Goal: Transaction & Acquisition: Subscribe to service/newsletter

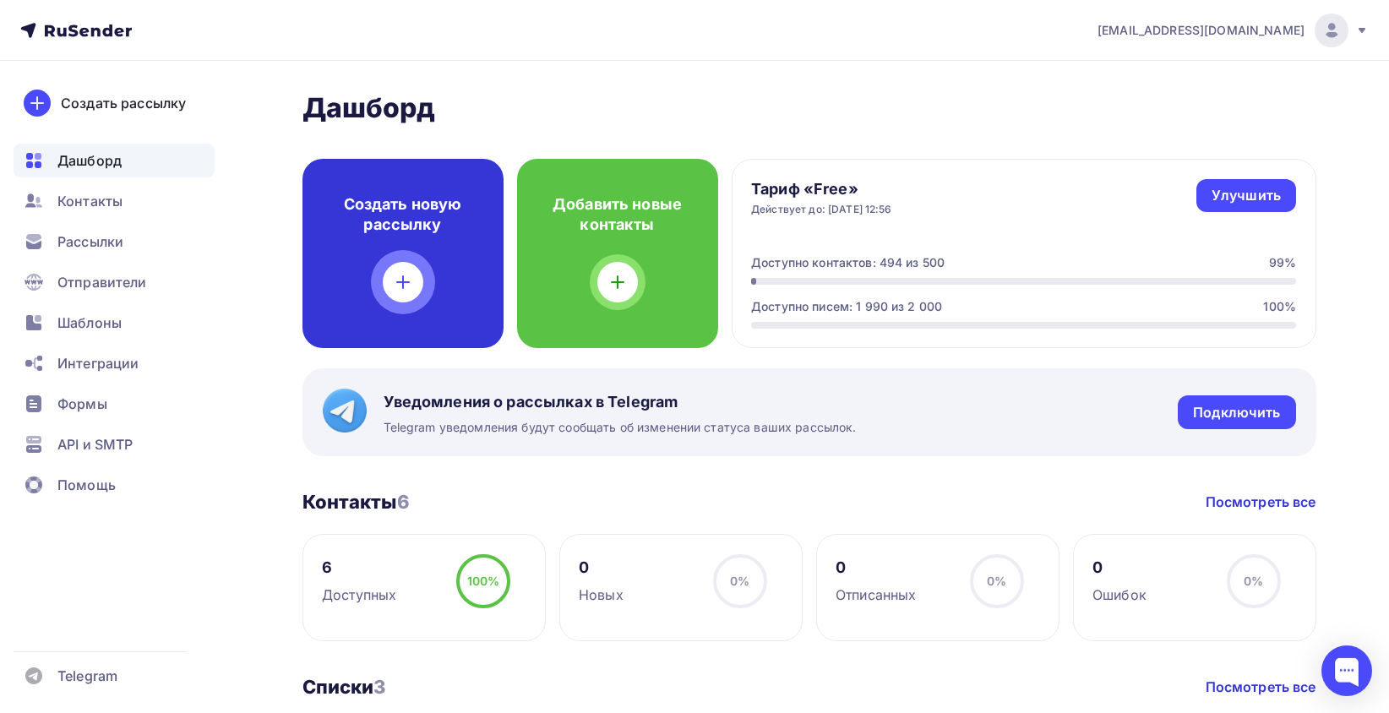
click at [425, 252] on div "Создать новую рассылку" at bounding box center [403, 253] width 201 height 189
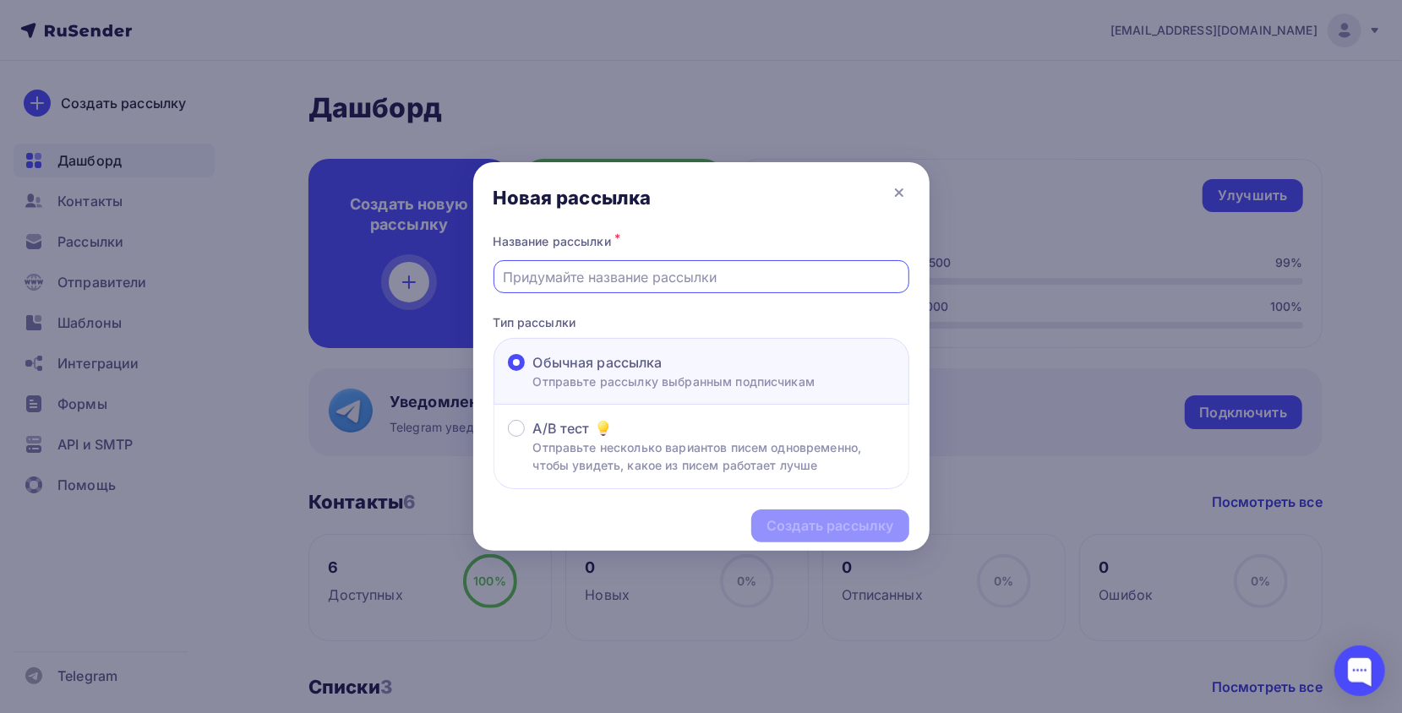
click at [644, 270] on input "text" at bounding box center [701, 277] width 396 height 20
type input "w"
type input "центурион финал"
click at [822, 537] on div "Создать рассылку" at bounding box center [829, 526] width 157 height 33
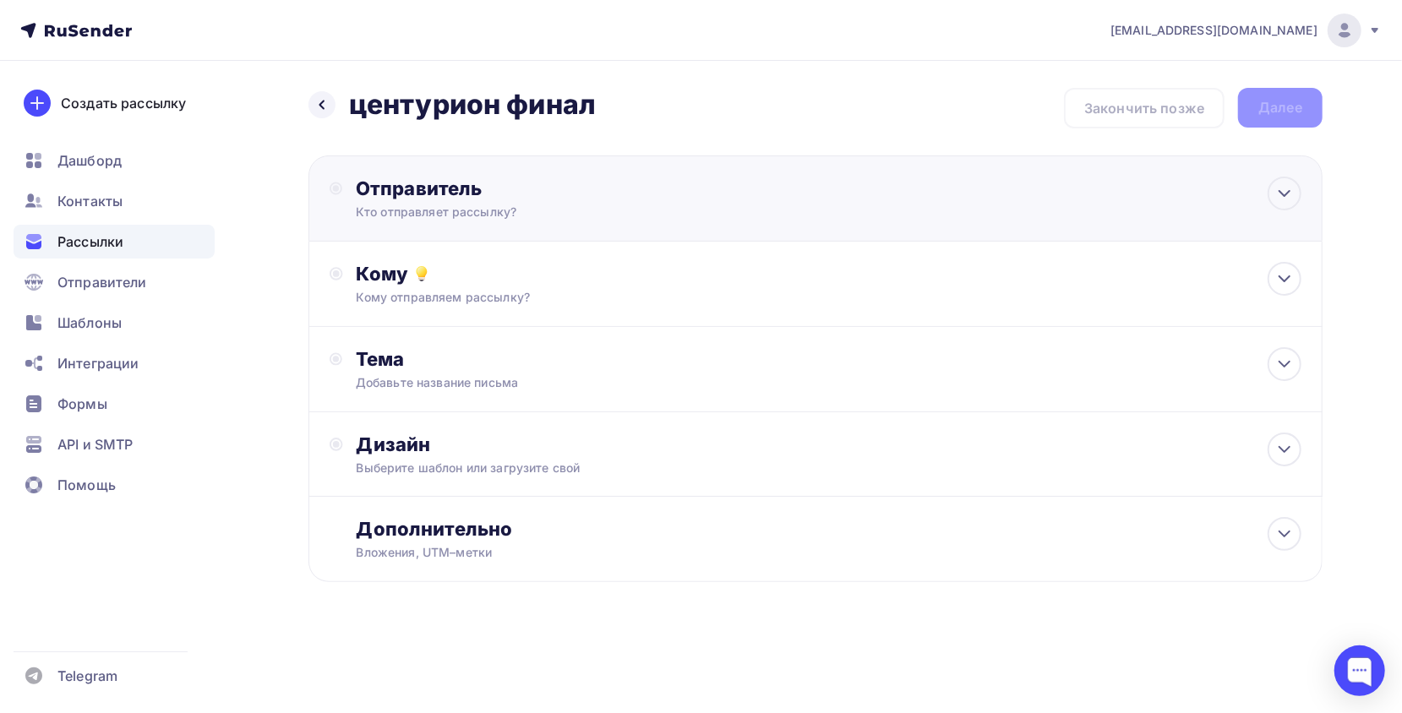
click at [554, 216] on div "Кто отправляет рассылку?" at bounding box center [521, 212] width 330 height 17
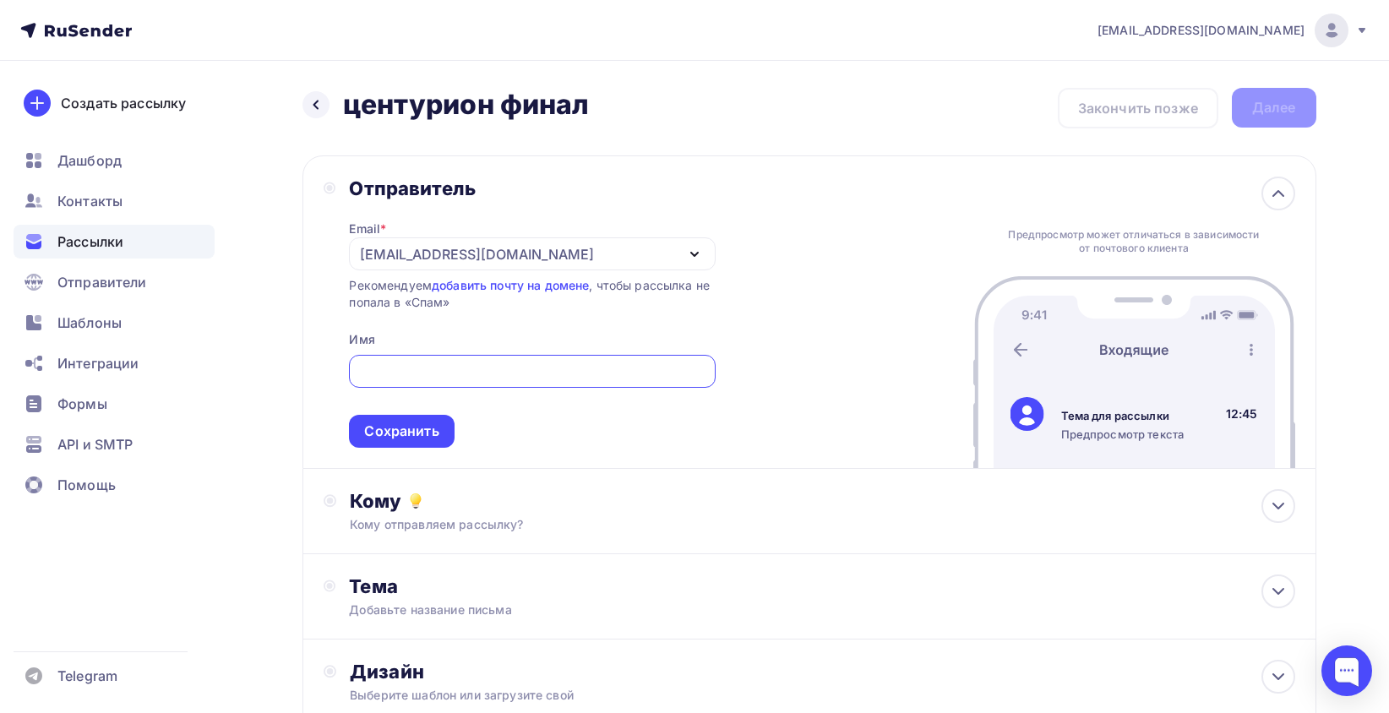
click at [521, 257] on div "[EMAIL_ADDRESS][DOMAIN_NAME]" at bounding box center [532, 253] width 366 height 33
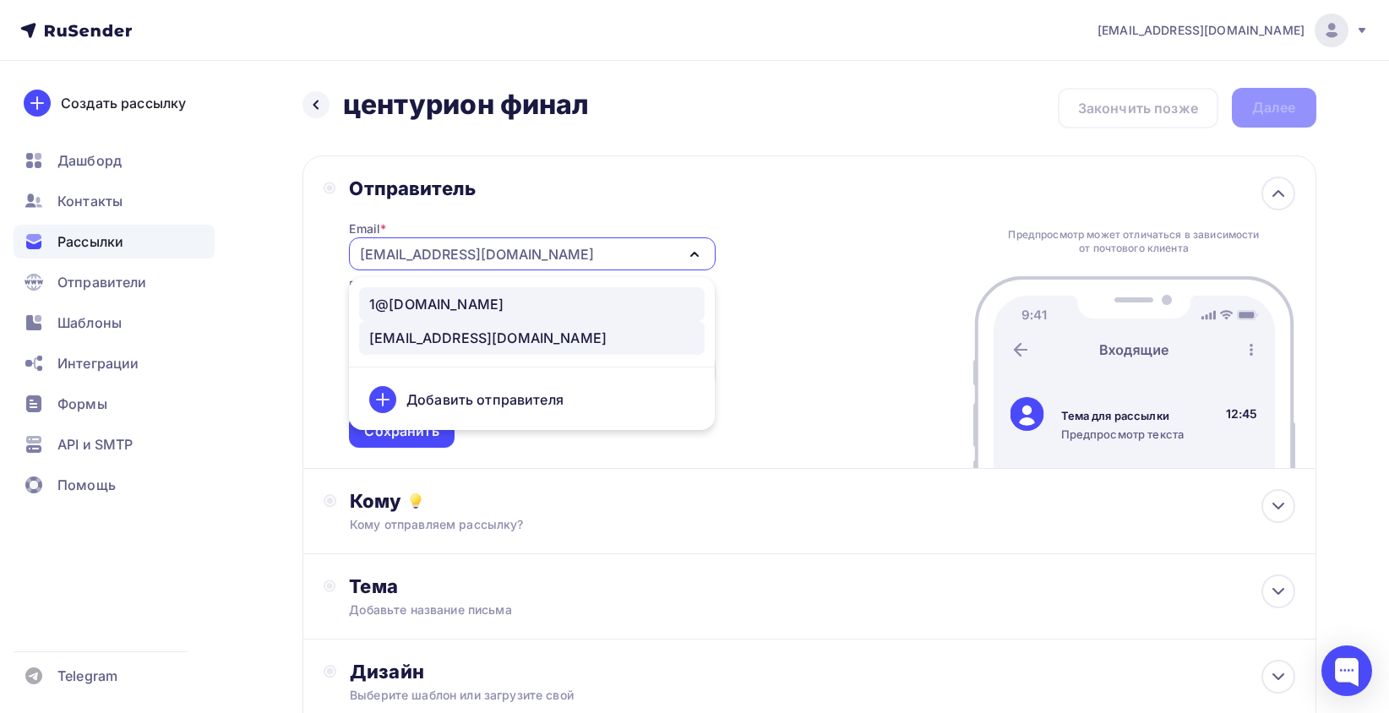
click at [455, 311] on div "1@[DOMAIN_NAME]" at bounding box center [436, 304] width 134 height 20
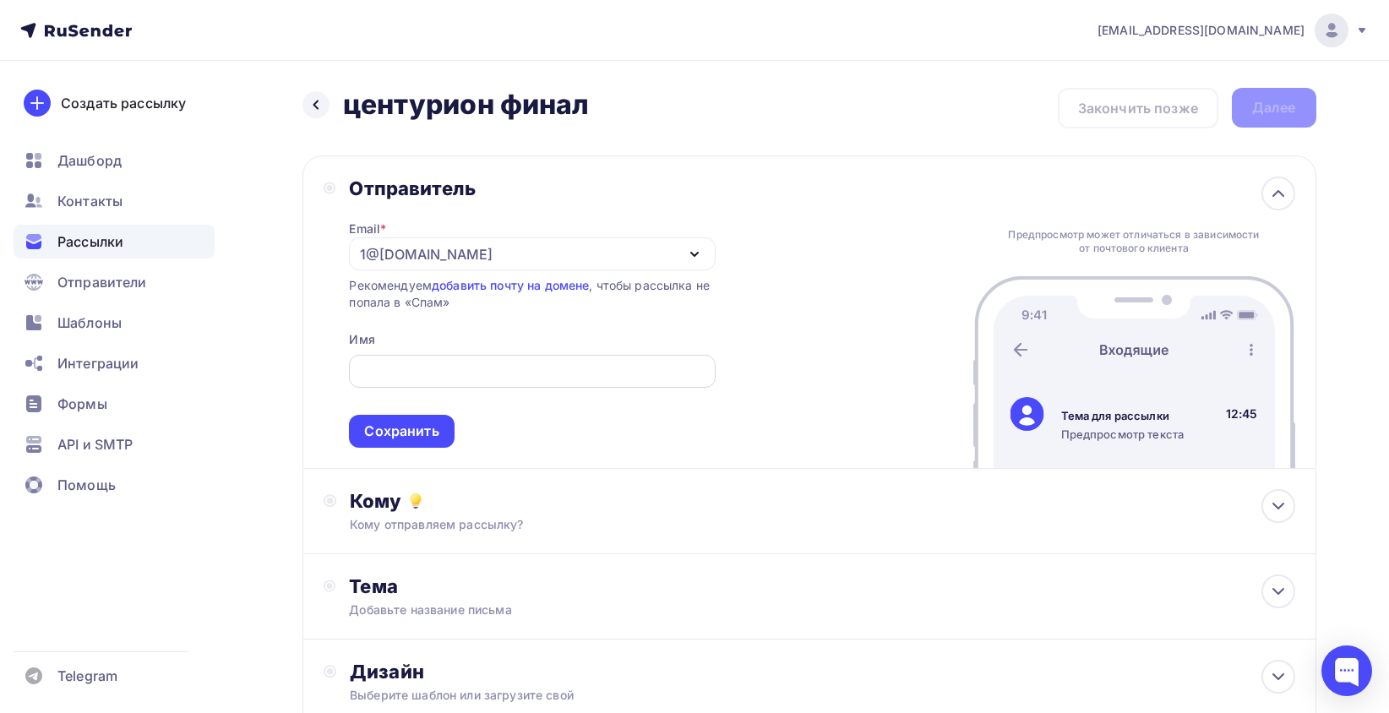
click at [379, 360] on div at bounding box center [532, 371] width 366 height 33
click at [376, 372] on input "text" at bounding box center [532, 372] width 347 height 20
click at [117, 316] on span "Шаблоны" at bounding box center [89, 323] width 64 height 20
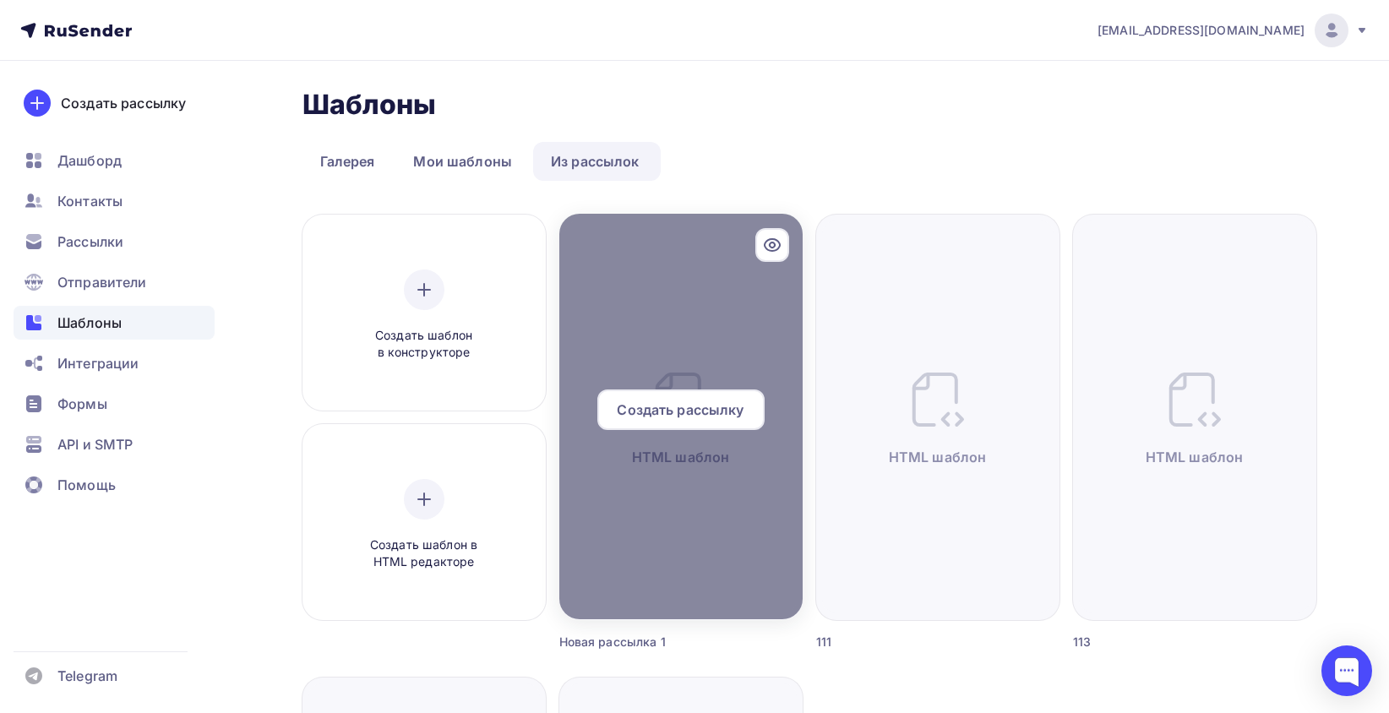
click at [692, 340] on div at bounding box center [680, 417] width 243 height 406
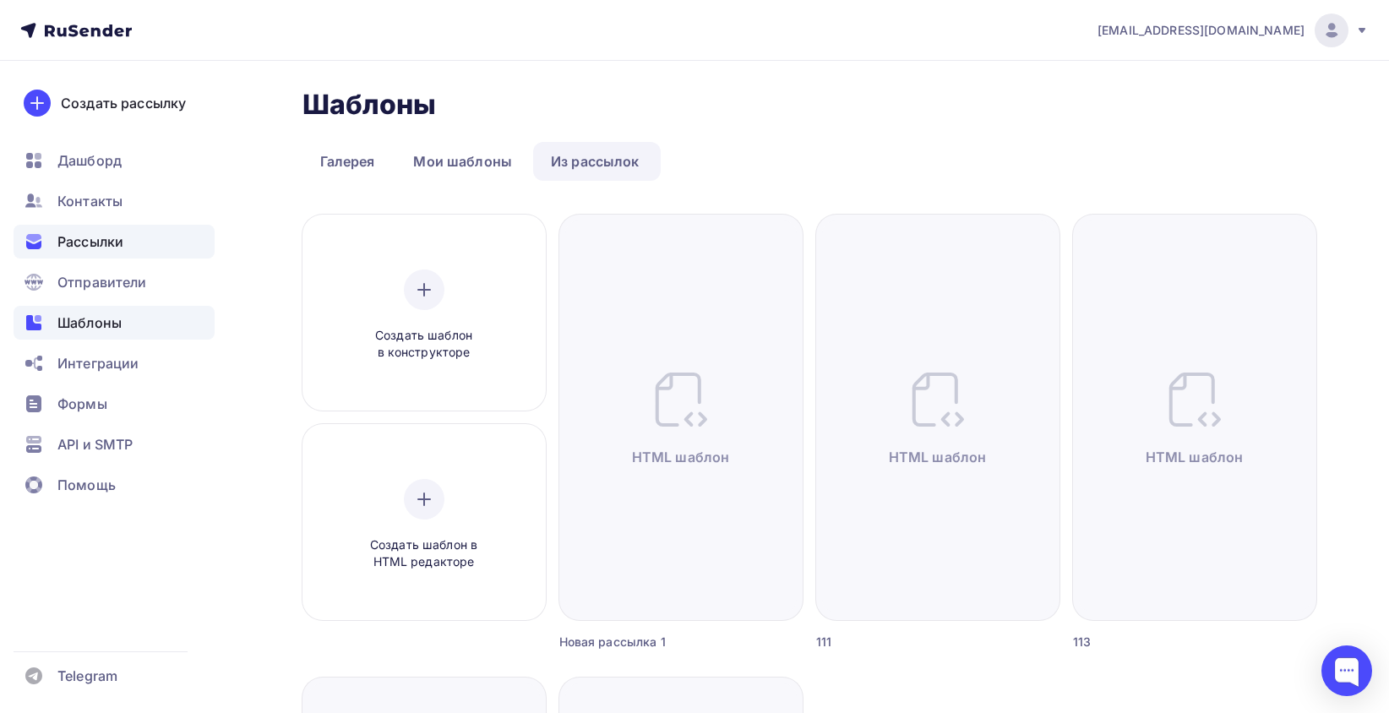
click at [139, 253] on div "Рассылки" at bounding box center [114, 242] width 201 height 34
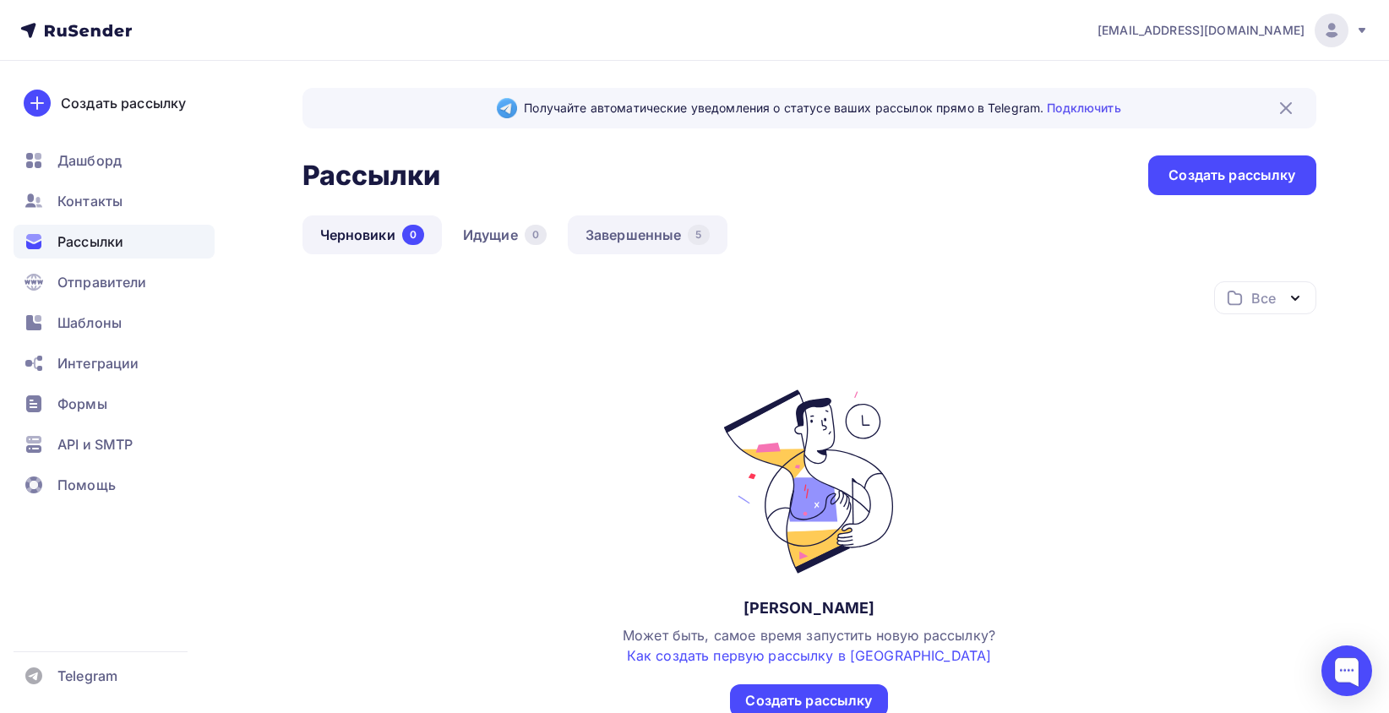
click at [623, 234] on link "Завершенные 5" at bounding box center [648, 235] width 160 height 39
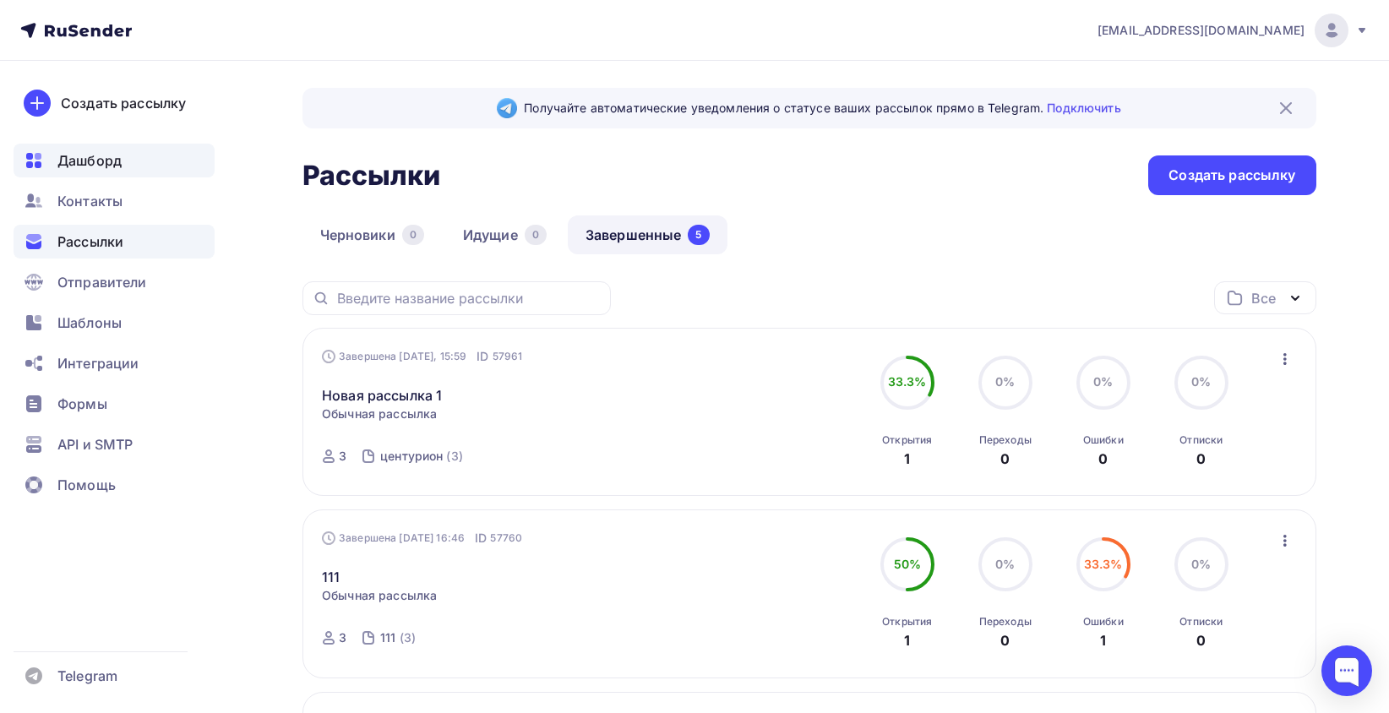
click at [84, 160] on span "Дашборд" at bounding box center [89, 160] width 64 height 20
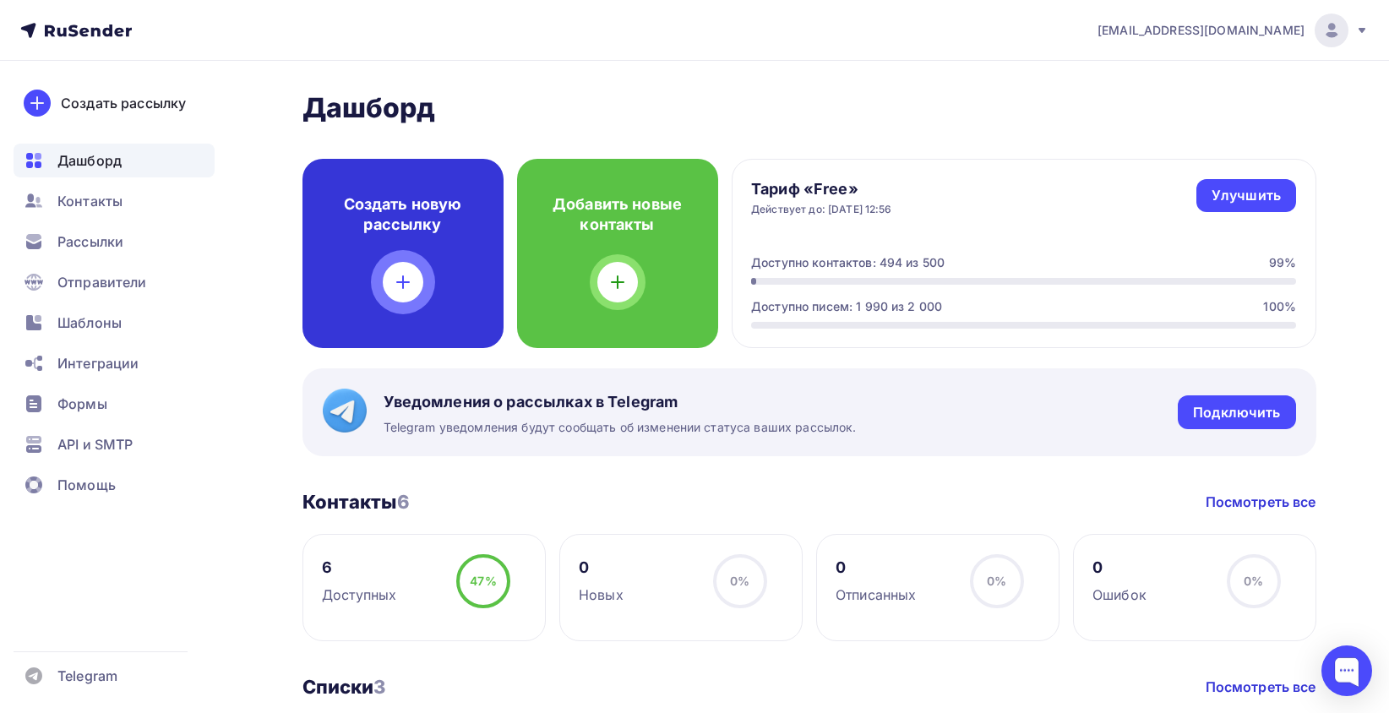
click at [424, 247] on div "Создать новую рассылку" at bounding box center [403, 253] width 201 height 189
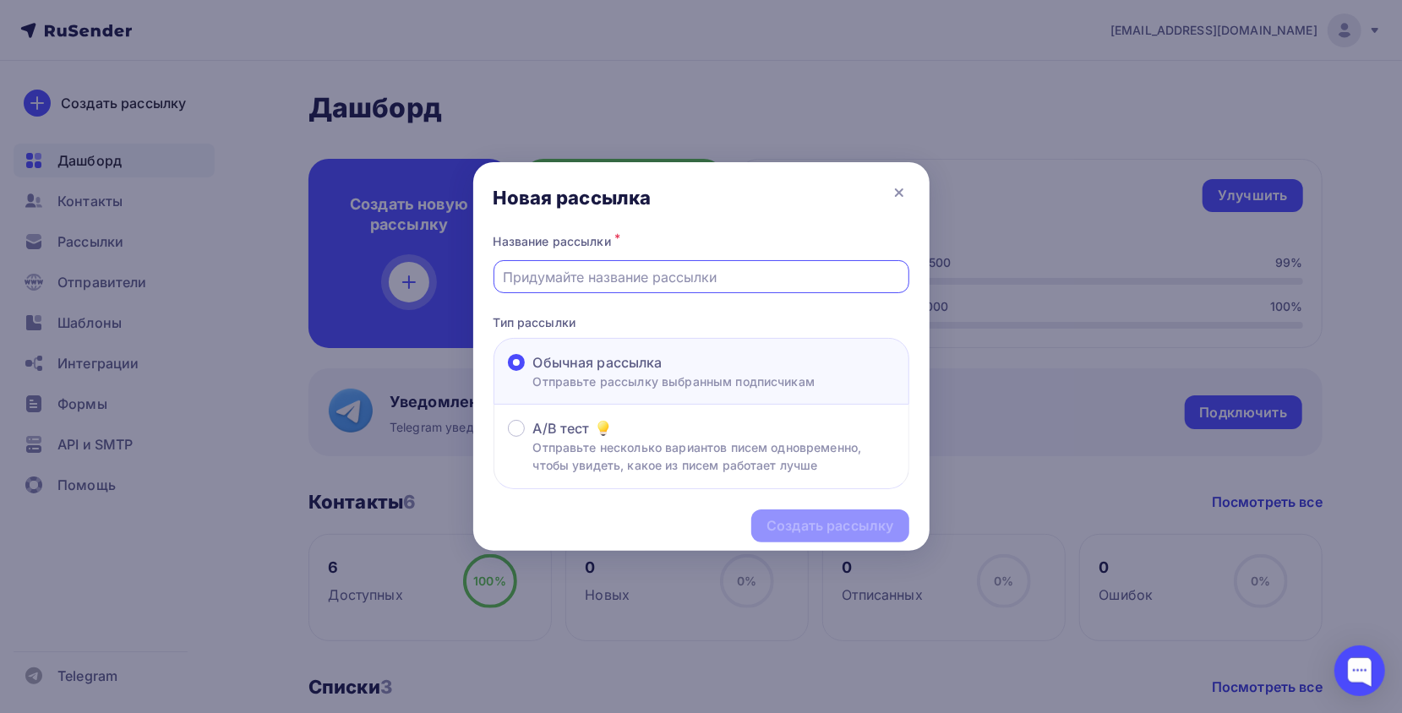
click at [651, 283] on input "text" at bounding box center [701, 277] width 396 height 20
type input "центурион"
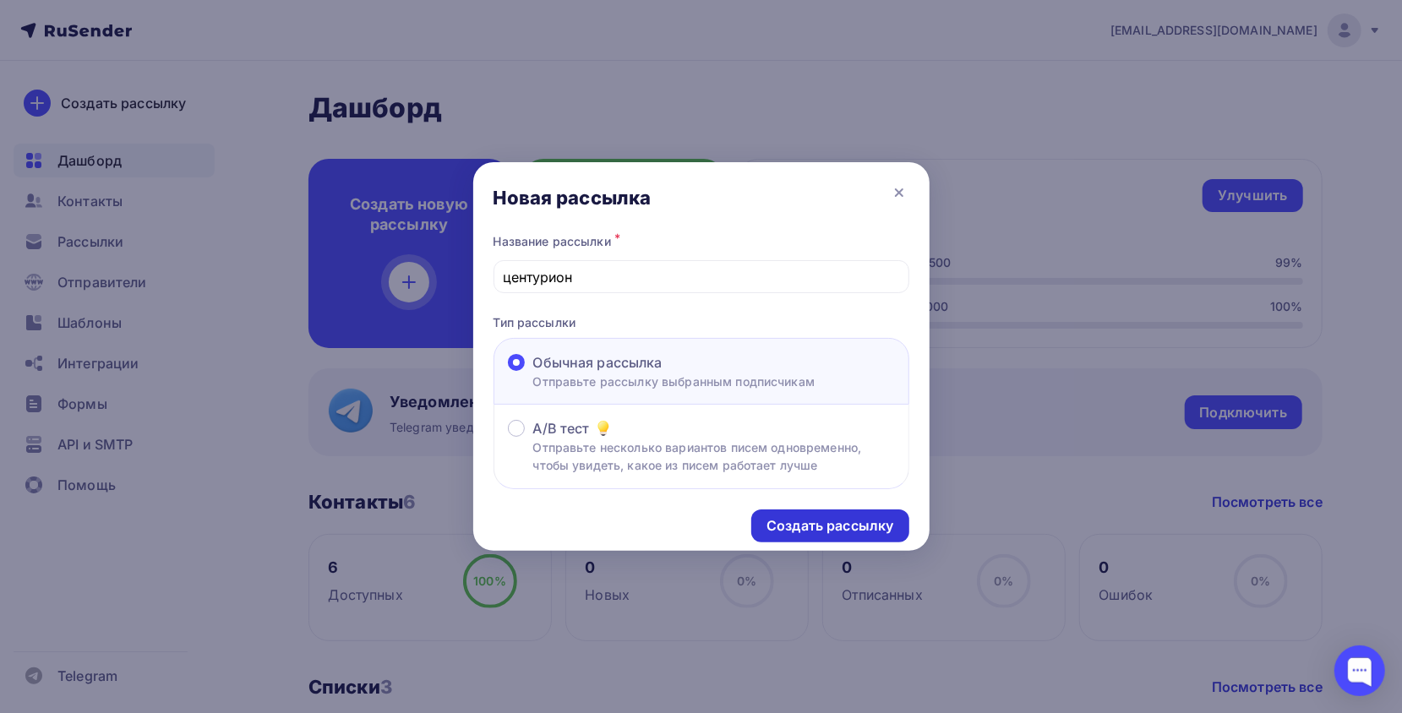
click at [821, 516] on div "Создать рассылку" at bounding box center [829, 526] width 157 height 33
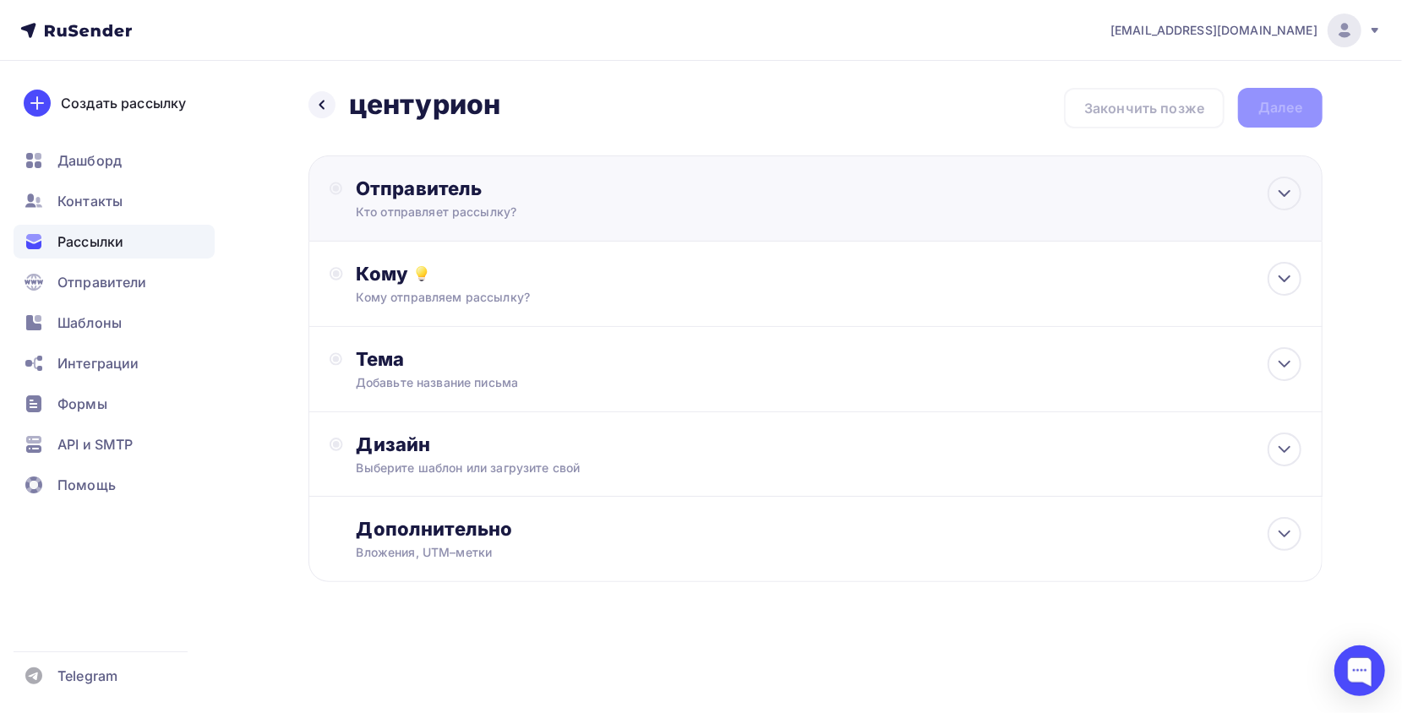
click at [472, 203] on div "Отправитель Кто отправляет рассылку? Email * m.vemervv@gmail.com 1@armada-nsk-3…" at bounding box center [539, 199] width 366 height 44
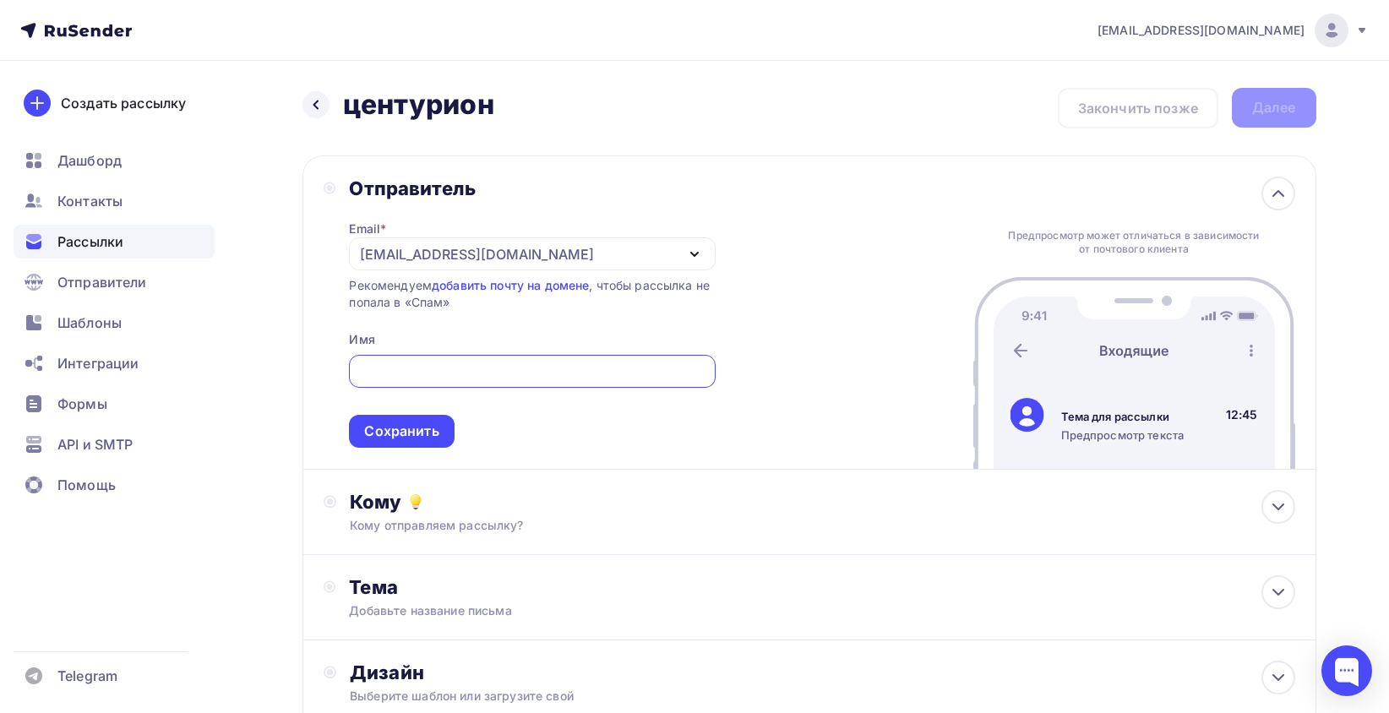
scroll to position [1, 0]
click at [464, 246] on div "[EMAIL_ADDRESS][DOMAIN_NAME]" at bounding box center [477, 254] width 234 height 20
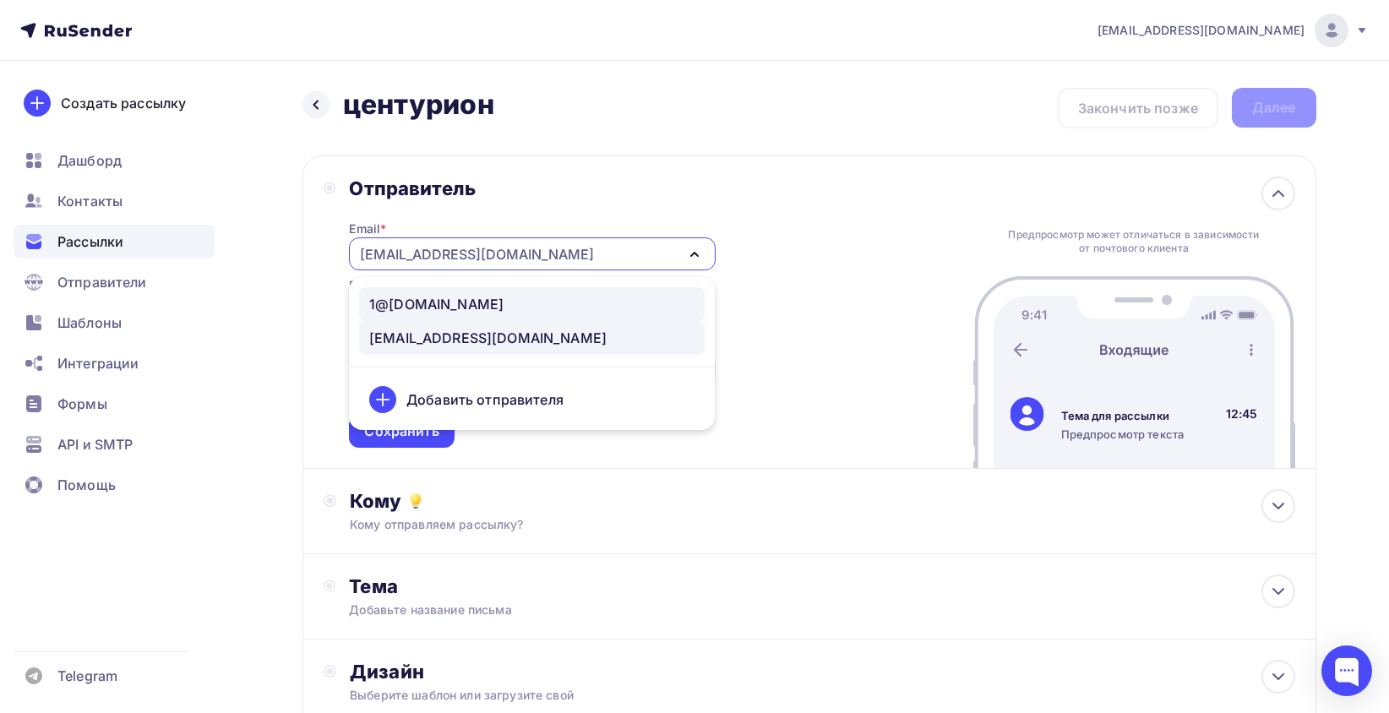
click at [431, 304] on div "1@[DOMAIN_NAME]" at bounding box center [436, 304] width 134 height 20
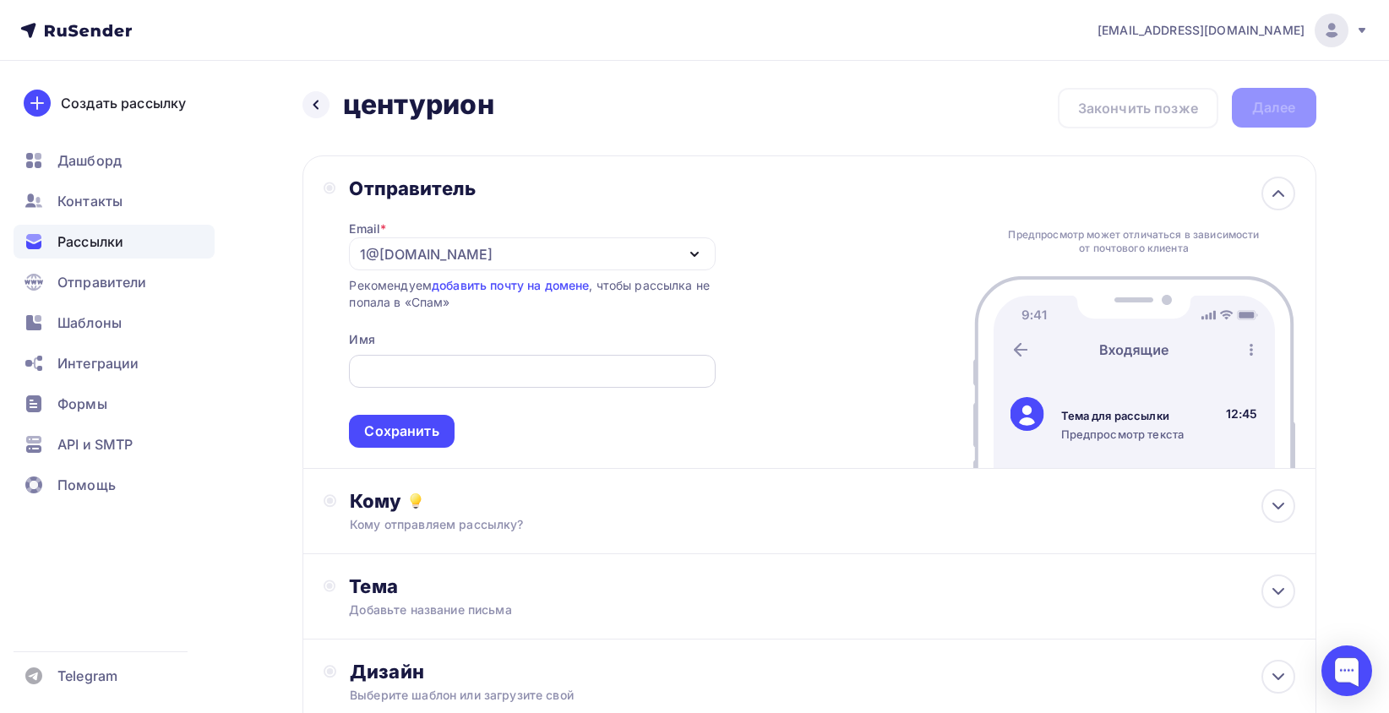
click at [536, 363] on div at bounding box center [532, 371] width 366 height 33
click at [433, 375] on input "text" at bounding box center [532, 372] width 347 height 20
paste input "Завод входных дверей "Центурион""
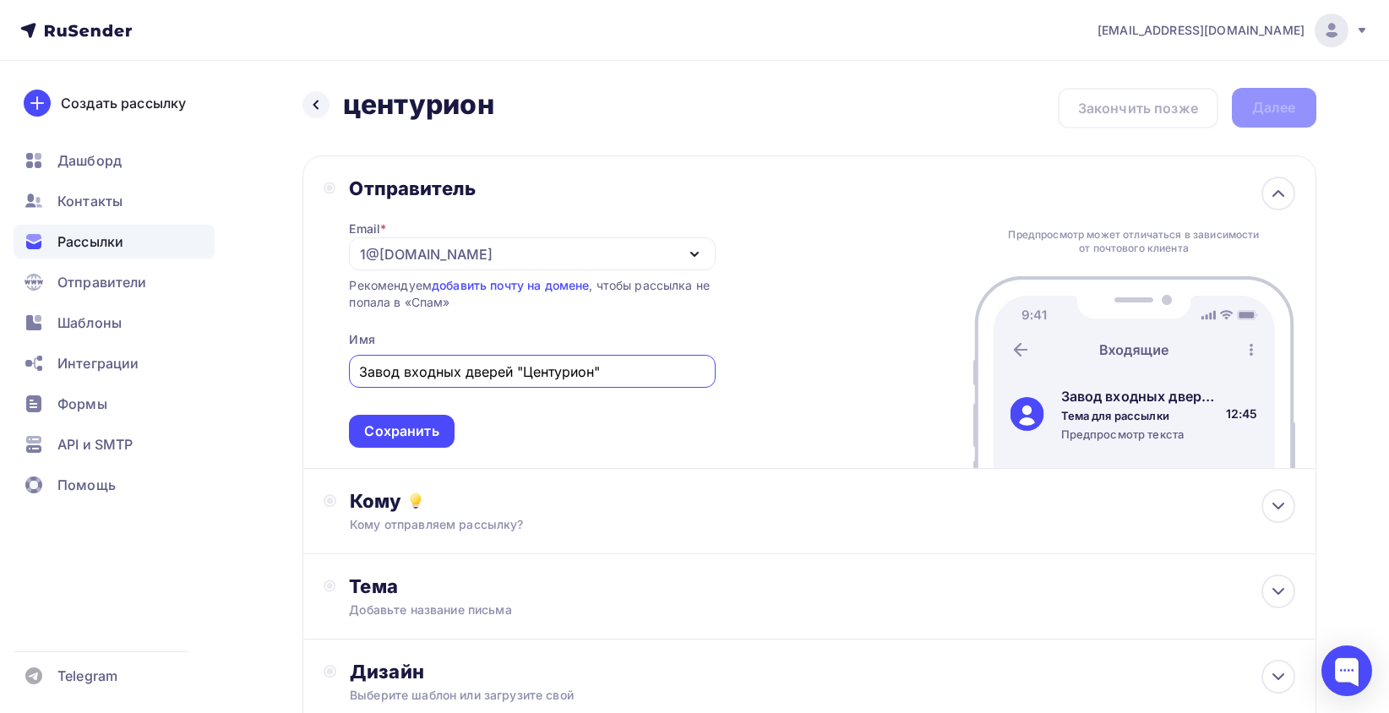
click at [521, 371] on input "Завод входных дверей "Центурион"" at bounding box center [532, 372] width 347 height 20
click at [630, 366] on input "Завод входных дверей Центурион"" at bounding box center [532, 372] width 347 height 20
click at [534, 243] on div "1@[DOMAIN_NAME]" at bounding box center [532, 253] width 366 height 33
type input "Завод входных дверей Центурион"
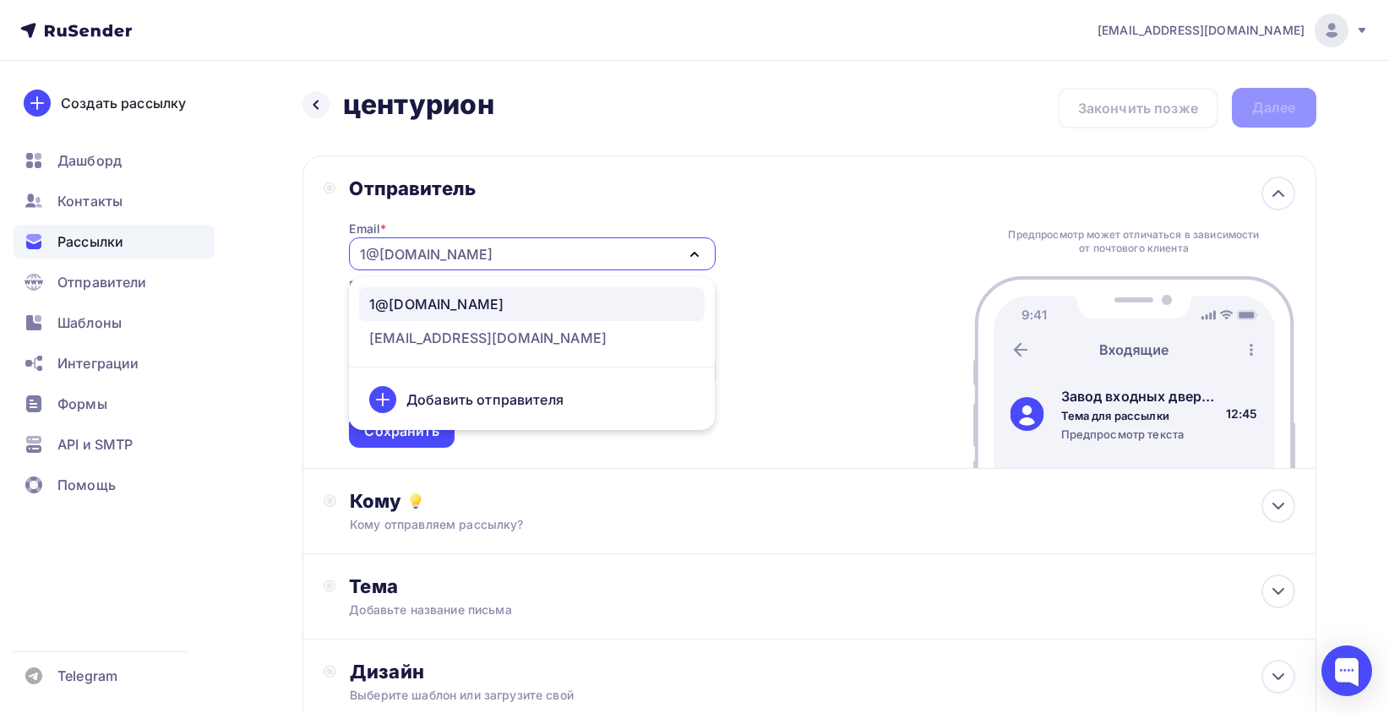
click at [532, 249] on div "1@armada-nsk-360.ru" at bounding box center [532, 253] width 366 height 33
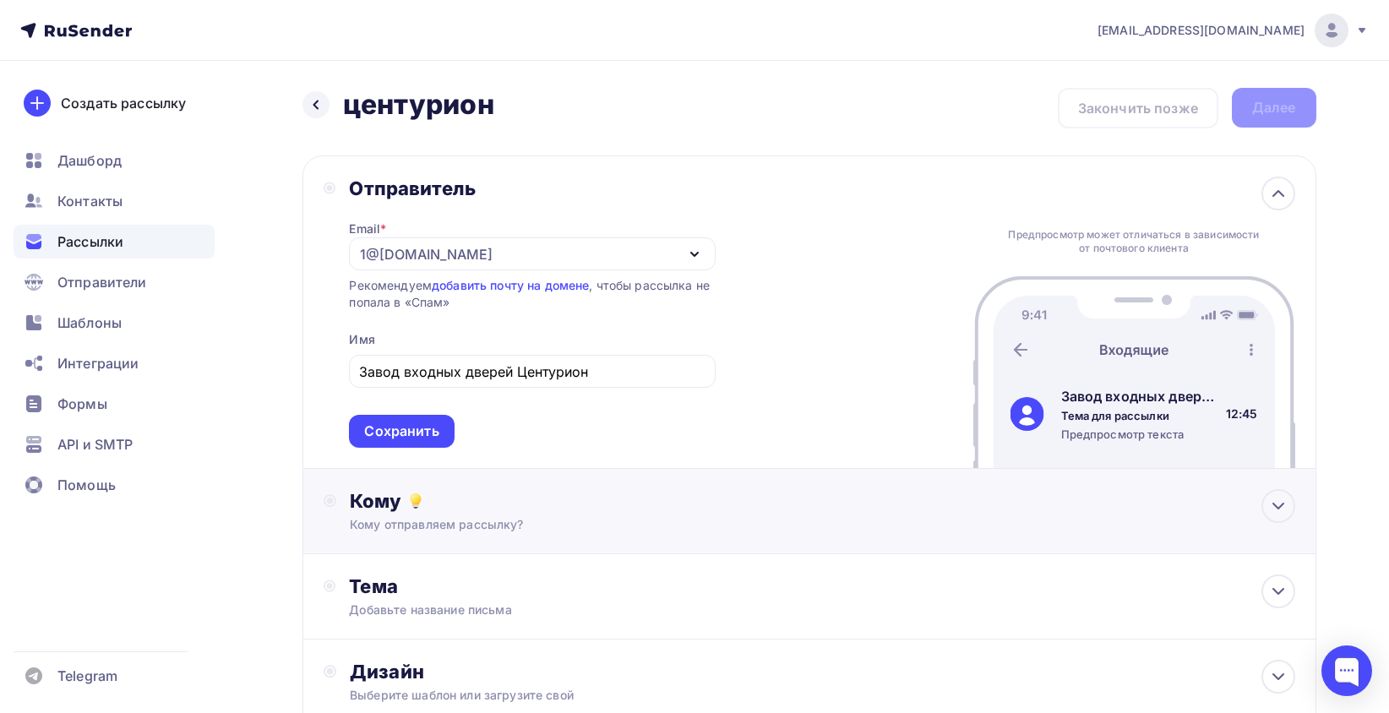
click at [454, 517] on div "Кому Кому отправляем рассылку? Списки получателей Выберите список Все списки id…" at bounding box center [822, 511] width 945 height 44
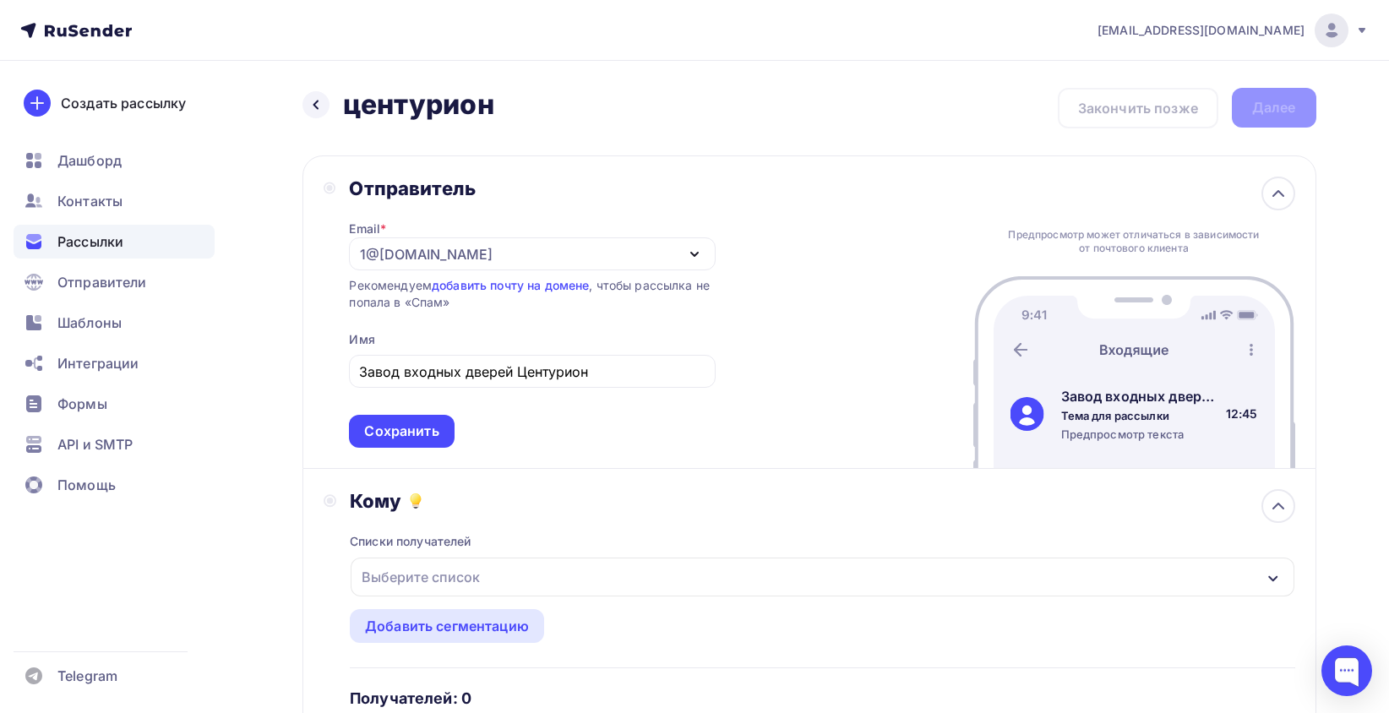
scroll to position [254, 0]
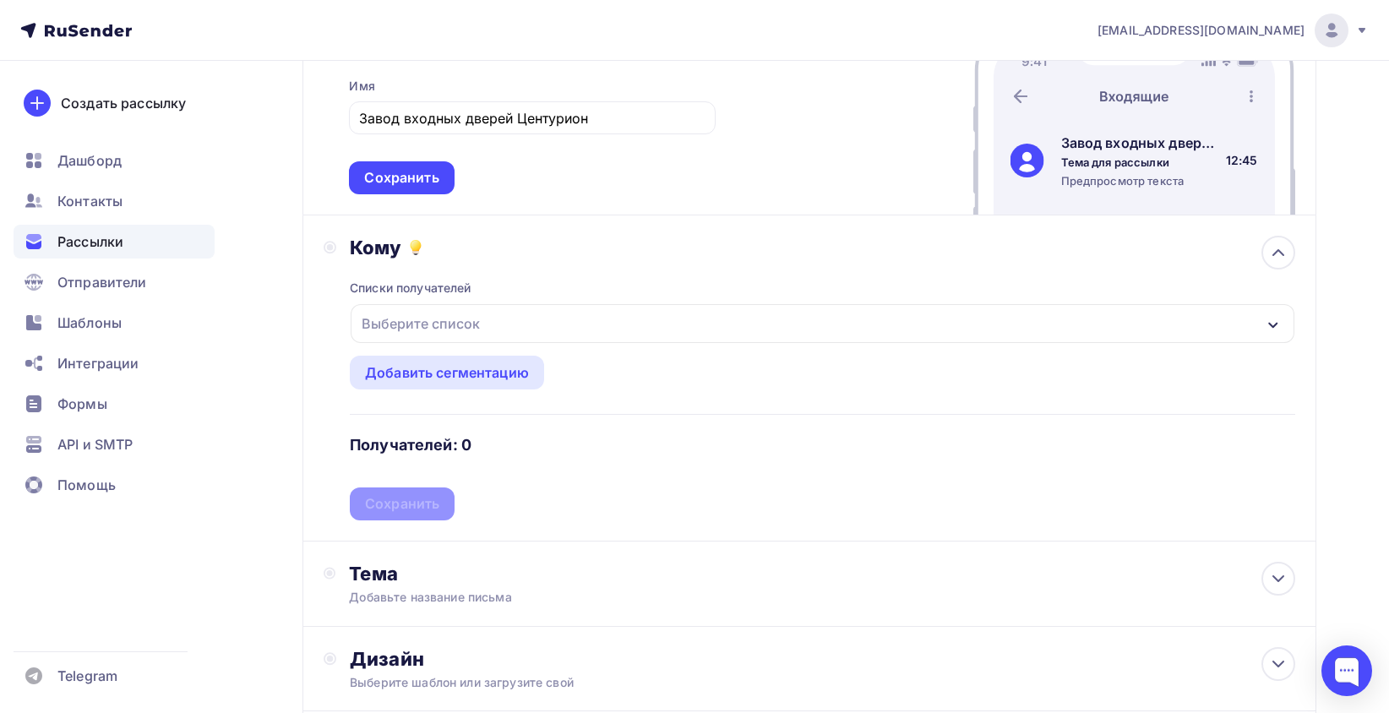
click at [510, 326] on div "Выберите список" at bounding box center [822, 323] width 943 height 39
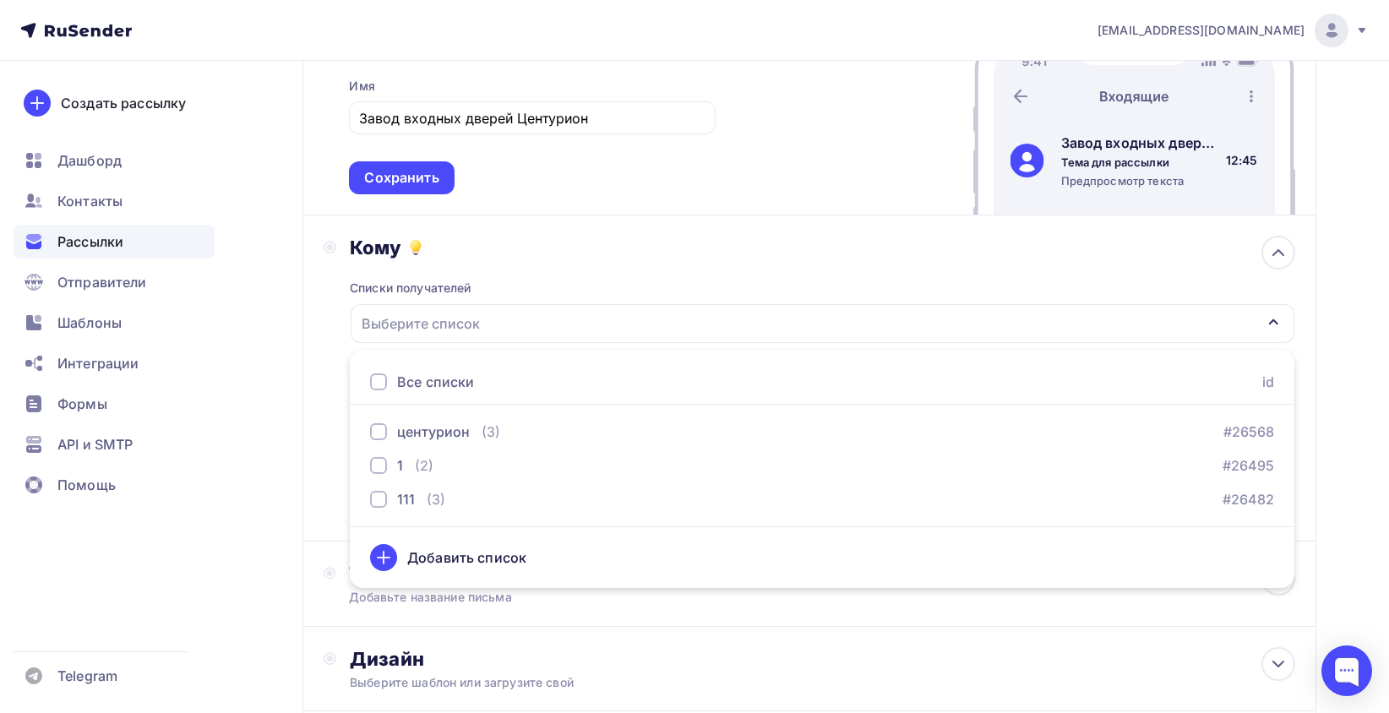
click at [500, 555] on div "Добавить список" at bounding box center [466, 558] width 119 height 20
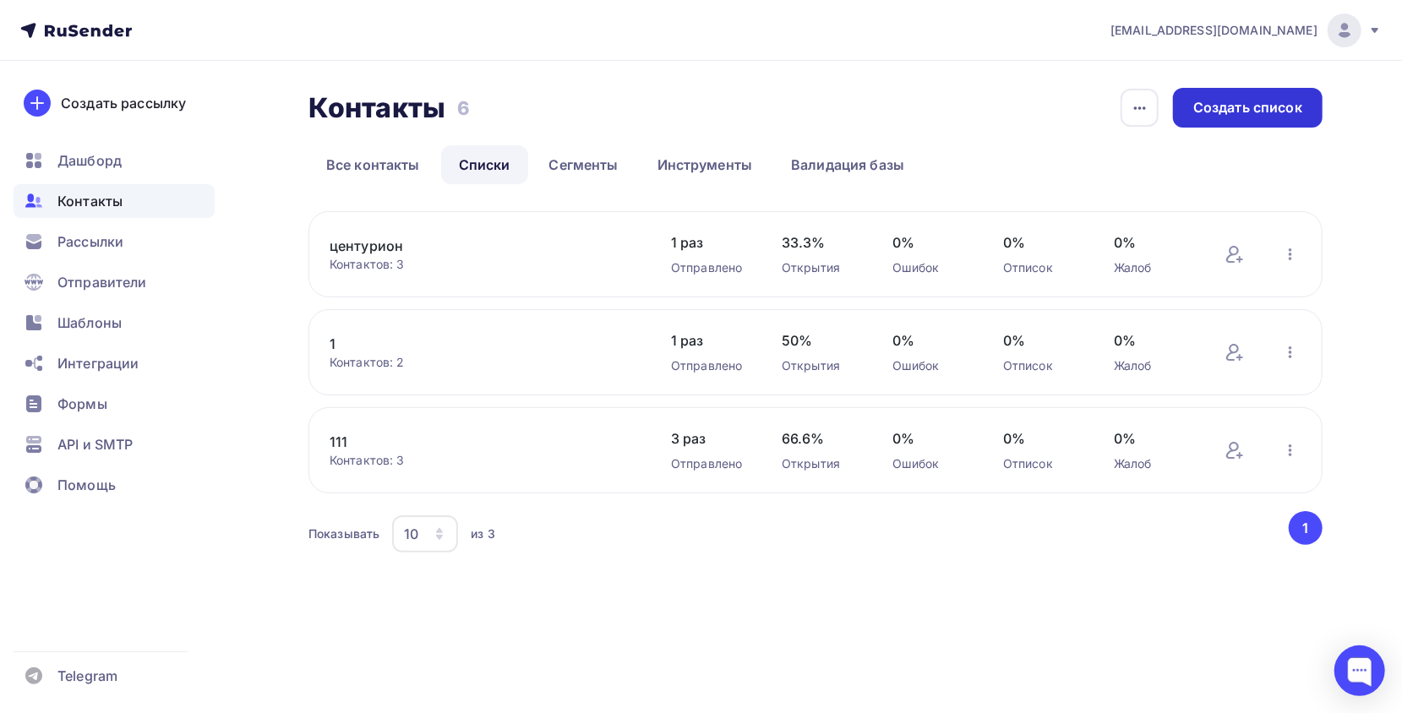
click at [1281, 103] on div "Создать список" at bounding box center [1247, 107] width 109 height 19
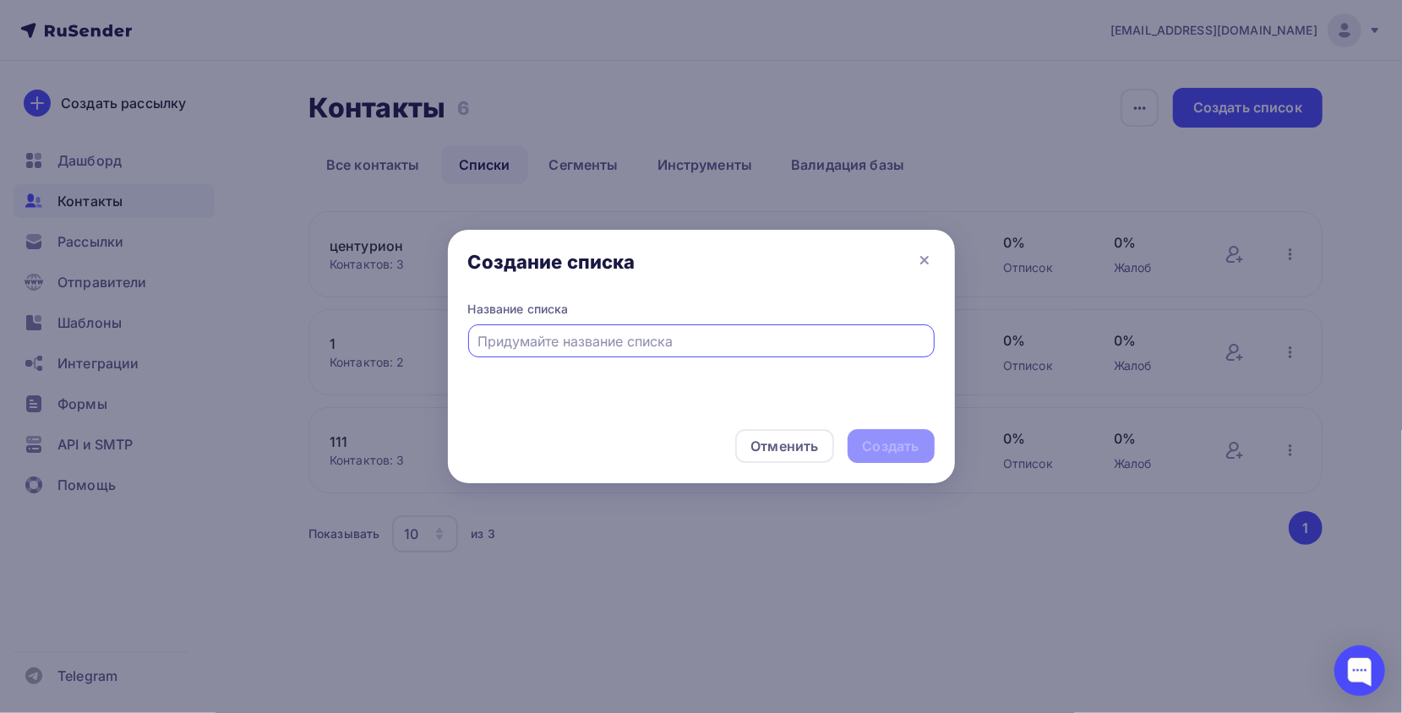
click at [575, 347] on input "text" at bounding box center [701, 341] width 447 height 20
type input "центурио"
click at [921, 259] on icon at bounding box center [924, 260] width 20 height 20
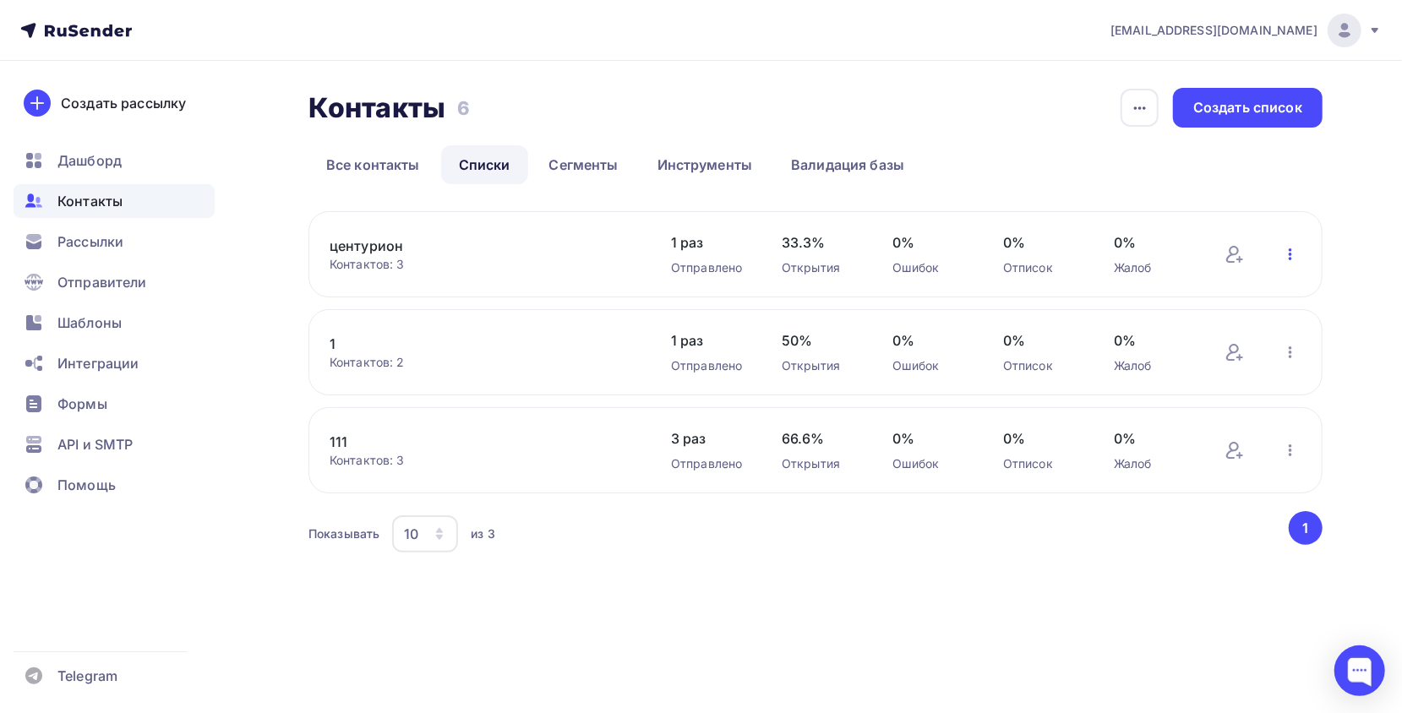
click at [1287, 257] on icon "button" at bounding box center [1290, 254] width 20 height 20
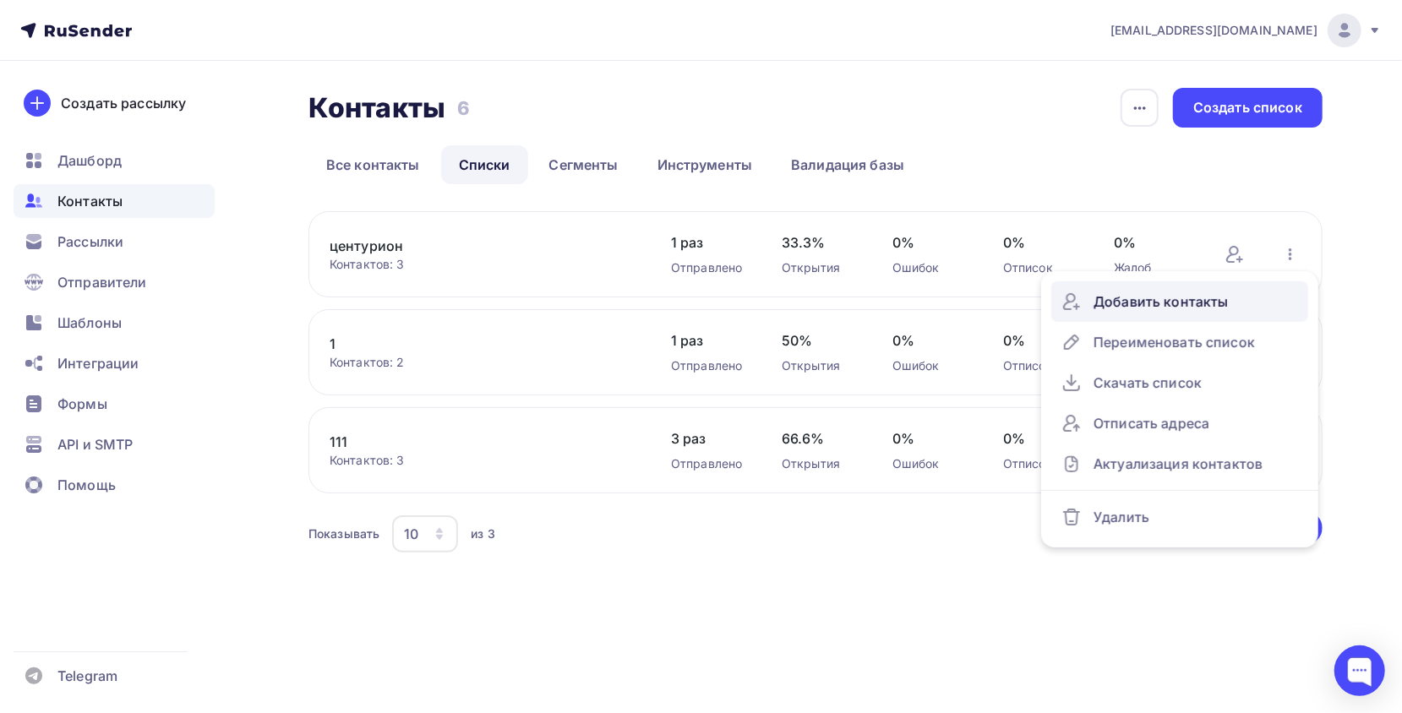
click at [1219, 309] on div "Добавить контакты" at bounding box center [1179, 301] width 237 height 27
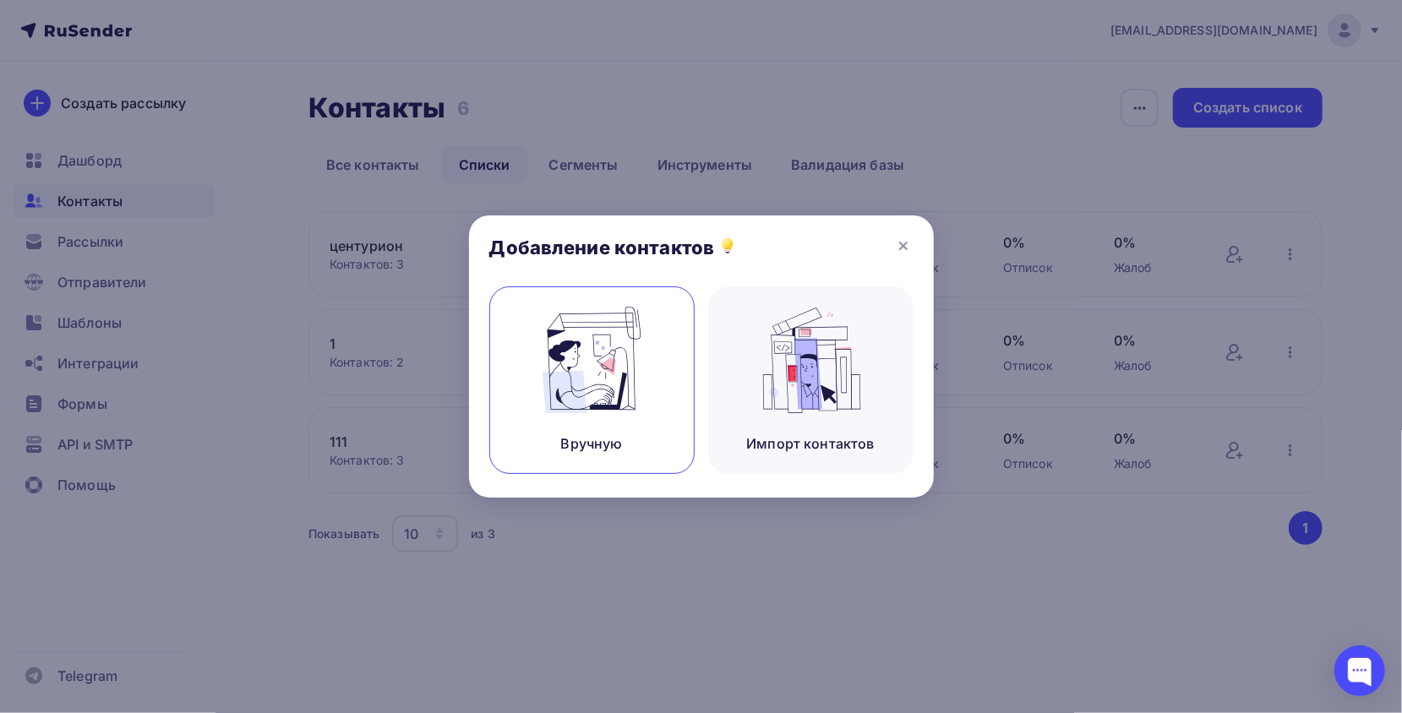
click at [622, 351] on img at bounding box center [591, 360] width 113 height 106
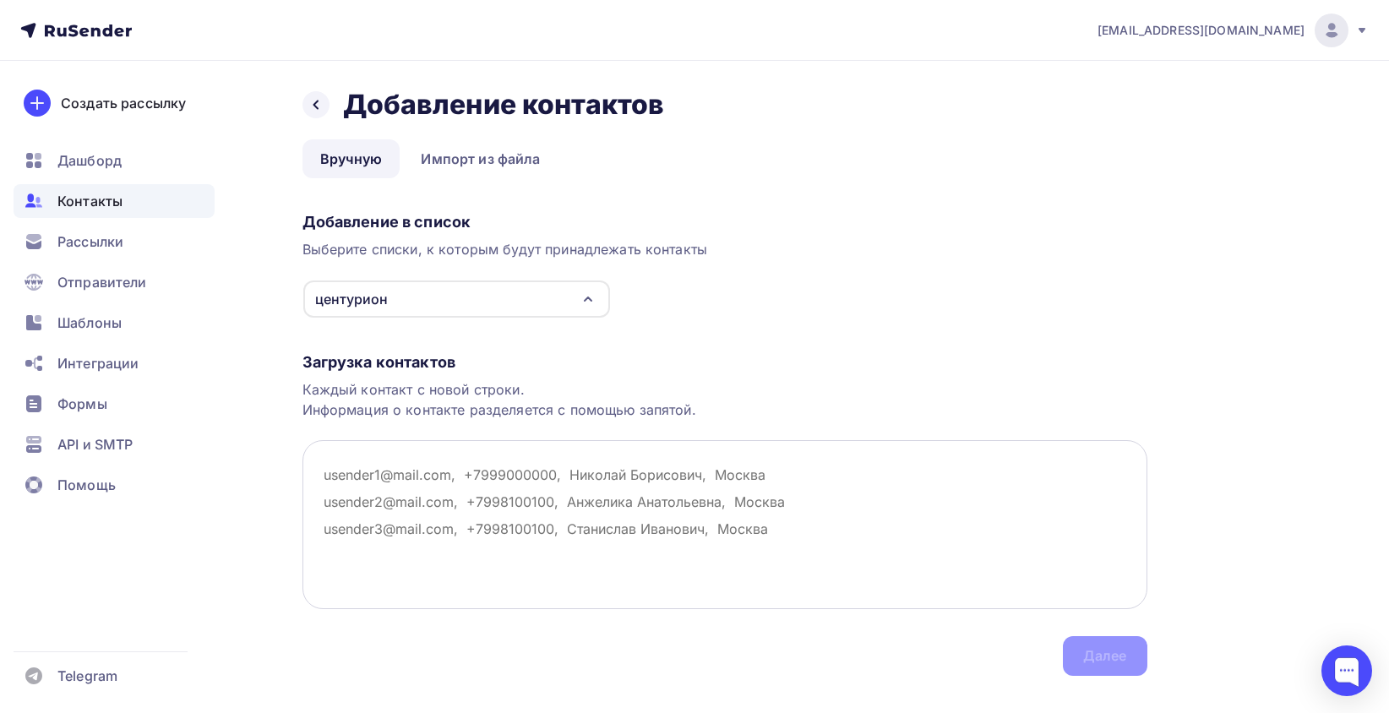
click at [474, 469] on textarea at bounding box center [725, 524] width 845 height 169
click at [530, 500] on textarea at bounding box center [725, 524] width 845 height 169
paste textarea "email 140@727282.ru 24@dom-decora.ru 337780@bk.ru 365145197133@mail.ru 407464@m…"
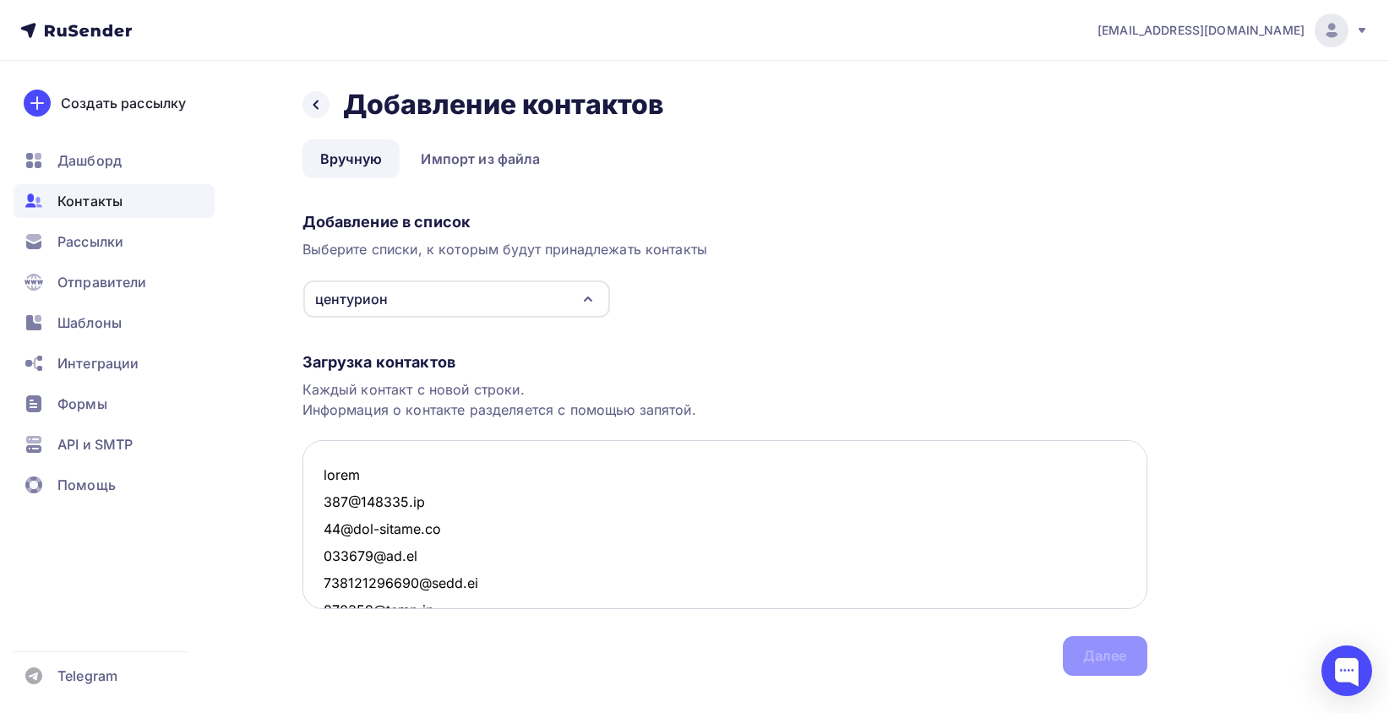
scroll to position [9908, 0]
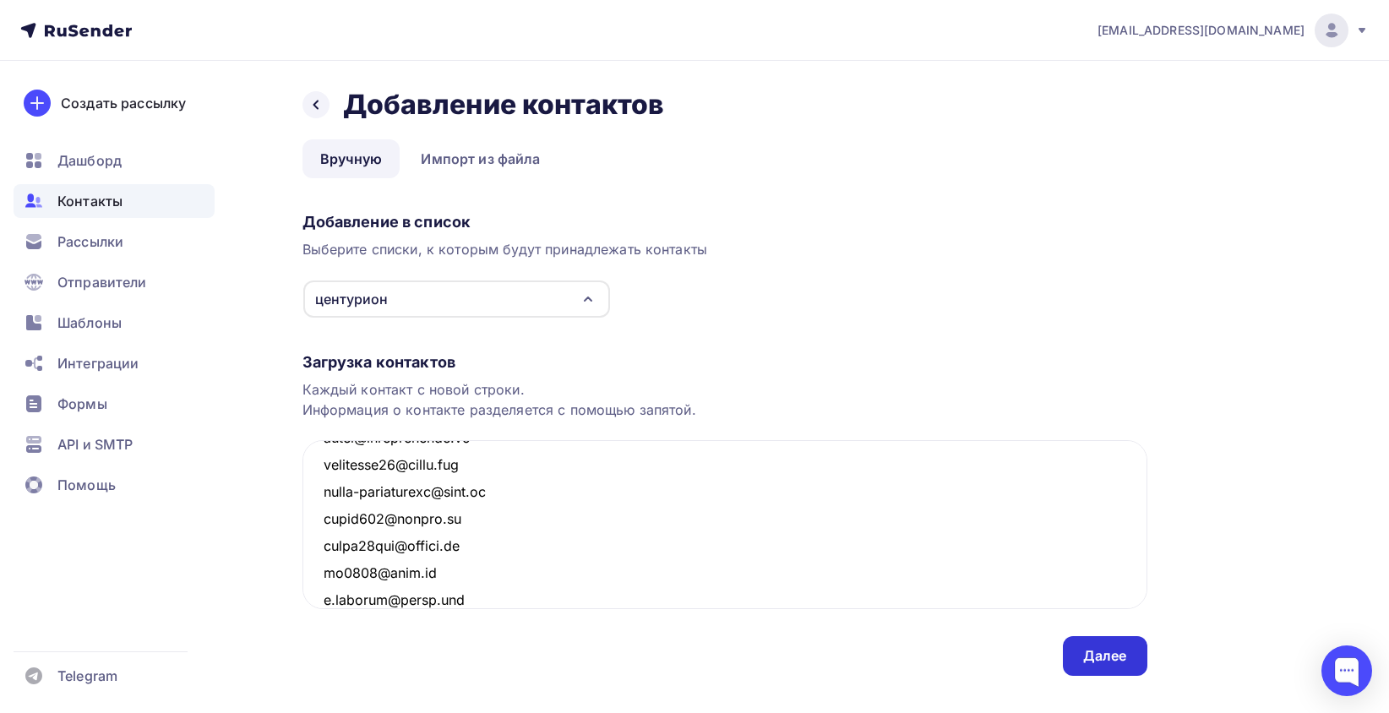
type textarea "email 140@727282.ru 24@dom-decora.ru 337780@bk.ru 365145197133@mail.ru 407464@m…"
click at [1119, 666] on div "Далее" at bounding box center [1105, 656] width 85 height 40
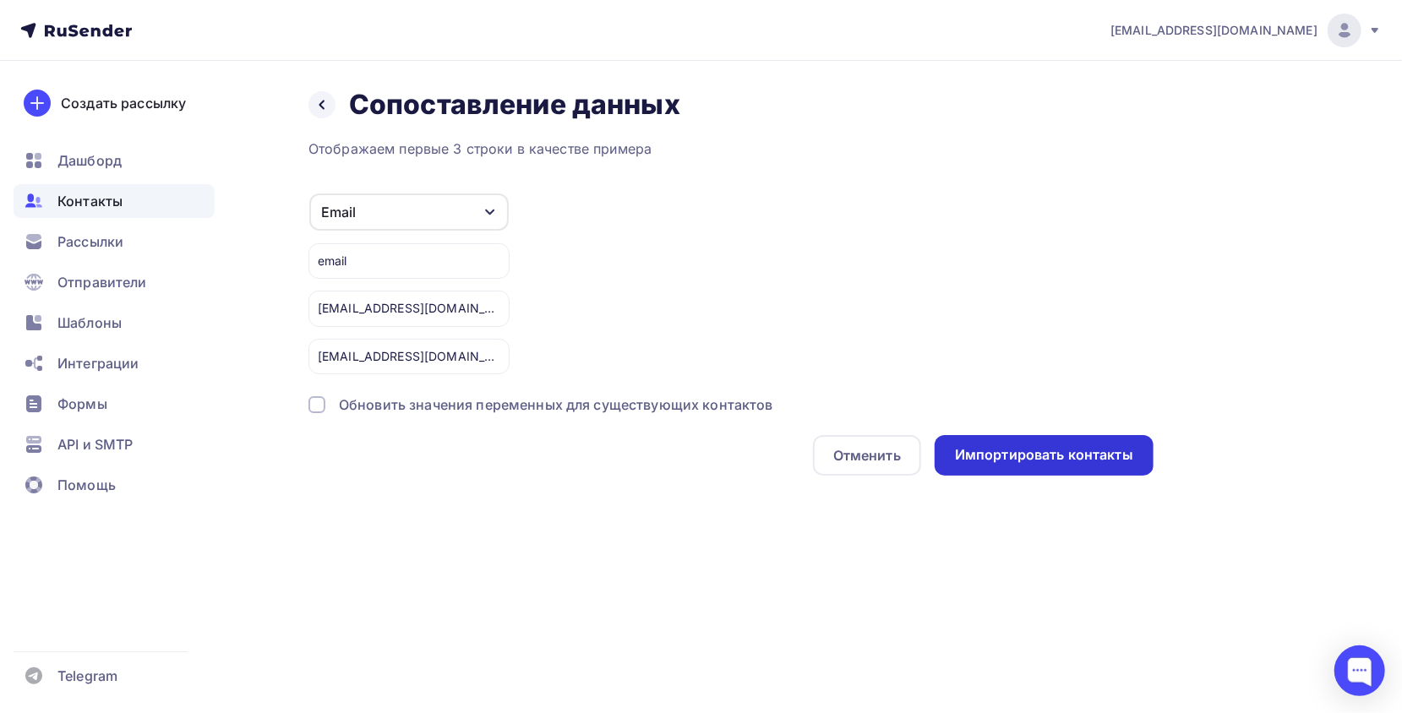
click at [1023, 468] on div "Импортировать контакты" at bounding box center [1044, 455] width 219 height 41
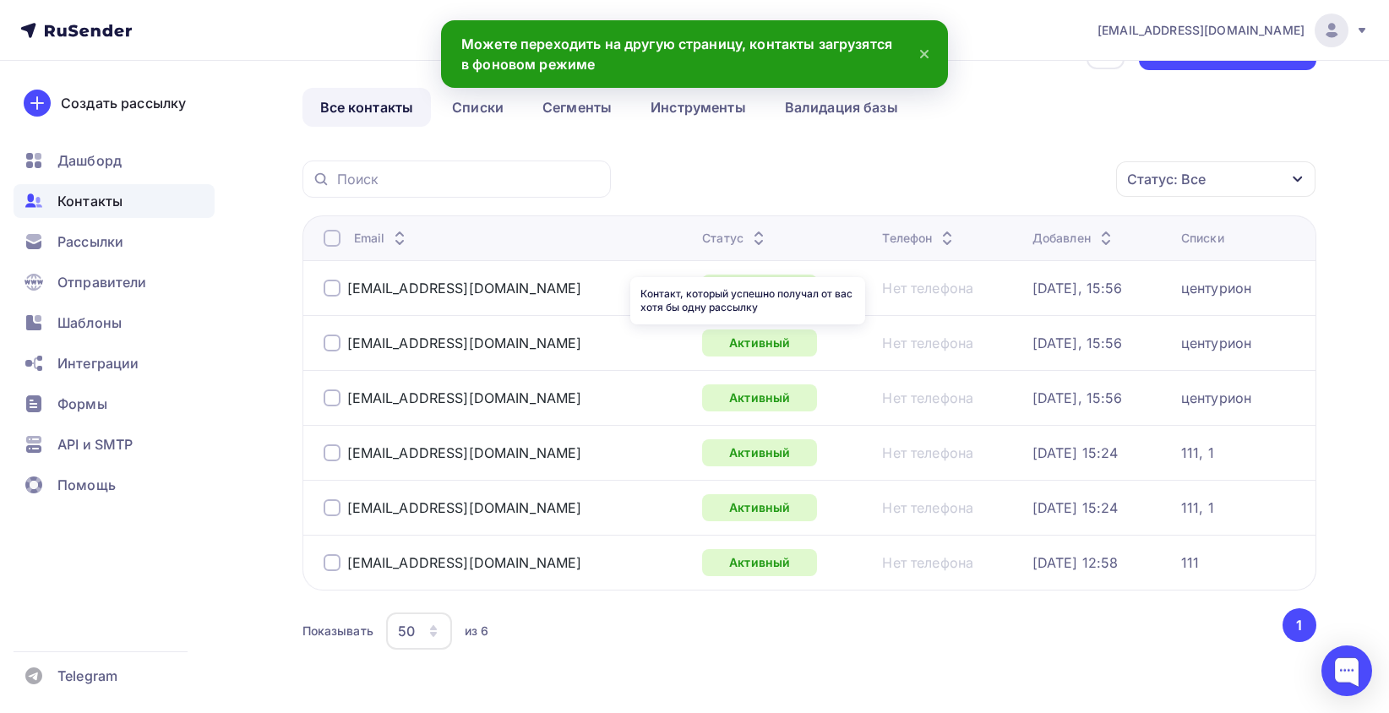
scroll to position [105, 0]
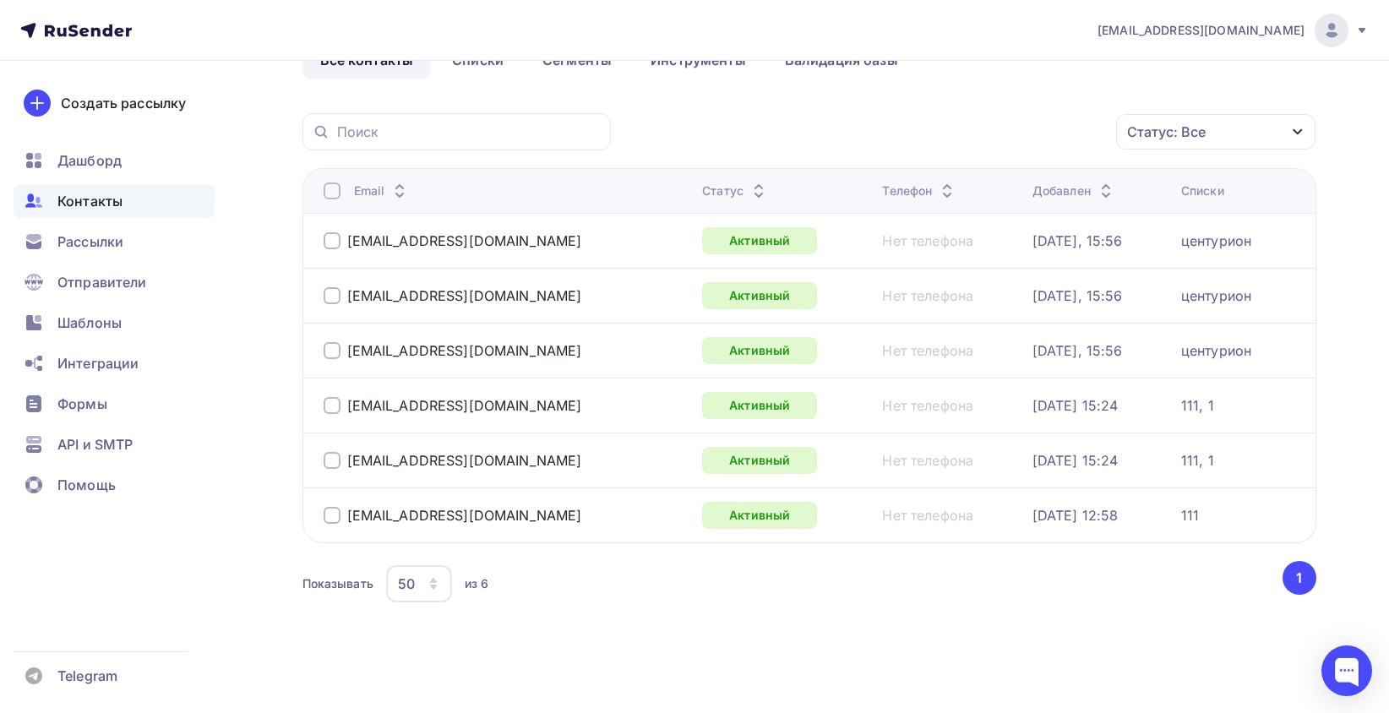
click at [437, 577] on icon "button" at bounding box center [434, 584] width 14 height 14
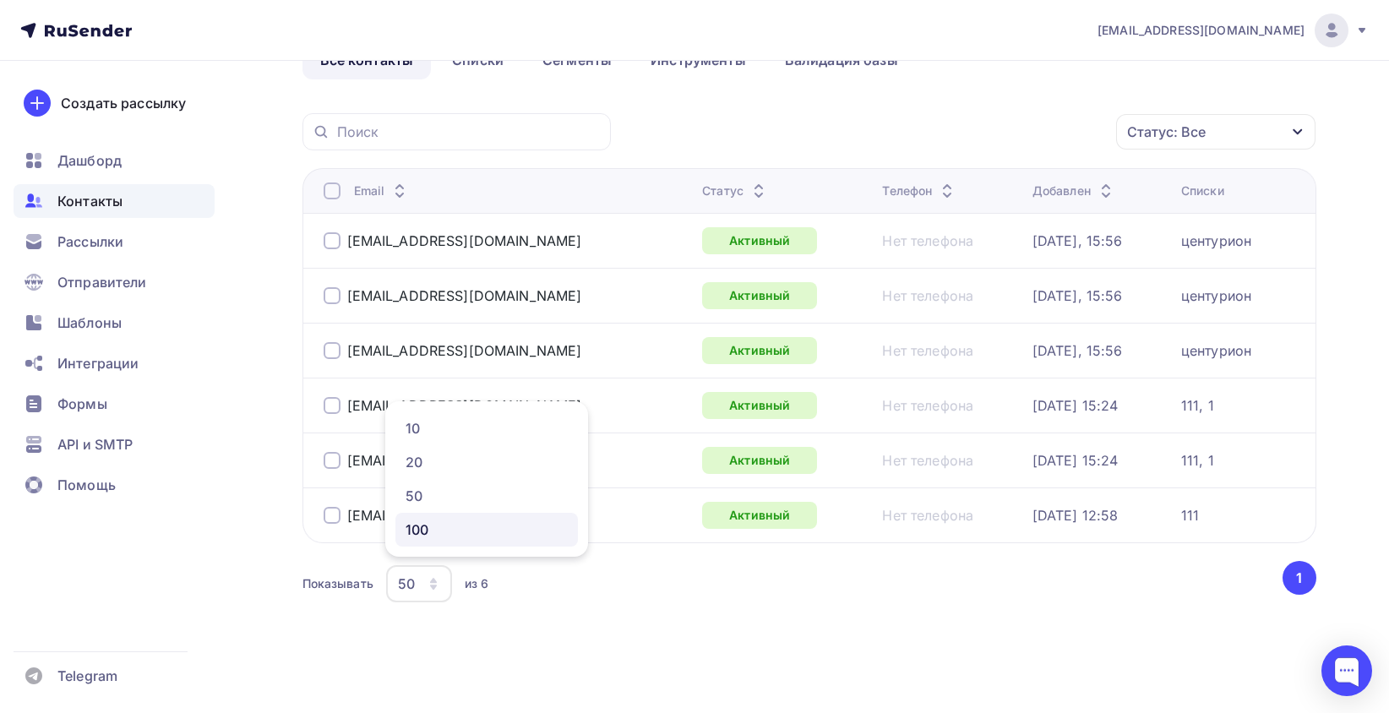
click at [434, 538] on div "100" at bounding box center [487, 530] width 162 height 20
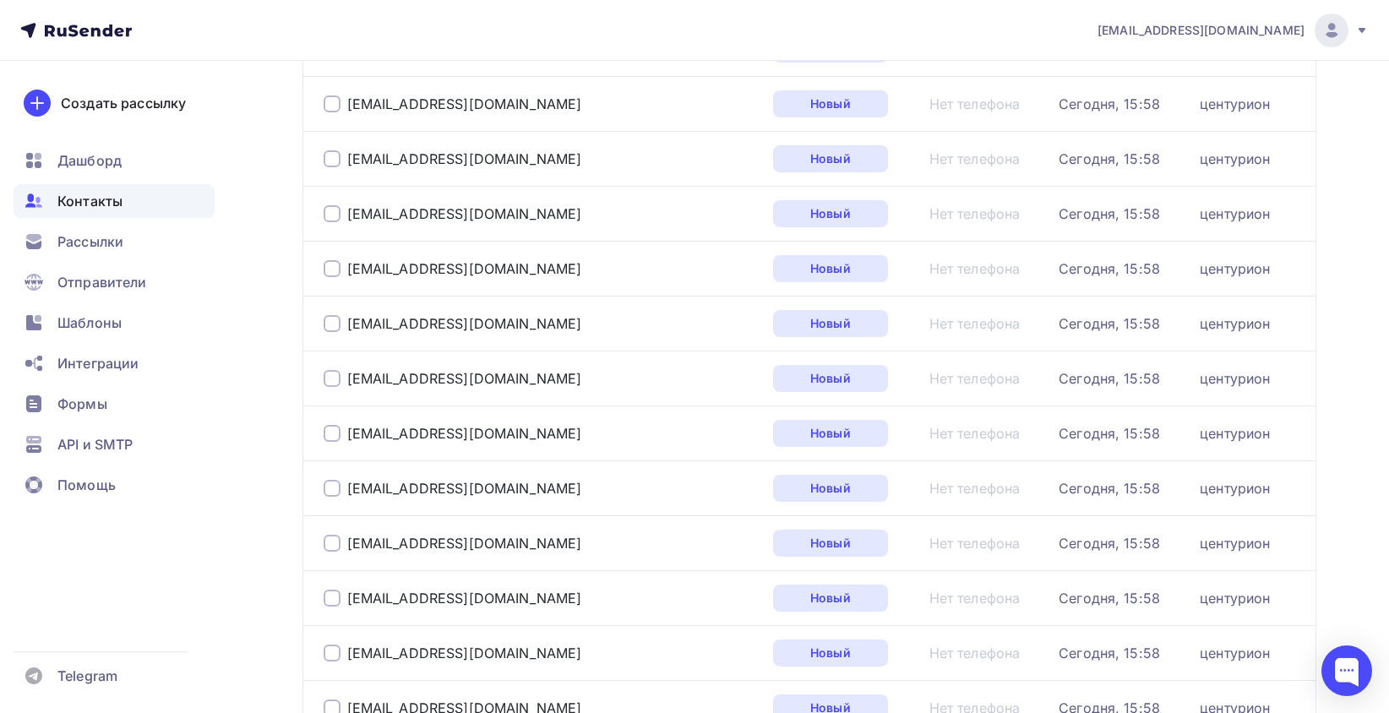
scroll to position [5242, 0]
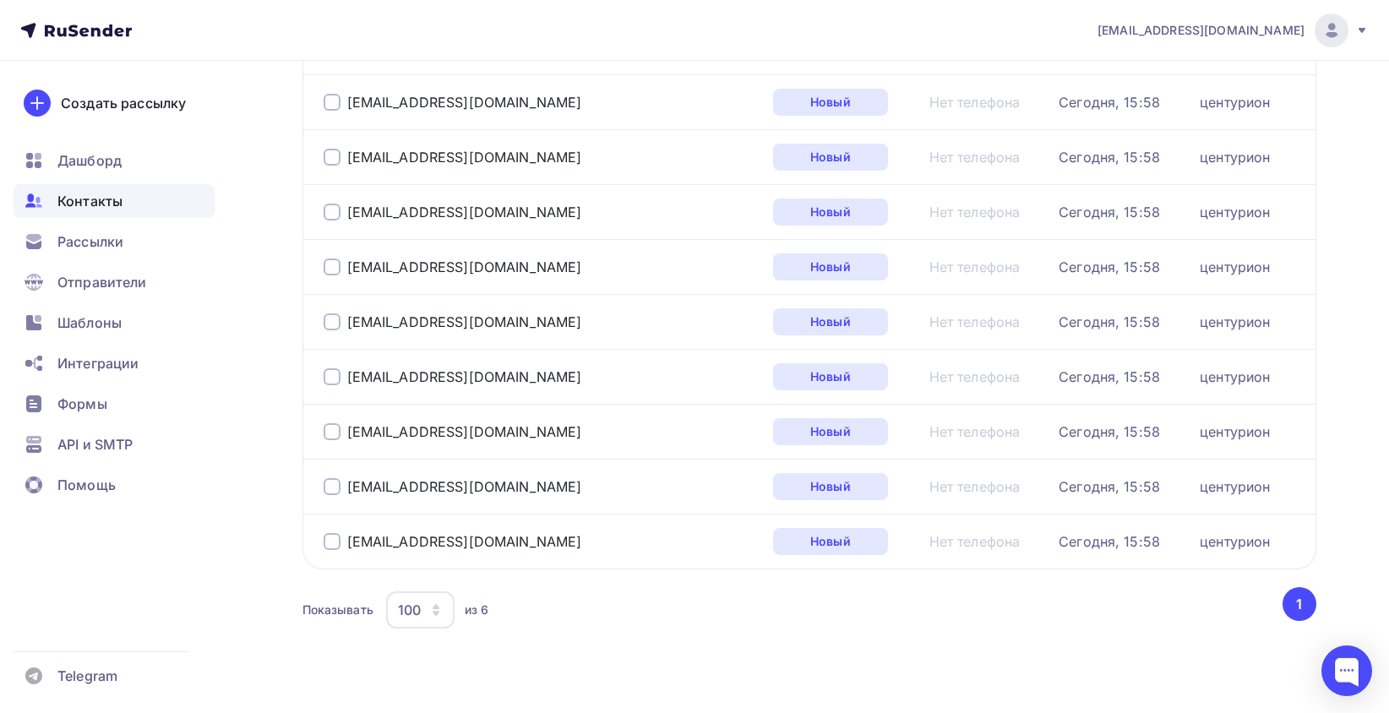
click at [437, 603] on icon "button" at bounding box center [436, 610] width 14 height 14
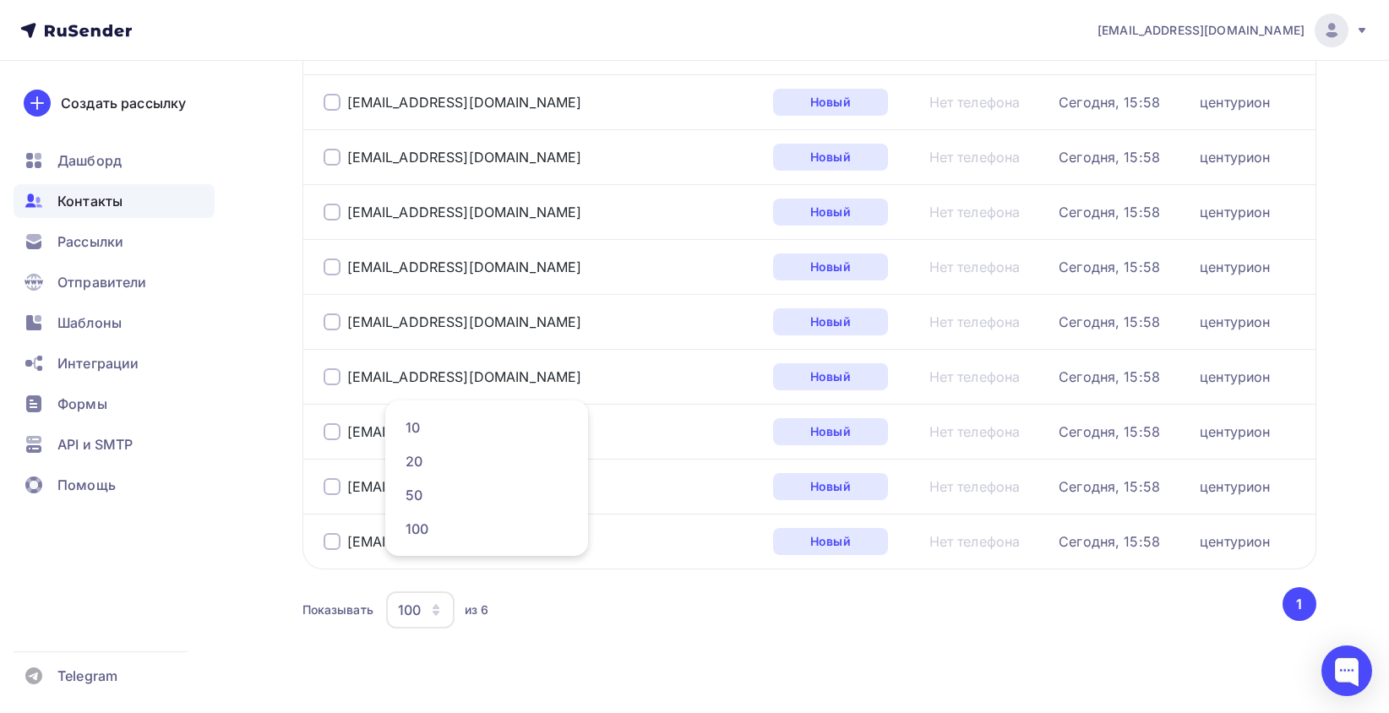
drag, startPoint x: 891, startPoint y: 615, endPoint x: 1247, endPoint y: 571, distance: 359.3
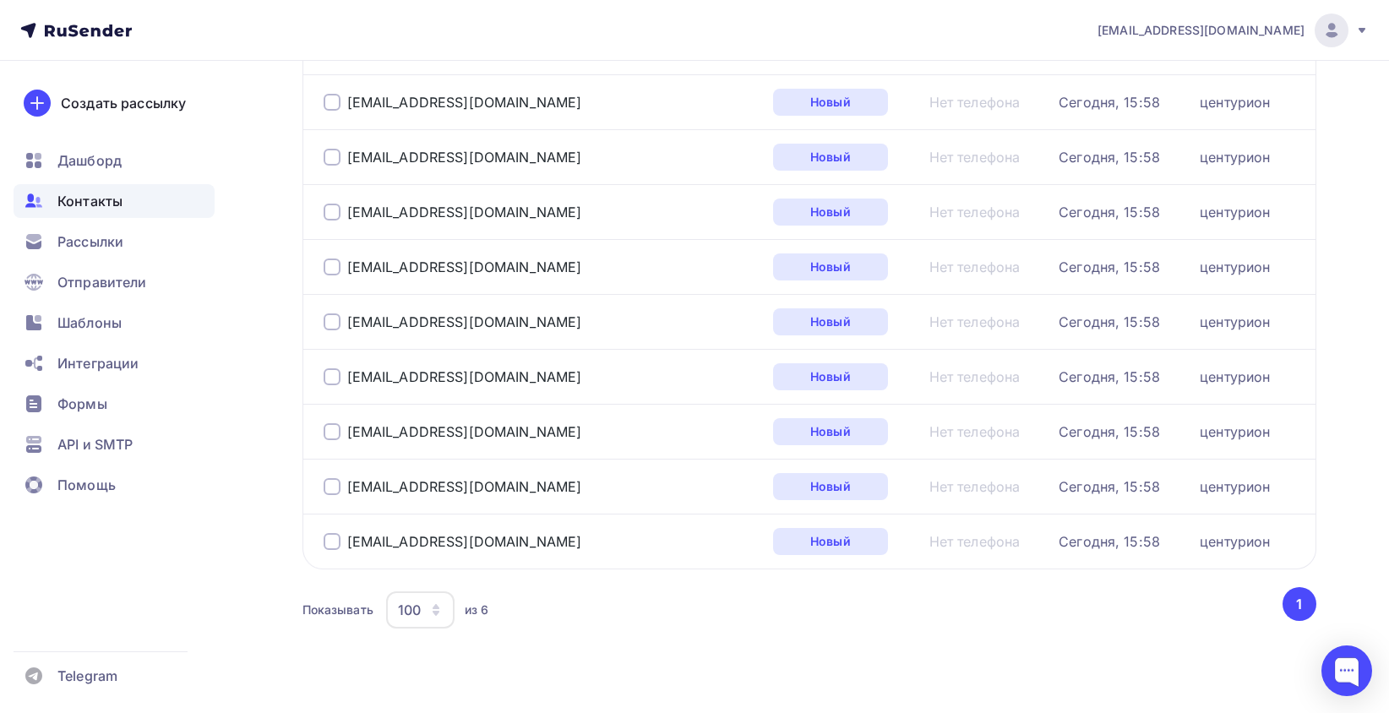
click at [1286, 587] on button "1" at bounding box center [1300, 604] width 34 height 34
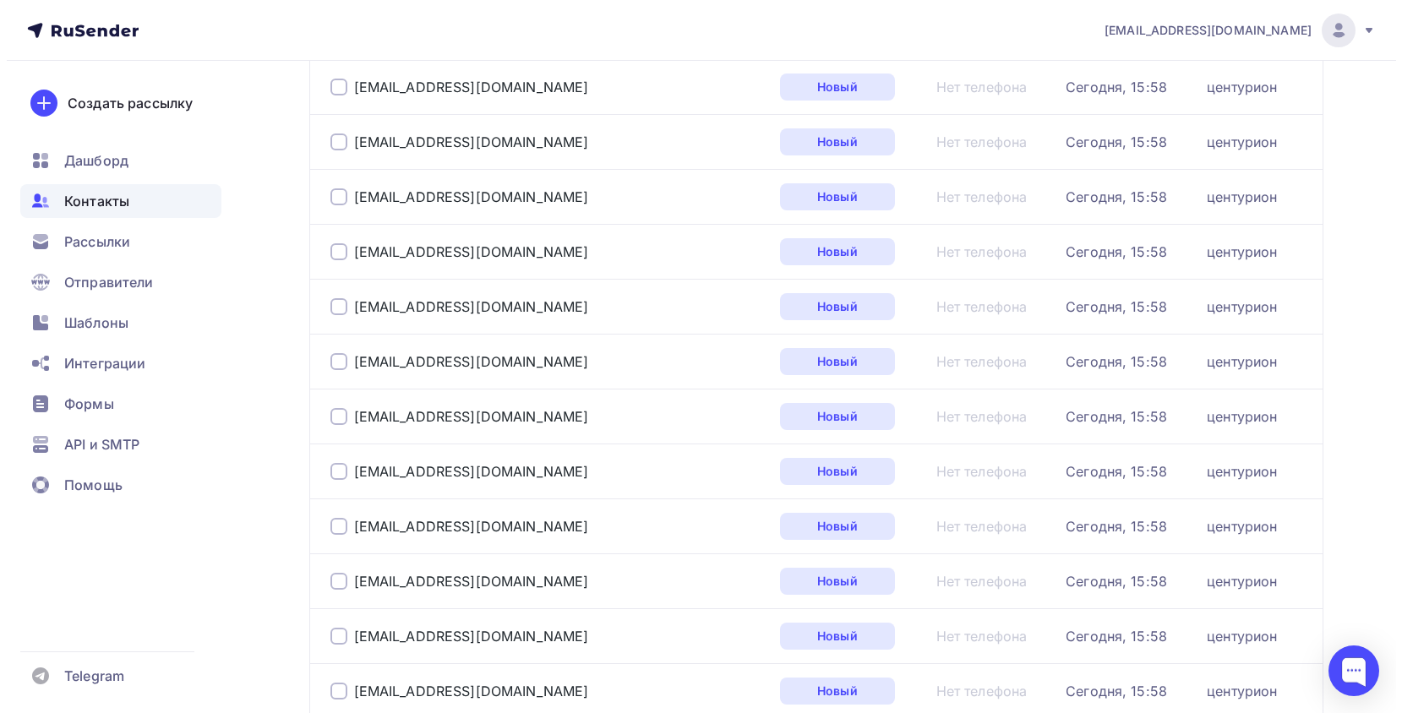
scroll to position [0, 0]
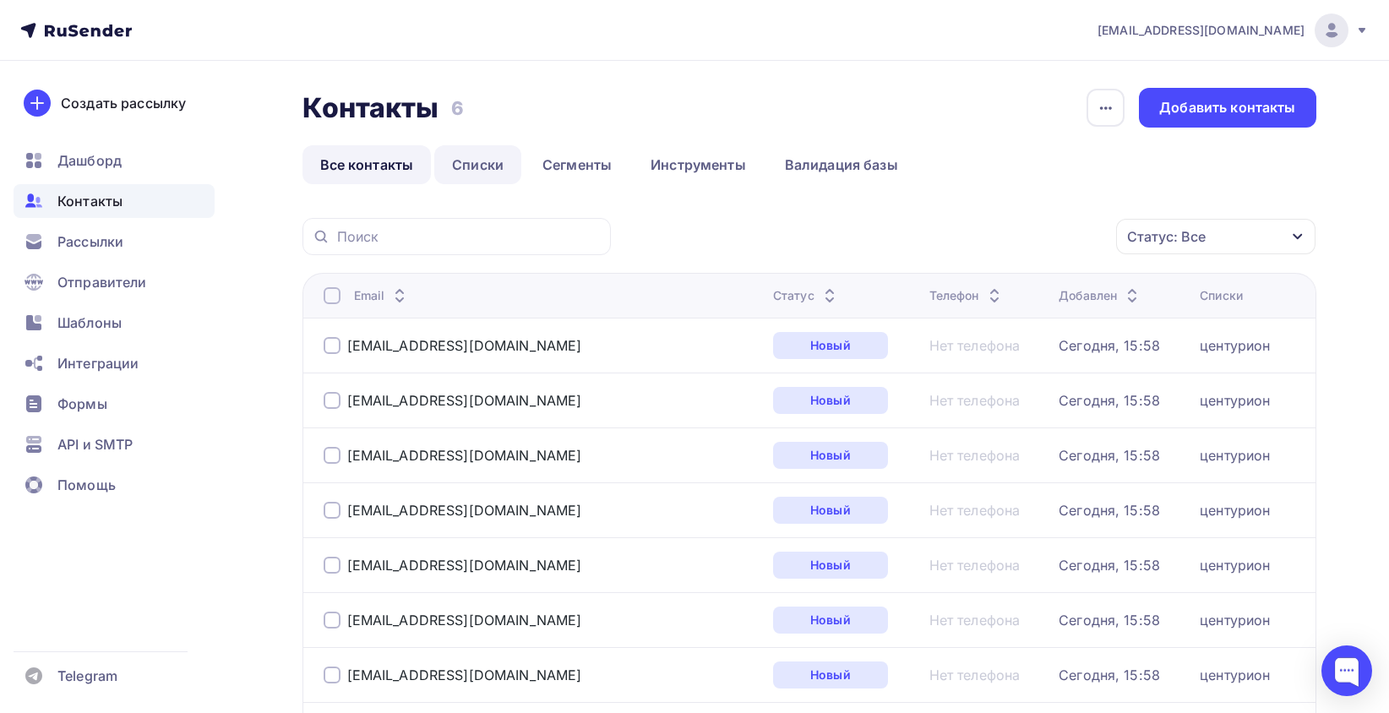
click at [478, 166] on link "Списки" at bounding box center [477, 164] width 87 height 39
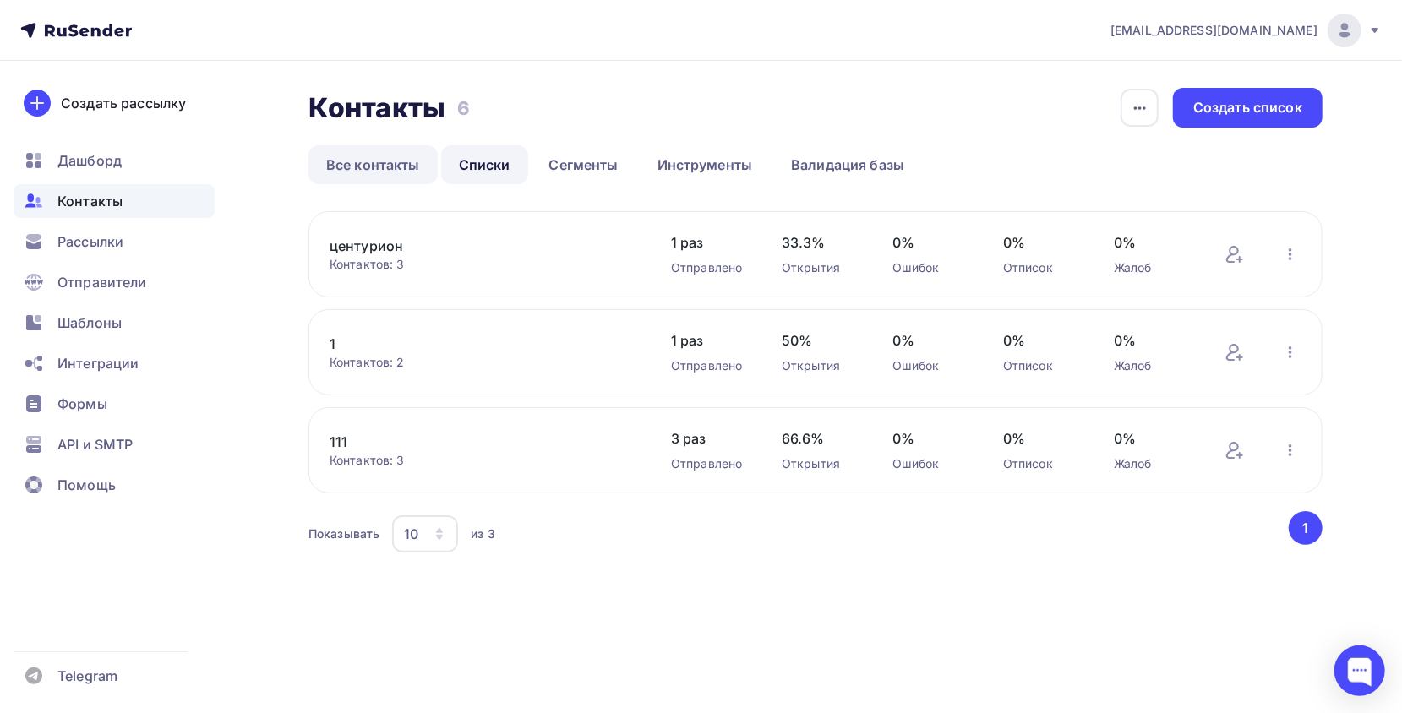
click at [387, 171] on link "Все контакты" at bounding box center [372, 164] width 129 height 39
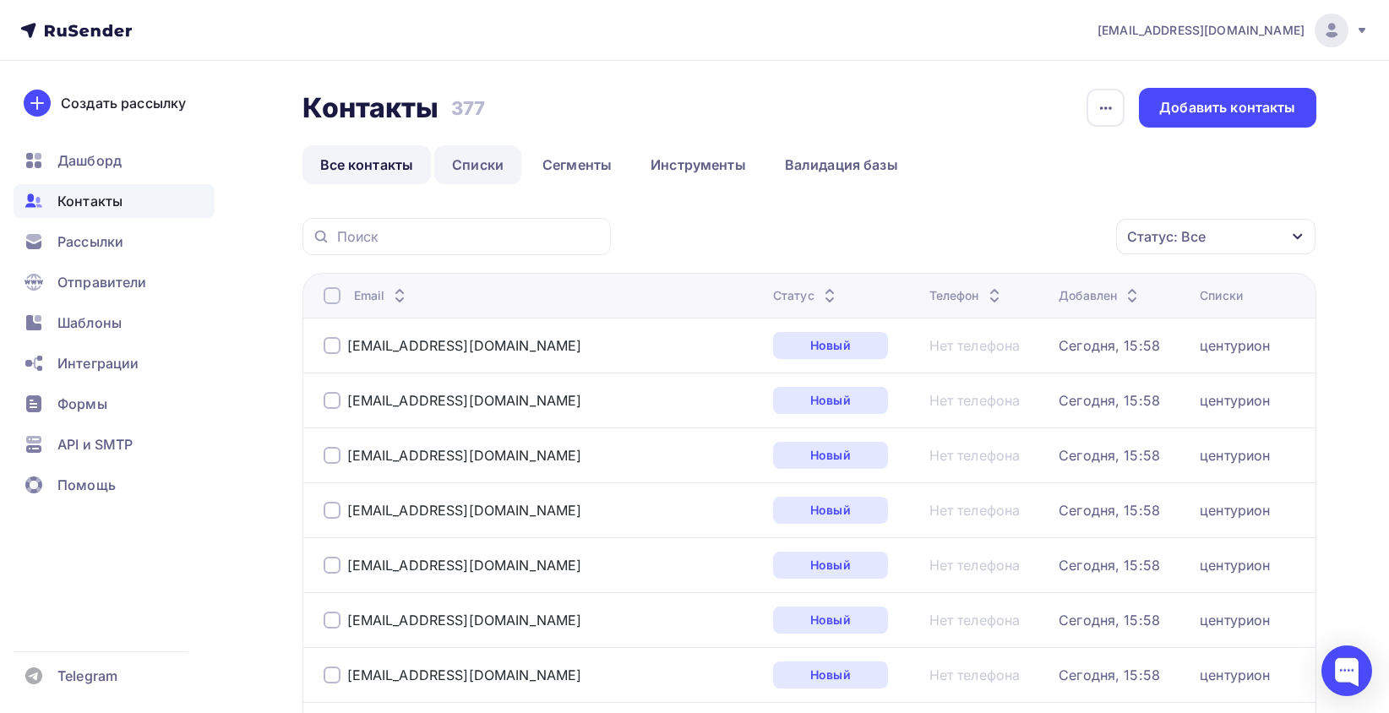
click at [482, 156] on link "Списки" at bounding box center [477, 164] width 87 height 39
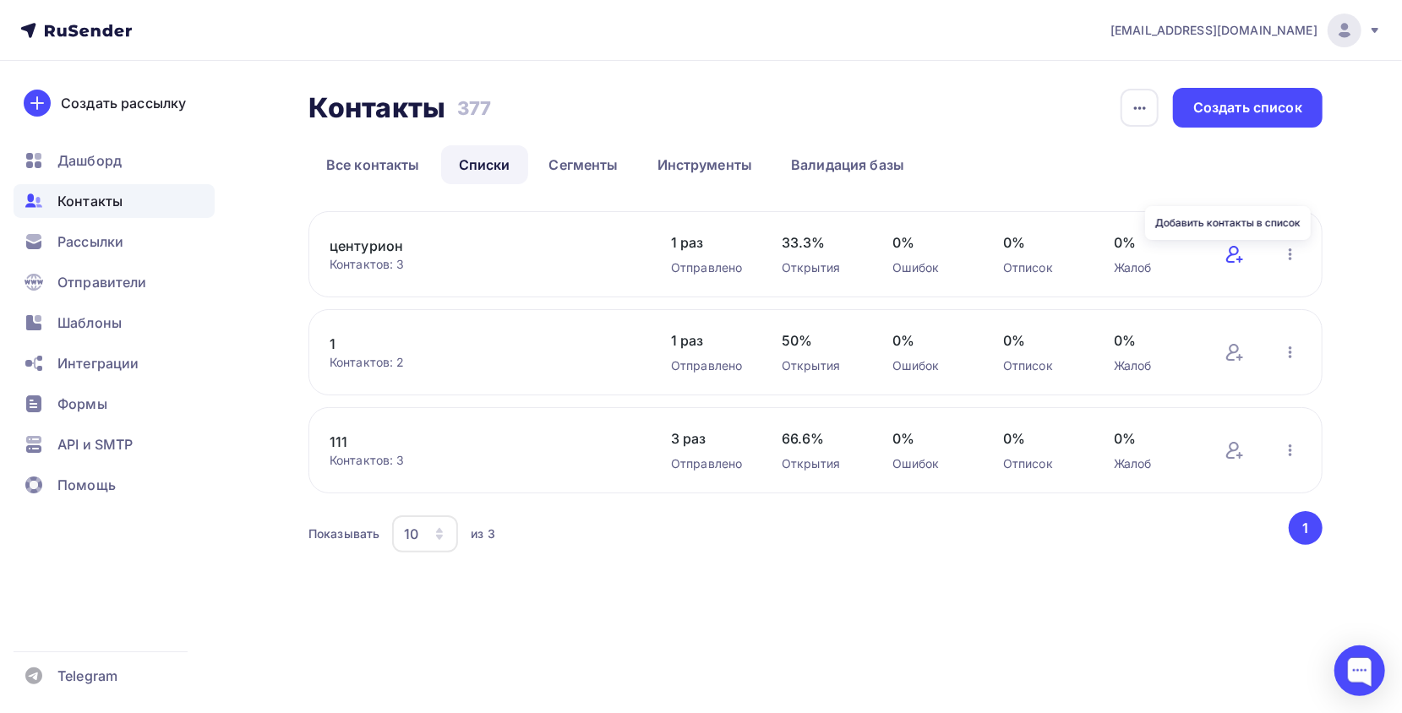
click at [1234, 253] on icon at bounding box center [1235, 254] width 20 height 20
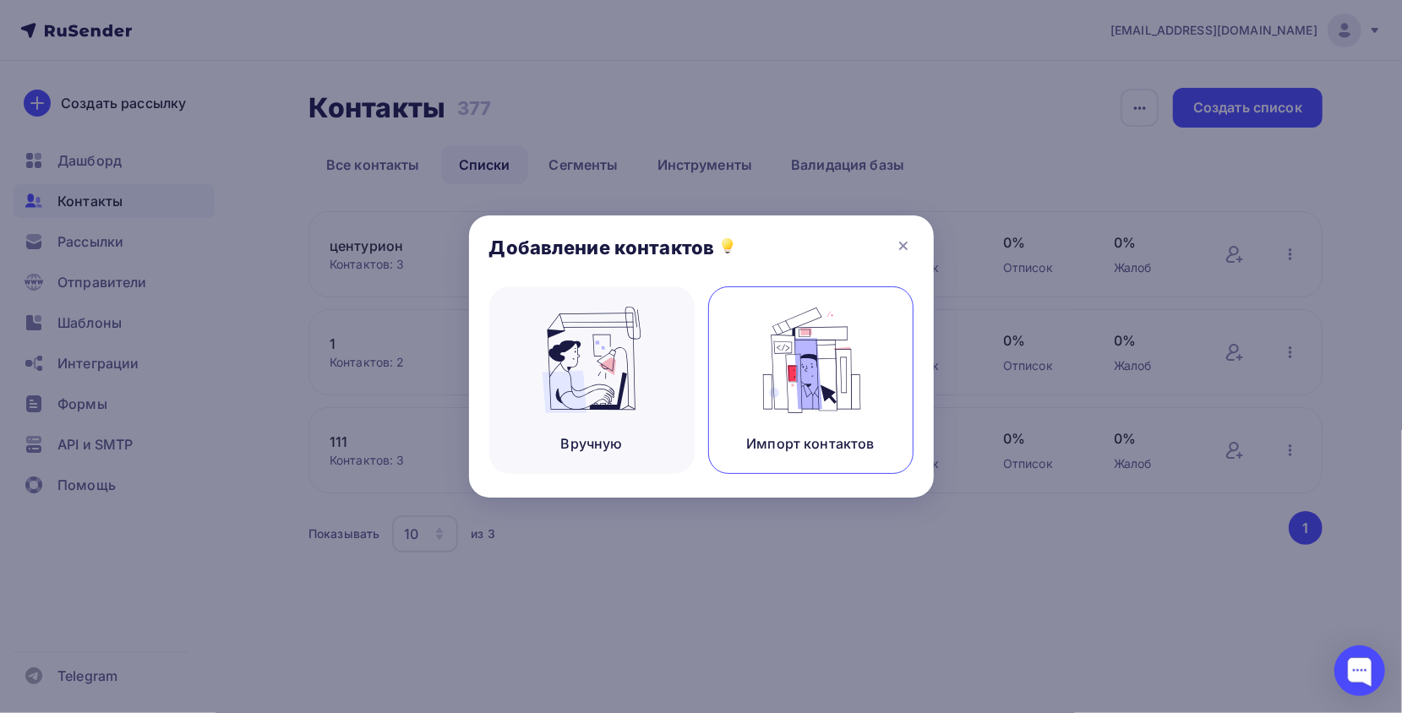
click at [756, 358] on img at bounding box center [810, 360] width 113 height 106
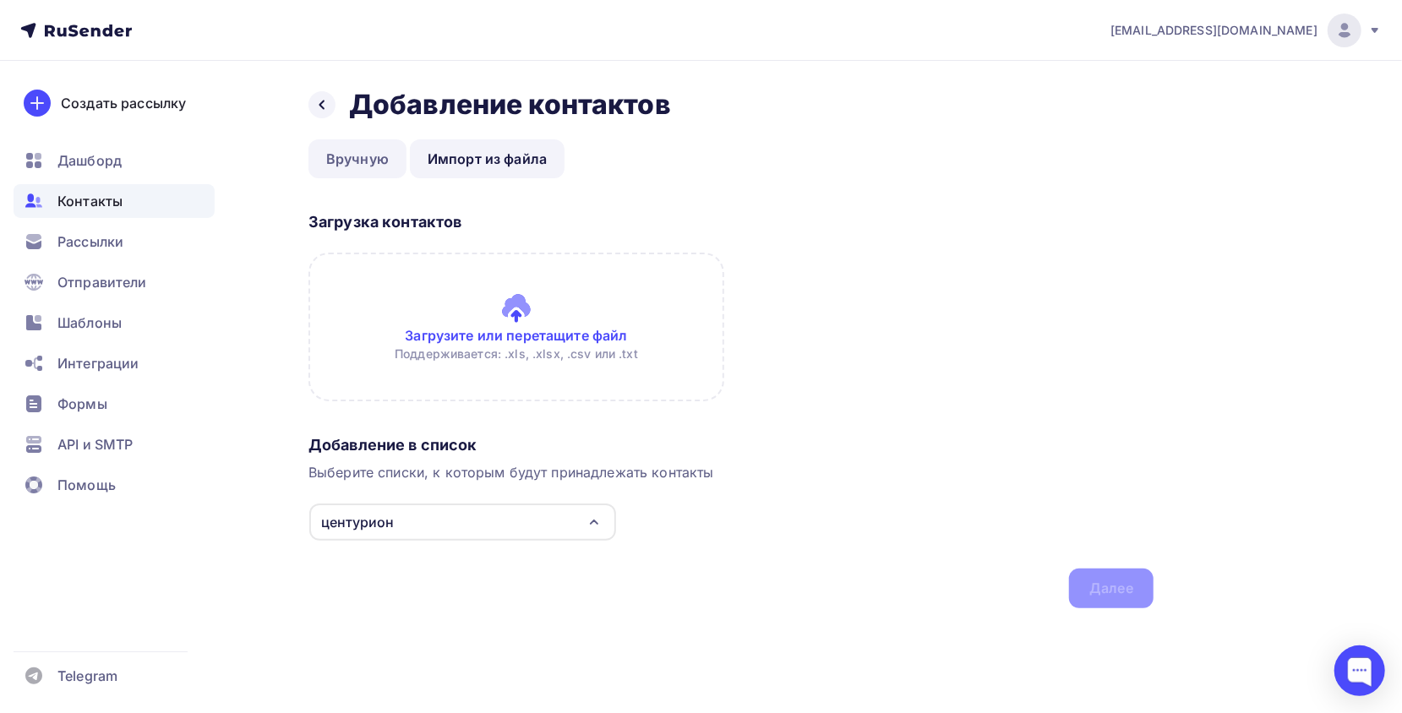
click at [353, 161] on link "Вручную" at bounding box center [357, 158] width 98 height 39
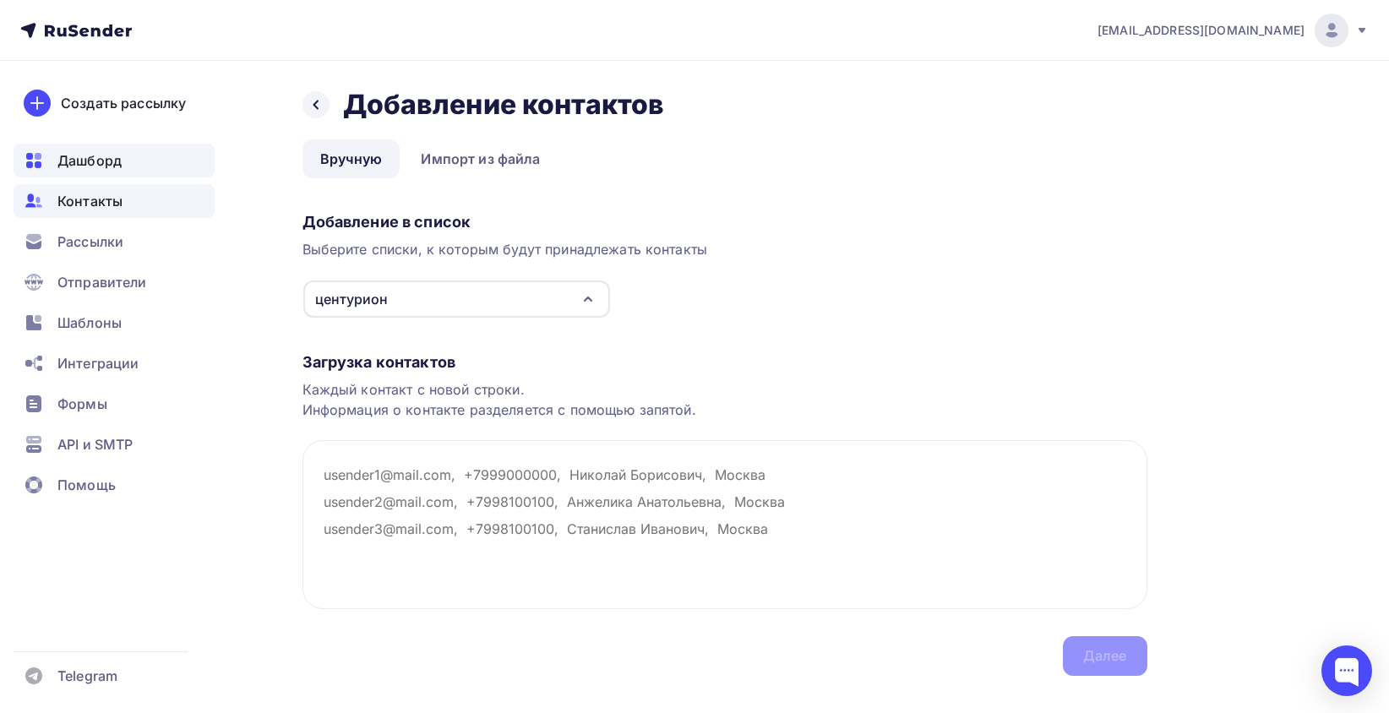
click at [113, 173] on div "Дашборд" at bounding box center [114, 161] width 201 height 34
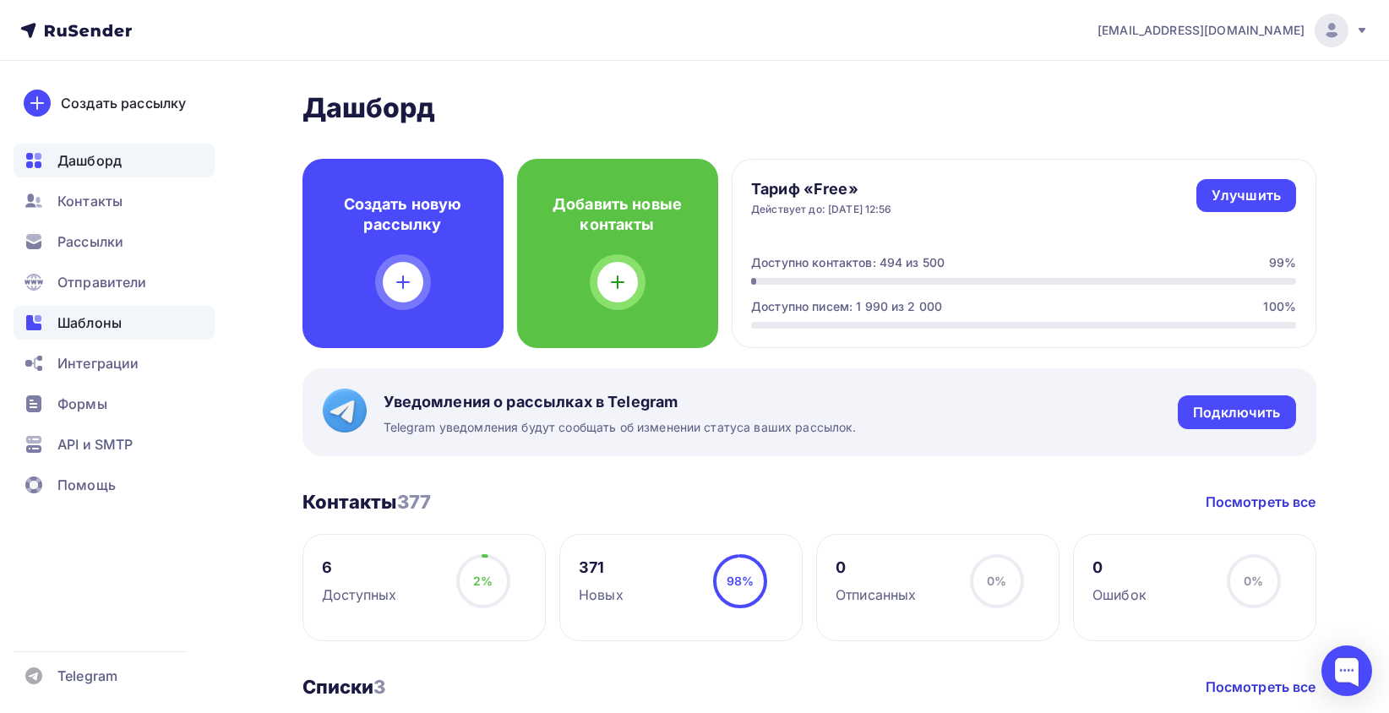
click at [90, 313] on span "Шаблоны" at bounding box center [89, 323] width 64 height 20
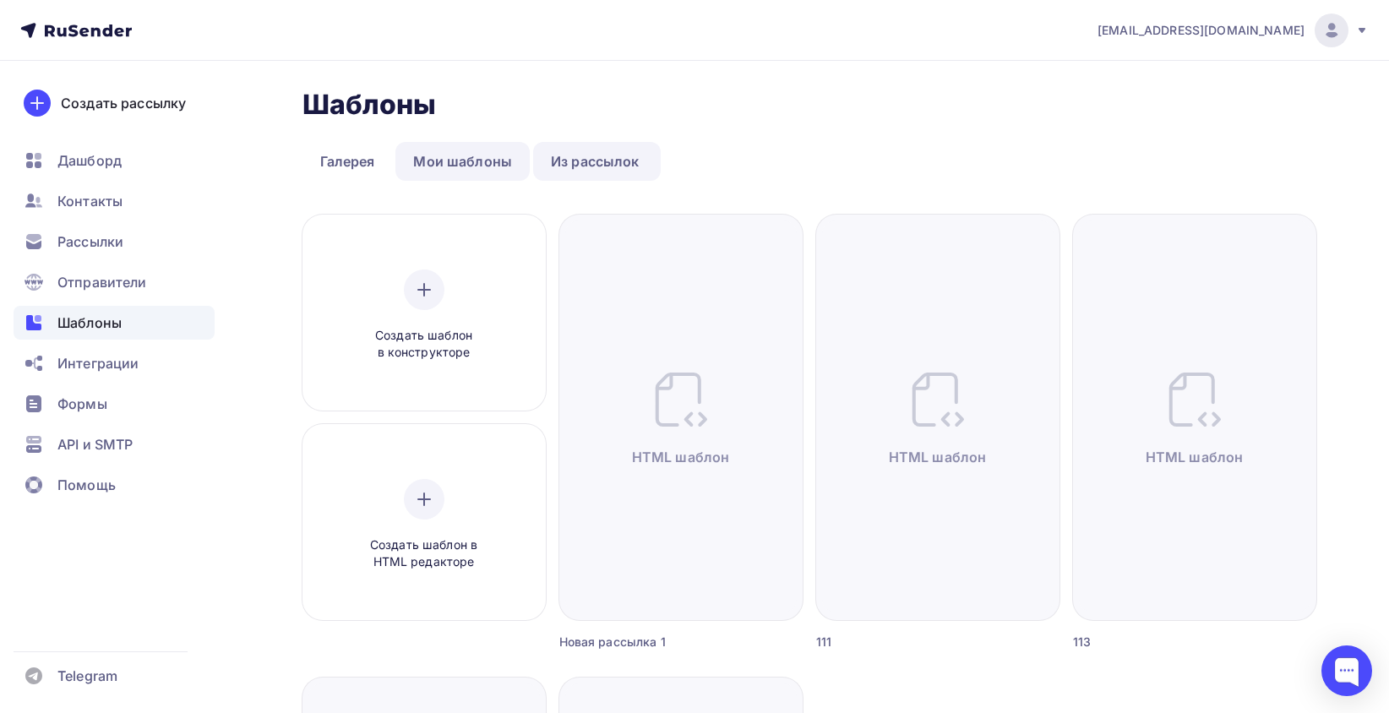
click at [441, 166] on link "Мои шаблоны" at bounding box center [463, 161] width 134 height 39
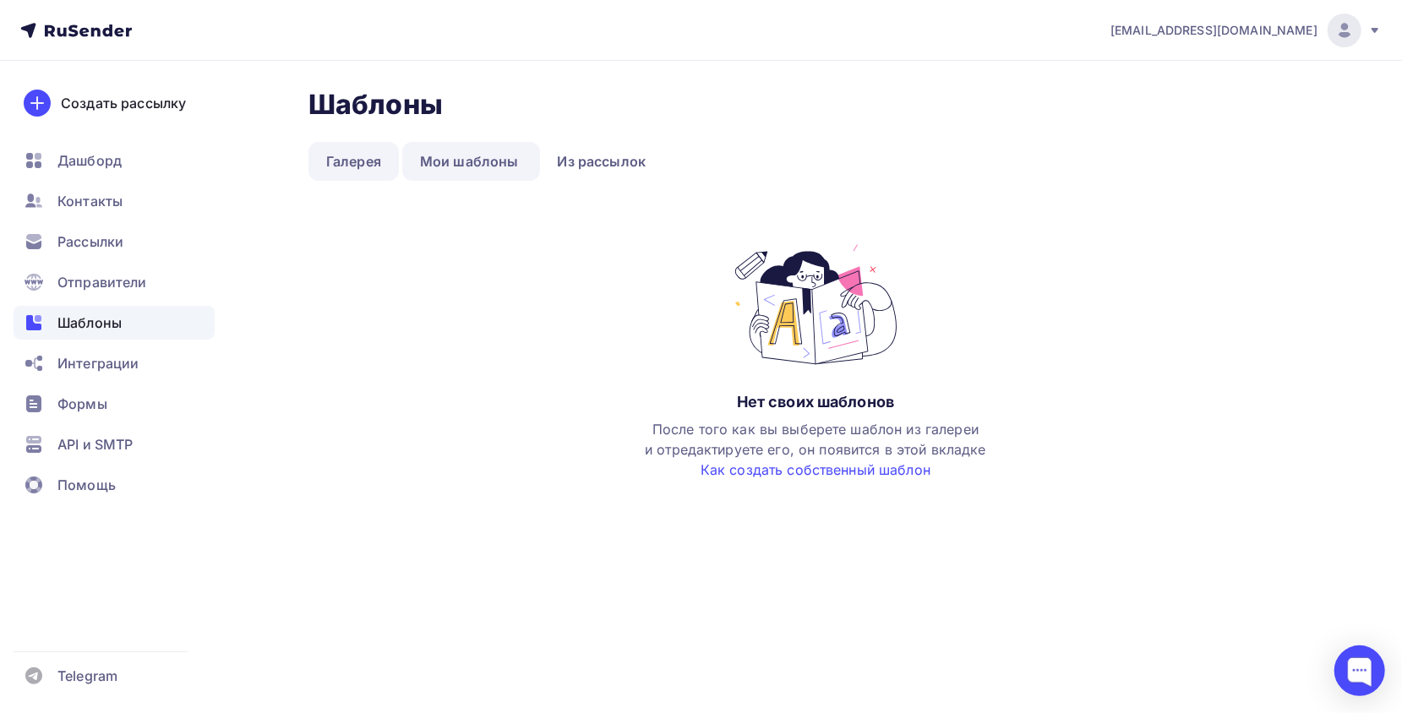
click at [328, 163] on link "Галерея" at bounding box center [353, 161] width 90 height 39
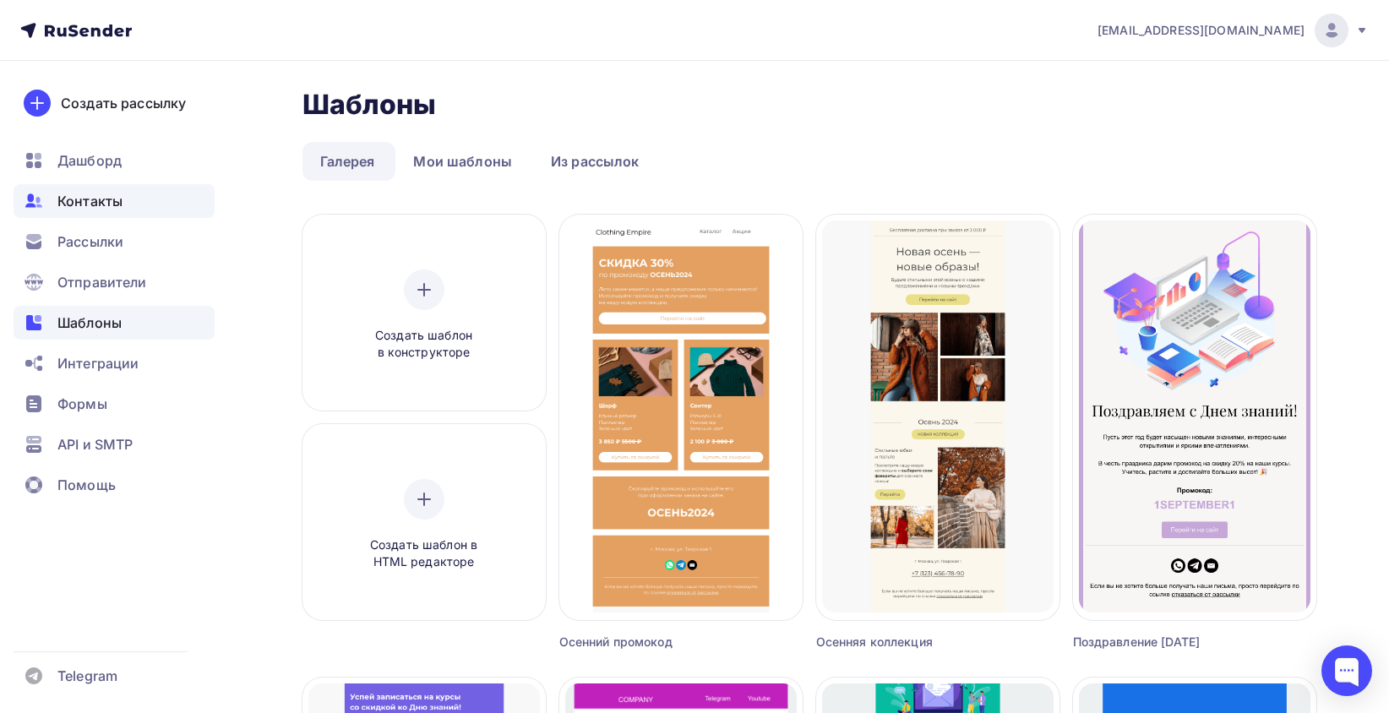
click at [63, 209] on span "Контакты" at bounding box center [89, 201] width 65 height 20
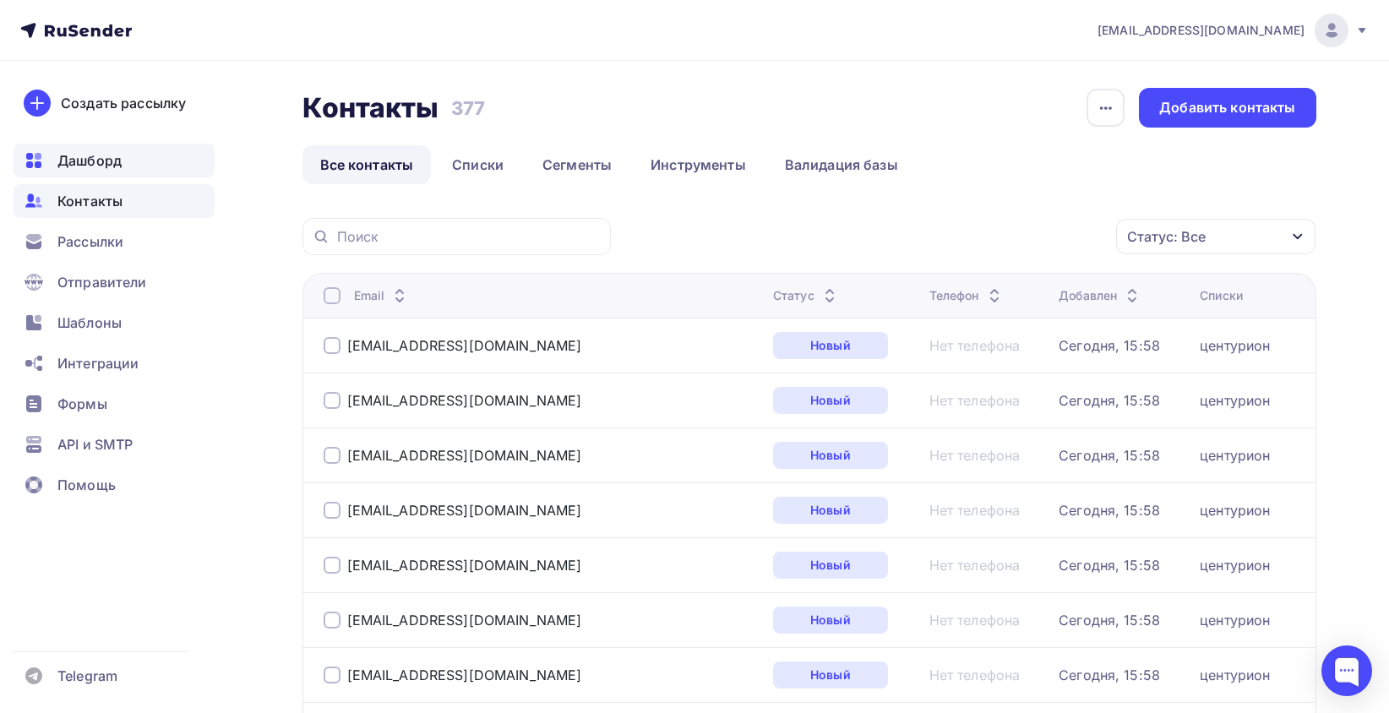
click at [126, 175] on div "Дашборд" at bounding box center [114, 161] width 201 height 34
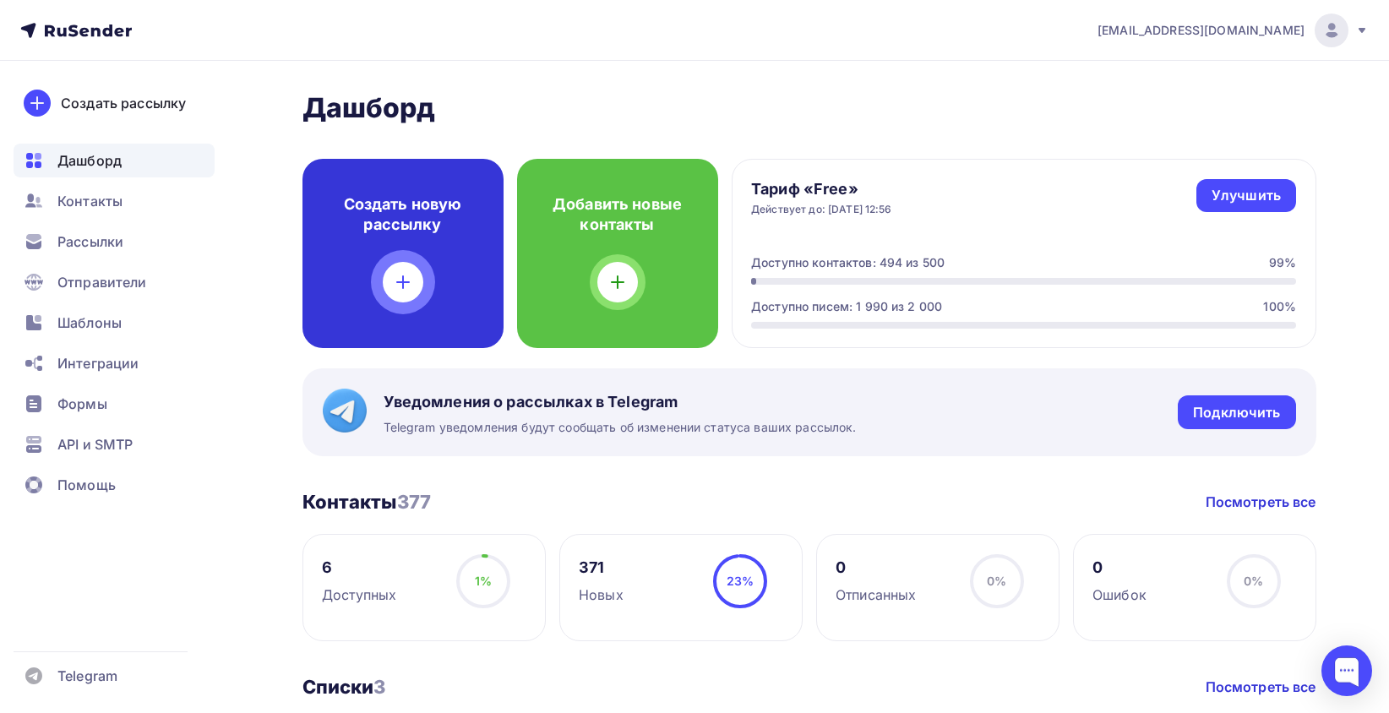
click at [423, 255] on div "Создать новую рассылку" at bounding box center [403, 253] width 201 height 189
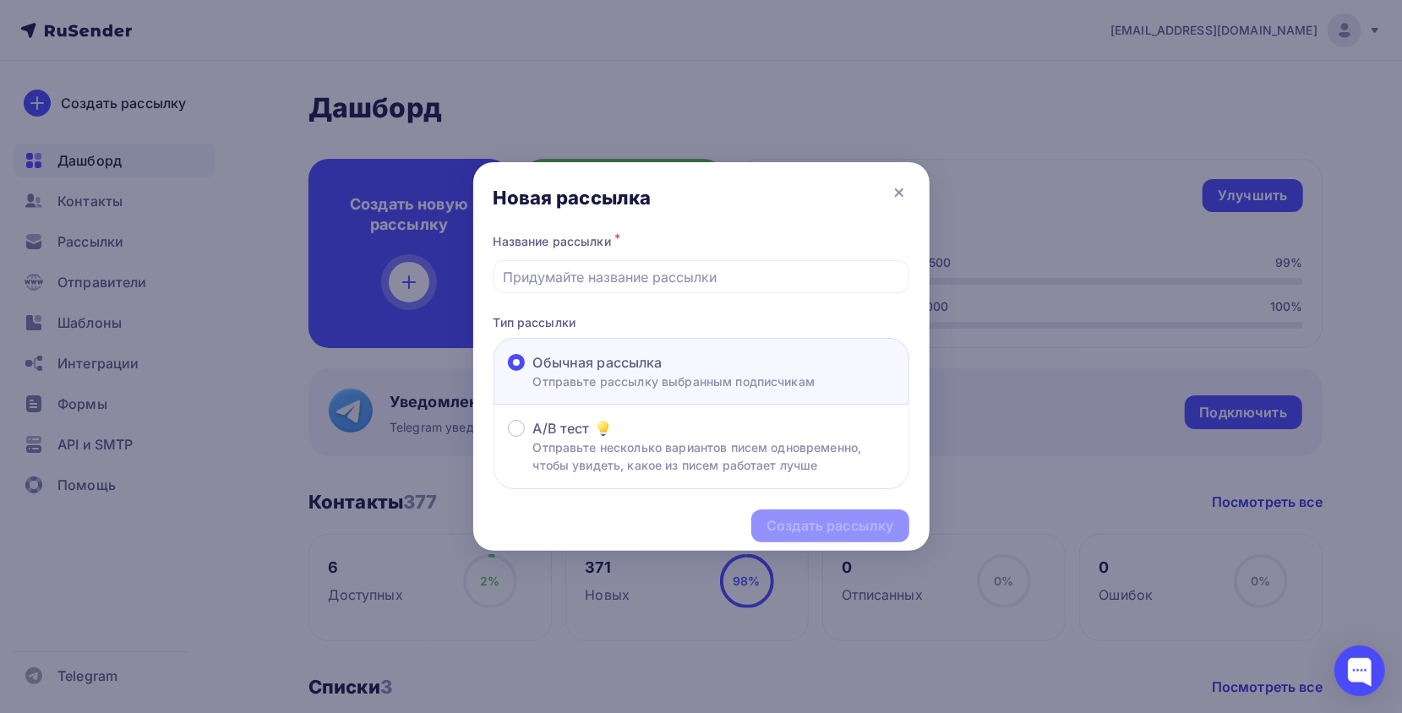
click at [385, 254] on div at bounding box center [701, 356] width 1402 height 713
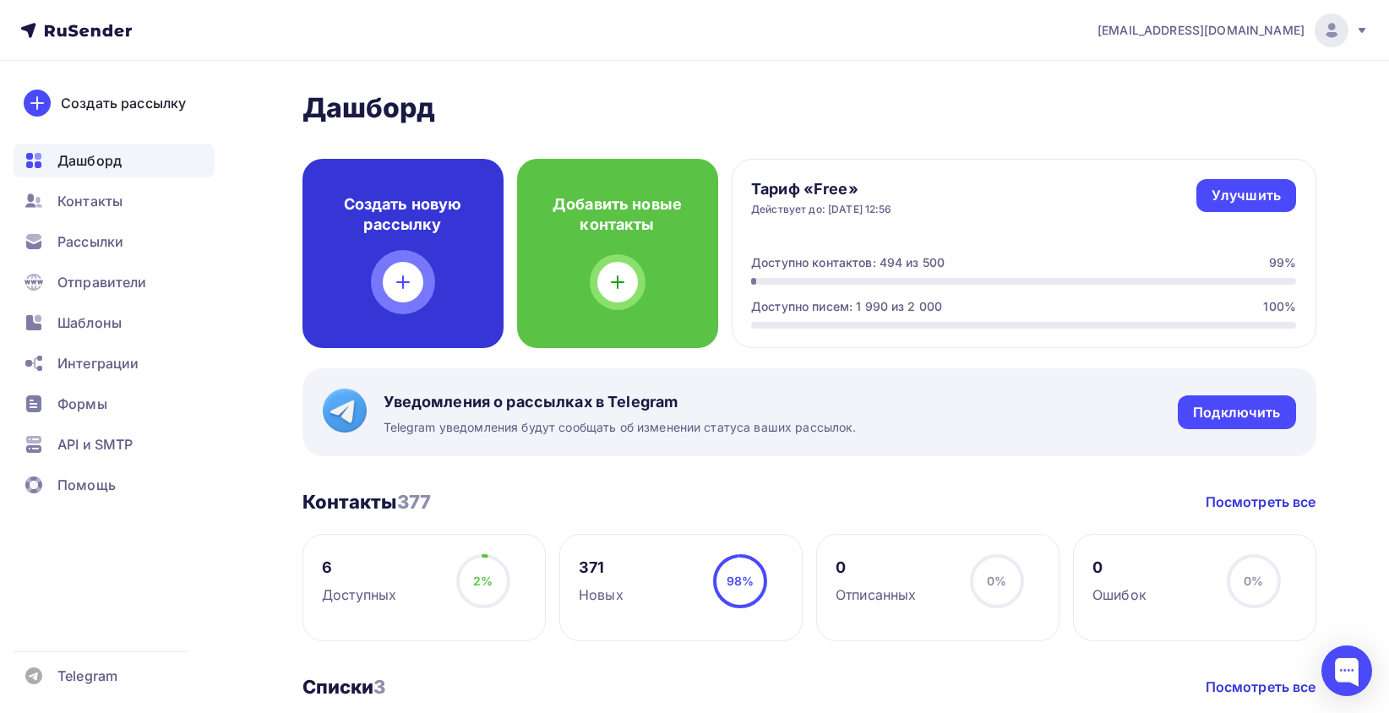
click at [421, 242] on div "Создать новую рассылку" at bounding box center [403, 253] width 201 height 189
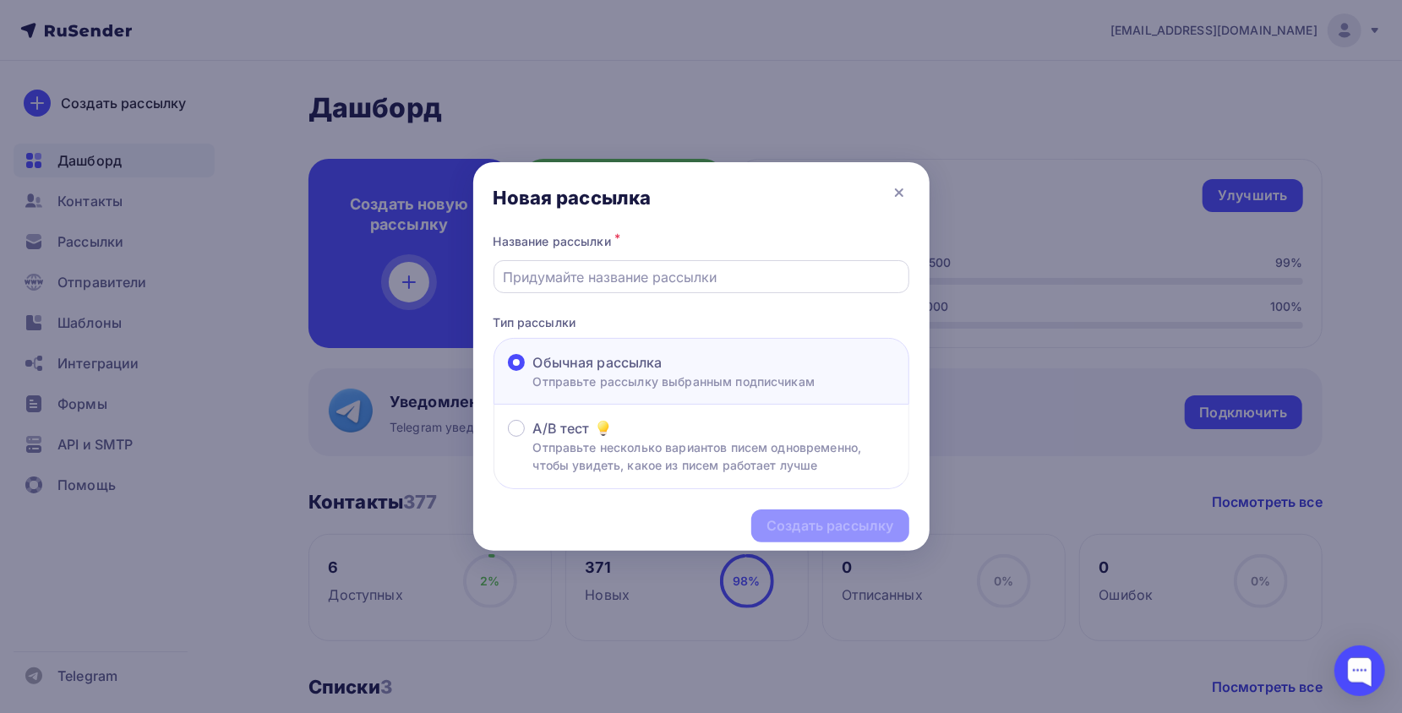
click at [527, 267] on input "text" at bounding box center [701, 277] width 396 height 20
click at [791, 532] on div "Создать рассылку" at bounding box center [830, 525] width 127 height 19
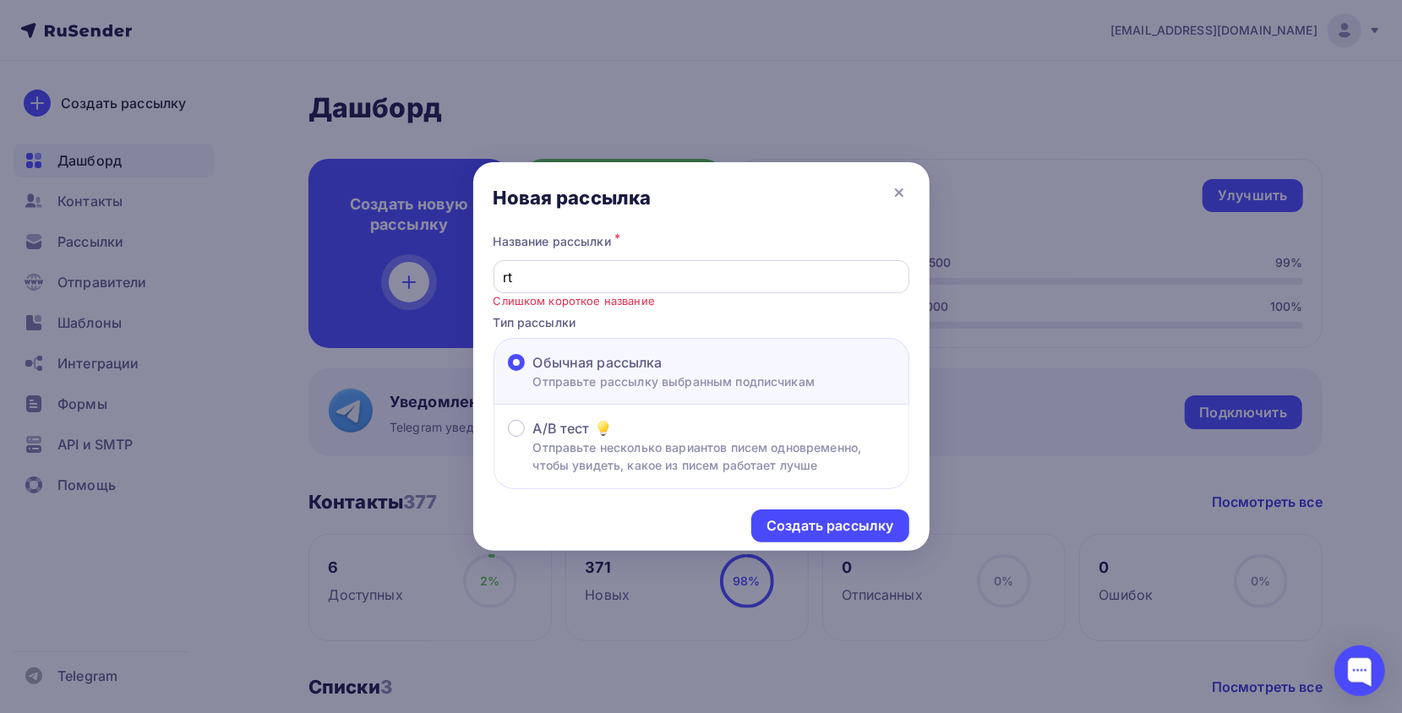
click at [629, 261] on div "rt" at bounding box center [702, 276] width 416 height 33
click at [624, 277] on input "rt" at bounding box center [701, 277] width 396 height 20
type input "rt33"
click at [887, 521] on div "Создать рассылку" at bounding box center [830, 525] width 127 height 19
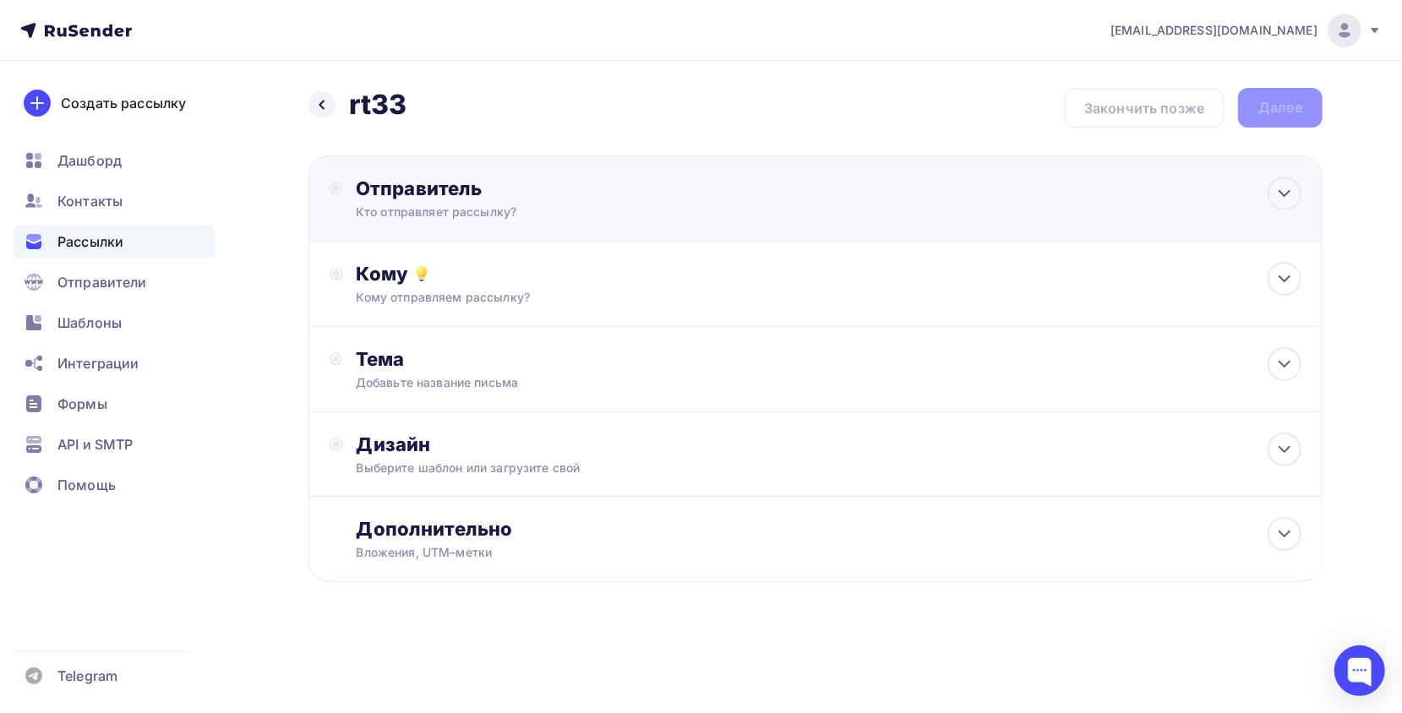
click at [438, 205] on div "Кто отправляет рассылку?" at bounding box center [521, 212] width 330 height 17
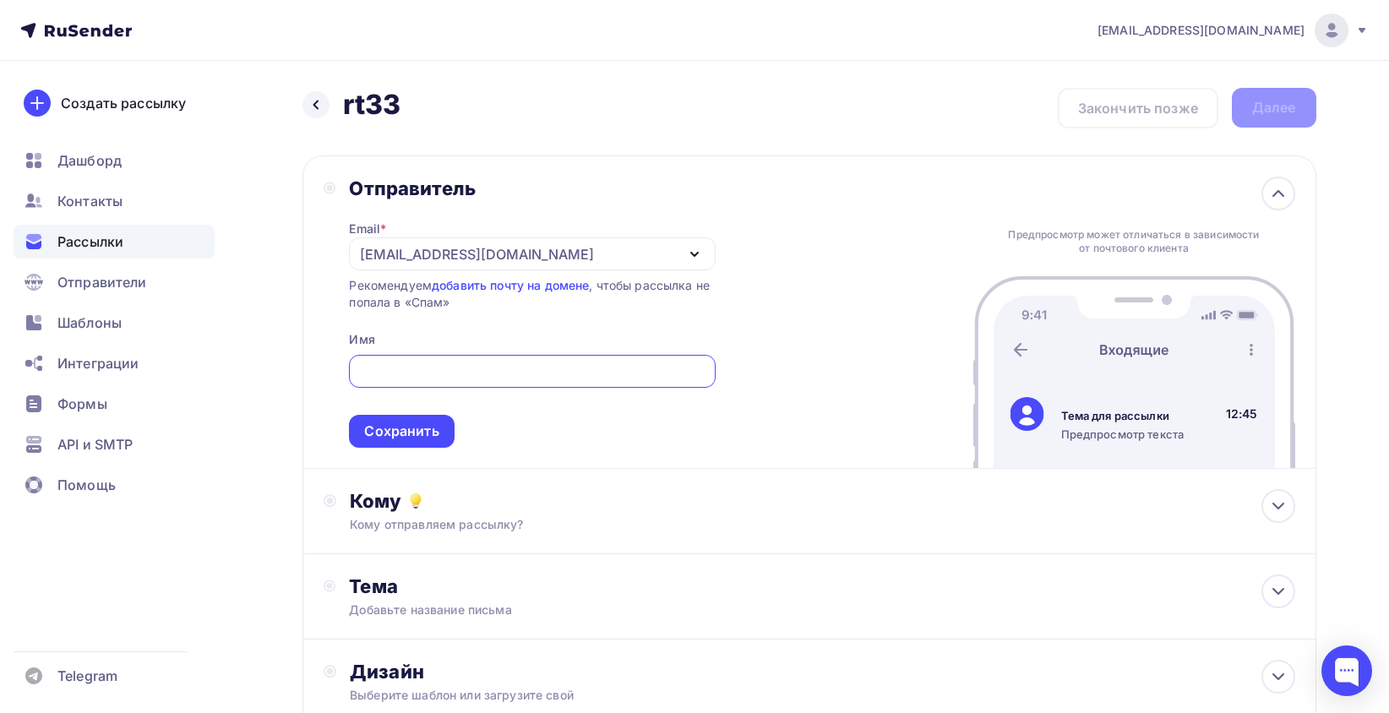
click at [443, 384] on div at bounding box center [532, 371] width 366 height 33
click at [513, 270] on div "[EMAIL_ADDRESS][DOMAIN_NAME]" at bounding box center [532, 253] width 366 height 33
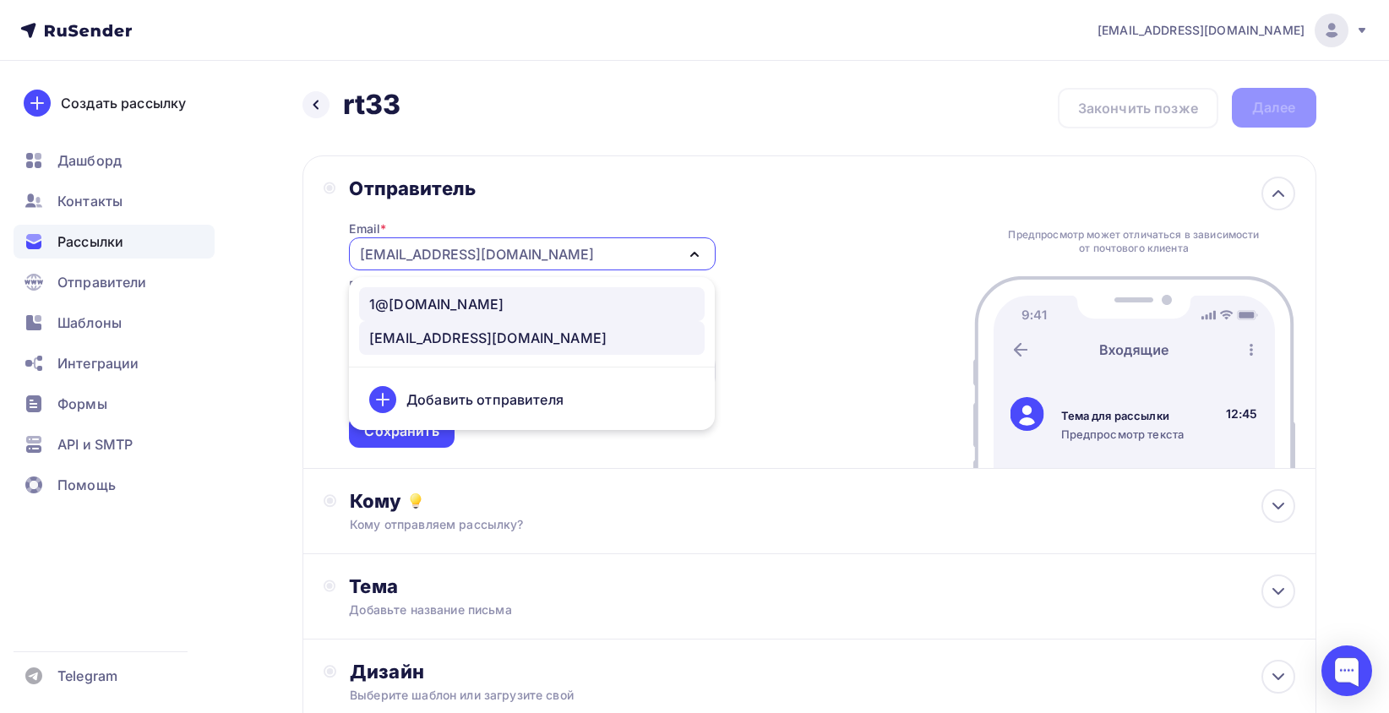
click at [479, 296] on div "1@[DOMAIN_NAME]" at bounding box center [436, 304] width 134 height 20
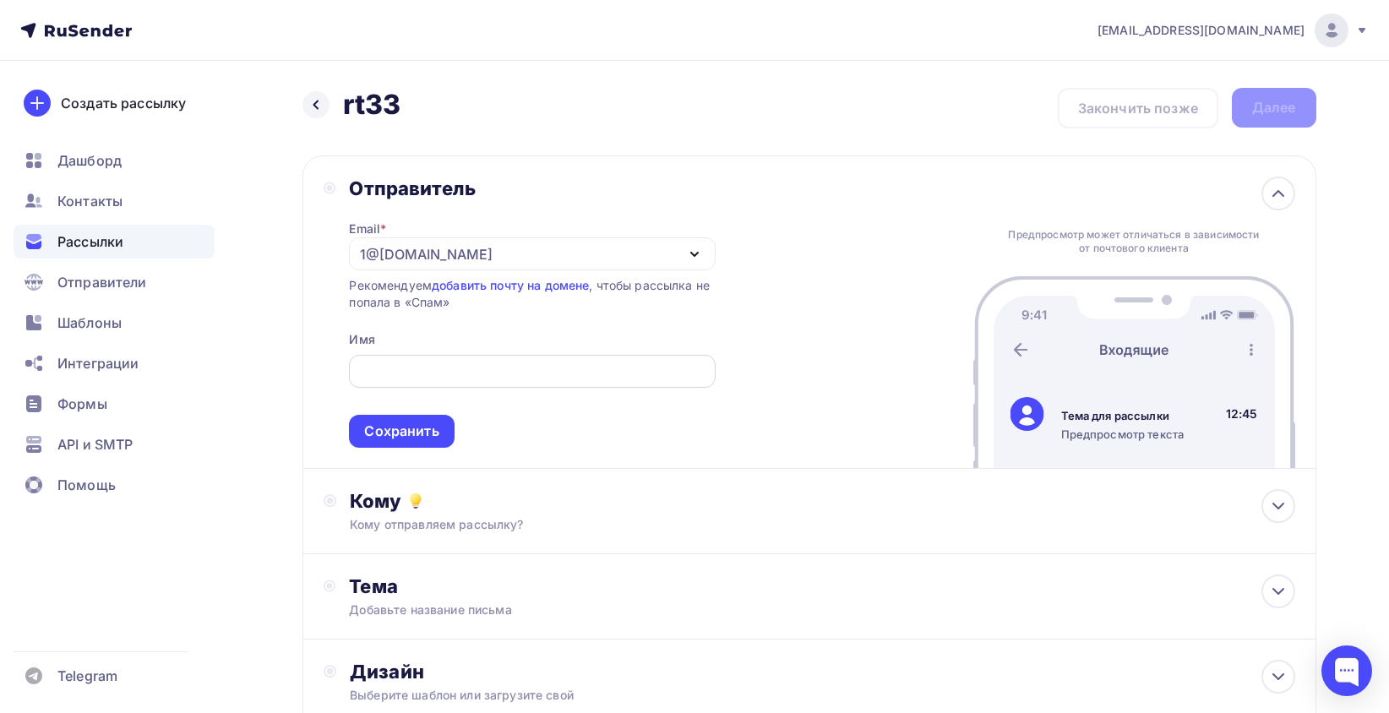
click at [418, 363] on input "text" at bounding box center [532, 372] width 347 height 20
paste input "Завод входных дверей "Центурион""
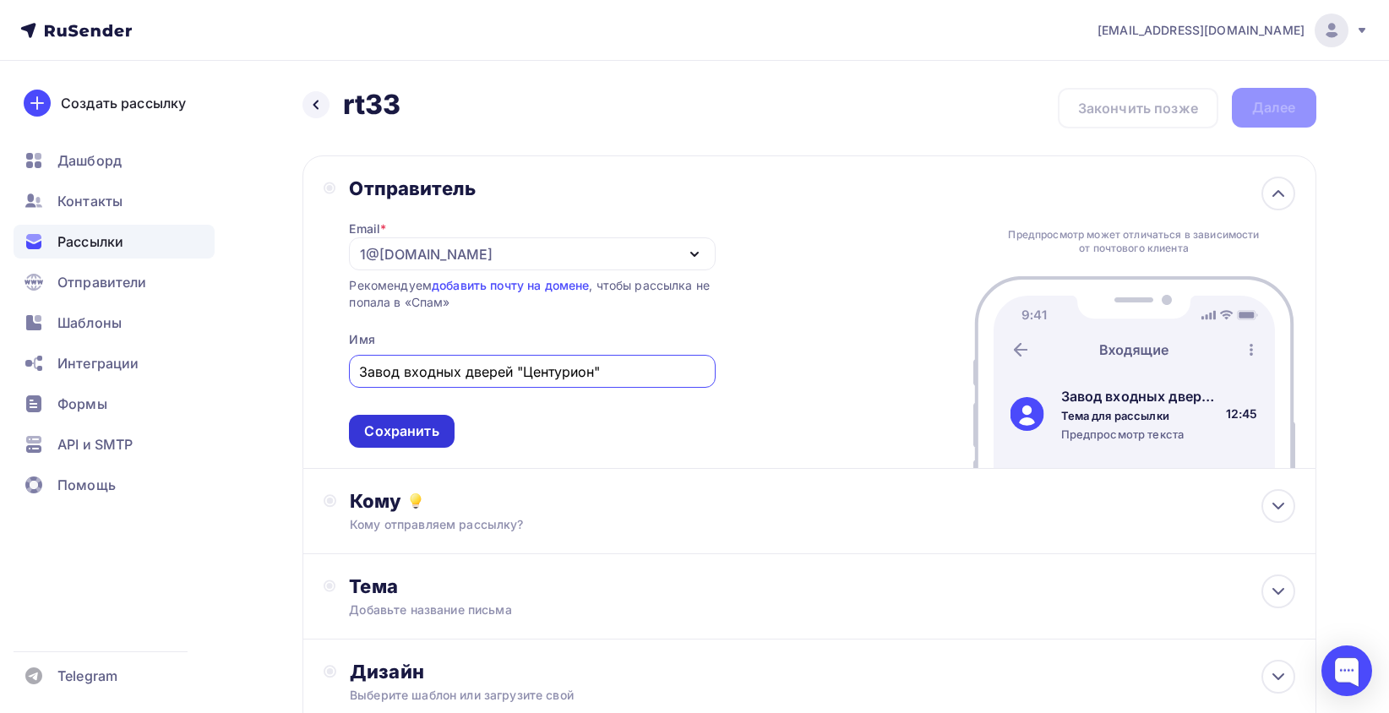
type input "Завод входных дверей "Центурион""
click at [375, 431] on div "Сохранить" at bounding box center [401, 431] width 74 height 19
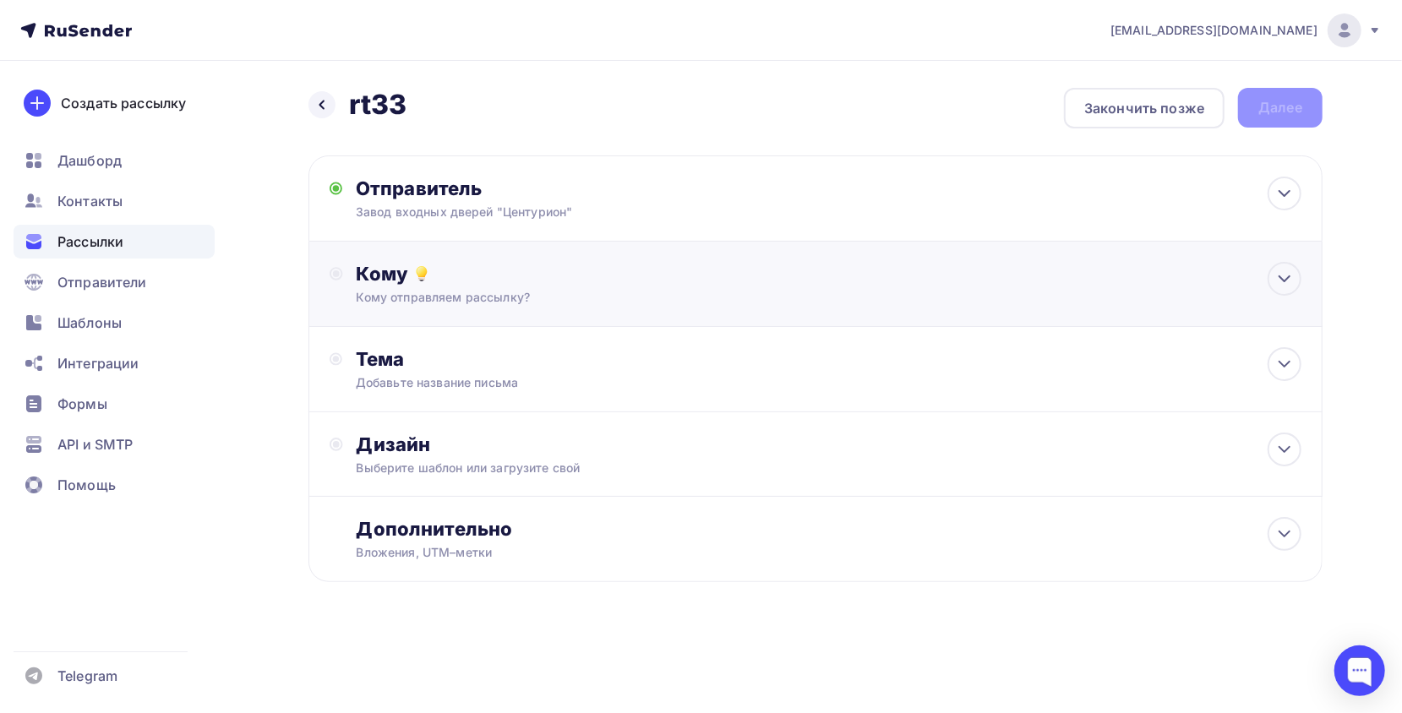
click at [452, 292] on div "Кому отправляем рассылку?" at bounding box center [782, 297] width 851 height 17
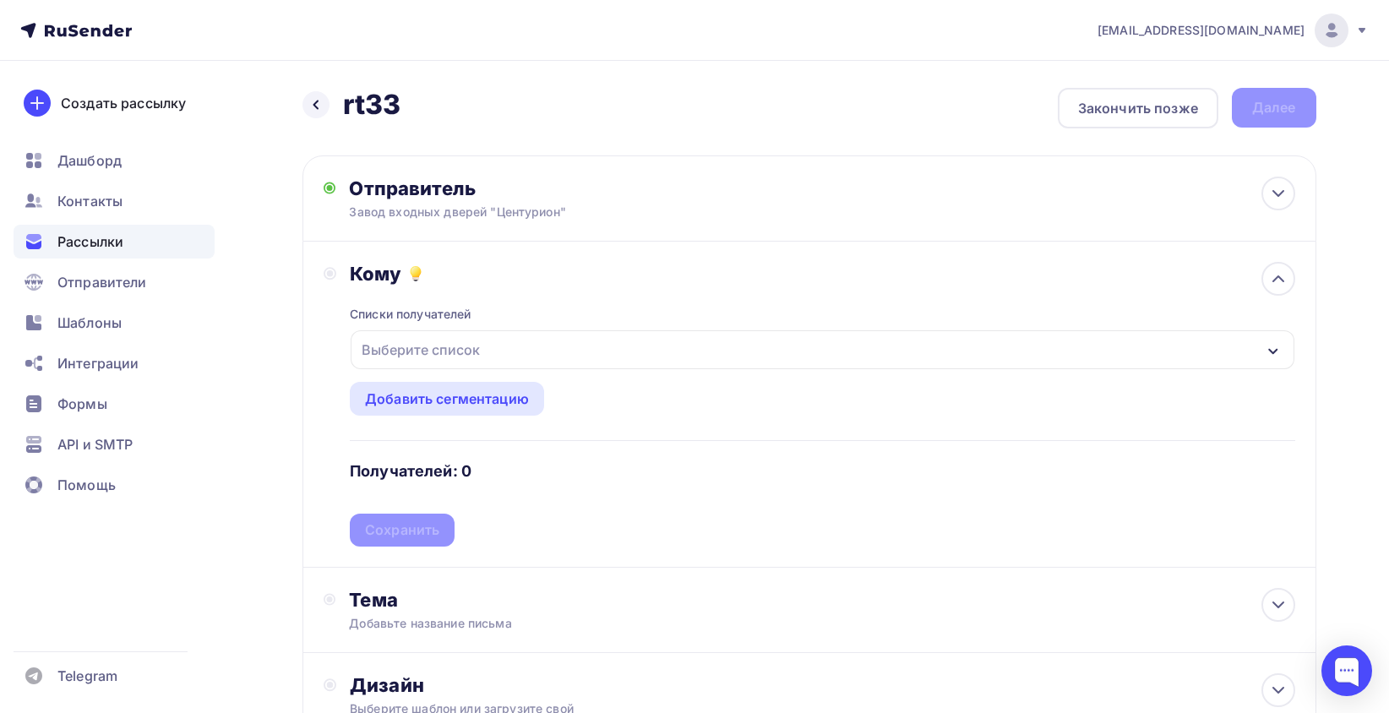
click at [476, 341] on div "Выберите список" at bounding box center [421, 350] width 132 height 30
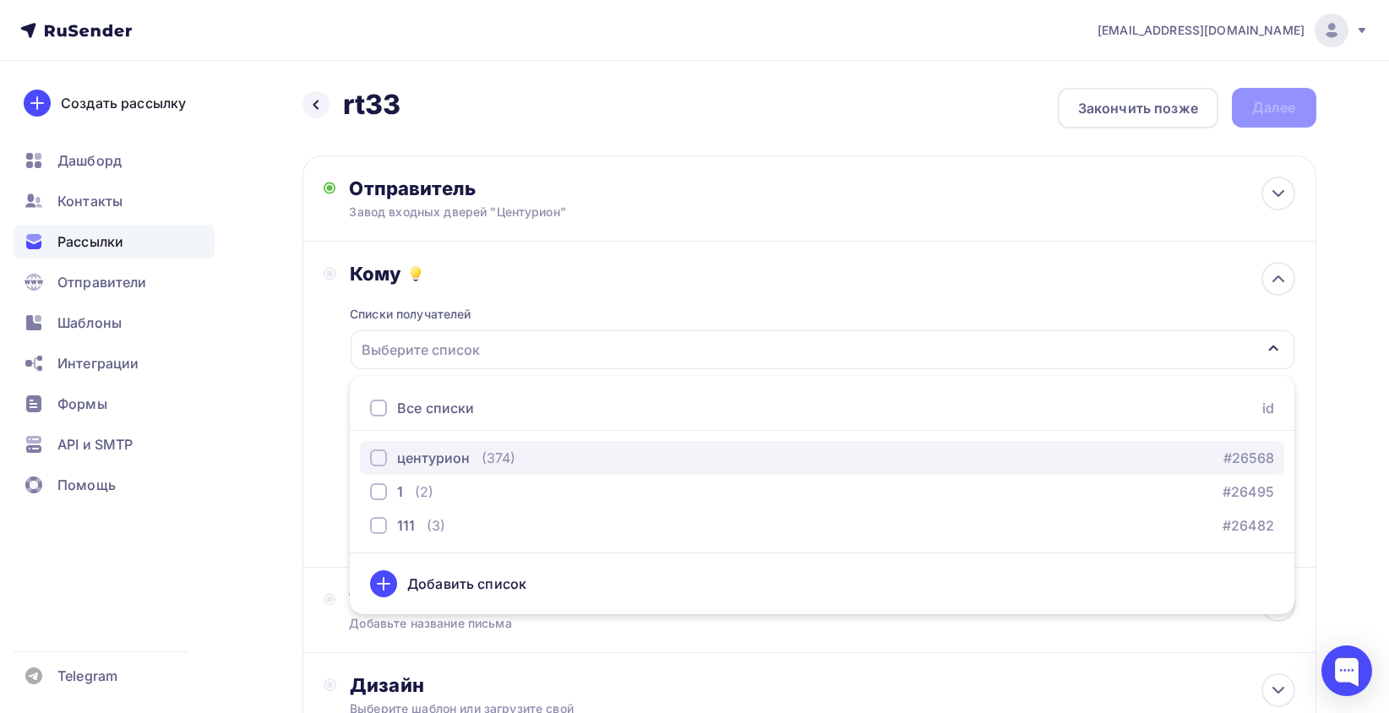
click at [478, 455] on div "центурион (374)" at bounding box center [442, 458] width 145 height 20
click at [319, 450] on div "Кому Списки получателей центурион Все списки id центурион (374) #26568 1 (2) #2…" at bounding box center [810, 405] width 1014 height 326
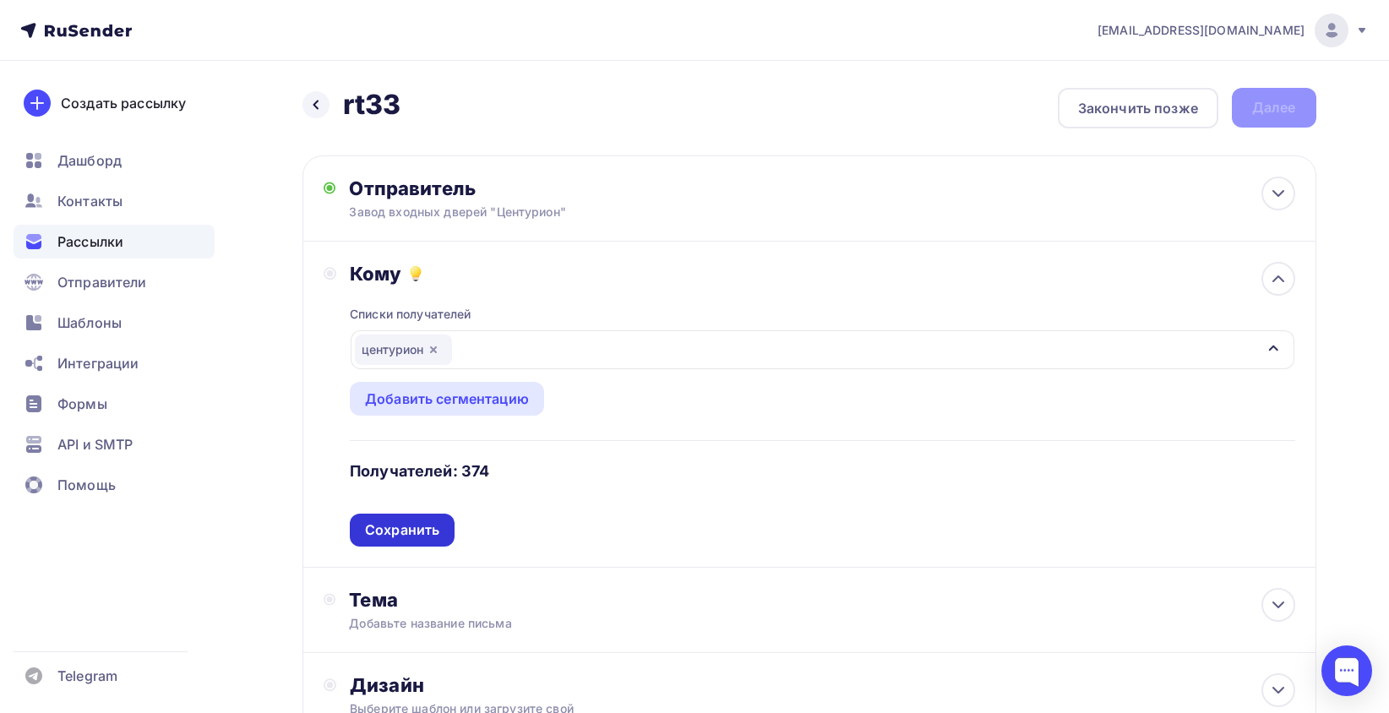
click at [423, 527] on div "Сохранить" at bounding box center [402, 530] width 74 height 19
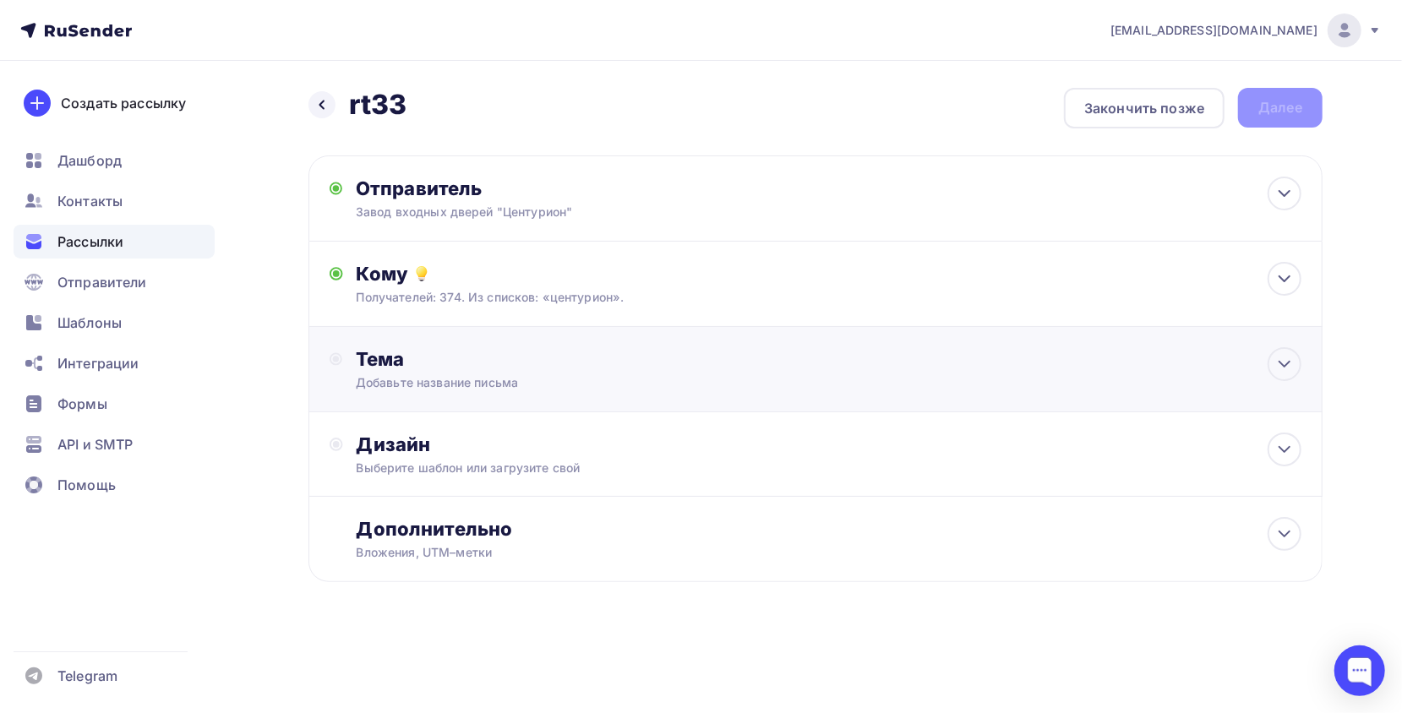
click at [445, 379] on div "Добавьте название письма" at bounding box center [506, 382] width 301 height 17
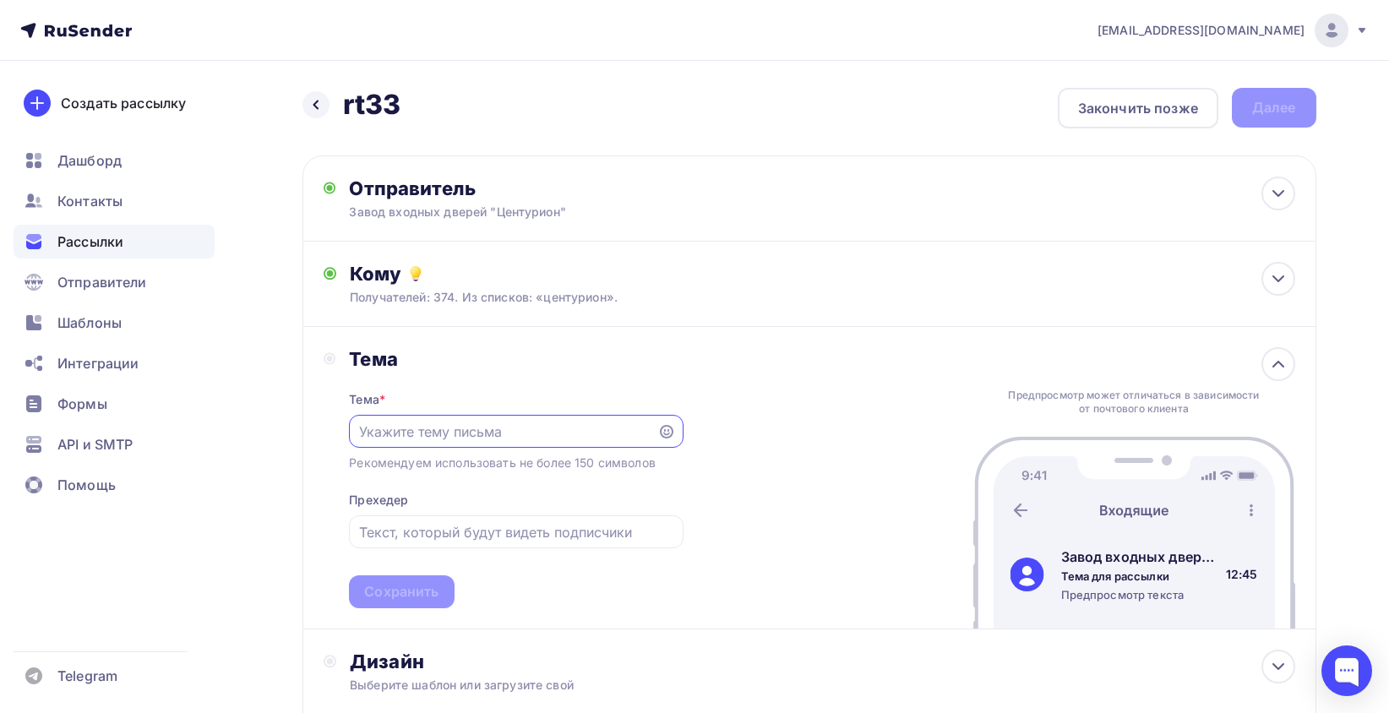
click at [428, 444] on div at bounding box center [516, 431] width 334 height 33
click at [455, 446] on div at bounding box center [516, 431] width 334 height 33
click at [439, 431] on input "text" at bounding box center [503, 432] width 289 height 20
paste input "Металлические двери оптом от 7510руб."
type input "Металлические двери оптом от 7510руб."
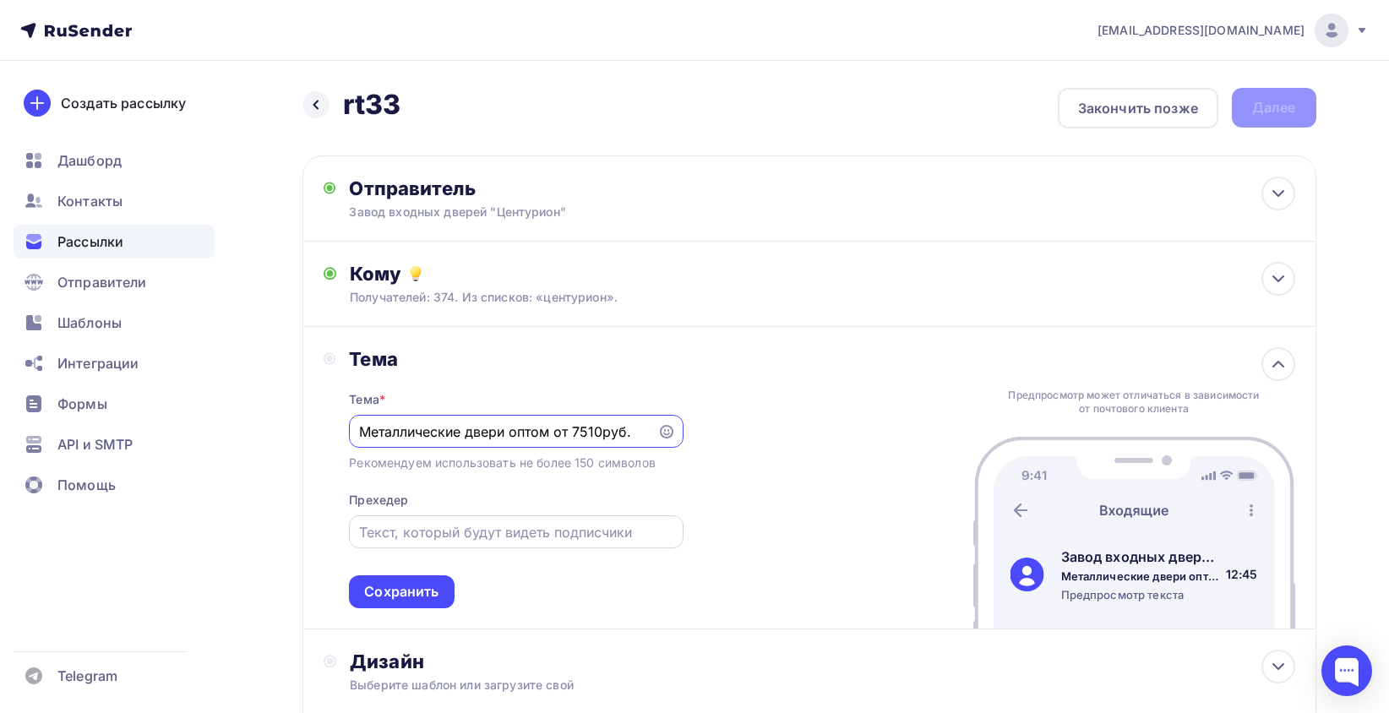
click at [411, 547] on div at bounding box center [516, 532] width 334 height 33
click at [426, 540] on input "text" at bounding box center [516, 532] width 314 height 20
paste input "Металлические двери оптом от 7510руб."
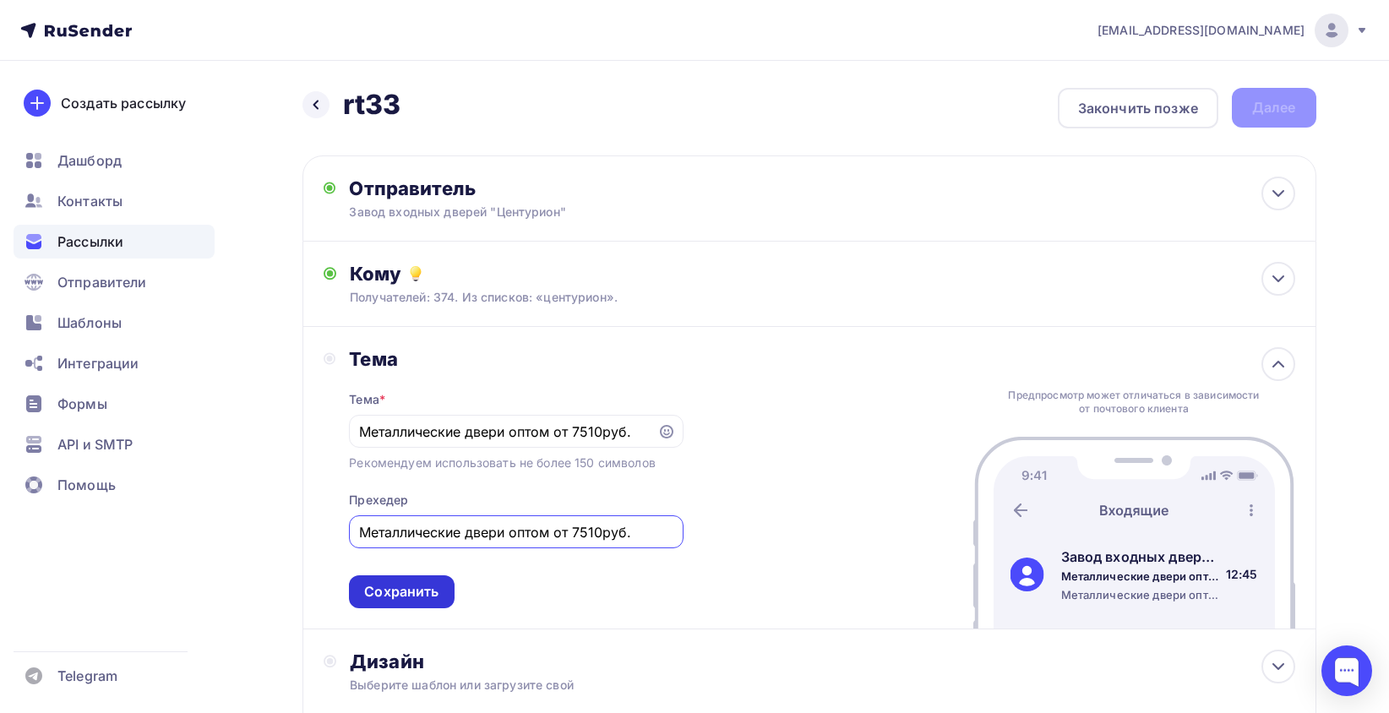
type input "Металлические двери оптом от 7510руб."
click at [398, 592] on div "Сохранить" at bounding box center [401, 591] width 74 height 19
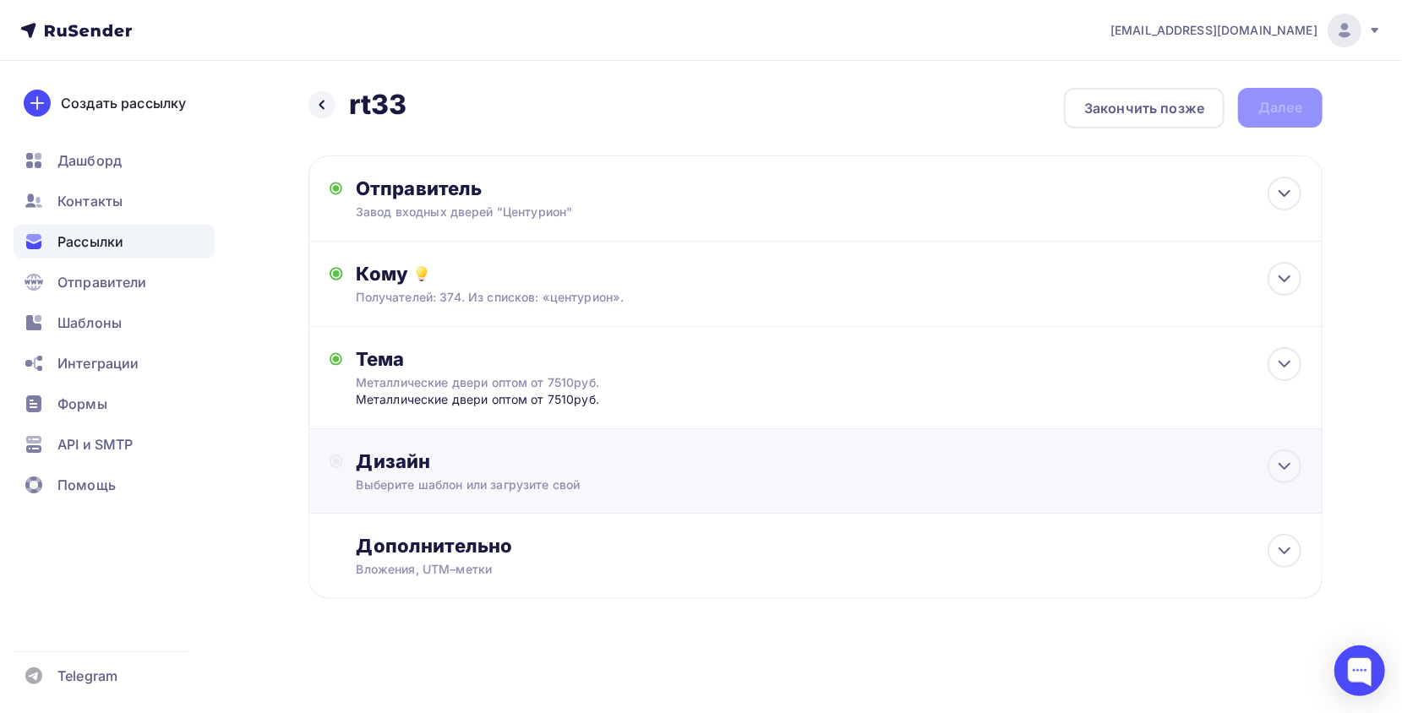
click at [536, 460] on div "Дизайн" at bounding box center [829, 462] width 945 height 24
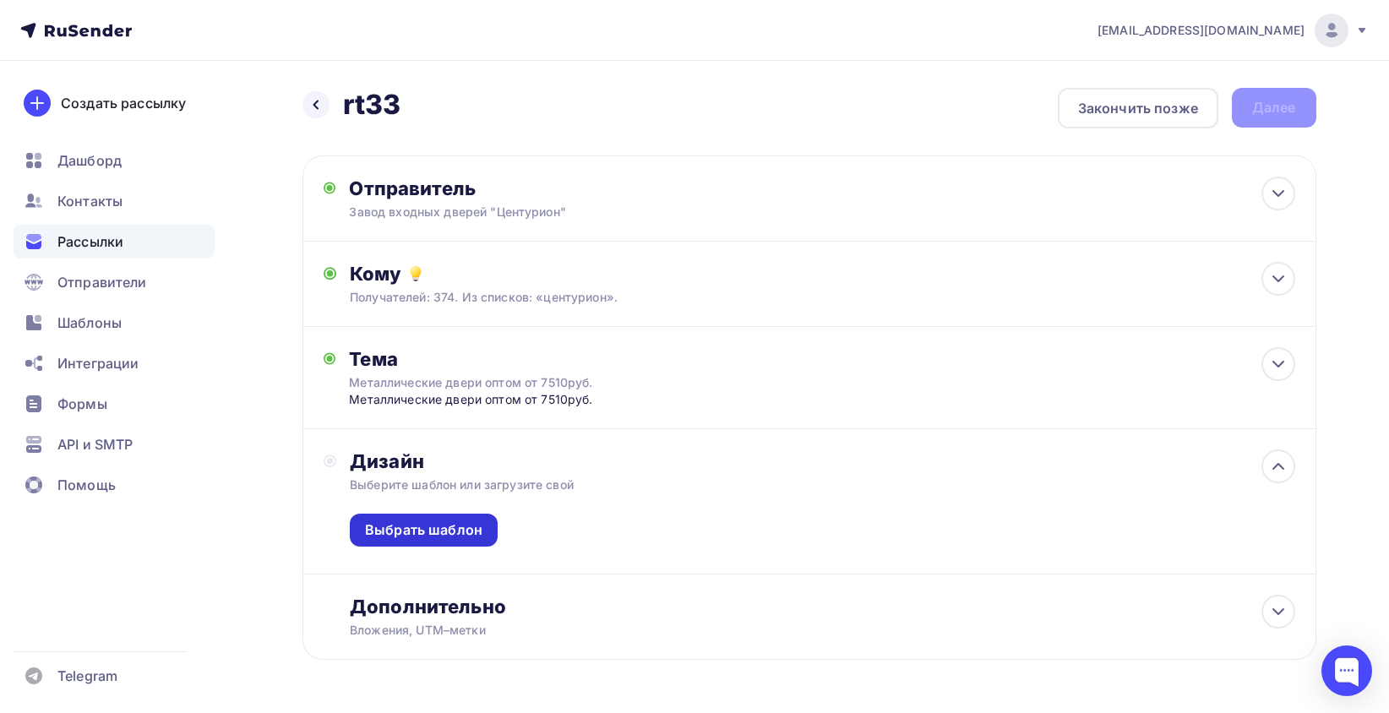
click at [468, 533] on div "Выбрать шаблон" at bounding box center [423, 530] width 117 height 19
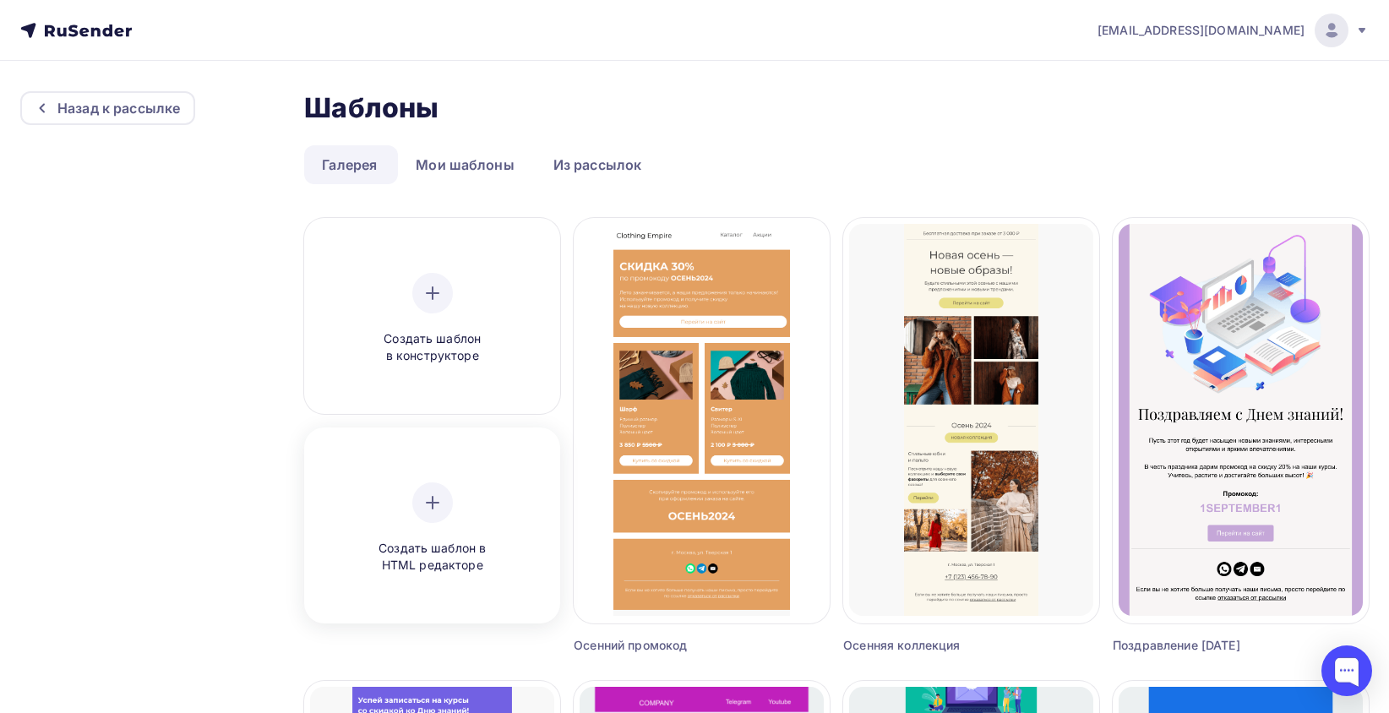
click at [475, 478] on div "Создать шаблон в HTML редакторе" at bounding box center [432, 528] width 244 height 189
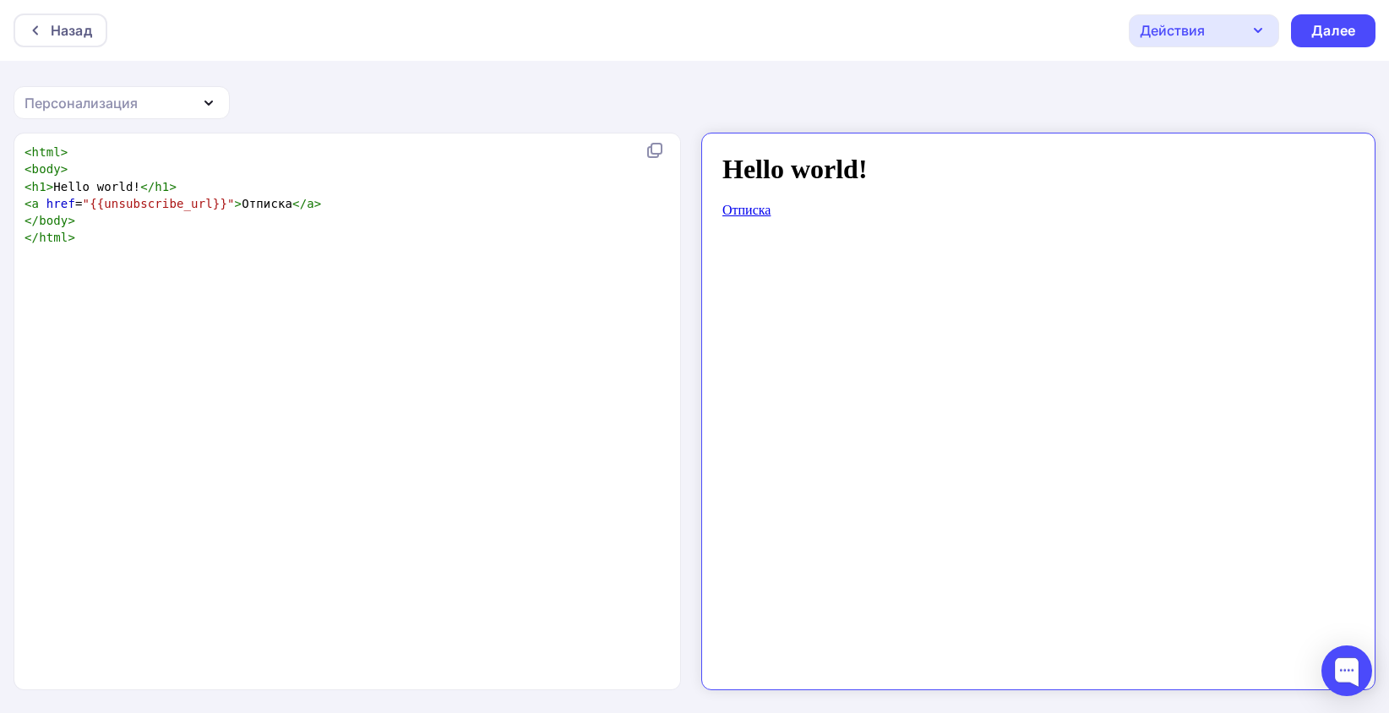
click at [421, 236] on pre "</ html >" at bounding box center [344, 237] width 646 height 17
type textarea "<html> <body> <h1>Hello world!</h1> <a href="{{unsubscribe_url}}">Отписка</a>"
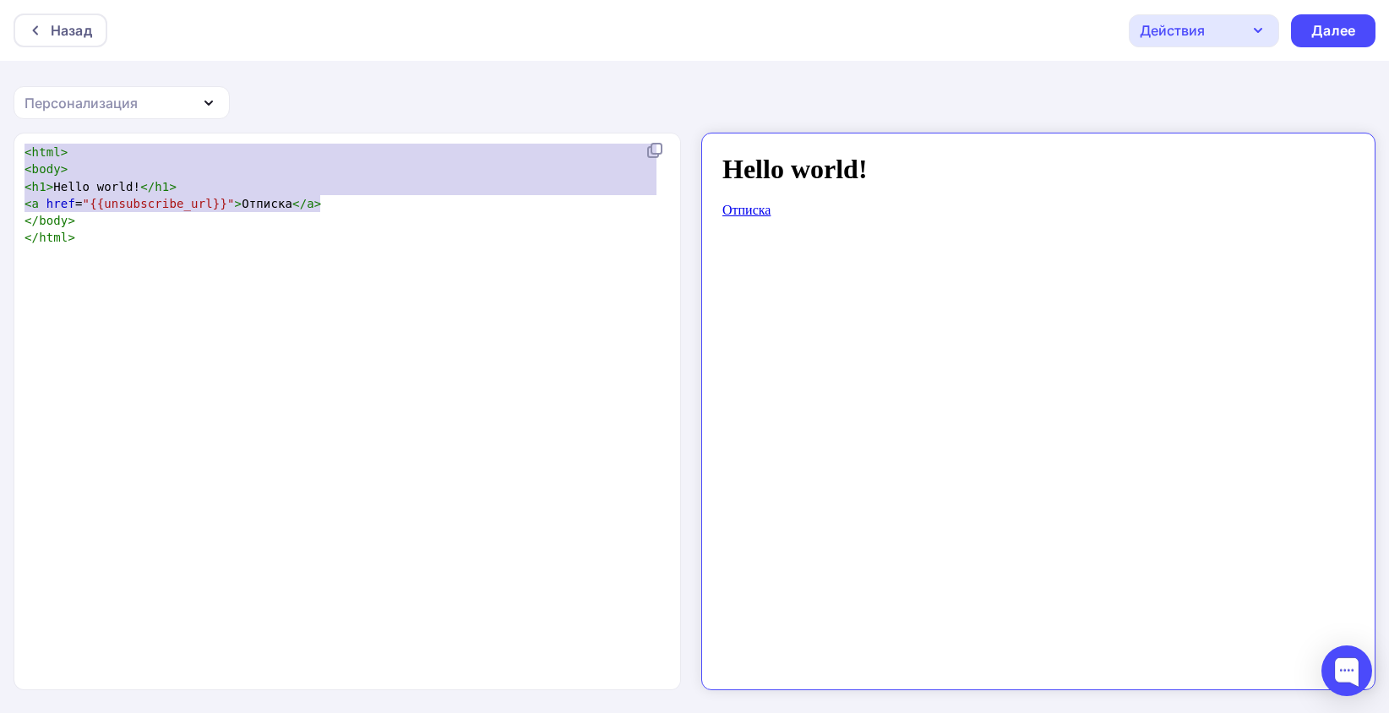
drag, startPoint x: 338, startPoint y: 201, endPoint x: 7, endPoint y: 161, distance: 333.8
click at [7, 161] on div "<html> <body> <h1>Hello world!</h1> <a href="{{unsubscribe_url}}">Отписка</a> x…" at bounding box center [694, 423] width 1389 height 581
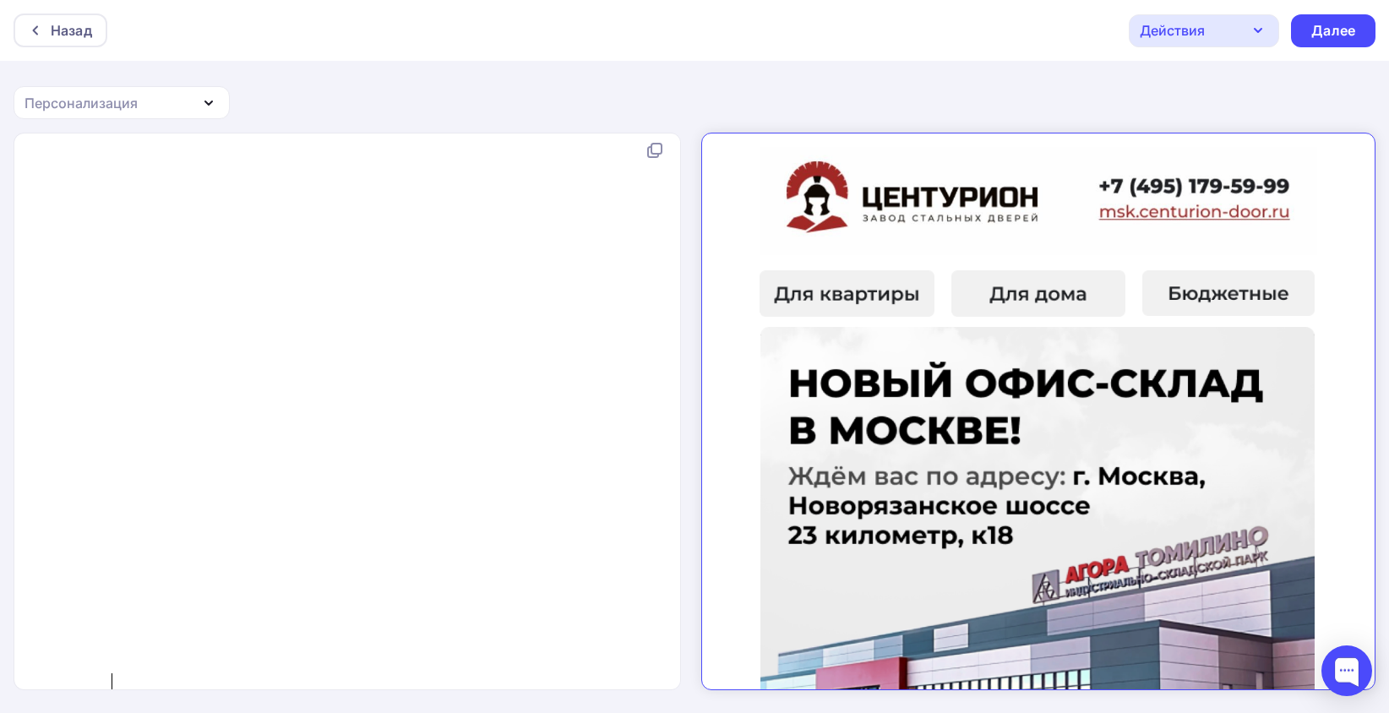
scroll to position [7112, 0]
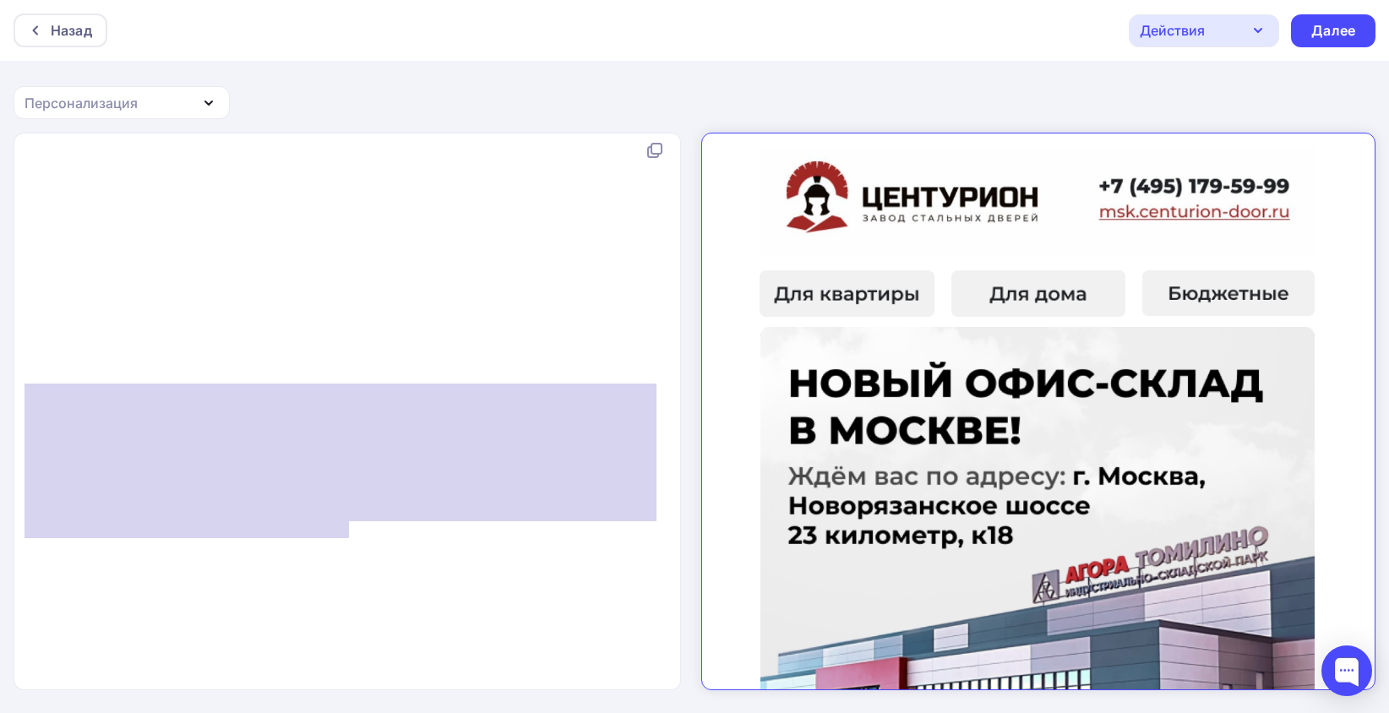
type textarea "<div style="font-family: -apple-system, 'Segoe UI', 'Helvetica Neue', Helvetica…"
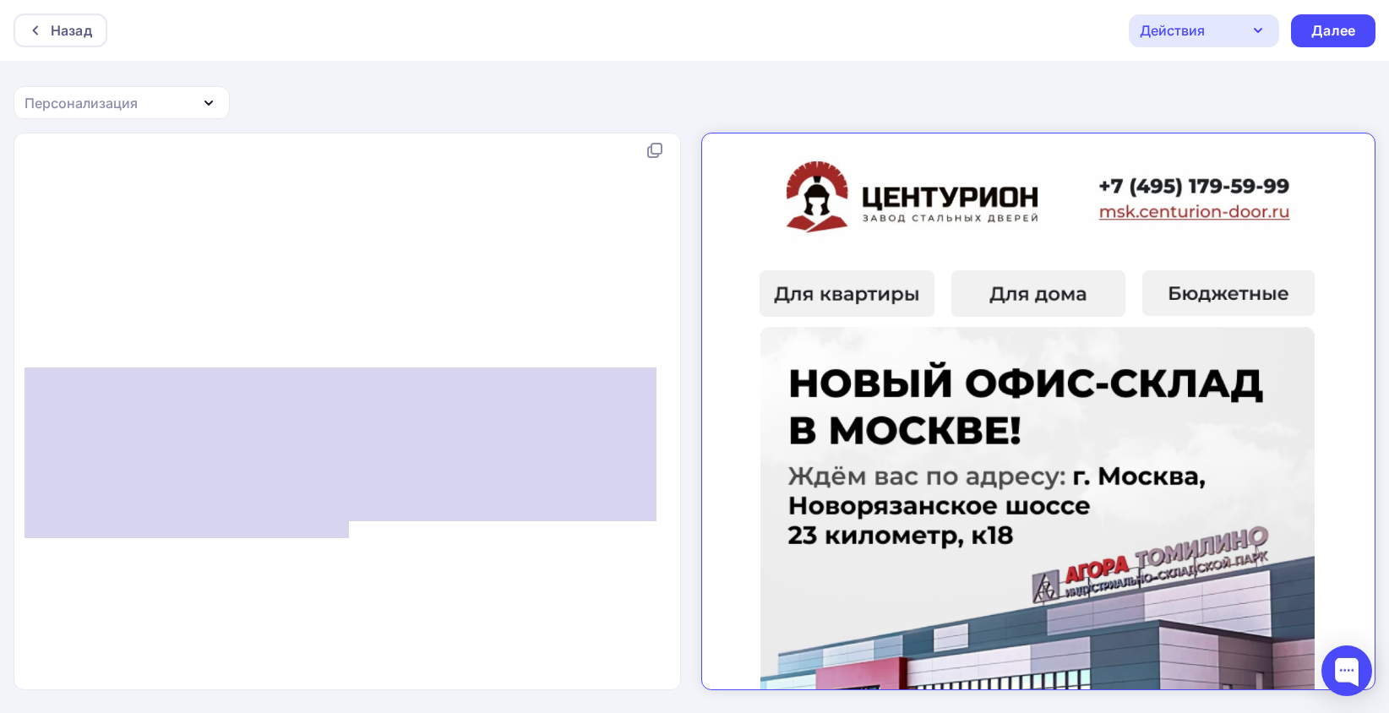
drag, startPoint x: 399, startPoint y: 510, endPoint x: 9, endPoint y: 365, distance: 415.5
click at [9, 365] on div "<div style="font-family: -apple-system, 'Segoe UI', 'Helvetica Neue', Helvetica…" at bounding box center [694, 423] width 1389 height 581
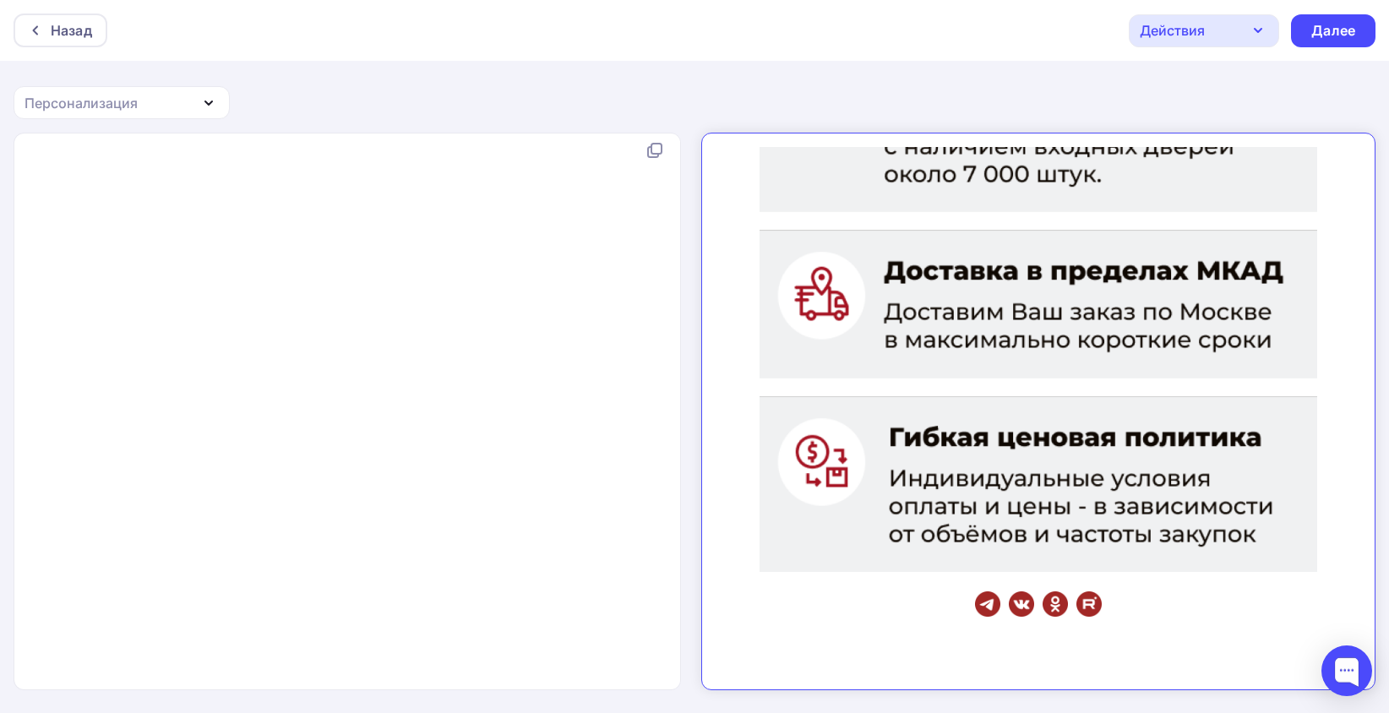
scroll to position [2, 0]
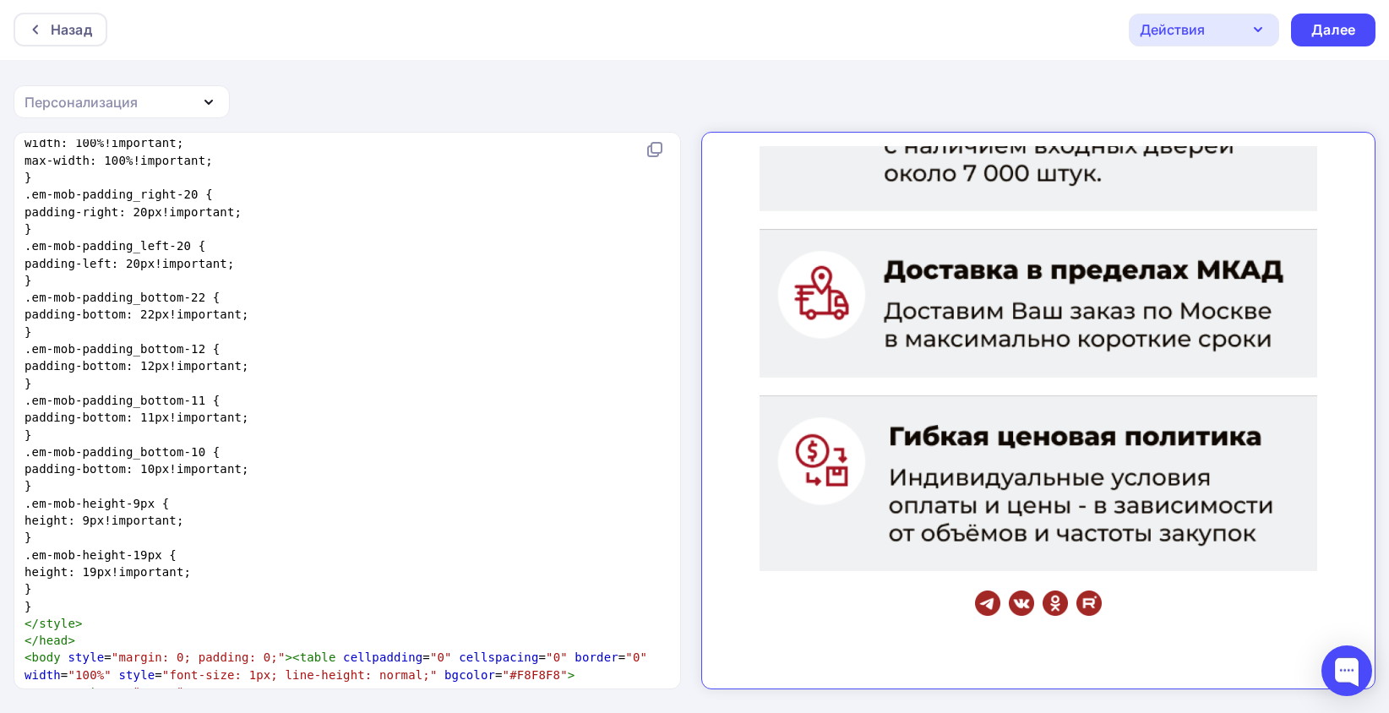
scroll to position [3638, 0]
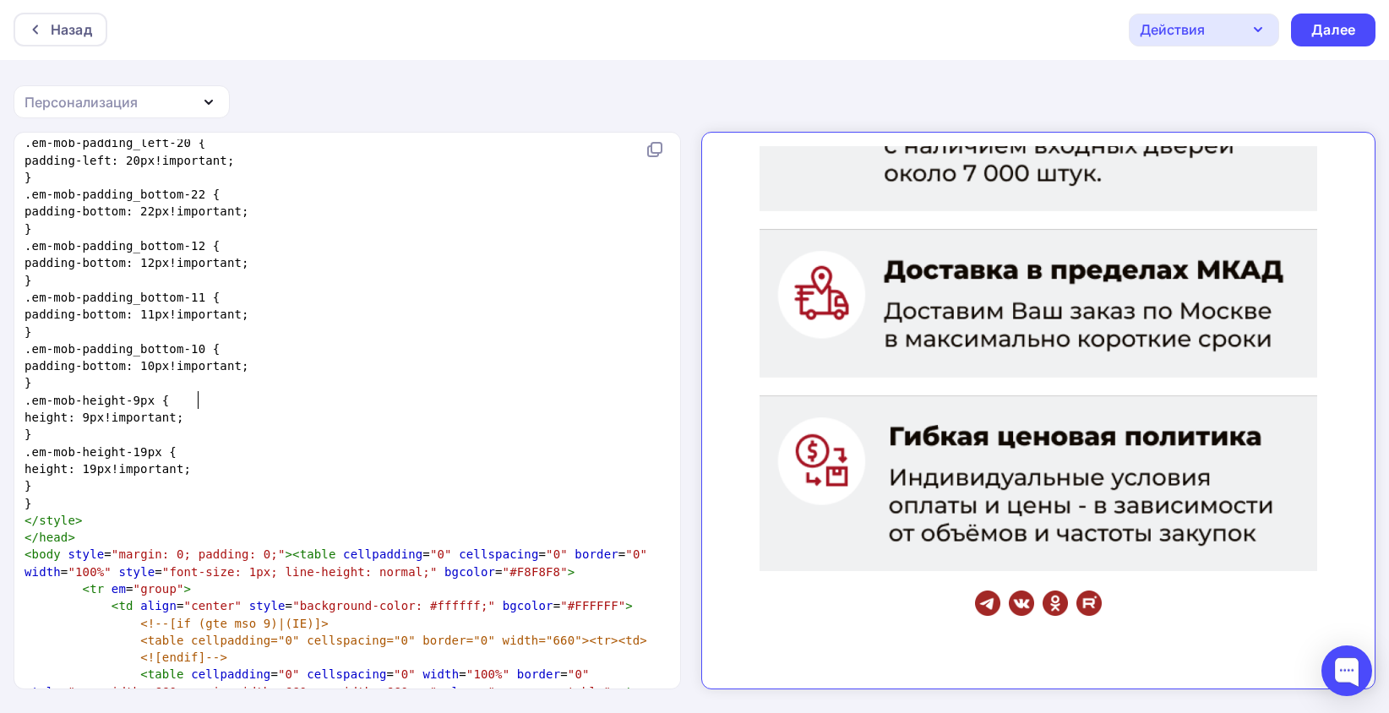
click at [380, 392] on pre ".em-mob-height-9px {" at bounding box center [344, 400] width 646 height 17
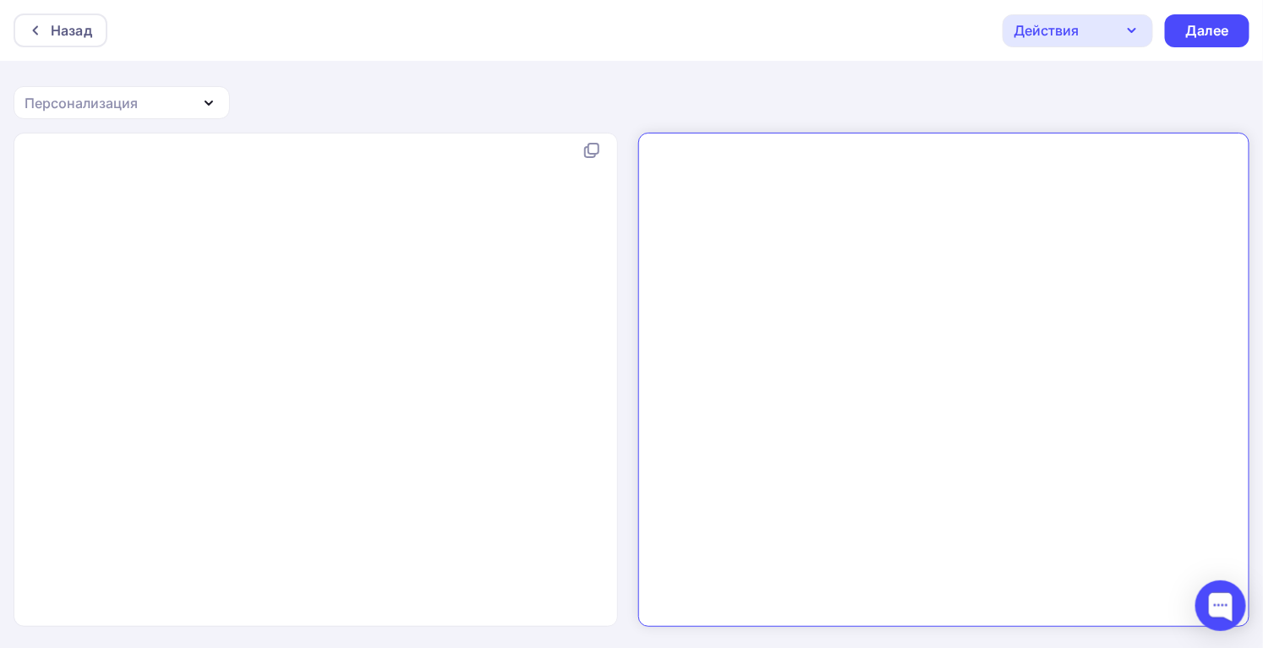
click at [825, 396] on html at bounding box center [928, 371] width 582 height 479
type textarea "<!DOCTYPE html PUBLIC "-//W3C//DTD HTML 4.01 Transitional//EN" "http://www.w3.o…"
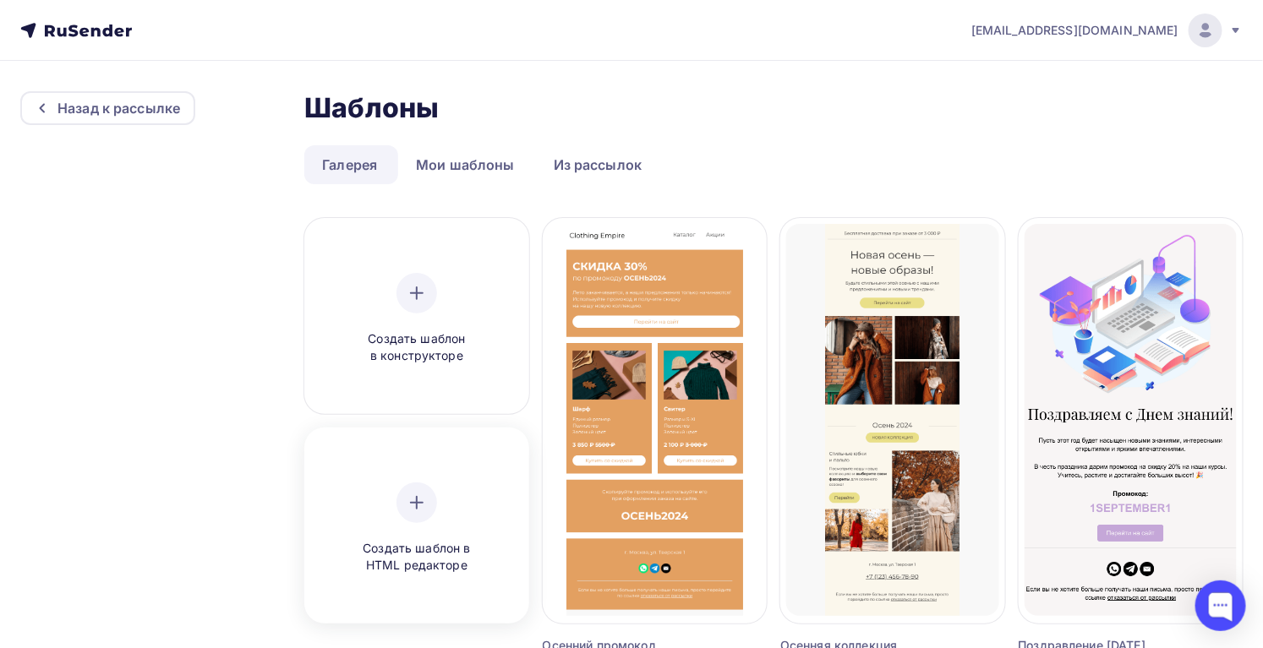
click at [429, 549] on span "Создать шаблон в HTML редакторе" at bounding box center [416, 557] width 161 height 35
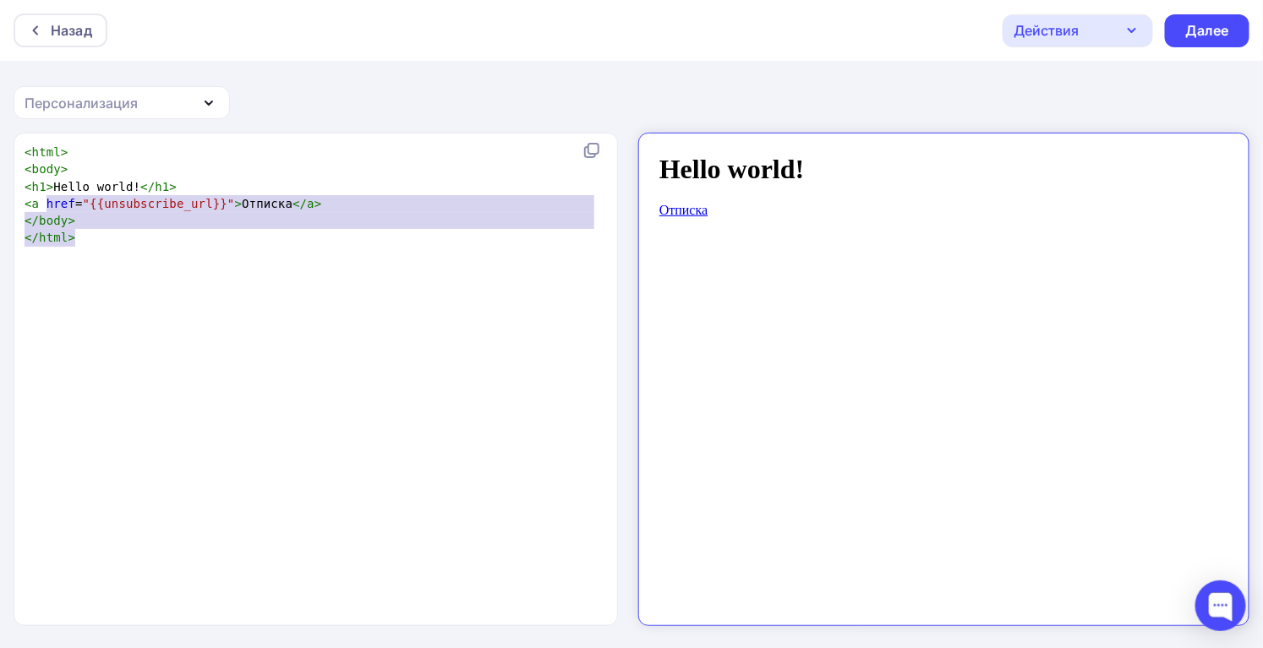
type textarea "href="{{unsubscribe_url}}">Отписка</a> </body> </html>"
drag, startPoint x: 90, startPoint y: 253, endPoint x: 40, endPoint y: 199, distance: 73.5
click at [40, 199] on div "x < html > < body > < h1 > Hello world! </ h1 > < a href = "{{unsubscribe_url}}…" at bounding box center [333, 400] width 625 height 521
click at [96, 221] on pre "</ body >" at bounding box center [312, 220] width 582 height 17
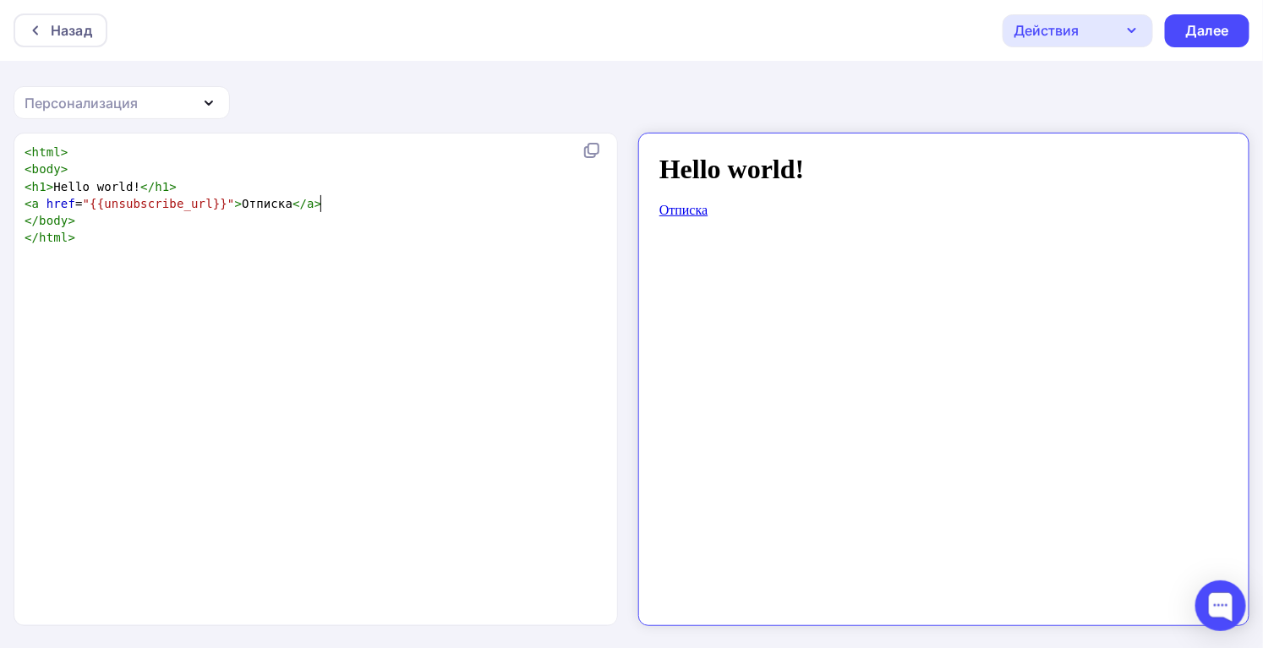
drag, startPoint x: 322, startPoint y: 201, endPoint x: 243, endPoint y: 201, distance: 78.6
click at [320, 201] on pre "< a href = "{{unsubscribe_url}}" > Отписка </ a >" at bounding box center [312, 203] width 582 height 17
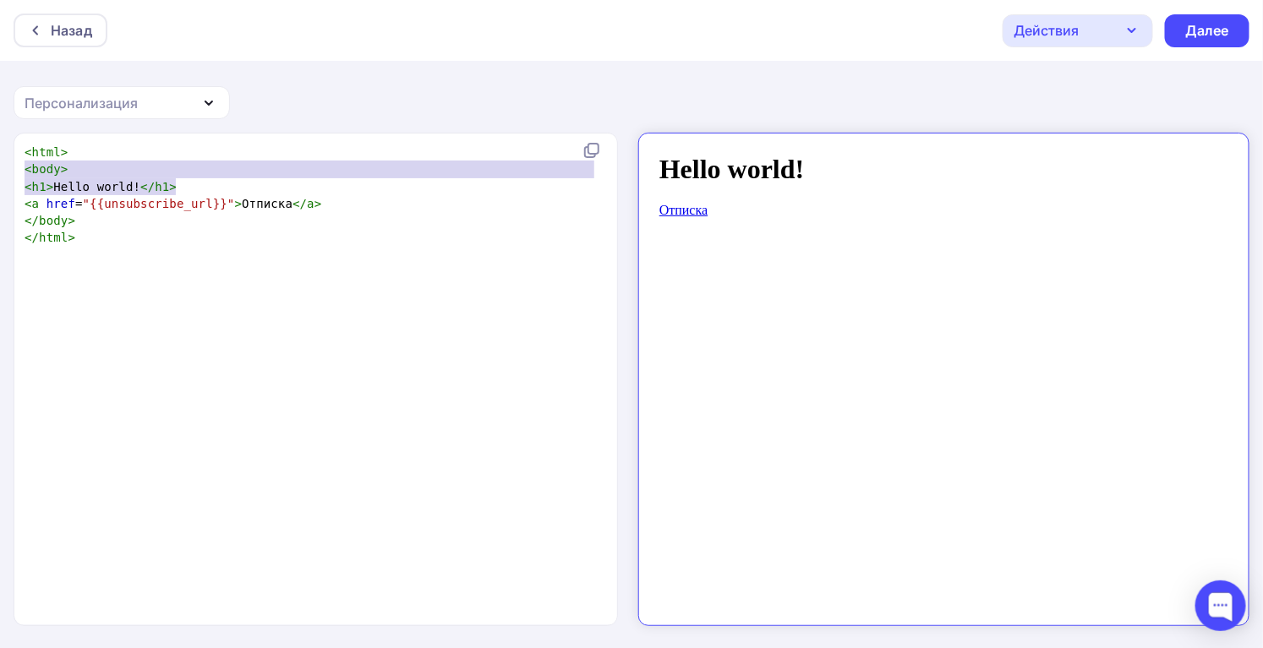
type textarea "<html> <body> <h1>Hello world!</h1>"
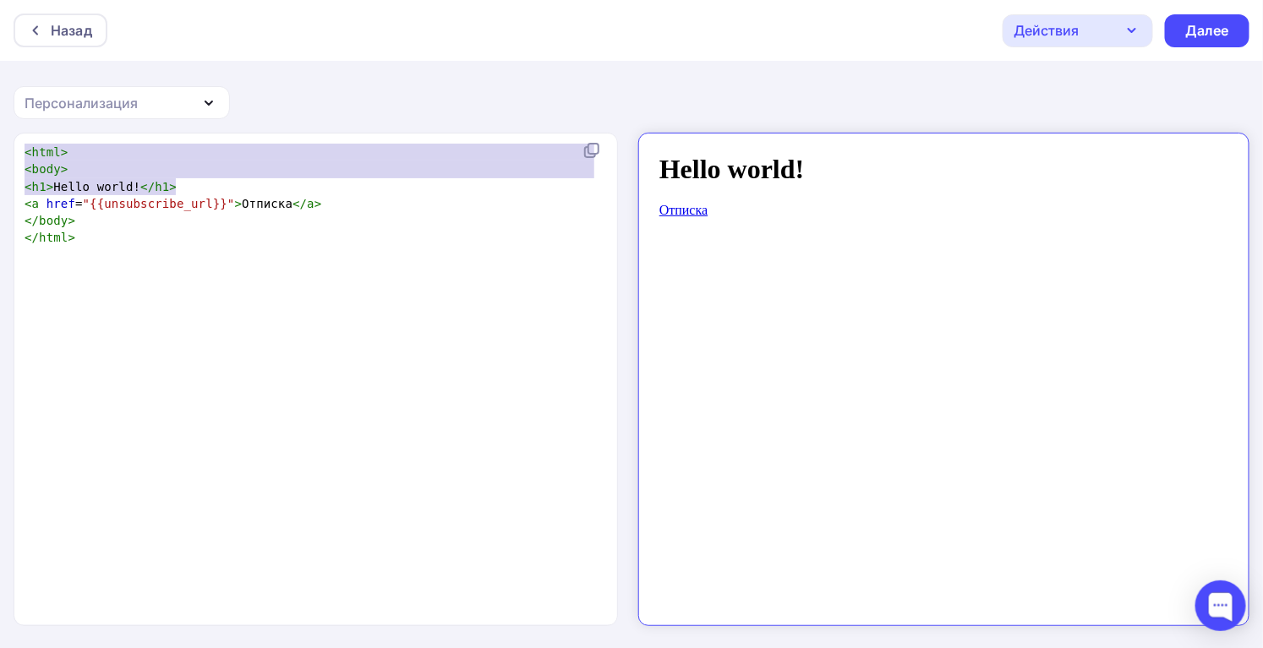
drag, startPoint x: 61, startPoint y: 172, endPoint x: -14, endPoint y: 148, distance: 78.0
click at [0, 148] on html "Назад Действия Отправить тестовое письмо Сохранить в Мои шаблоны Выйти без сохр…" at bounding box center [631, 324] width 1263 height 648
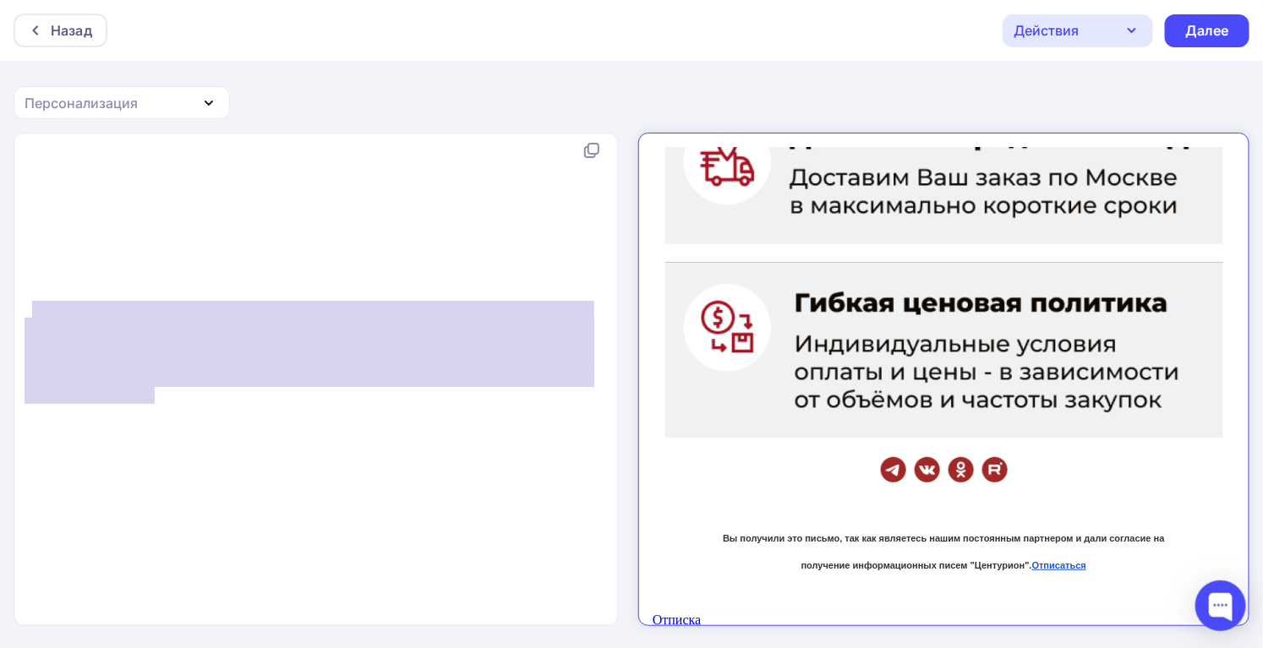
type textarea "<div style="font-family: -apple-system, 'Segoe UI', 'Helvetica Neue', Helvetica…"
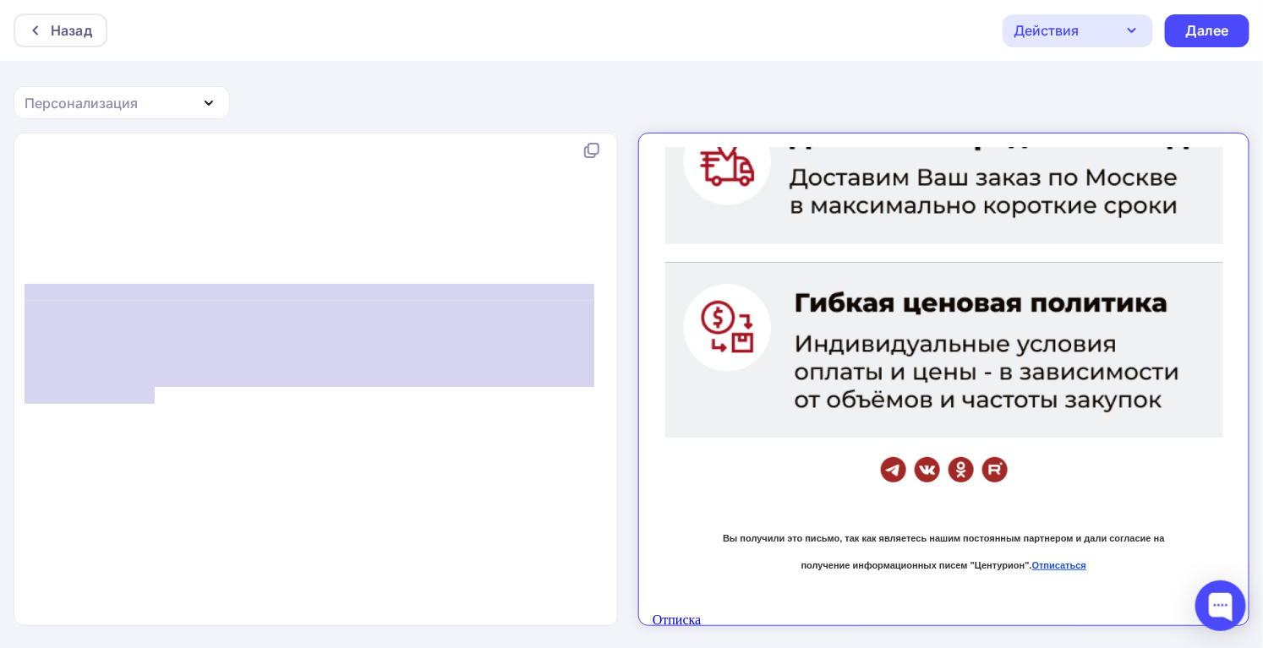
drag, startPoint x: 157, startPoint y: 385, endPoint x: 26, endPoint y: 287, distance: 163.1
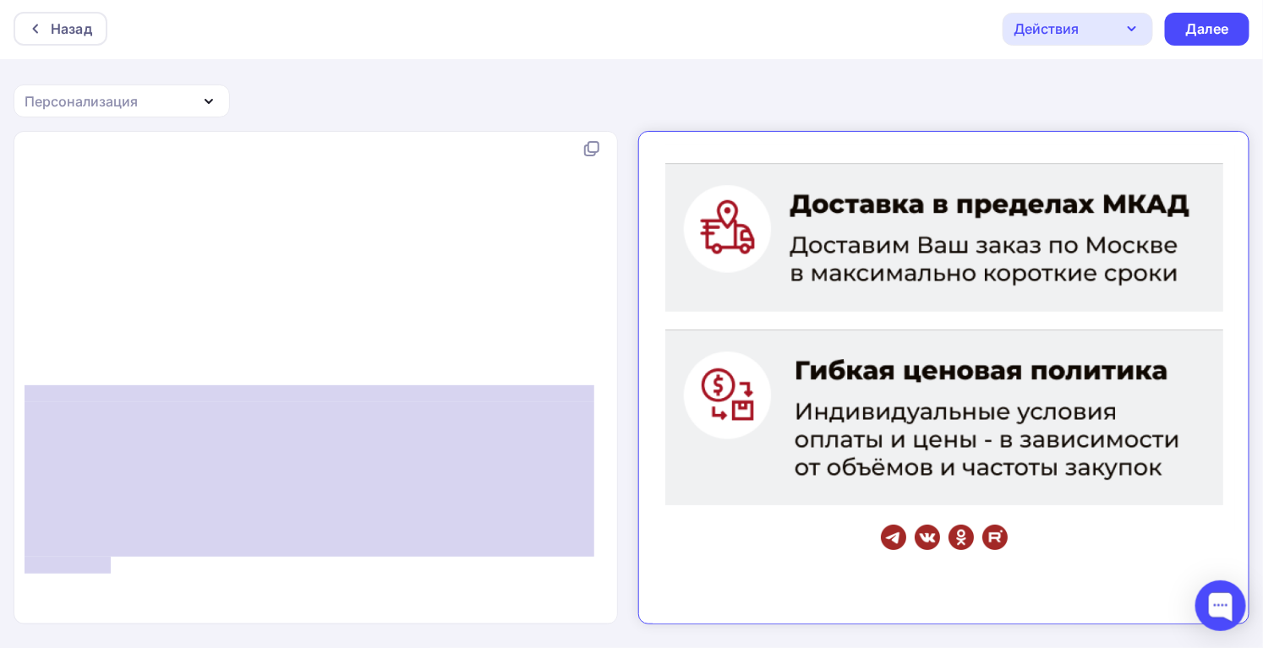
type textarea "</td> </tr></table> </td> </tr></table> <!--[if (gte mso 9)|(IE)]> </td></tr></…"
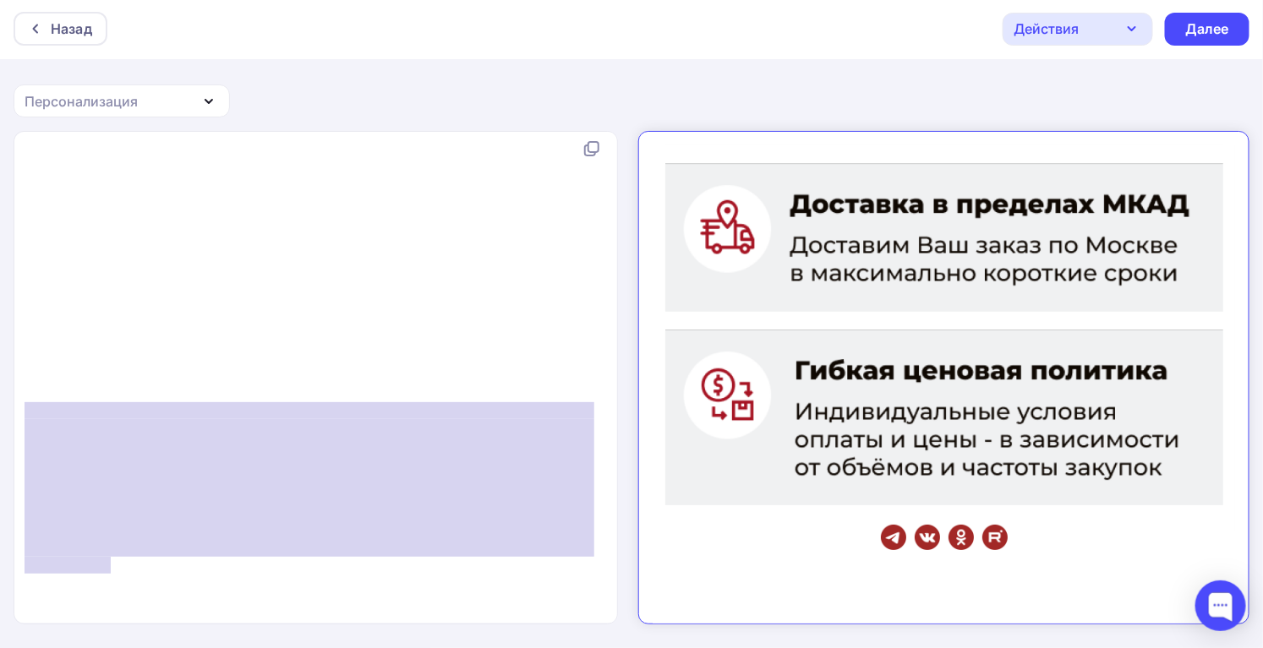
drag, startPoint x: 154, startPoint y: 561, endPoint x: 17, endPoint y: 391, distance: 218.2
click at [17, 391] on div "</td> </tr></table> </td> </tr></table> <!--[if (gte mso 9)|(IE)]> </td></tr></…" at bounding box center [316, 378] width 604 height 492
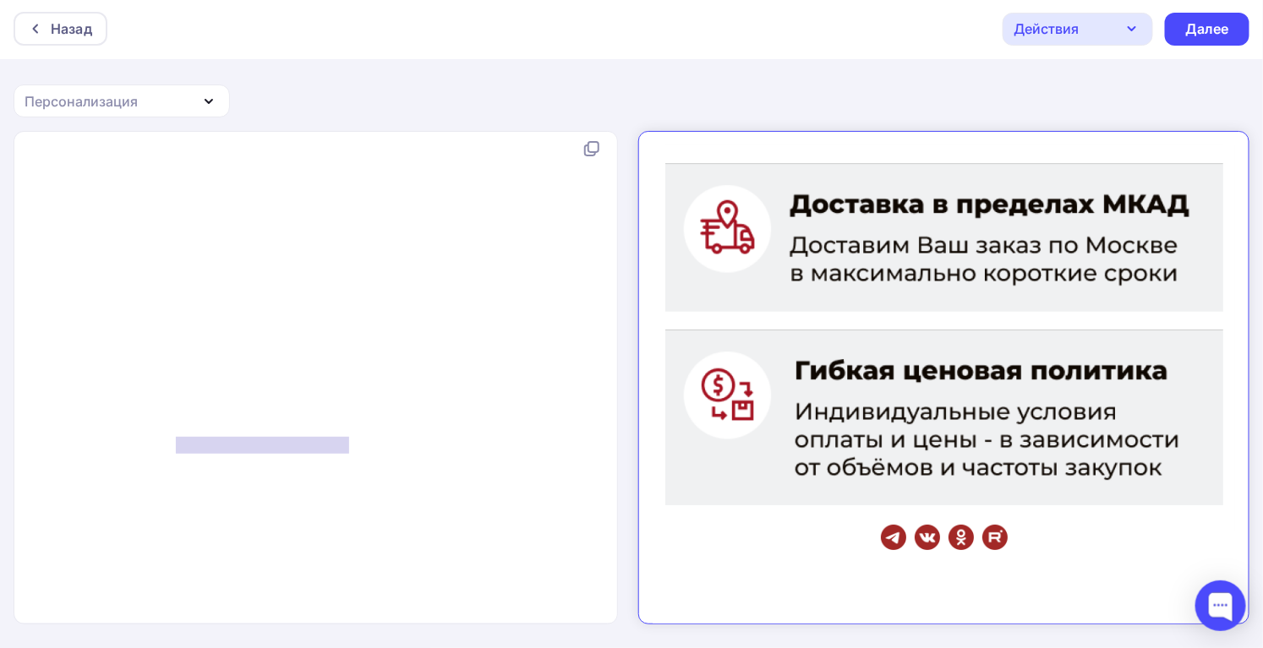
type textarea "</tr></table> </td>"
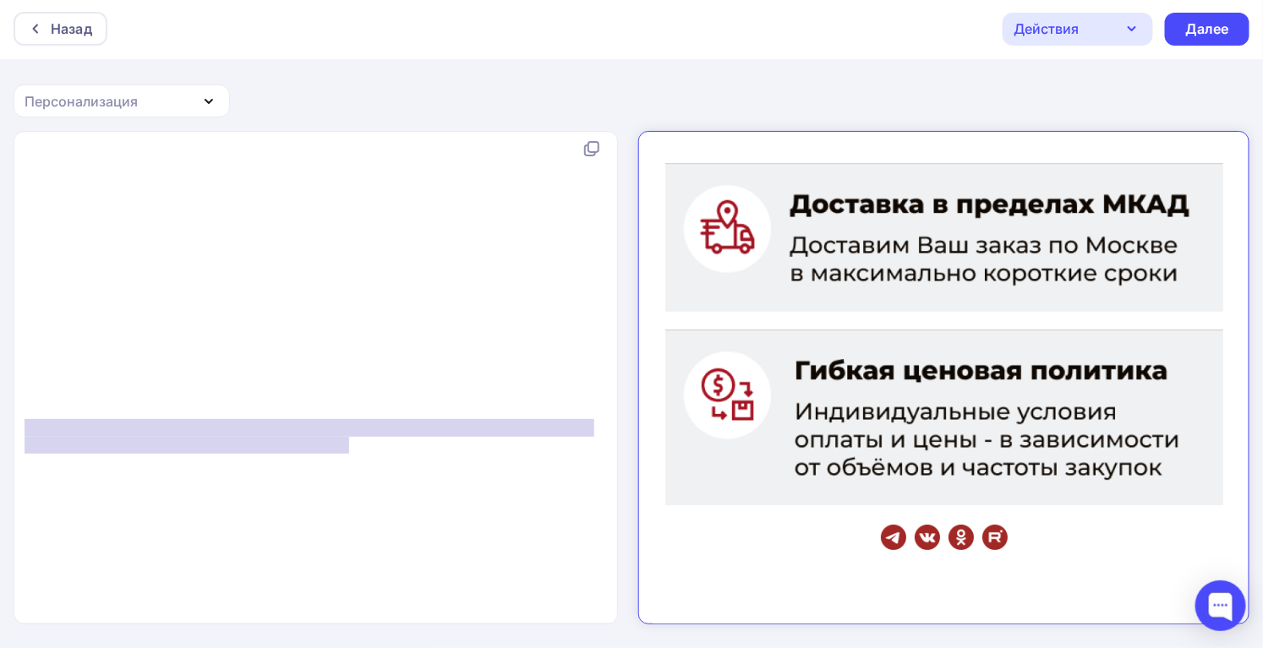
drag, startPoint x: 289, startPoint y: 436, endPoint x: -26, endPoint y: 408, distance: 316.5
click at [0, 408] on html "Назад Действия Отправить тестовое письмо Сохранить в Мои шаблоны Выйти без сохр…" at bounding box center [631, 322] width 1263 height 648
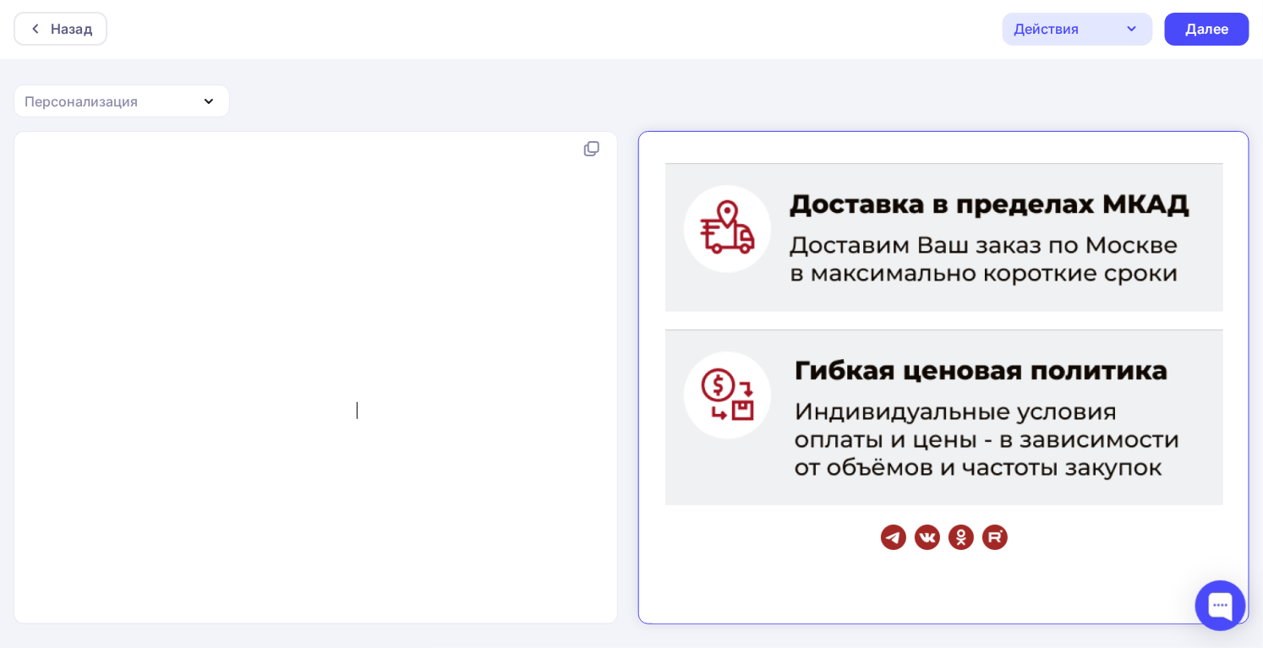
click at [1241, 23] on div "Далее" at bounding box center [1207, 29] width 85 height 33
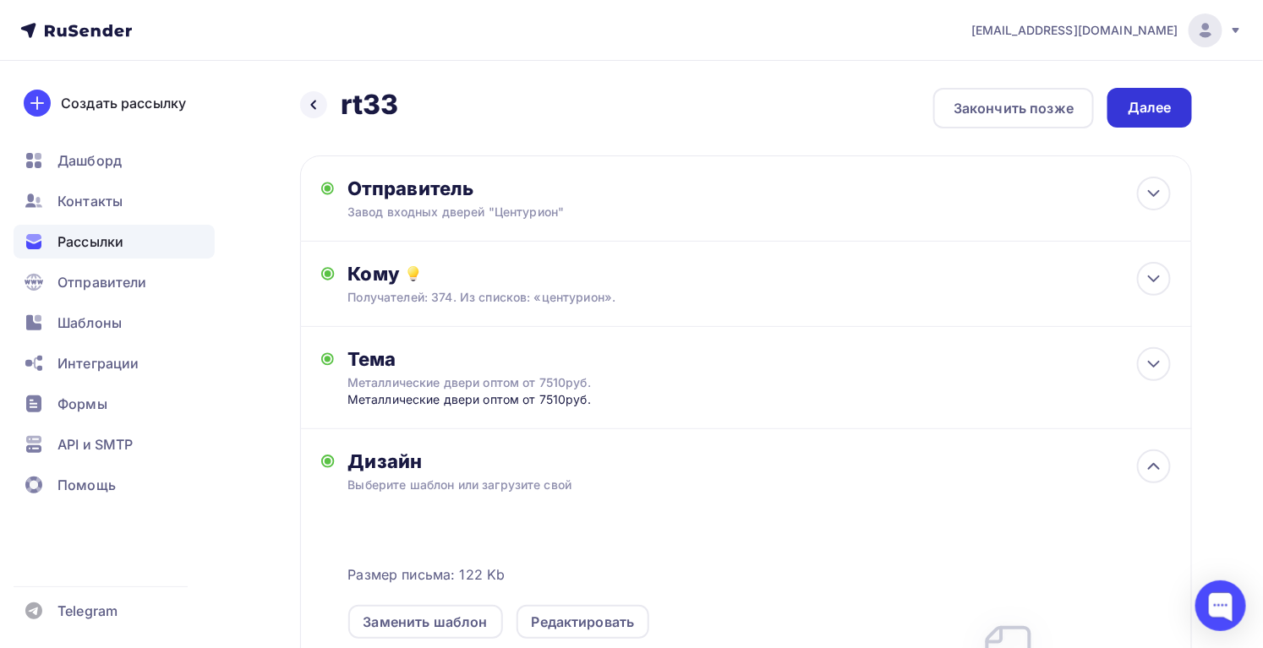
click at [1143, 112] on div "Далее" at bounding box center [1149, 107] width 44 height 19
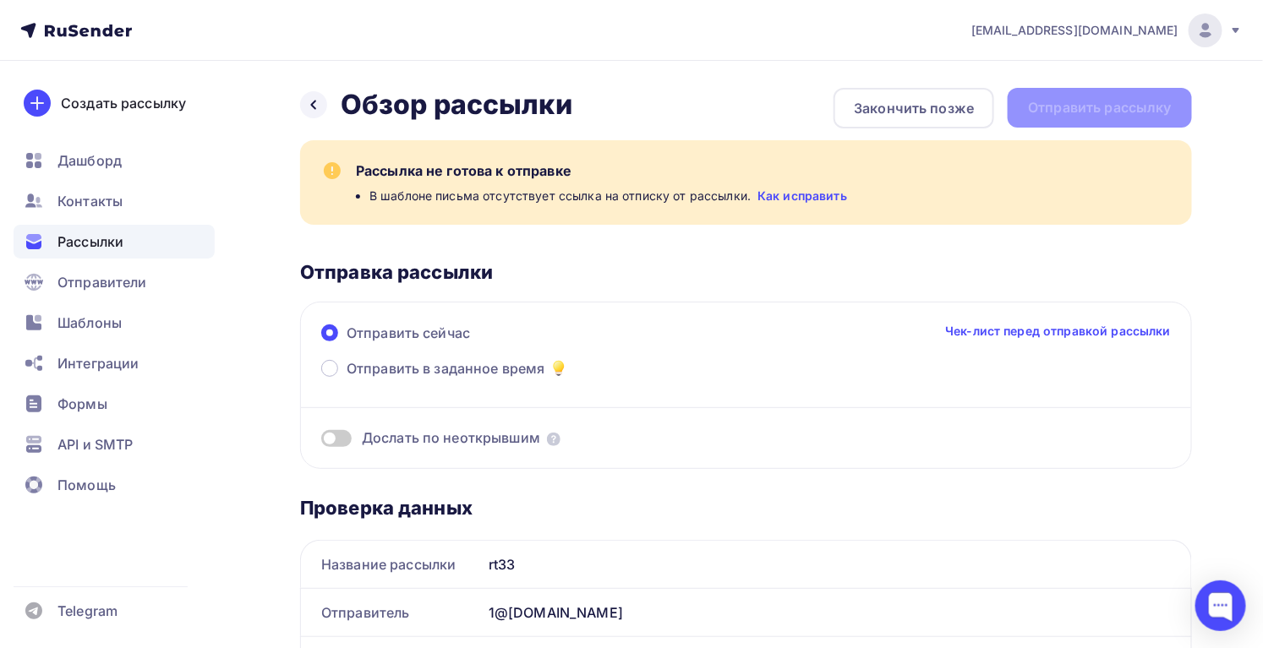
click at [764, 197] on link "Как исправить" at bounding box center [802, 196] width 90 height 17
click at [319, 105] on icon at bounding box center [314, 105] width 14 height 14
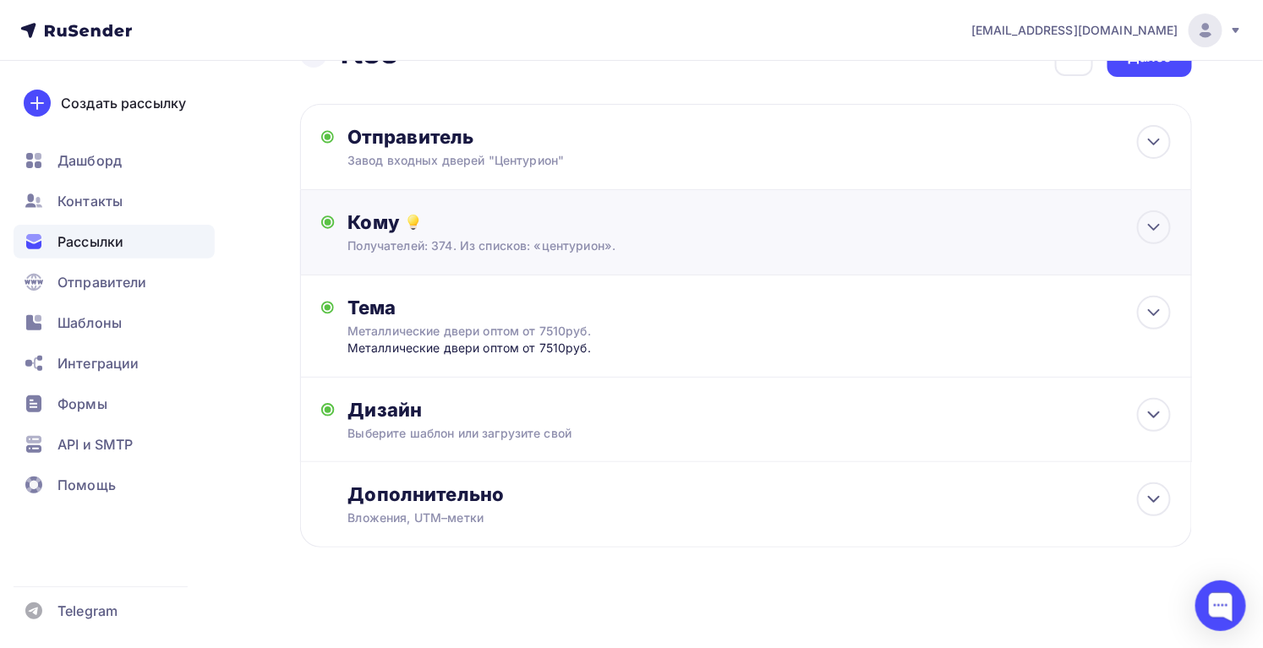
scroll to position [59, 0]
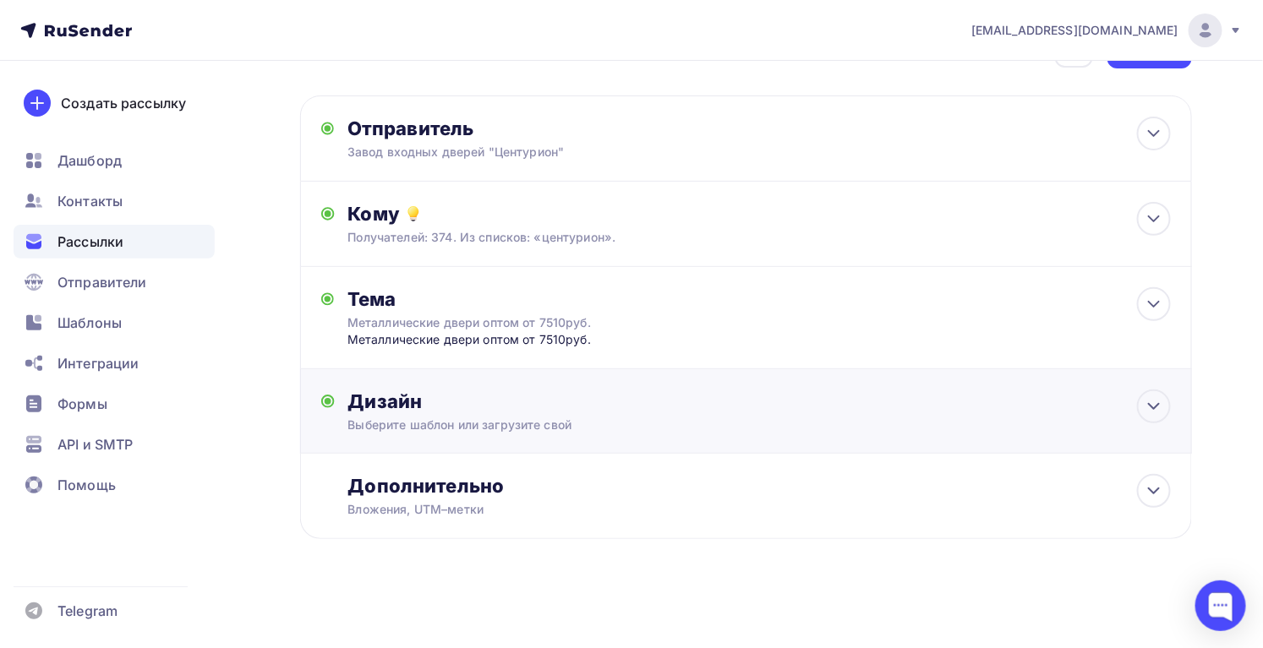
click at [487, 425] on div "Выберите шаблон или загрузите свой" at bounding box center [718, 425] width 740 height 17
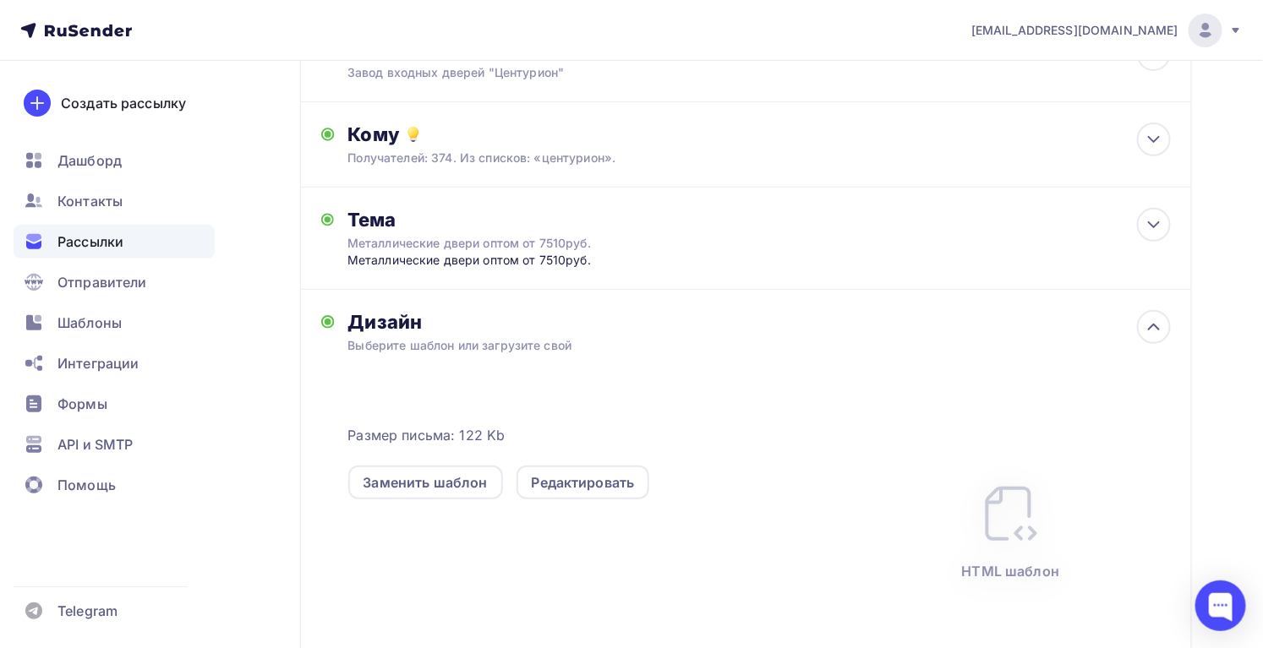
scroll to position [213, 0]
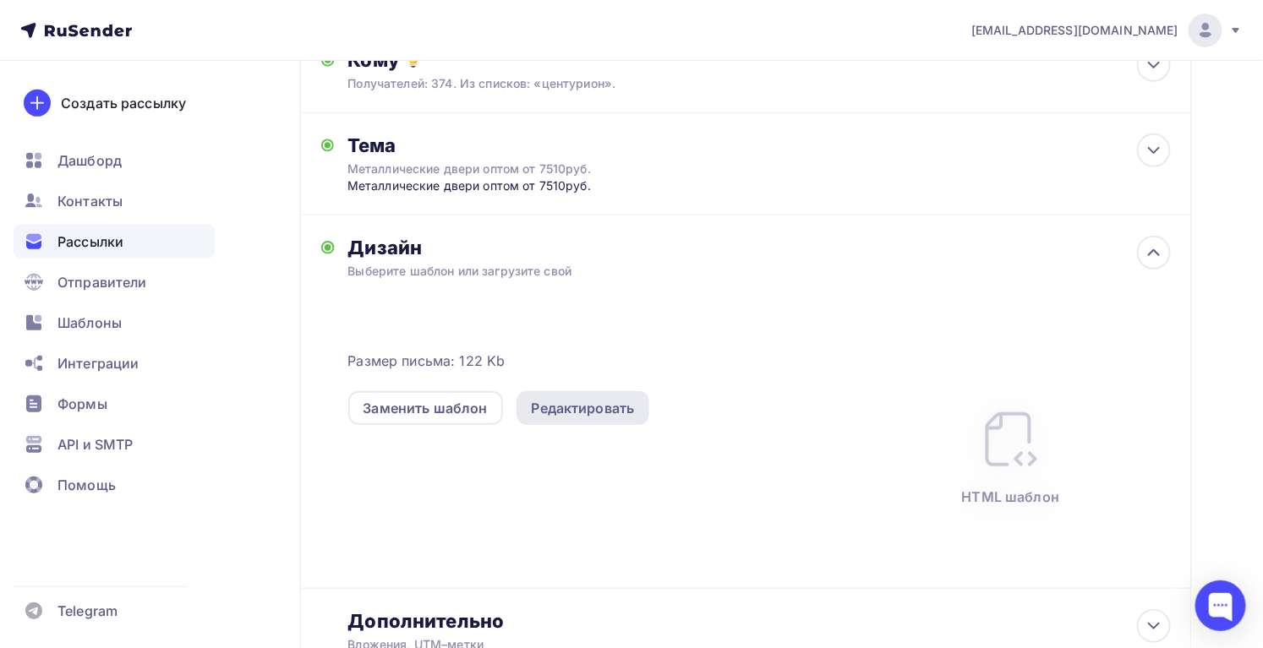
click at [556, 409] on div "Редактировать" at bounding box center [583, 408] width 103 height 20
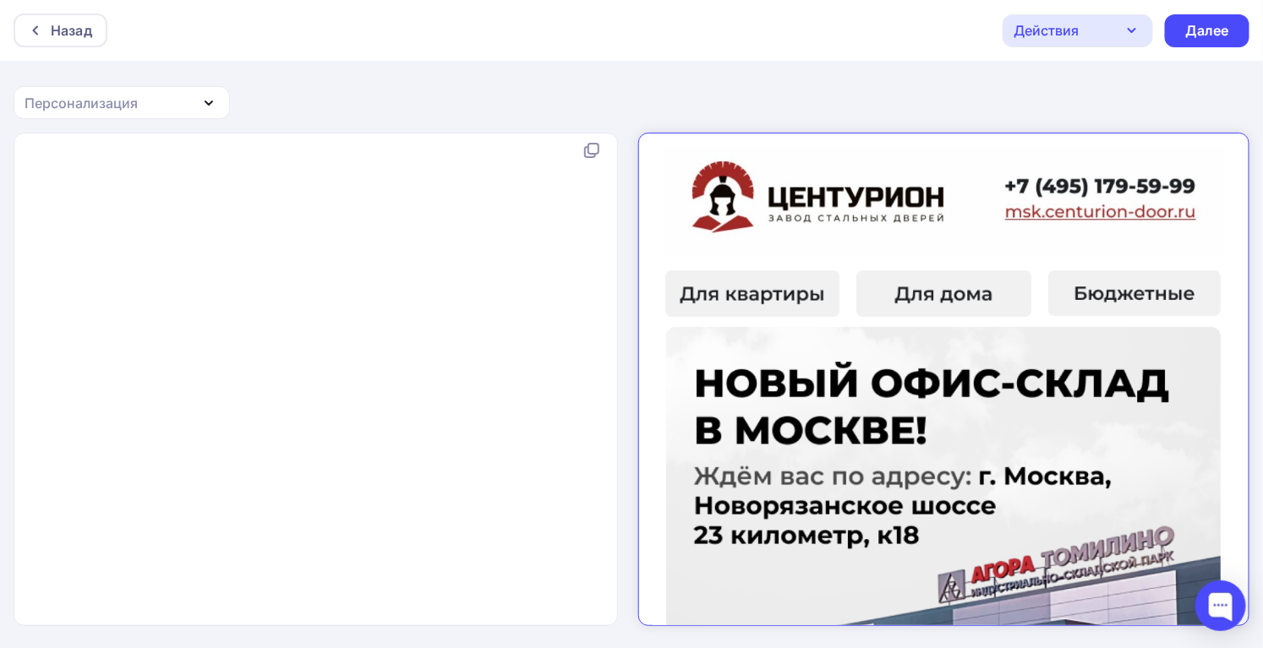
scroll to position [6, 0]
type textarea "<a href="{{unsubscribe_url}}">Отписка</a>"
drag, startPoint x: 385, startPoint y: 574, endPoint x: 8, endPoint y: 578, distance: 377.0
click at [8, 578] on div "<a href="{{unsubscribe_url}}">Отписка</a> x < html > < head > < meta http-equiv…" at bounding box center [631, 391] width 1263 height 517
paste textarea
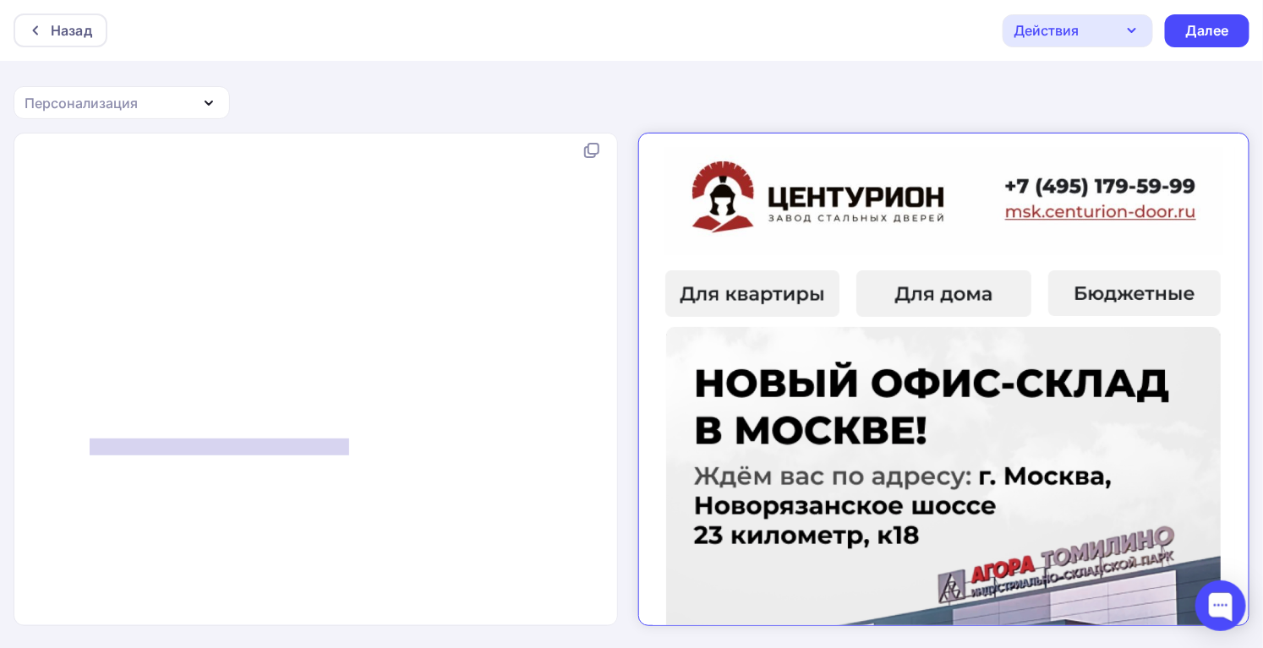
type textarea "</tr></table> </td>"
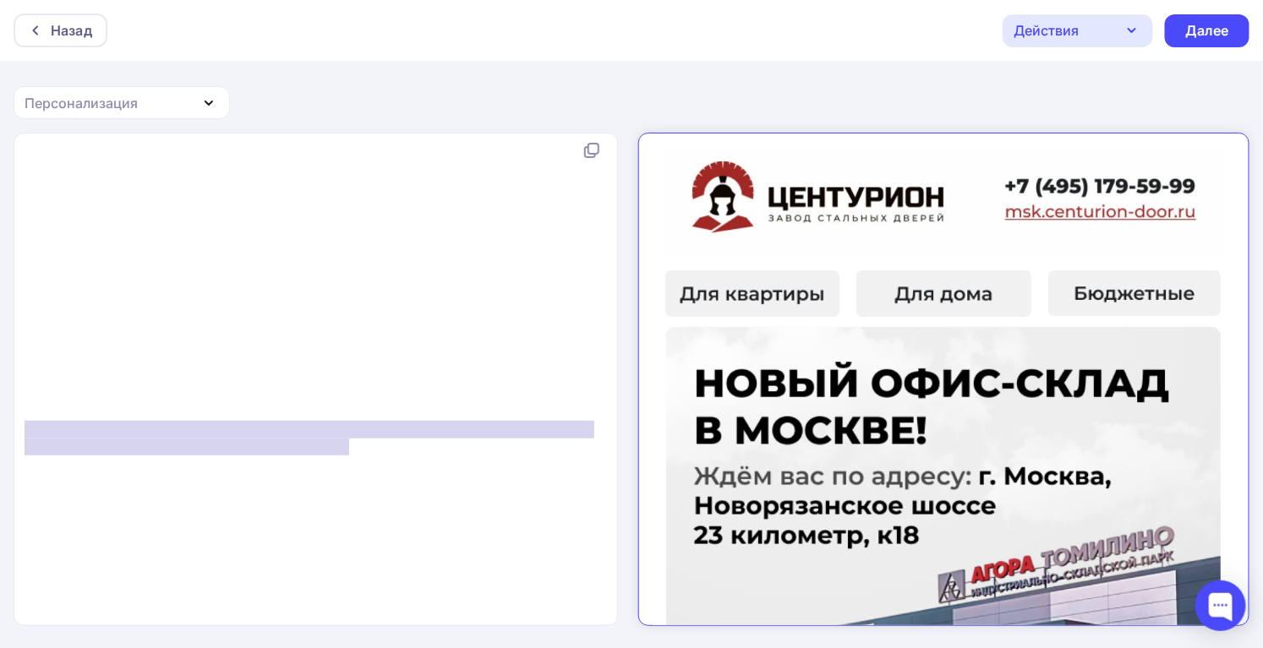
drag, startPoint x: 281, startPoint y: 439, endPoint x: -5, endPoint y: 419, distance: 286.3
click at [0, 419] on html "Назад Действия Отправить тестовое письмо Сохранить в Мои шаблоны Выйти без сохр…" at bounding box center [631, 324] width 1263 height 648
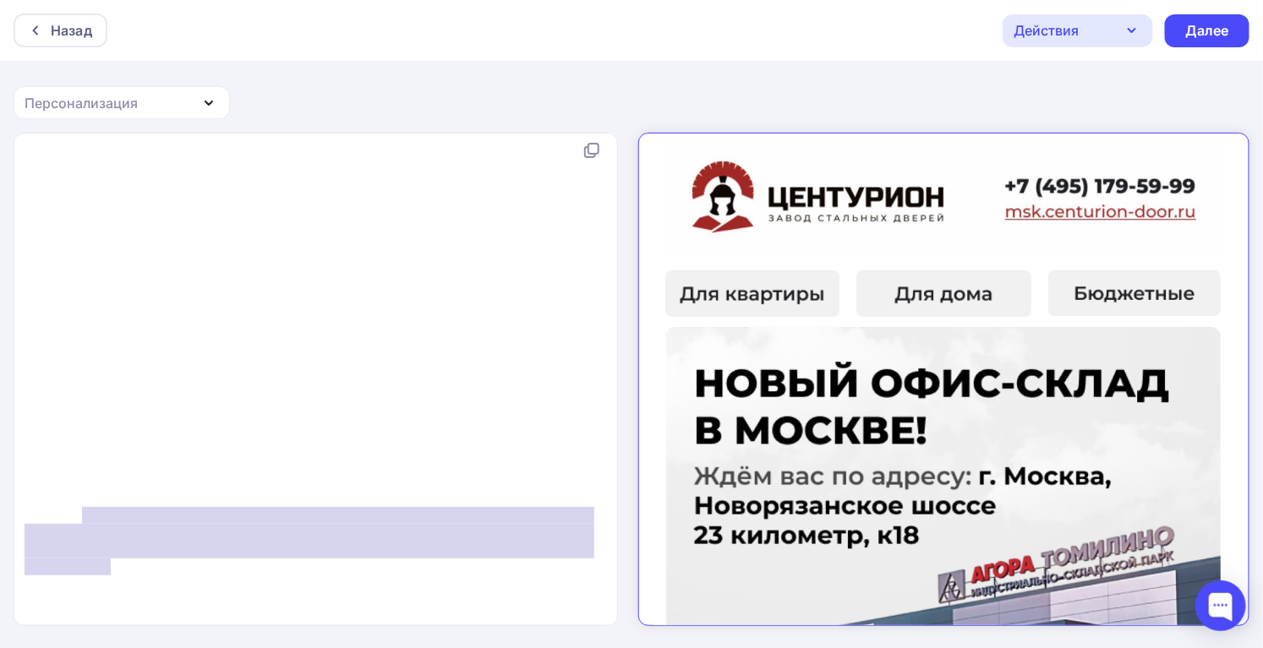
type textarea "tr></table> <!--[if (gte mso 9)|(IE)]> </td></tr></table> <![endif]--> </td> </…"
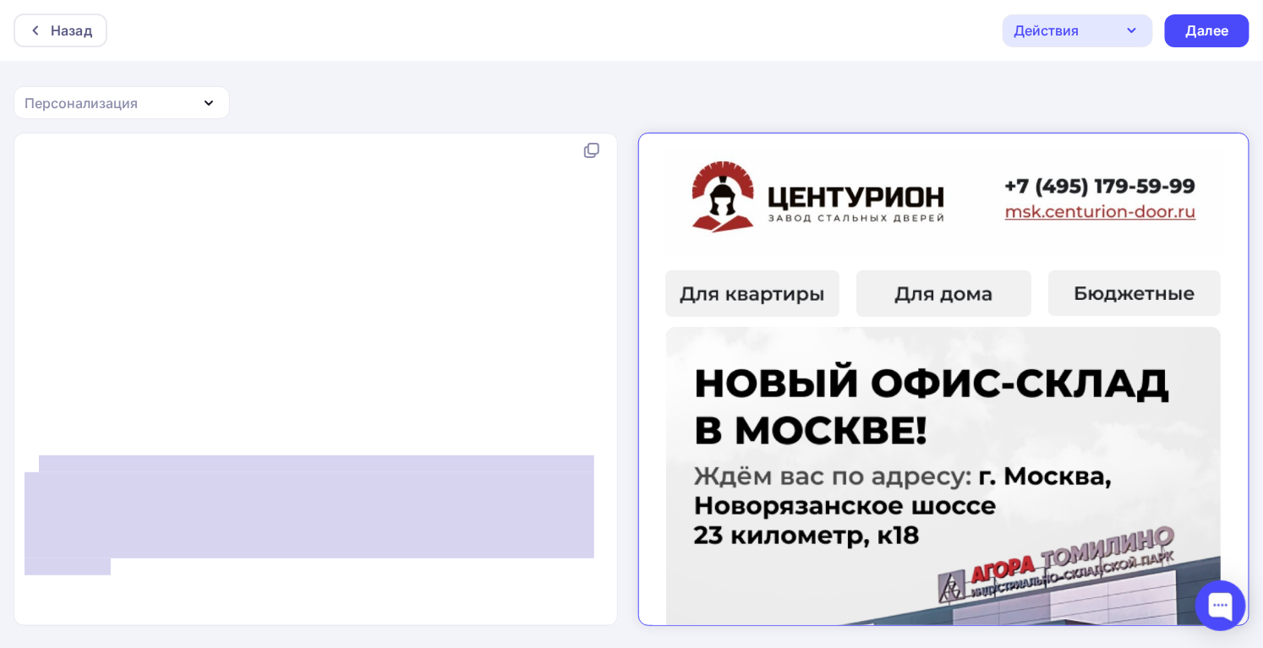
drag, startPoint x: 157, startPoint y: 552, endPoint x: 39, endPoint y: 453, distance: 154.2
drag, startPoint x: 275, startPoint y: 488, endPoint x: 290, endPoint y: 487, distance: 15.2
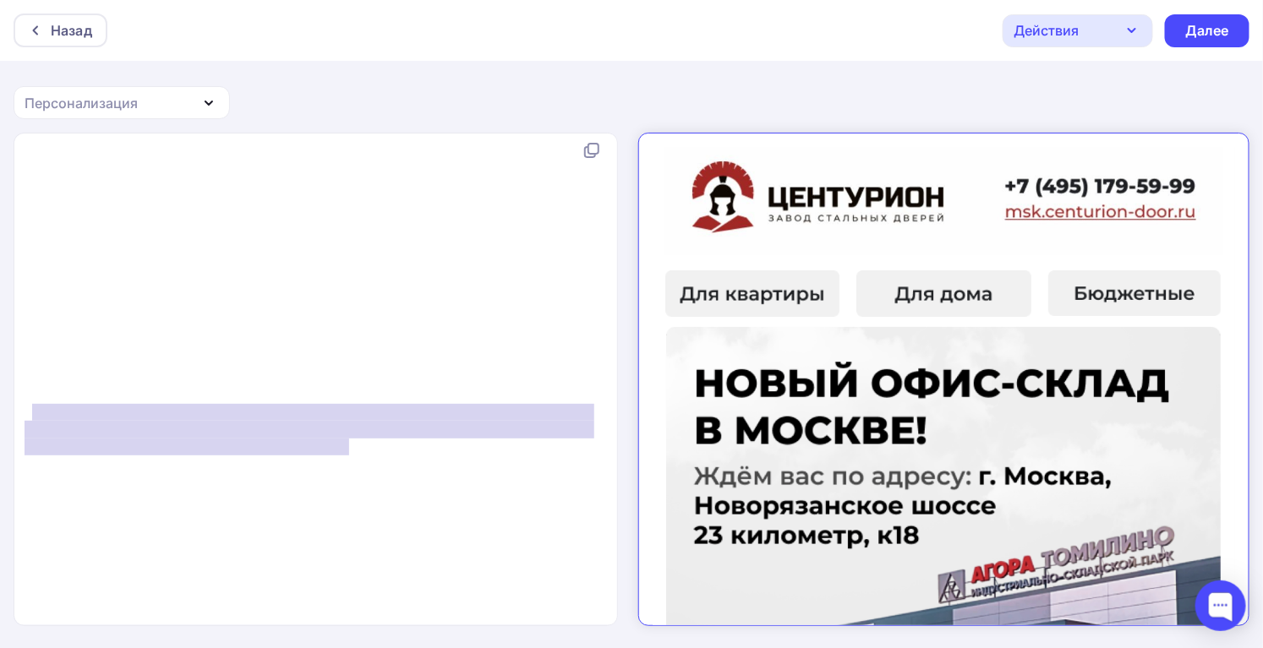
type textarea "</td> </tr></table> </td>"
drag, startPoint x: 396, startPoint y: 435, endPoint x: 2, endPoint y: 408, distance: 395.6
click at [2, 408] on div "</td> </tr></table> </td> x < html > < head > < meta http-equiv = "Content-Type…" at bounding box center [631, 391] width 1263 height 517
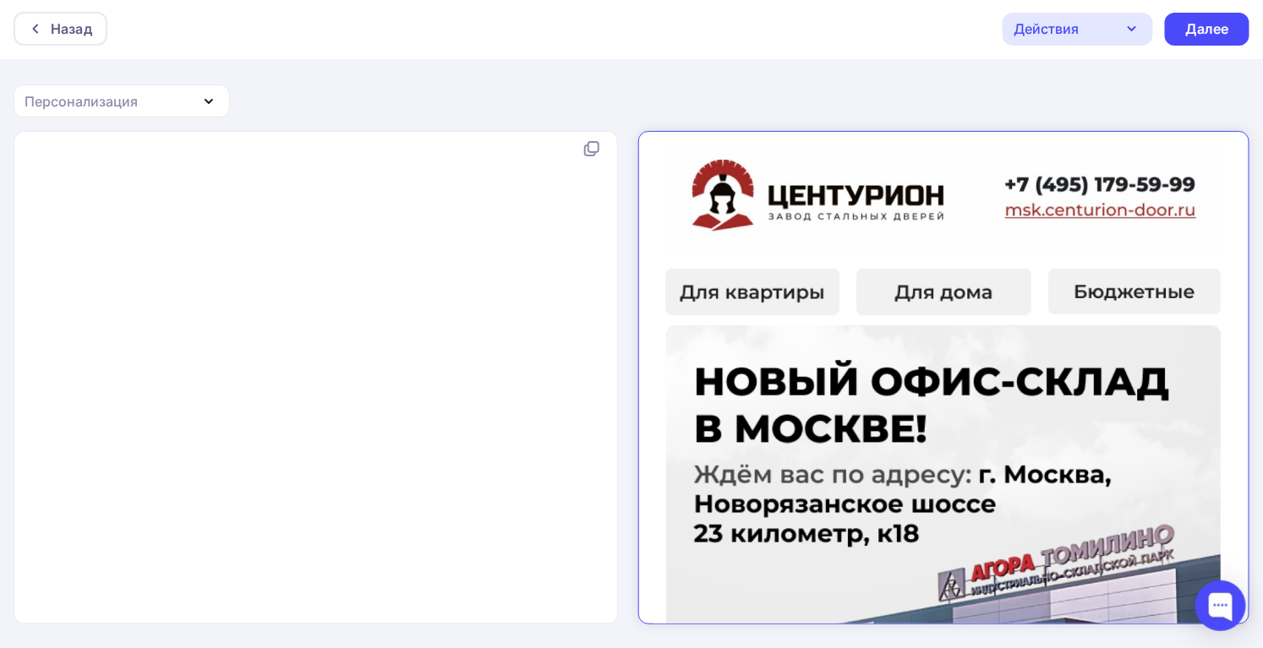
scroll to position [7486, 0]
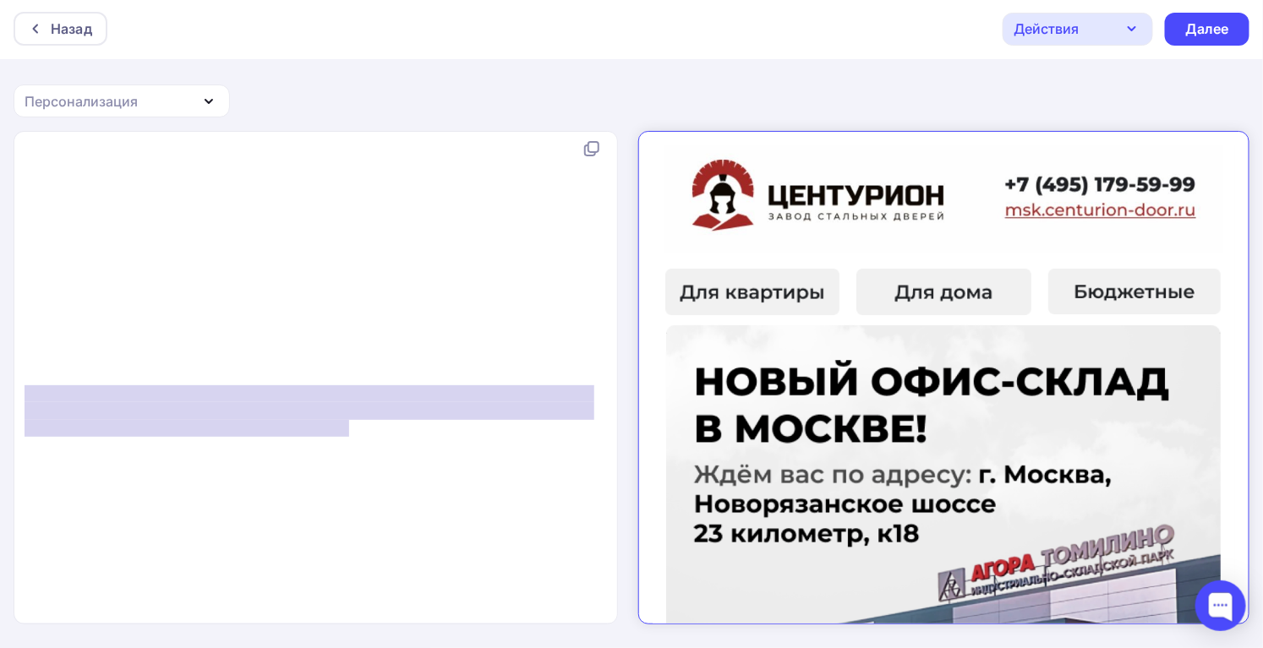
type textarea "</td> </tr></table> </td>"
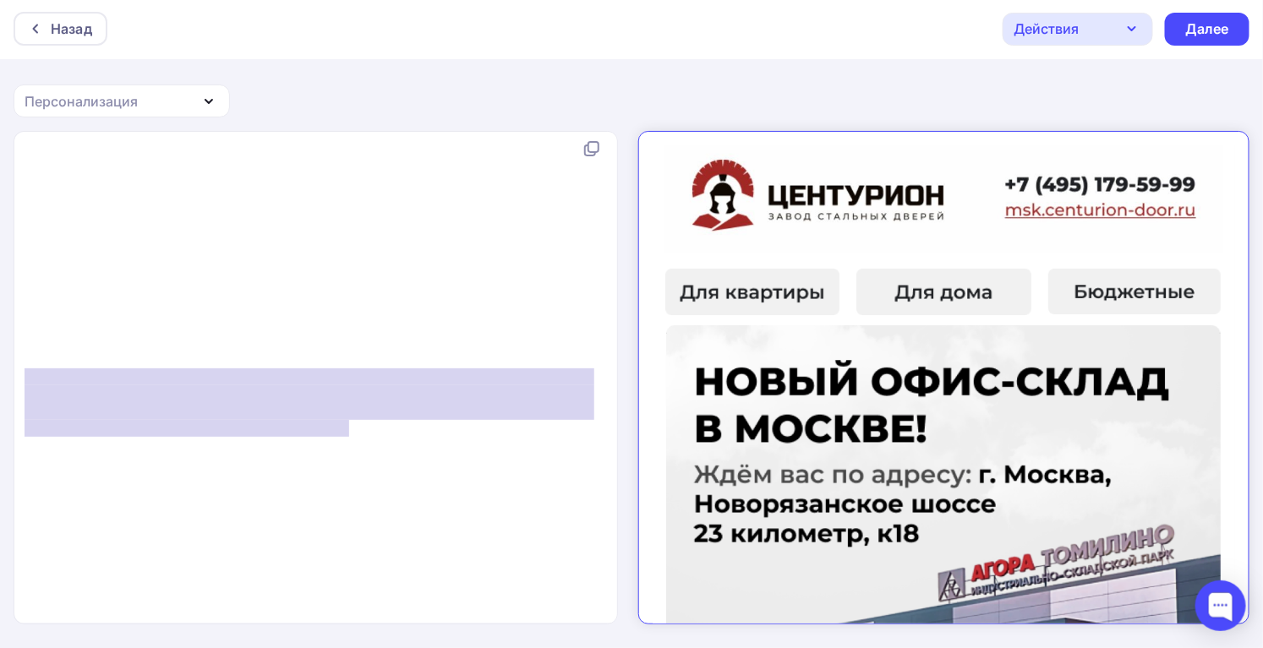
drag, startPoint x: 326, startPoint y: 407, endPoint x: -36, endPoint y: 367, distance: 364.7
click at [0, 367] on html "Назад Действия Отправить тестовое письмо Сохранить в Мои шаблоны Выйти без сохр…" at bounding box center [631, 322] width 1263 height 648
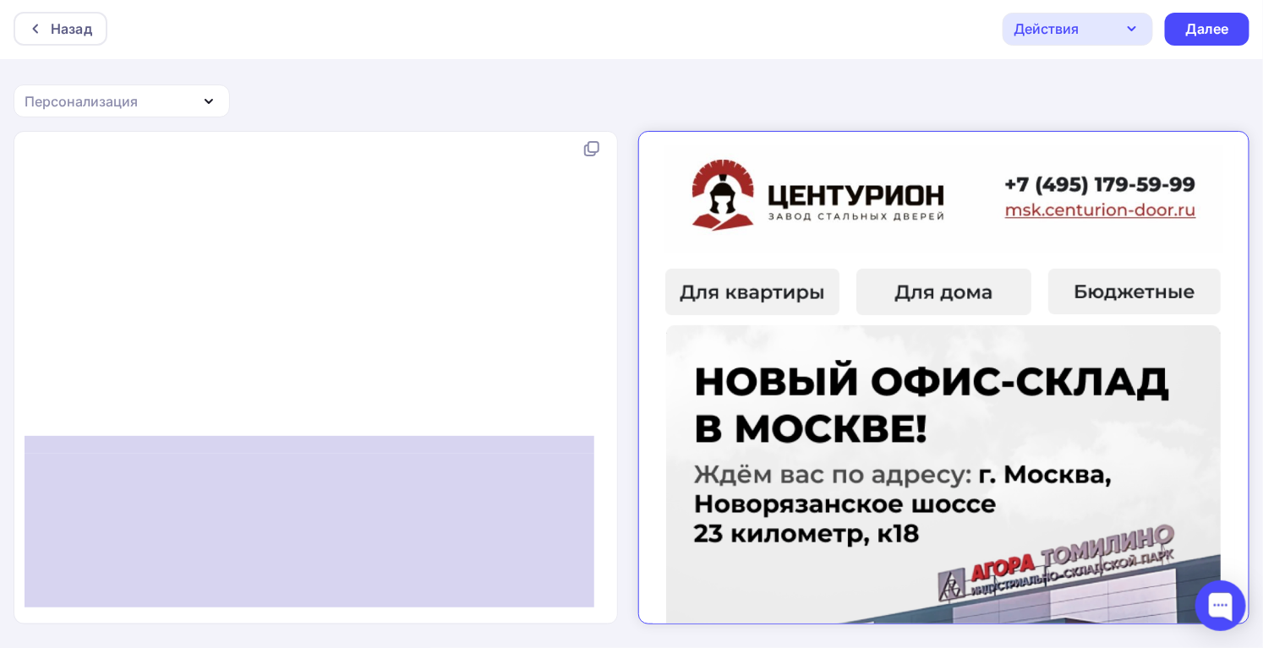
type textarea "</tr></table> <!--[if (gte mso 9)|(IE)]> </td></tr></table> <![endif]--> </td> …"
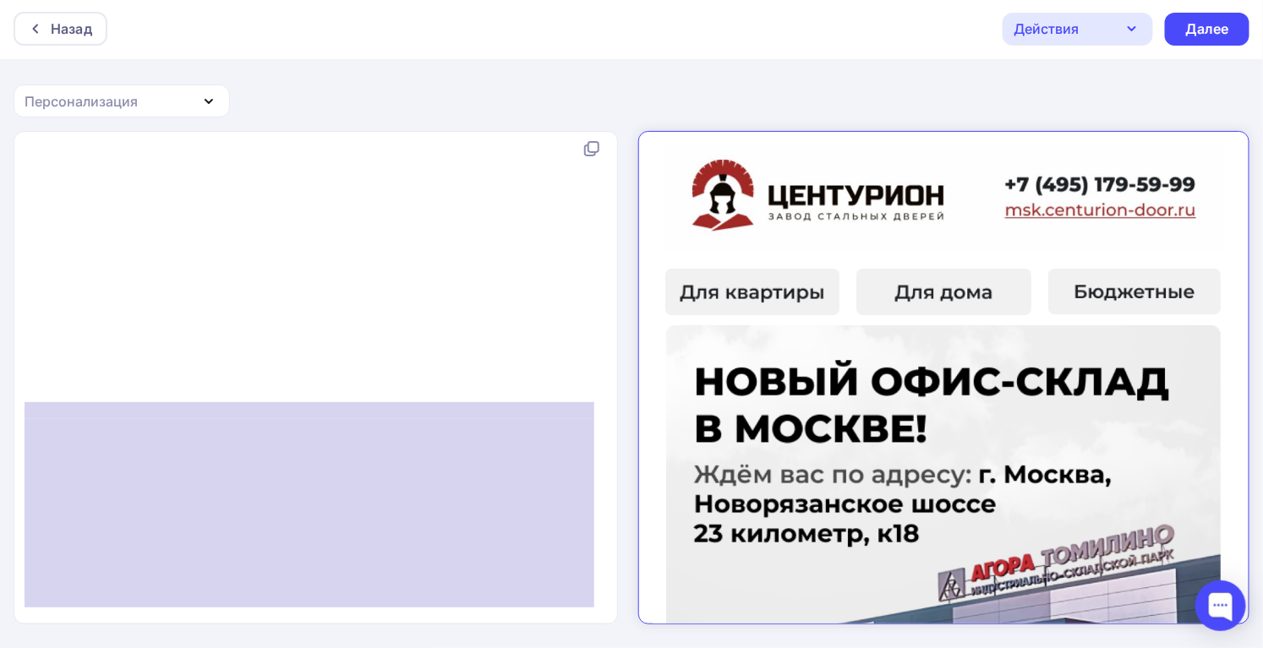
drag, startPoint x: 168, startPoint y: 599, endPoint x: -12, endPoint y: 406, distance: 264.3
click at [0, 406] on html "Назад Действия Отправить тестовое письмо Сохранить в Мои шаблоны Выйти без сохр…" at bounding box center [631, 322] width 1263 height 648
paste textarea
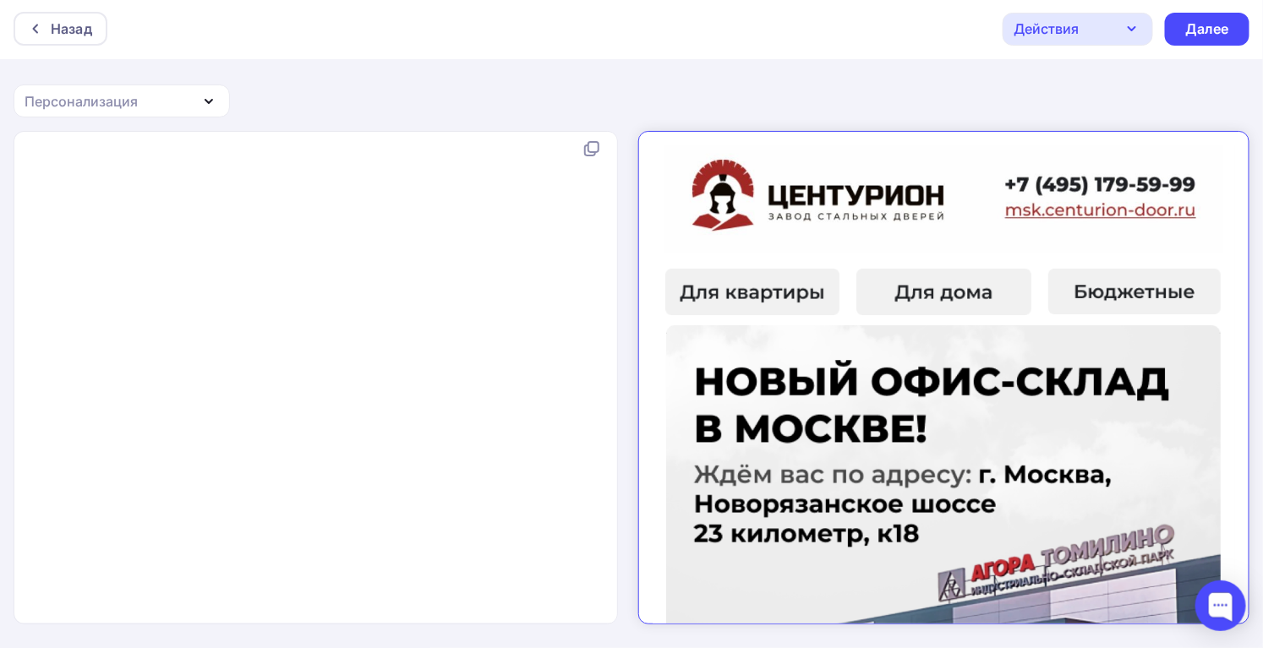
scroll to position [7555, 0]
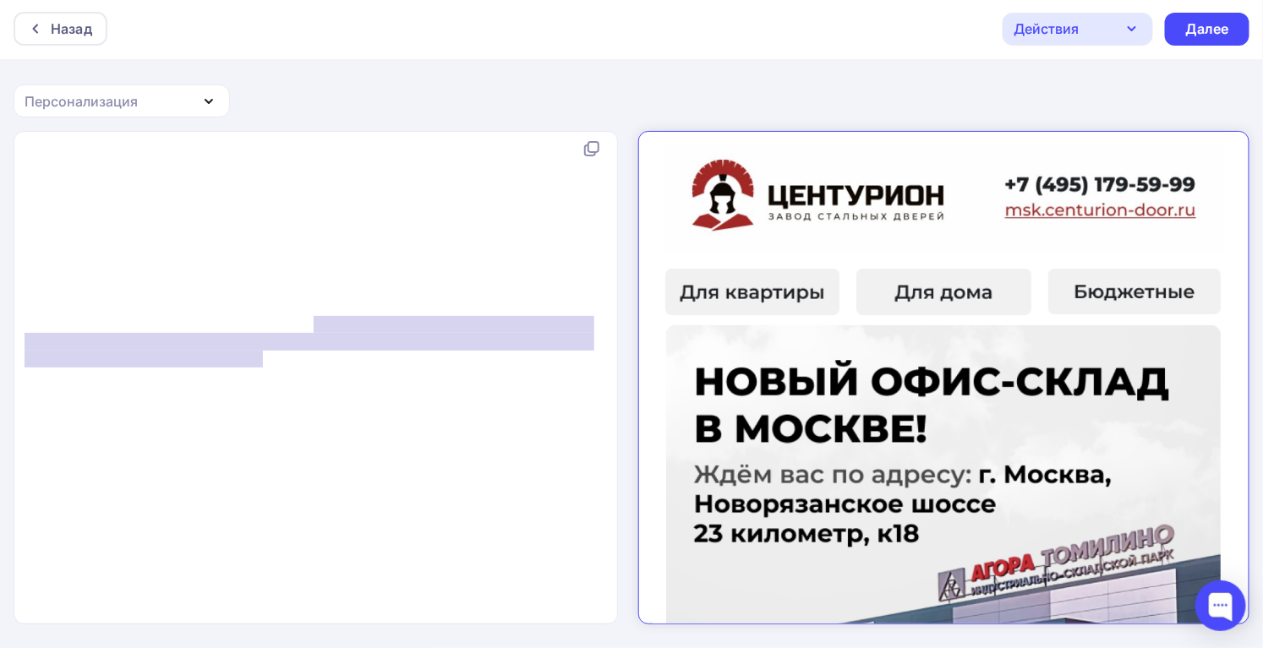
type textarea "Вы получили это письмо, так как являетесь нашим постоянным партнером и дали сог…"
drag, startPoint x: 312, startPoint y: 314, endPoint x: 257, endPoint y: 352, distance: 66.3
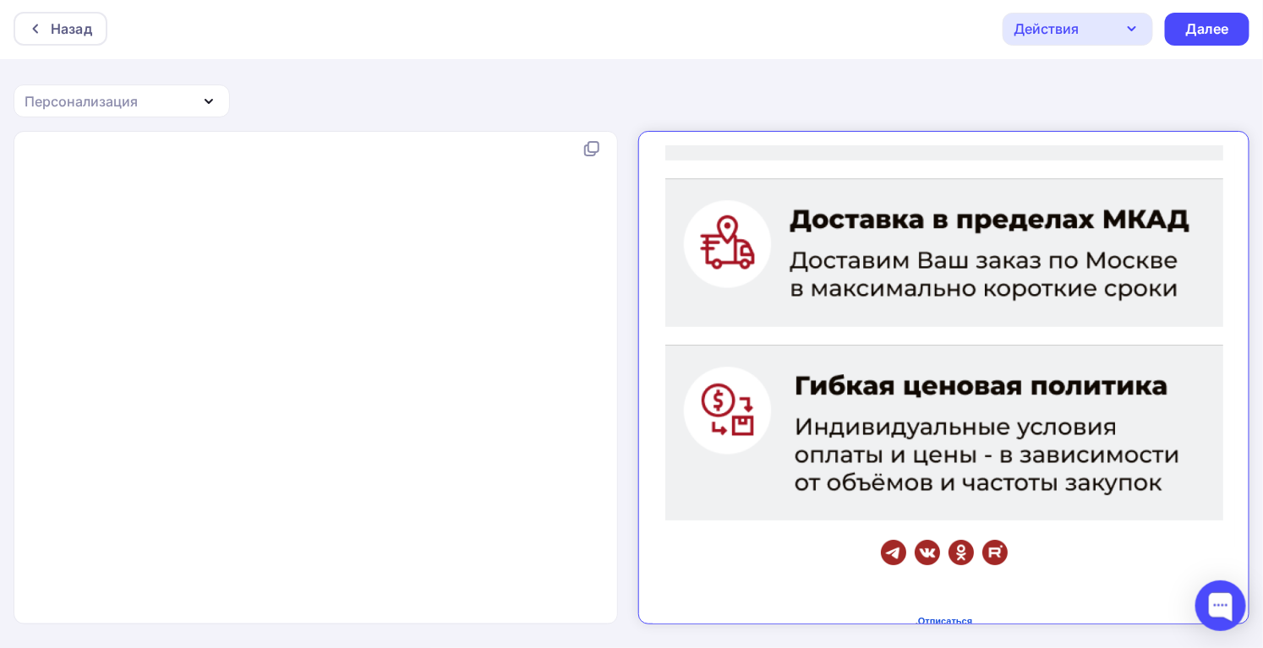
scroll to position [2218, 0]
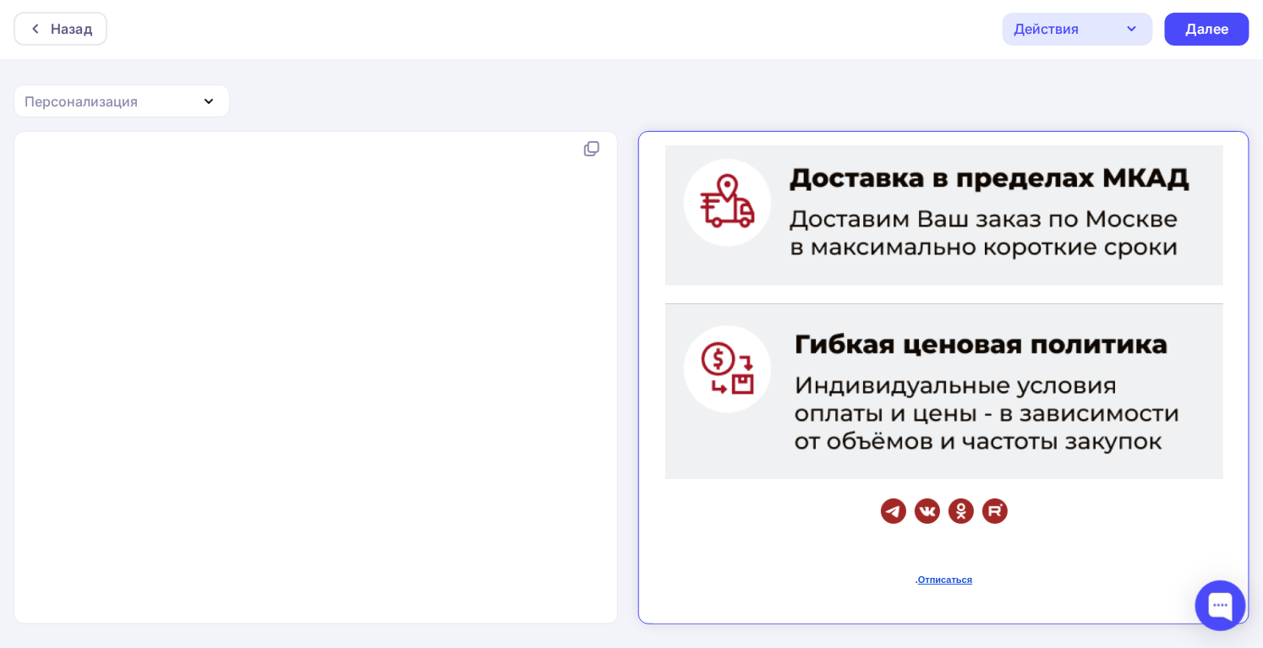
type textarea "Отписаться"
drag, startPoint x: 479, startPoint y: 345, endPoint x: 407, endPoint y: 349, distance: 72.8
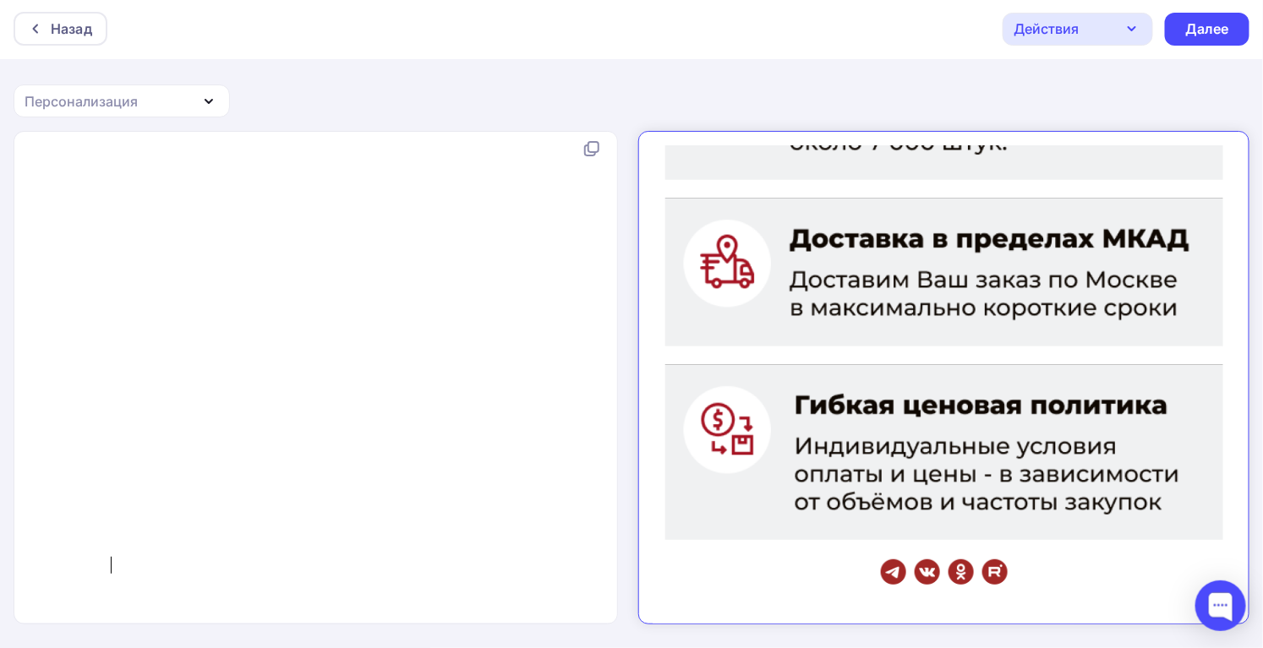
scroll to position [2234, 0]
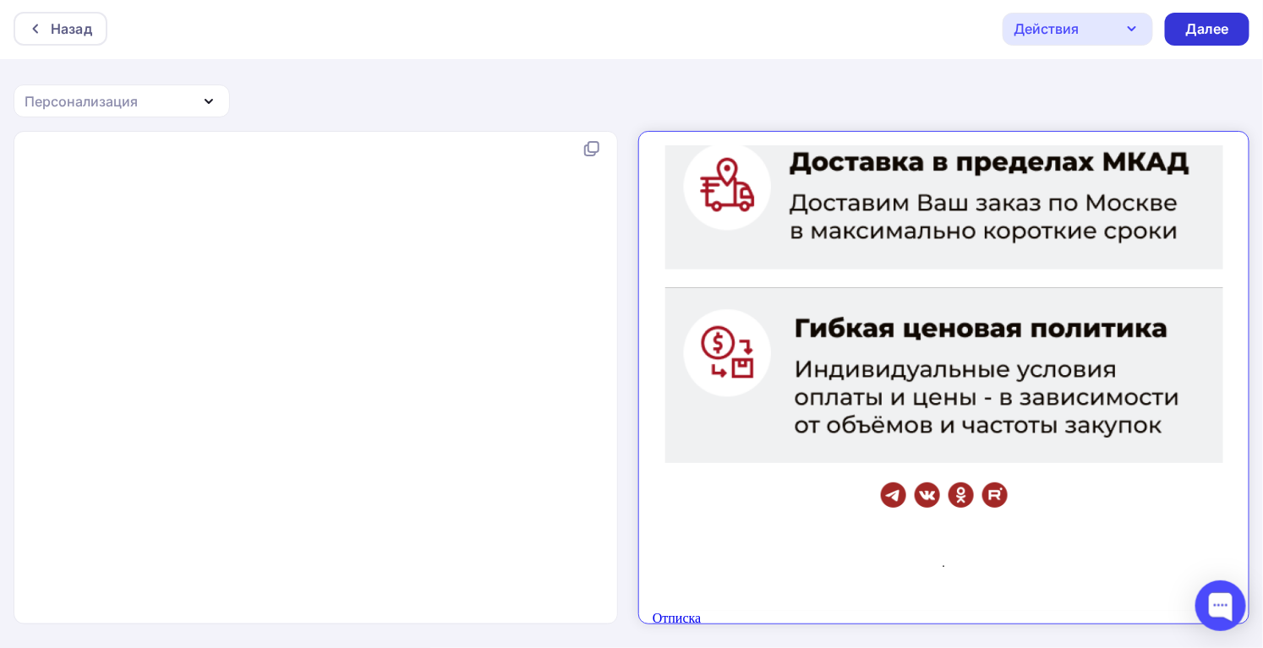
click at [1225, 33] on div "Далее" at bounding box center [1207, 28] width 44 height 19
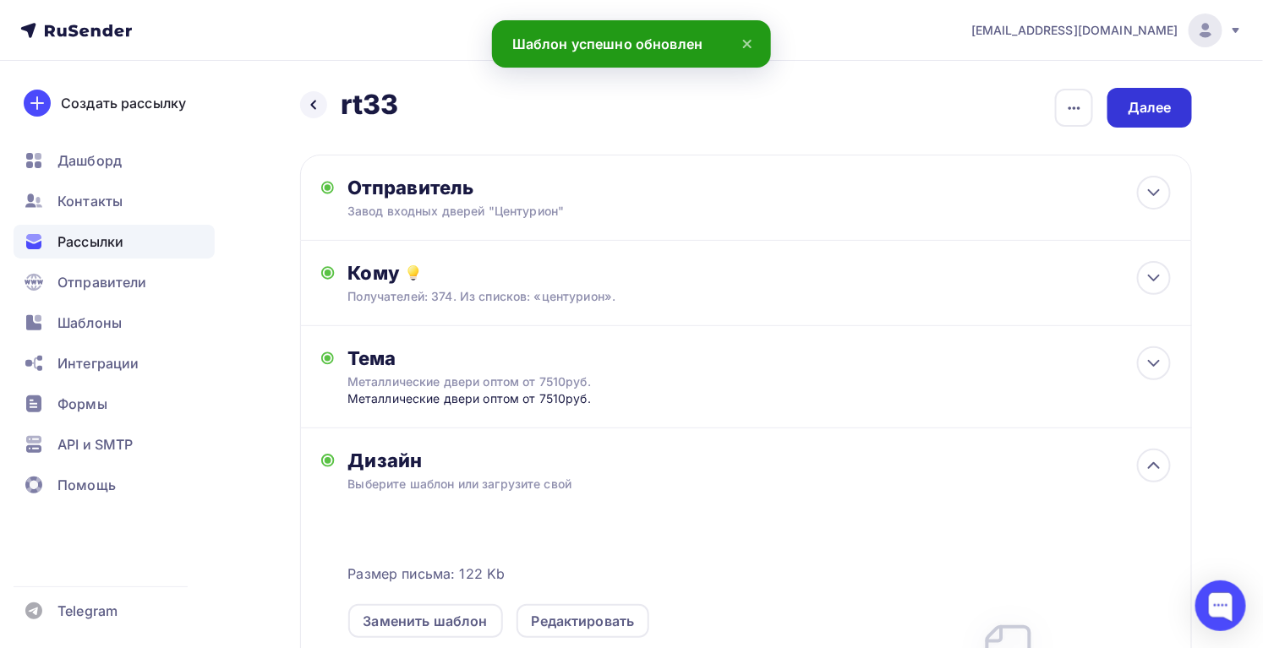
click at [1127, 98] on div "Далее" at bounding box center [1149, 108] width 85 height 40
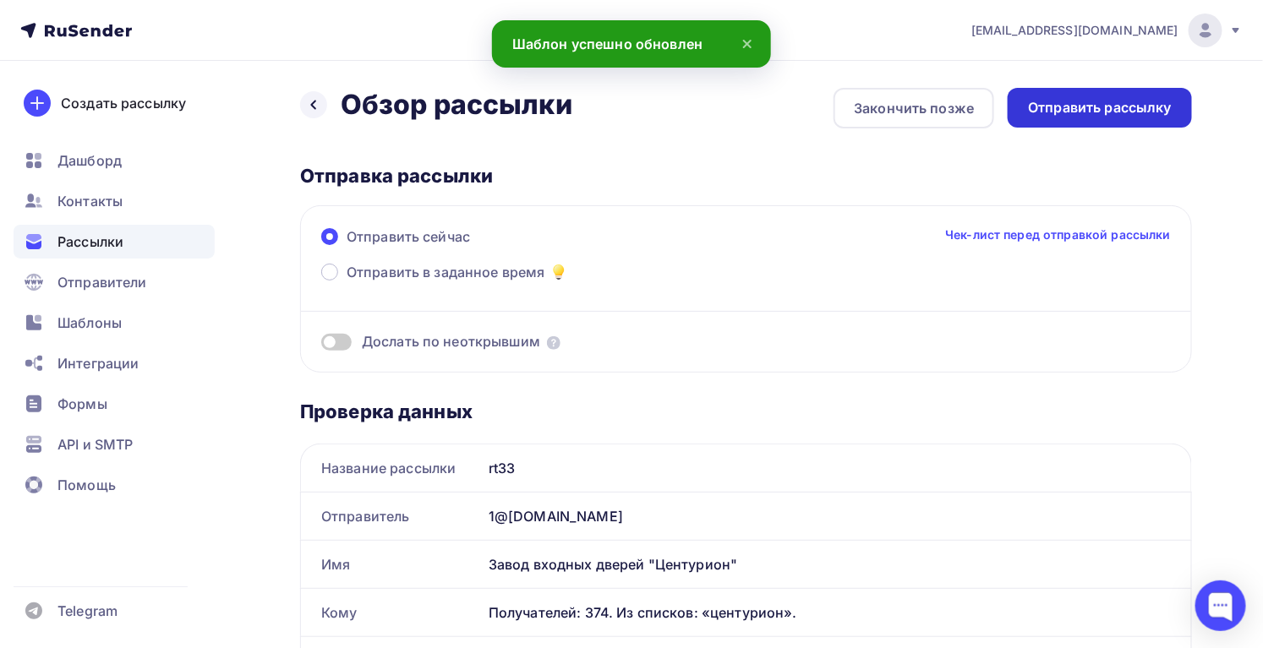
click at [1146, 118] on div "Отправить рассылку" at bounding box center [1099, 108] width 184 height 40
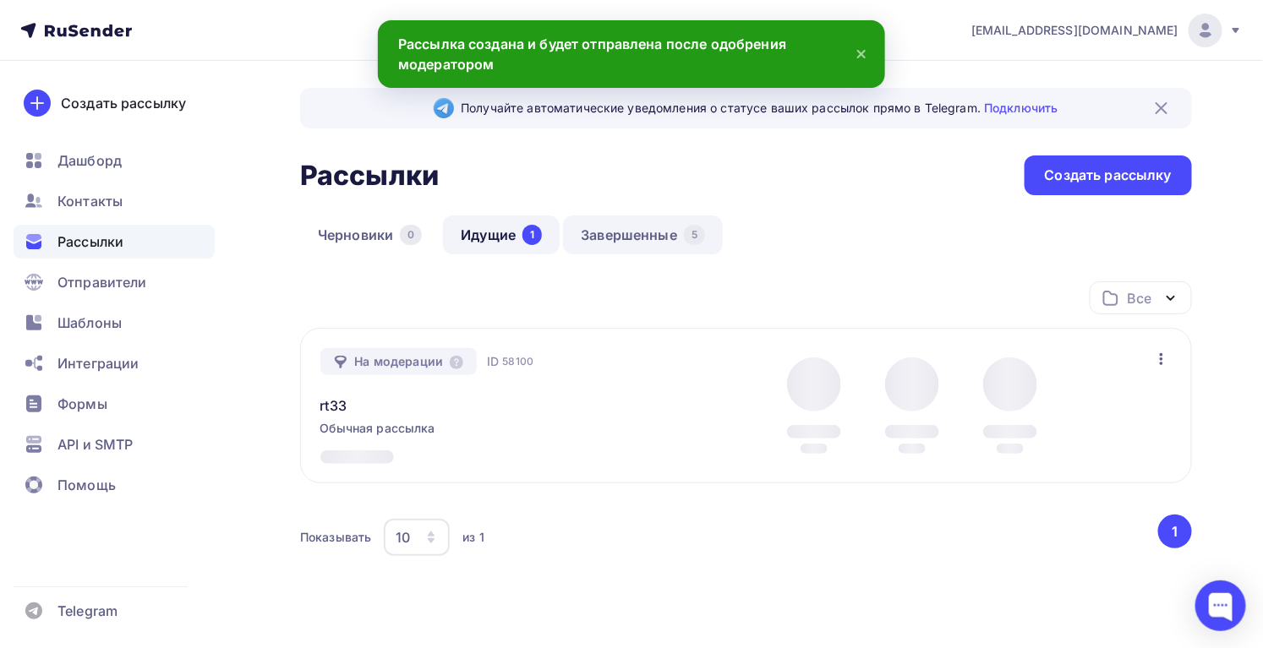
click at [619, 243] on link "Завершенные 5" at bounding box center [643, 235] width 160 height 39
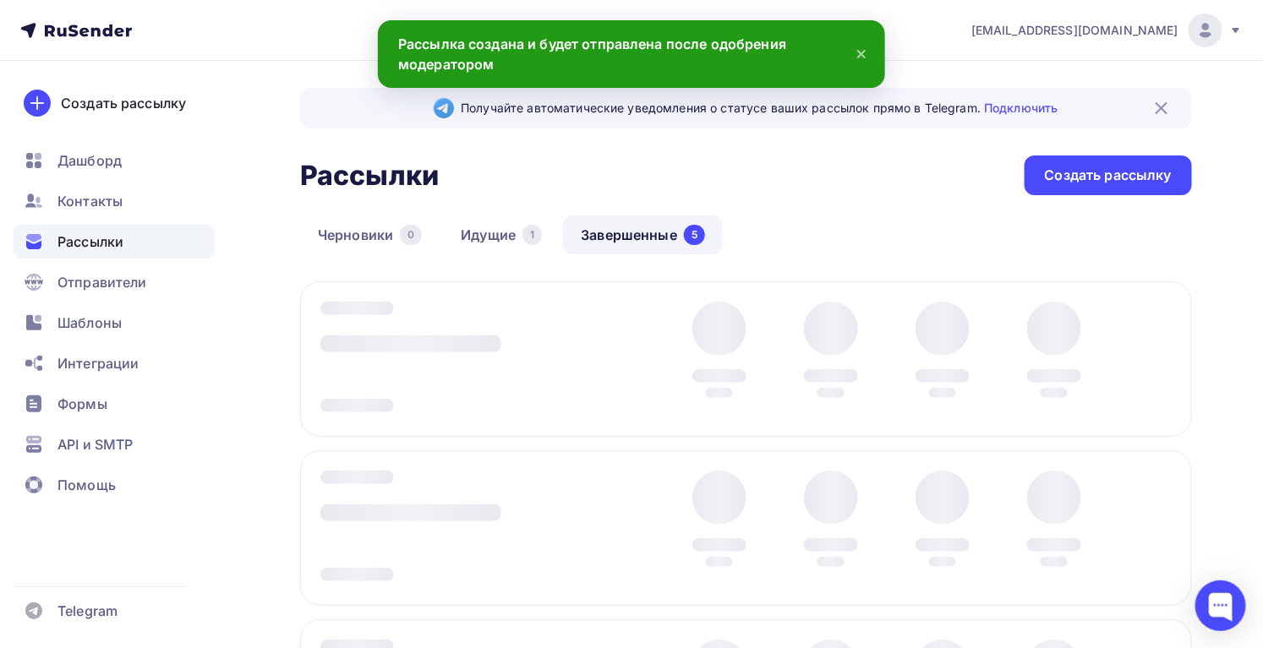
click at [486, 209] on div "Получайте автоматические уведомления о статусе ваших рассылок прямо в Telegram.…" at bounding box center [746, 459] width 892 height 742
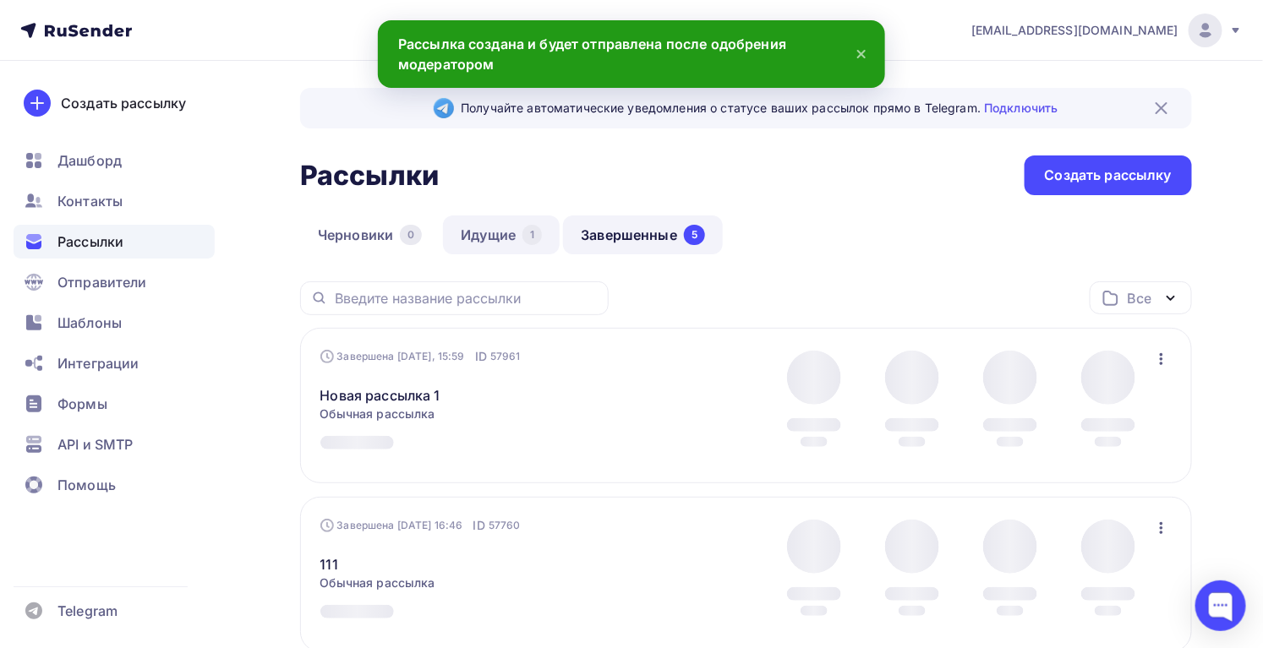
click at [486, 237] on link "Идущие 1" at bounding box center [501, 235] width 117 height 39
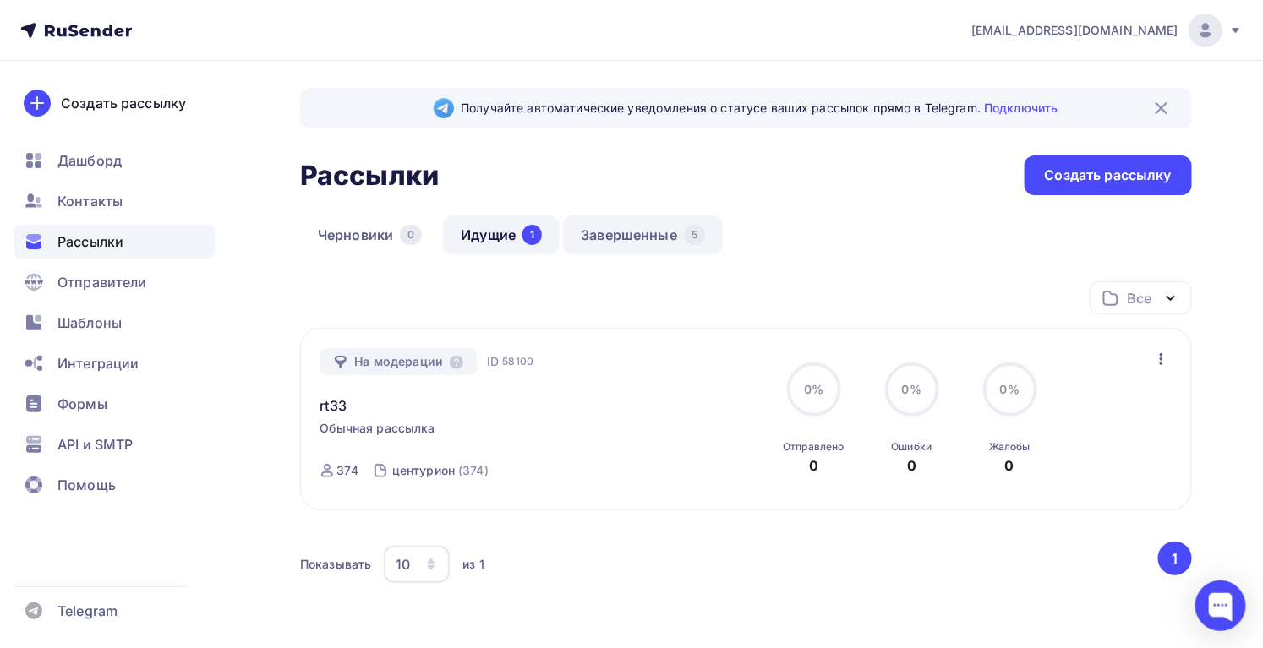
click at [625, 225] on link "Завершенные 5" at bounding box center [643, 235] width 160 height 39
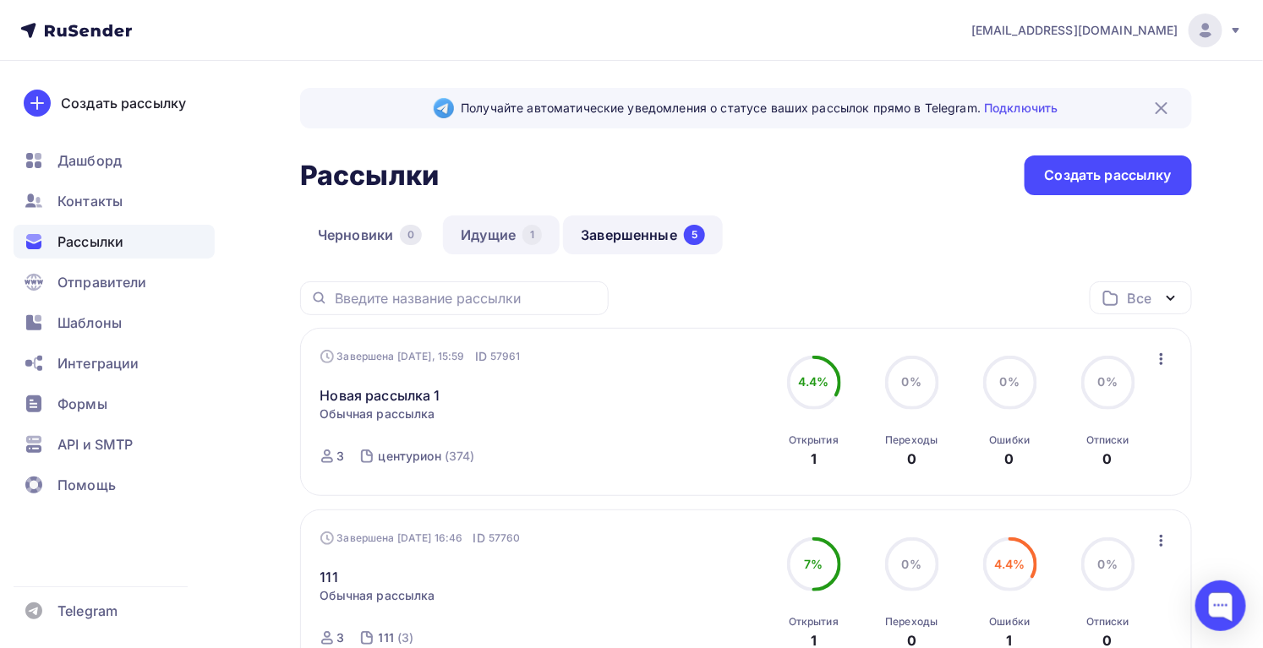
click at [513, 231] on link "Идущие 1" at bounding box center [501, 235] width 117 height 39
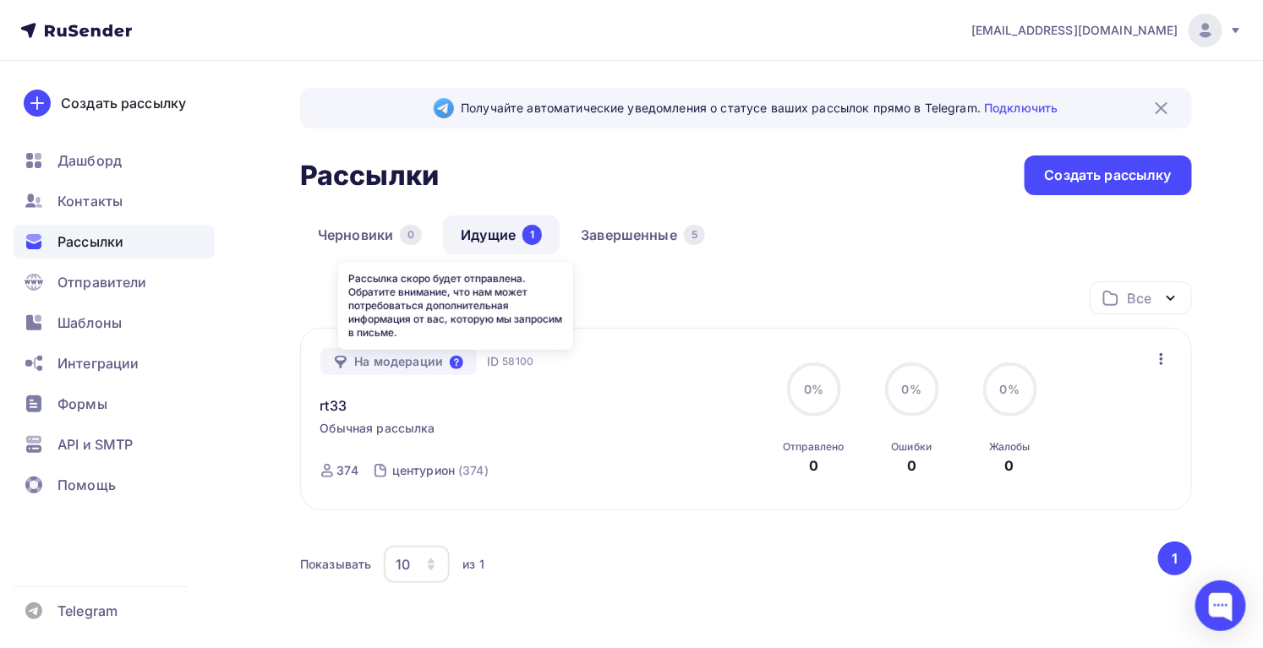
click at [453, 365] on icon at bounding box center [457, 363] width 14 height 14
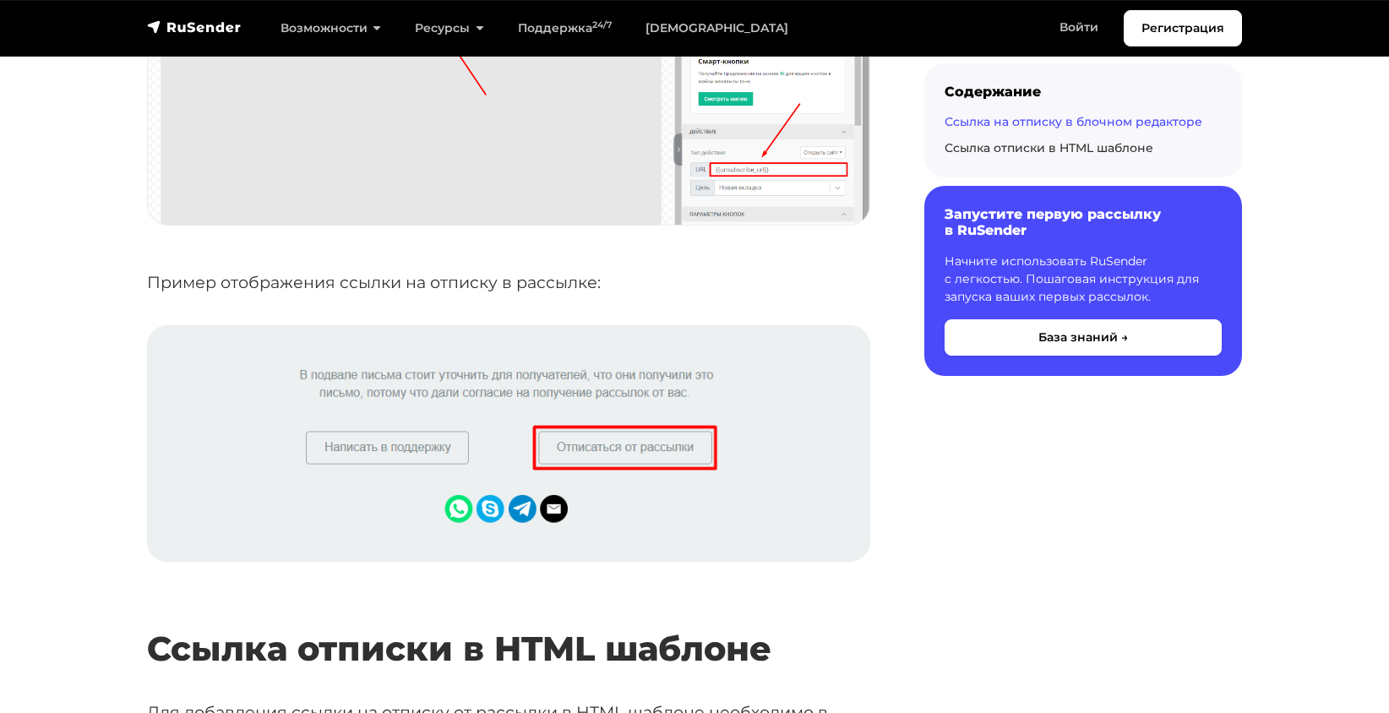
scroll to position [2789, 0]
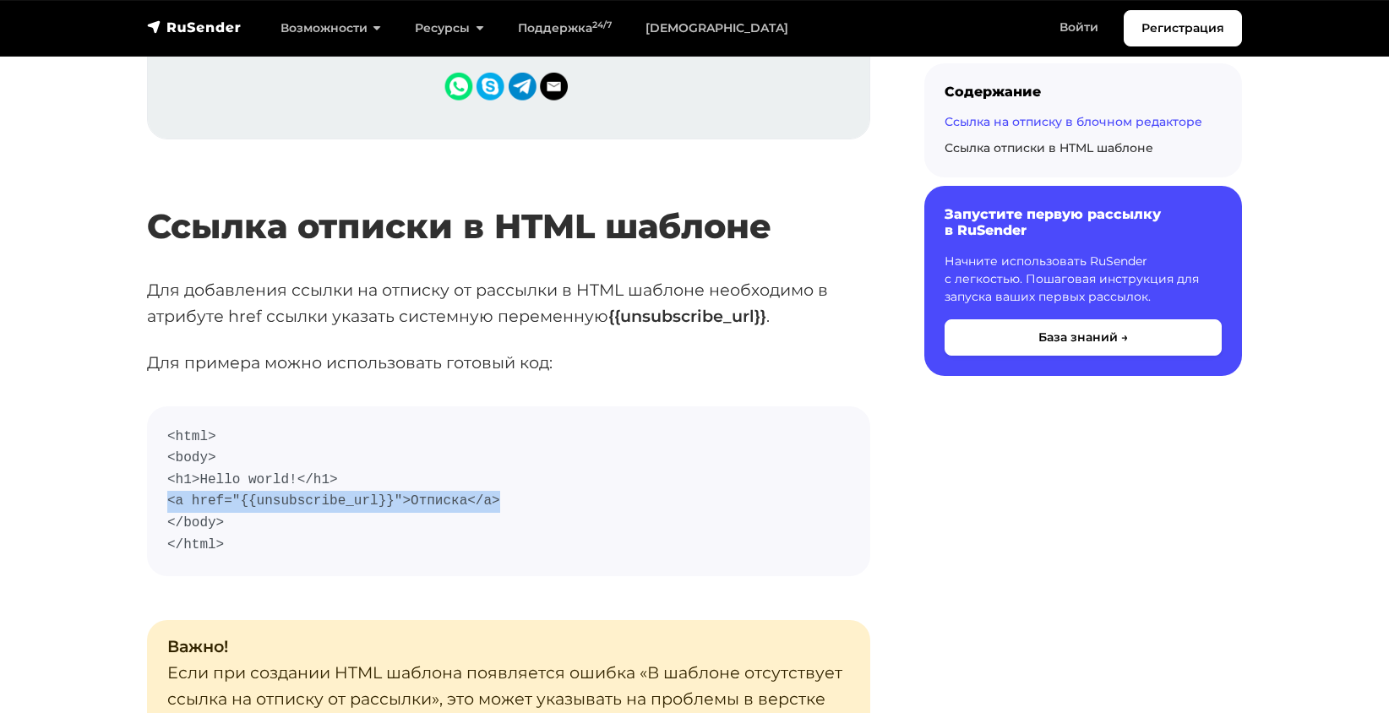
drag, startPoint x: 494, startPoint y: 504, endPoint x: 154, endPoint y: 494, distance: 339.9
click at [154, 494] on pre "<html> <body> <h1>Hello world!</h1> <a href="{{unsubscribe_url}}">Отписка</a> <…" at bounding box center [508, 492] width 723 height 171
copy code "<a href="{{unsubscribe_url}}">Отписка</a>"
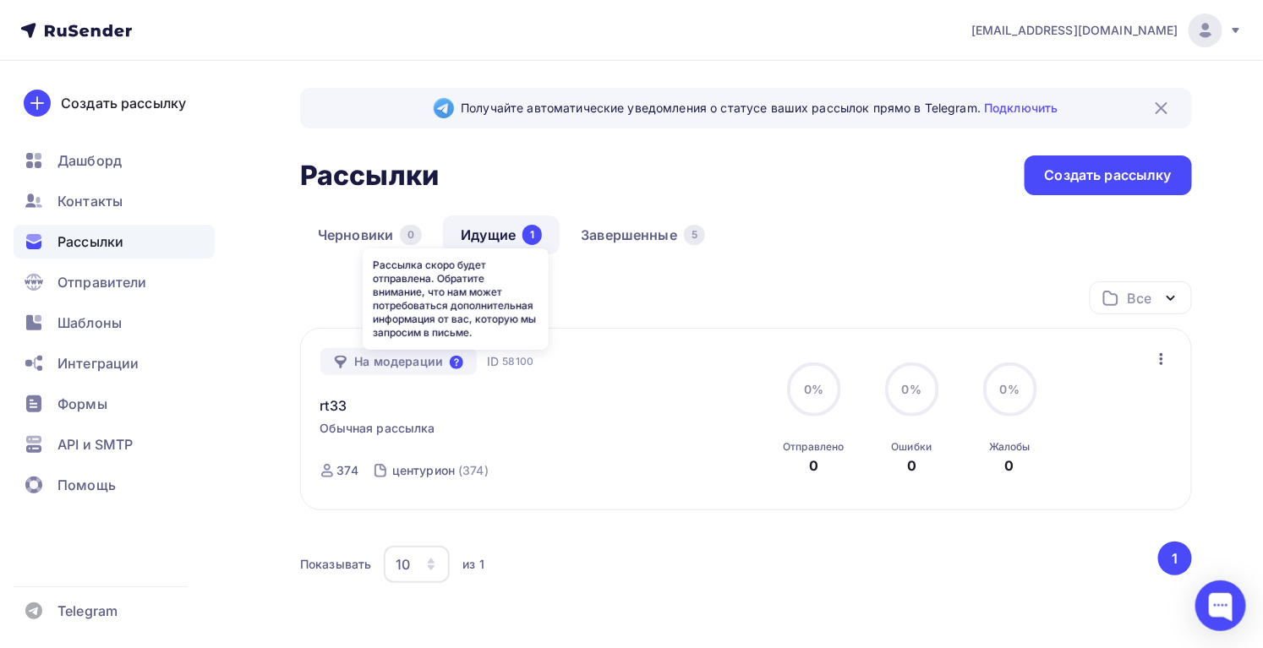
click at [453, 363] on icon at bounding box center [457, 363] width 14 height 14
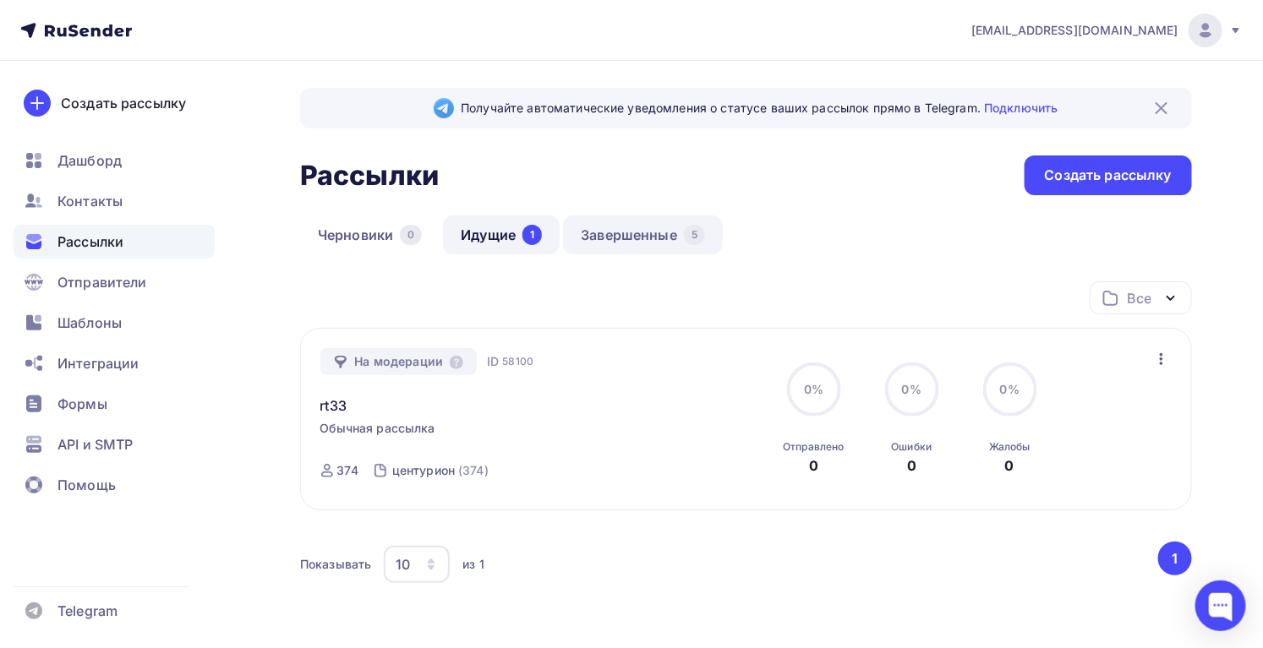
click at [613, 240] on link "Завершенные 5" at bounding box center [643, 235] width 160 height 39
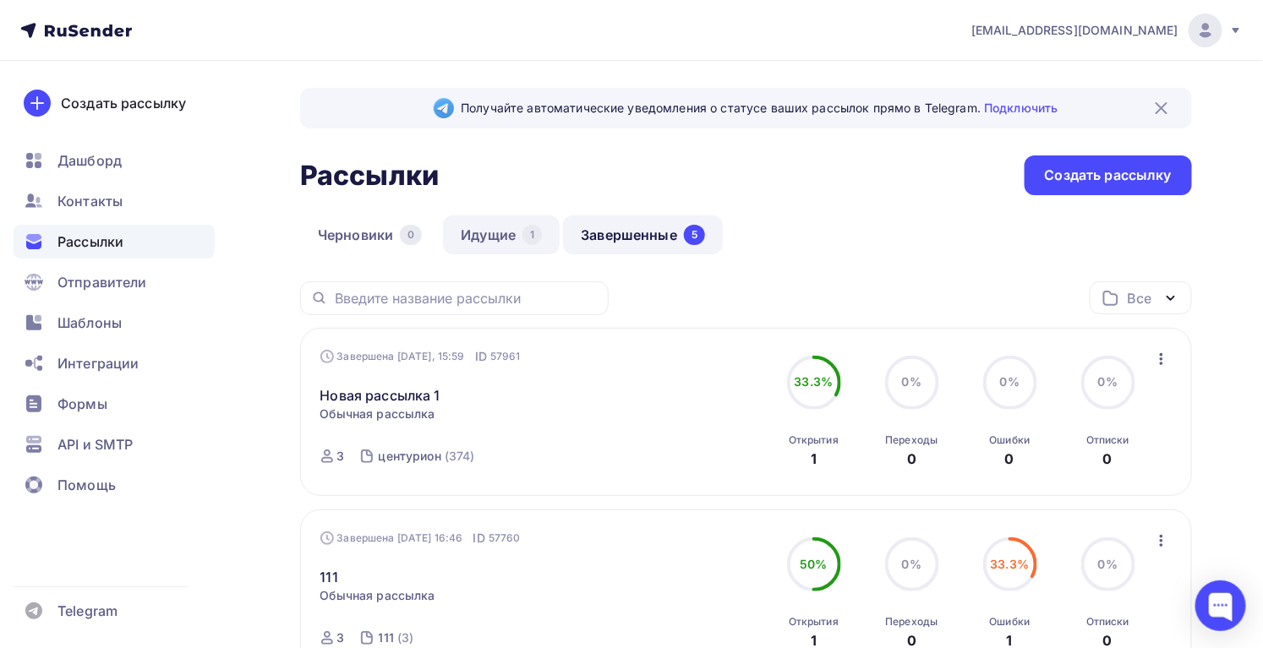
click at [467, 235] on link "Идущие 1" at bounding box center [501, 235] width 117 height 39
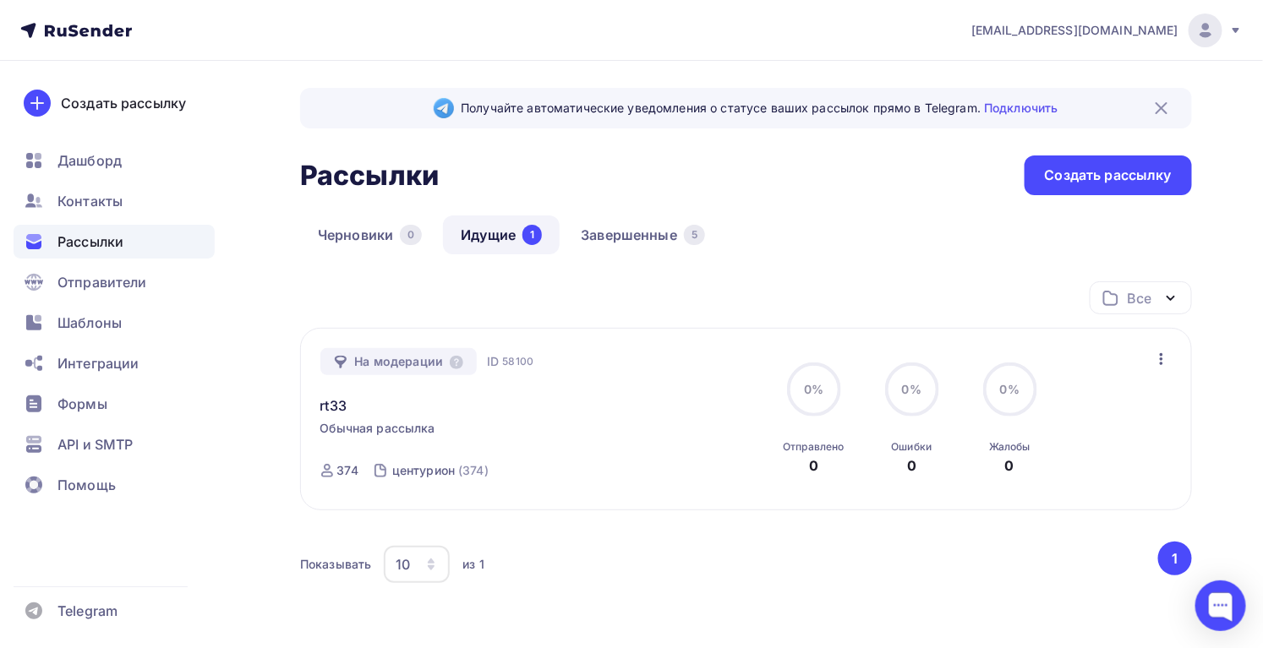
click at [1160, 357] on icon "button" at bounding box center [1161, 359] width 3 height 12
click at [706, 468] on div "На модерации ID 58100 rt33 Обычная рассылка Отправка ID 58100 374 центурион (37…" at bounding box center [746, 419] width 852 height 143
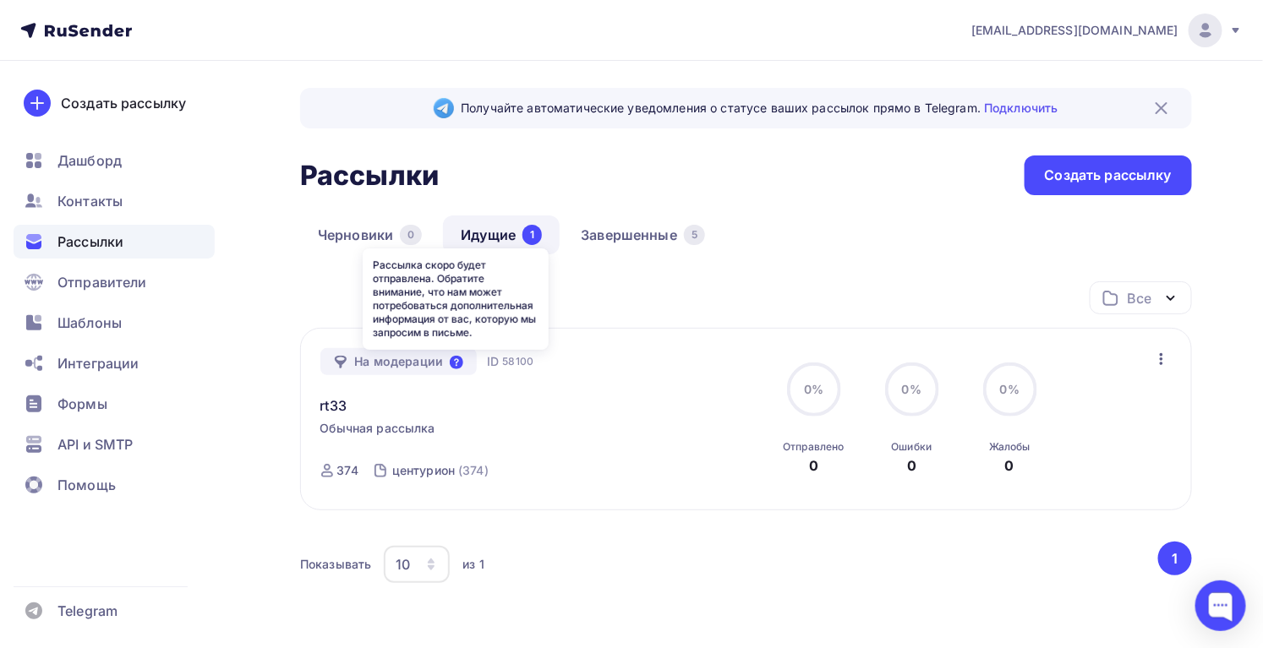
click at [450, 360] on icon at bounding box center [457, 363] width 14 height 14
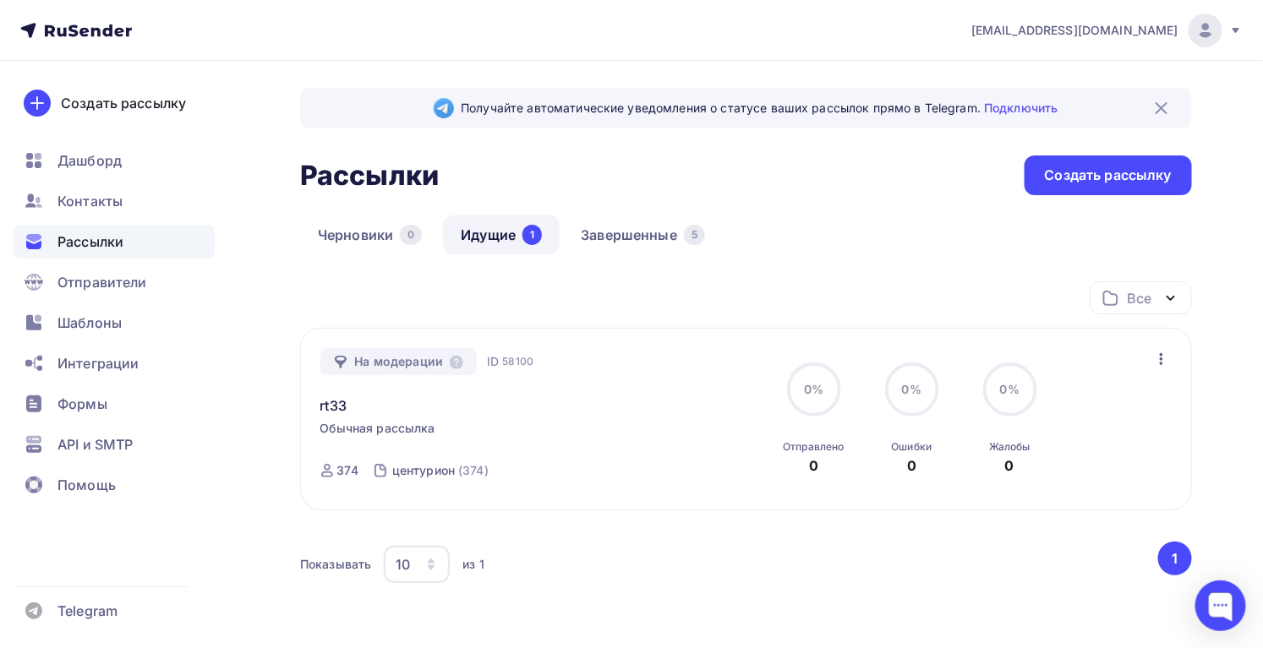
click at [1251, 25] on nav "m.vemervv@gmail.com Аккаунт Тарифы Выйти Создать рассылку Дашборд Контакты Расс…" at bounding box center [631, 30] width 1263 height 61
click at [1237, 32] on icon at bounding box center [1236, 31] width 14 height 14
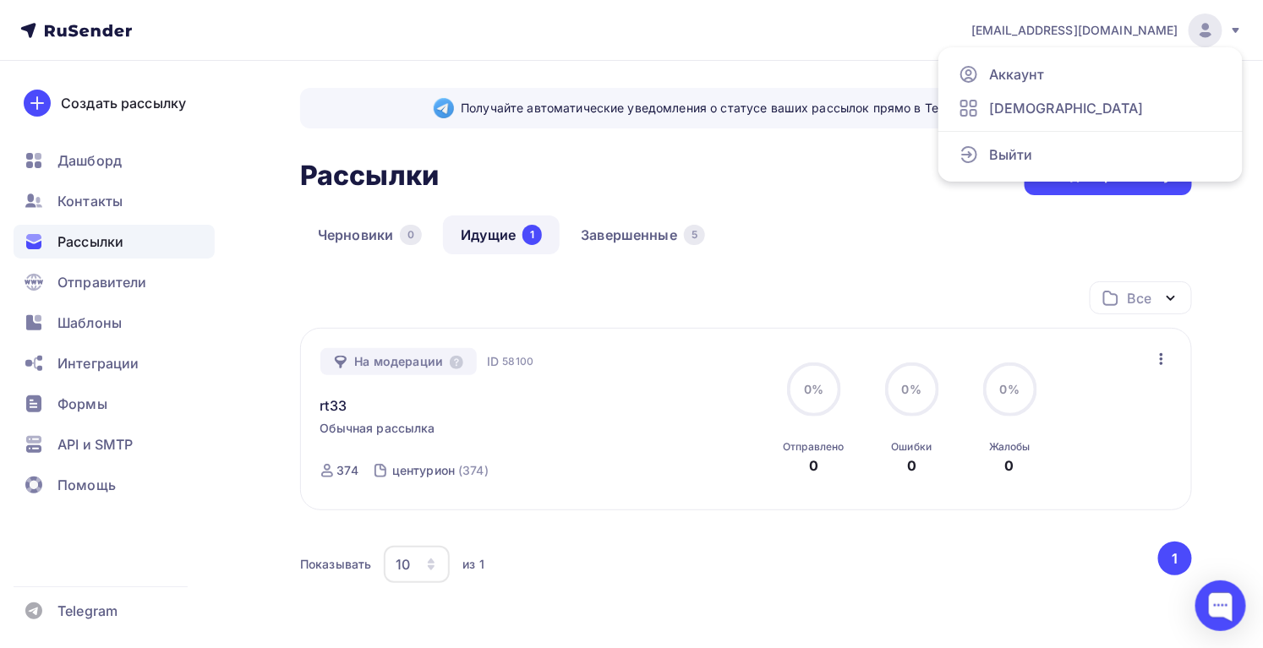
click at [1165, 362] on icon "button" at bounding box center [1161, 359] width 20 height 20
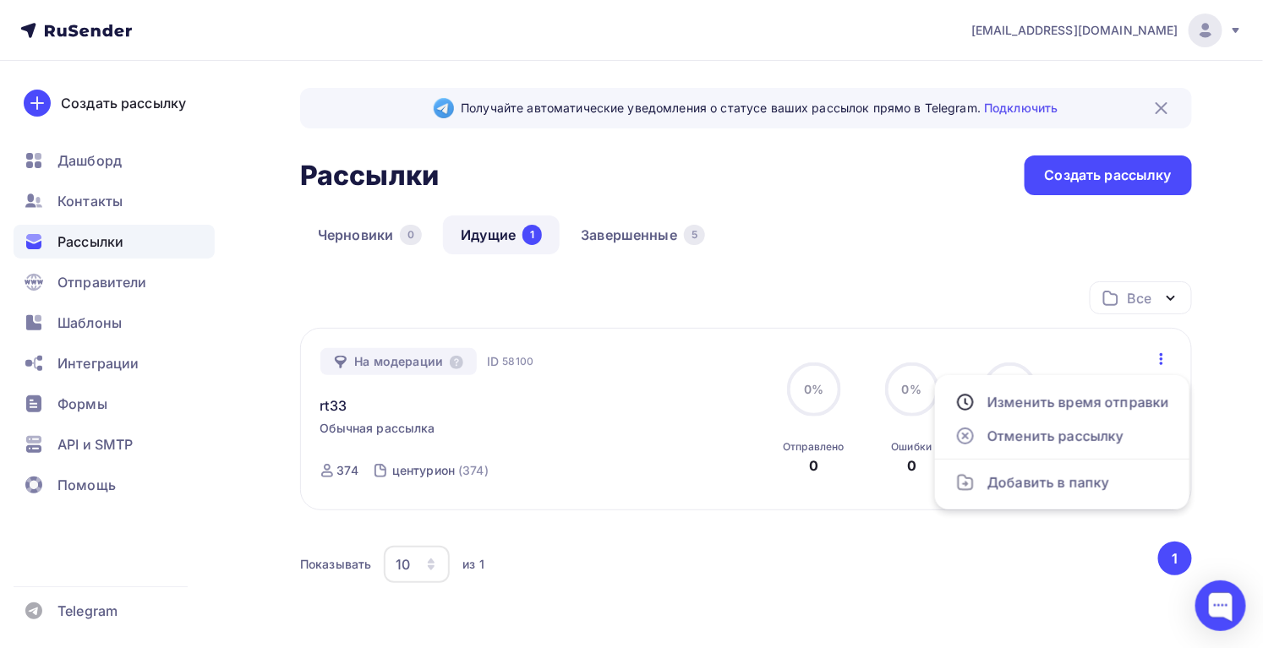
click at [735, 382] on div "На модерации ID 58100 rt33 Обычная рассылка Отправка ID 58100 374 центурион (37…" at bounding box center [746, 419] width 852 height 143
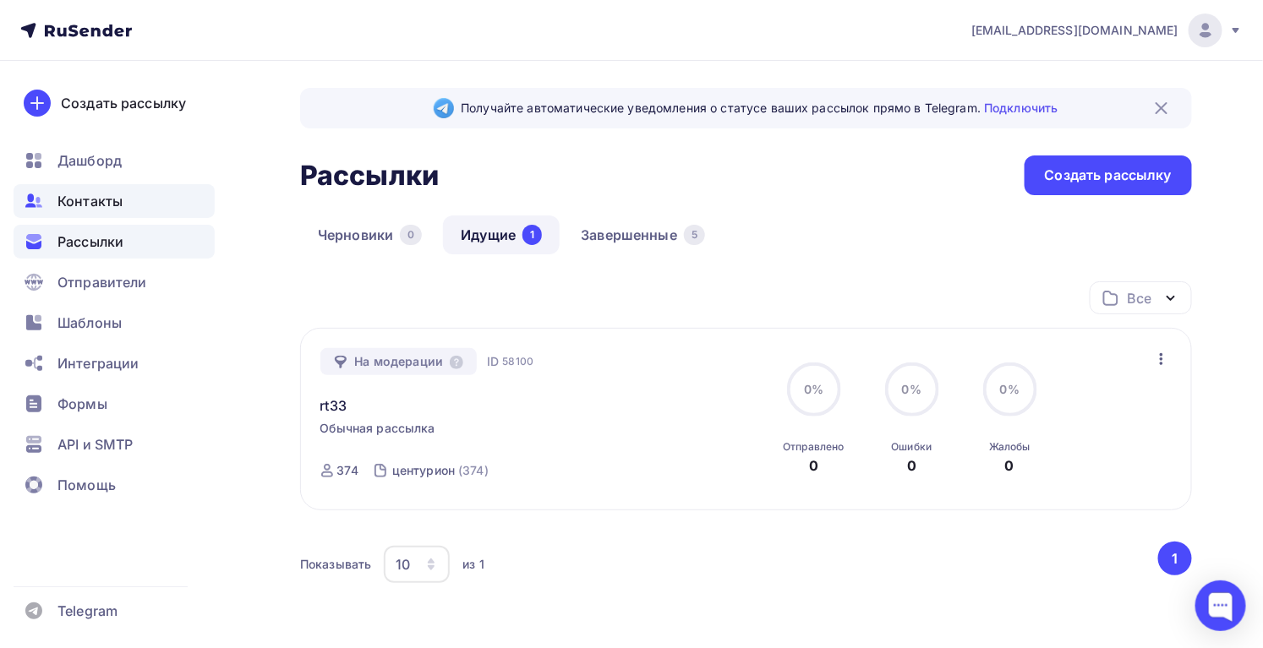
click at [109, 210] on span "Контакты" at bounding box center [89, 201] width 65 height 20
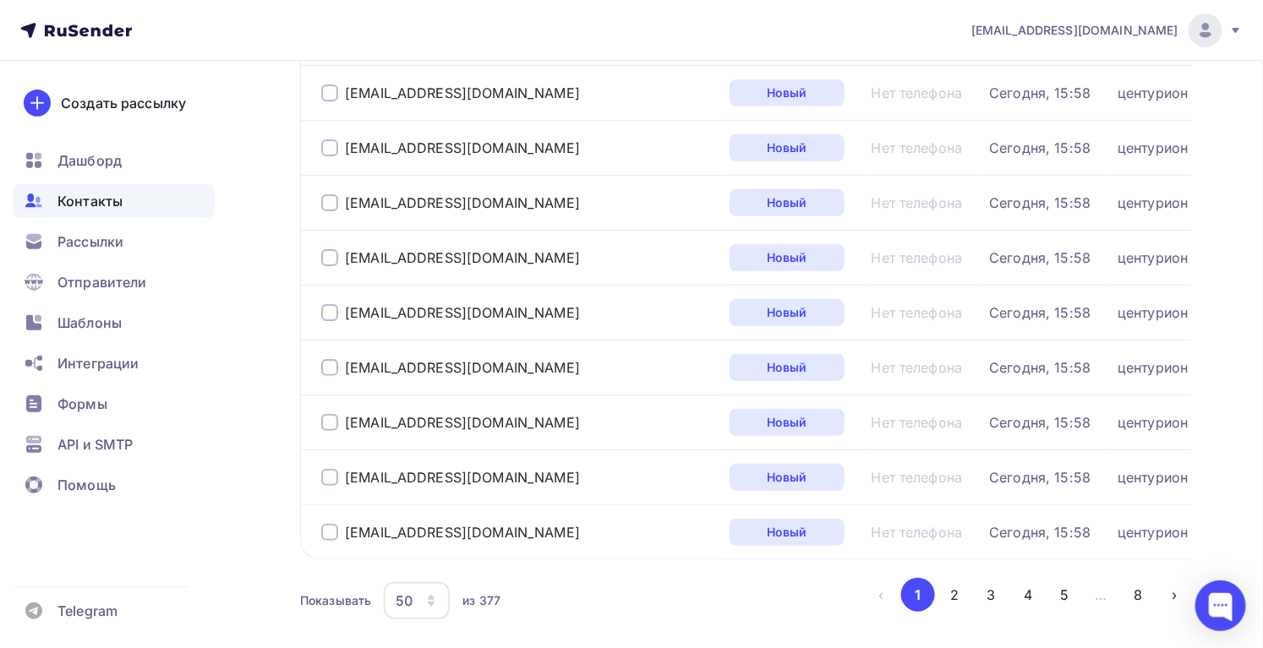
scroll to position [2571, 0]
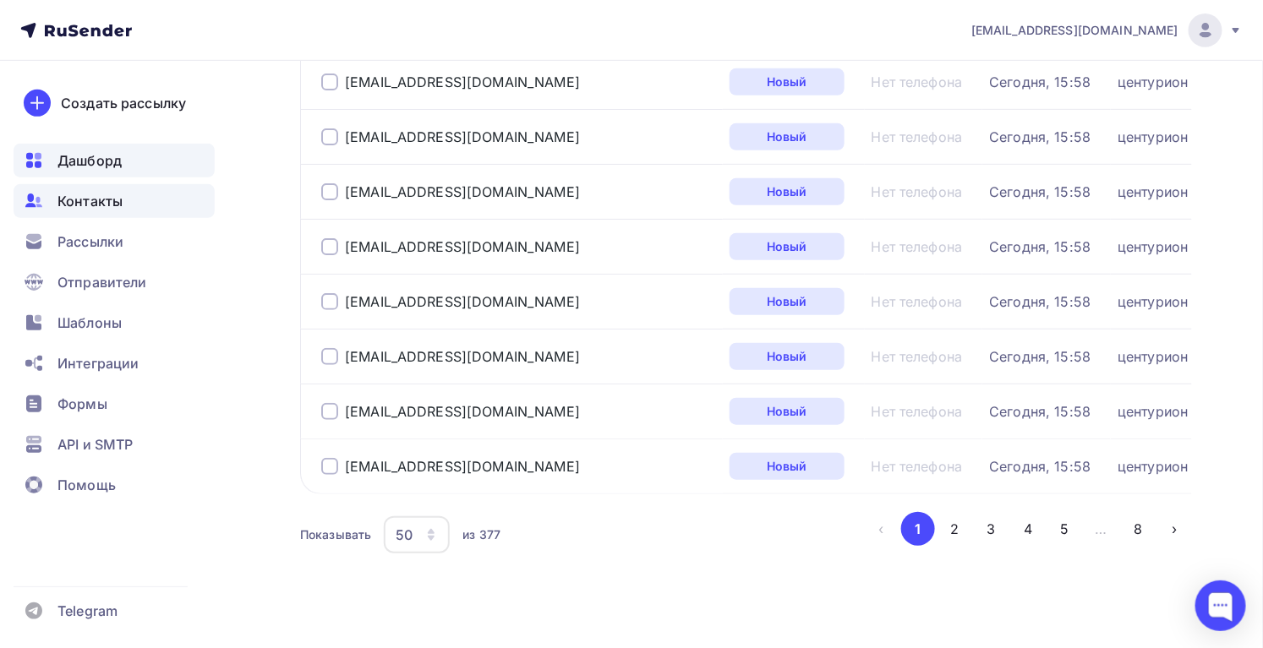
click at [101, 149] on div "Дашборд" at bounding box center [114, 161] width 201 height 34
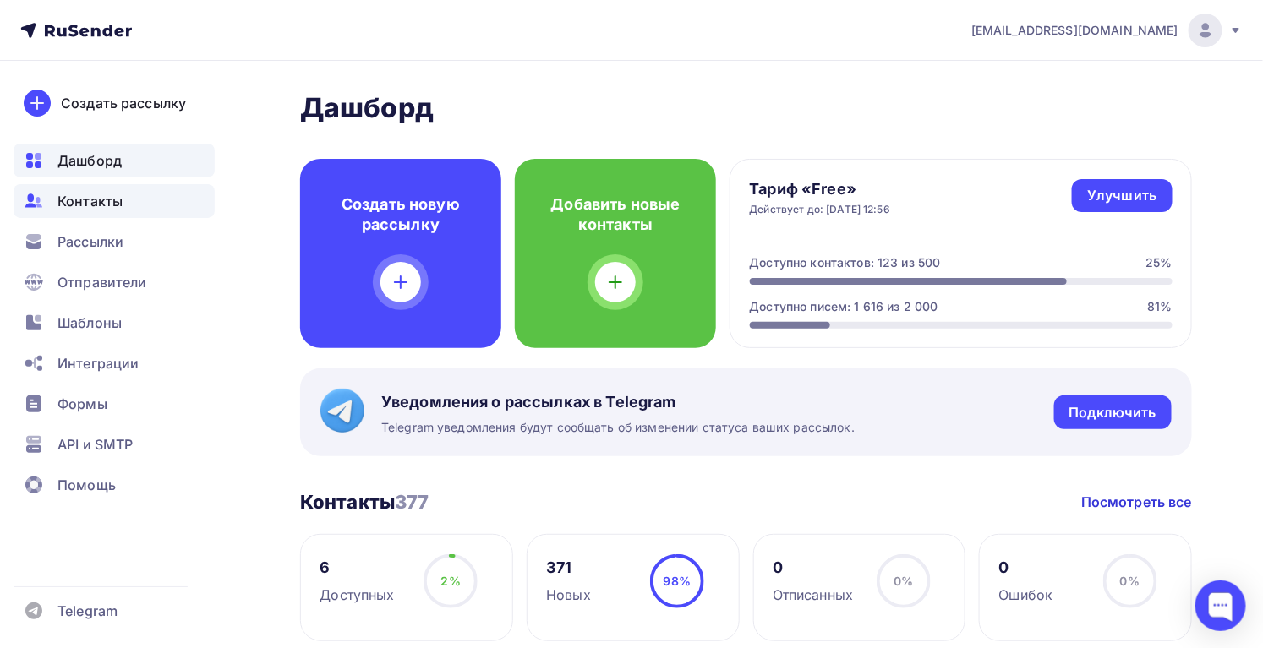
click at [79, 205] on span "Контакты" at bounding box center [89, 201] width 65 height 20
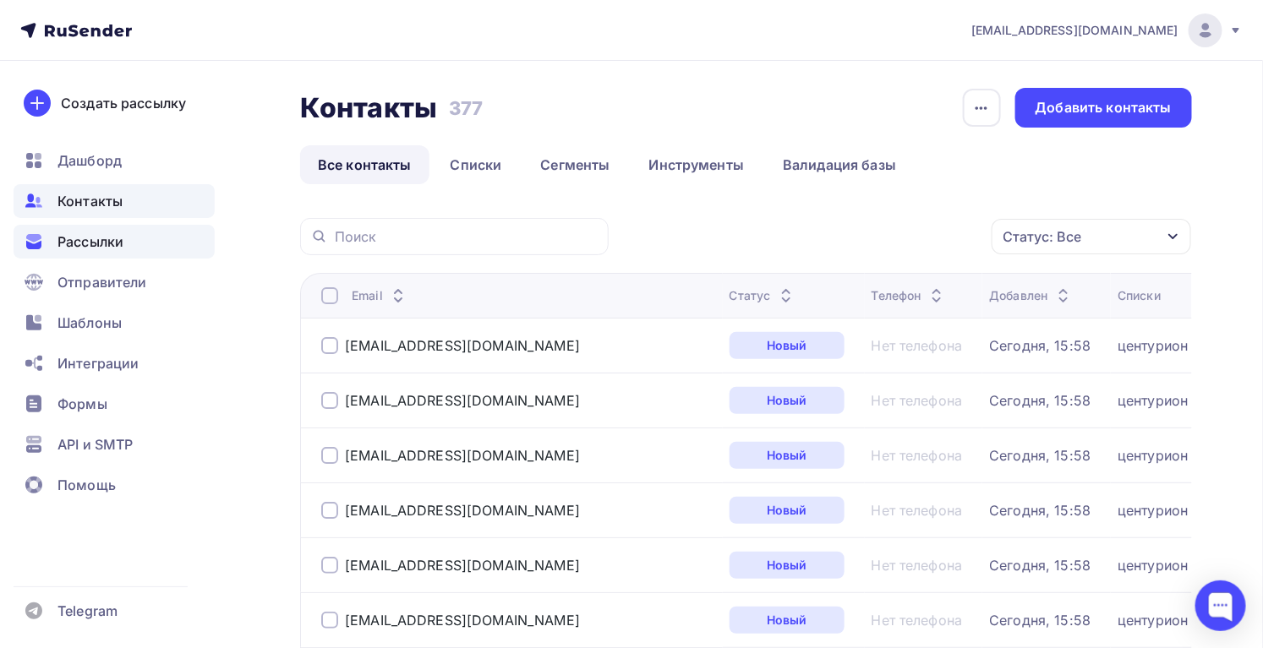
click at [94, 249] on span "Рассылки" at bounding box center [90, 242] width 66 height 20
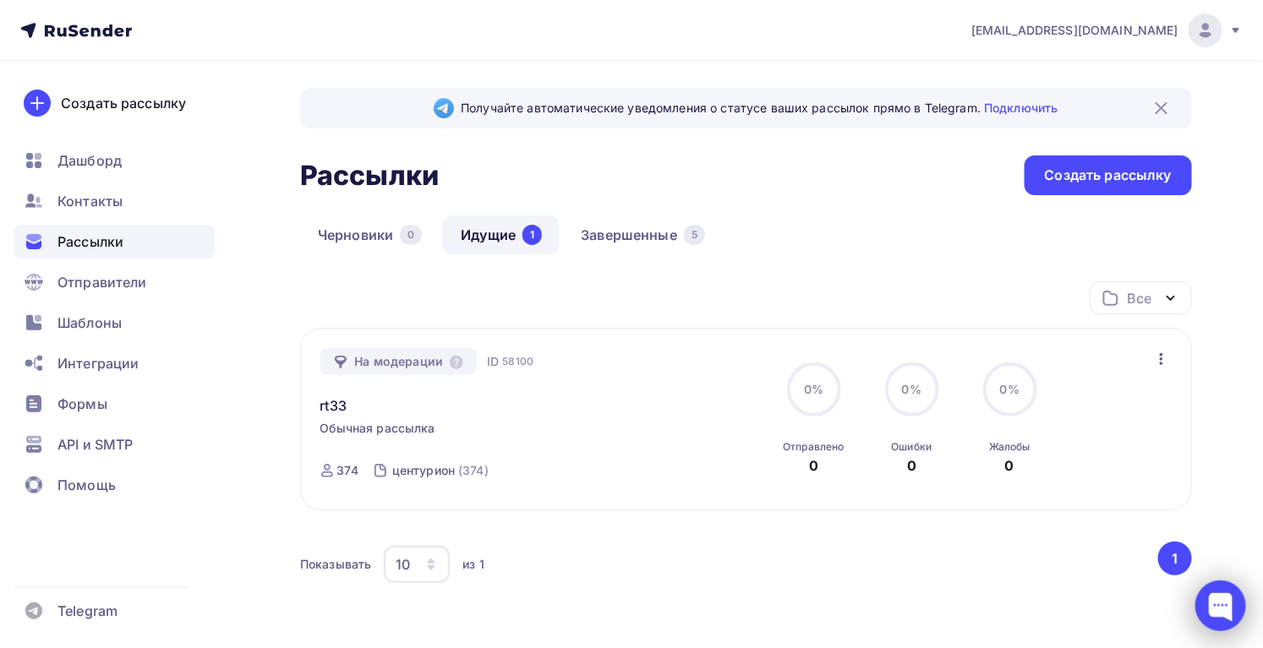
click at [1211, 599] on div at bounding box center [1220, 606] width 51 height 51
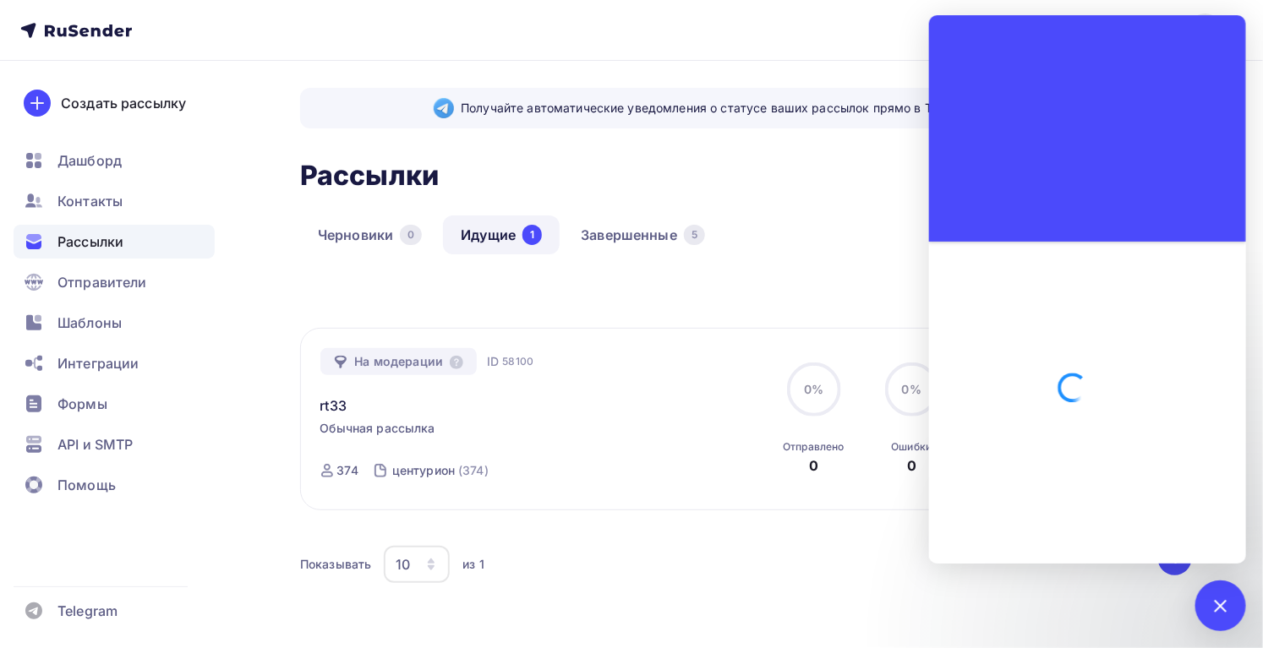
click at [1149, 622] on div "Все Все папки Создать новую папку На модерации ID 58100 rt33 Обычная рассылка О…" at bounding box center [746, 463] width 892 height 365
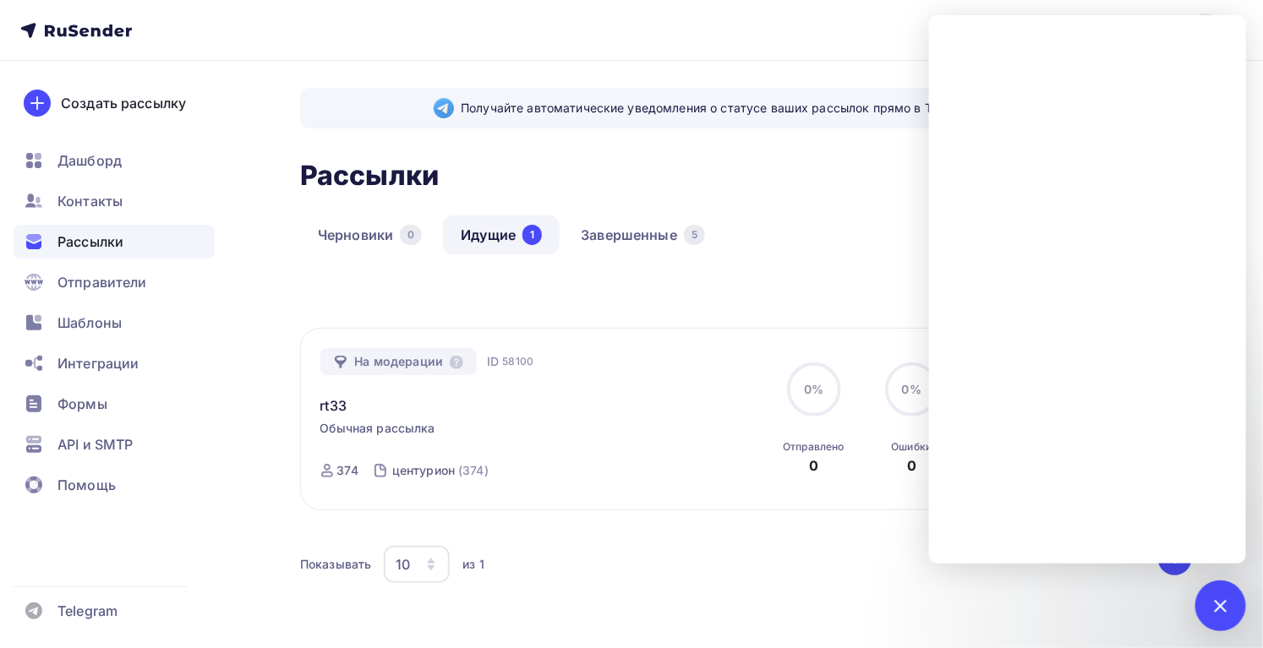
drag, startPoint x: 360, startPoint y: 402, endPoint x: 303, endPoint y: 396, distance: 57.8
click at [303, 396] on div "На модерации ID 58100 rt33 Обычная рассылка Отправка ID 58100 374 центурион (37…" at bounding box center [746, 419] width 892 height 183
copy link "rt33"
click at [54, 207] on div "Контакты" at bounding box center [114, 201] width 201 height 34
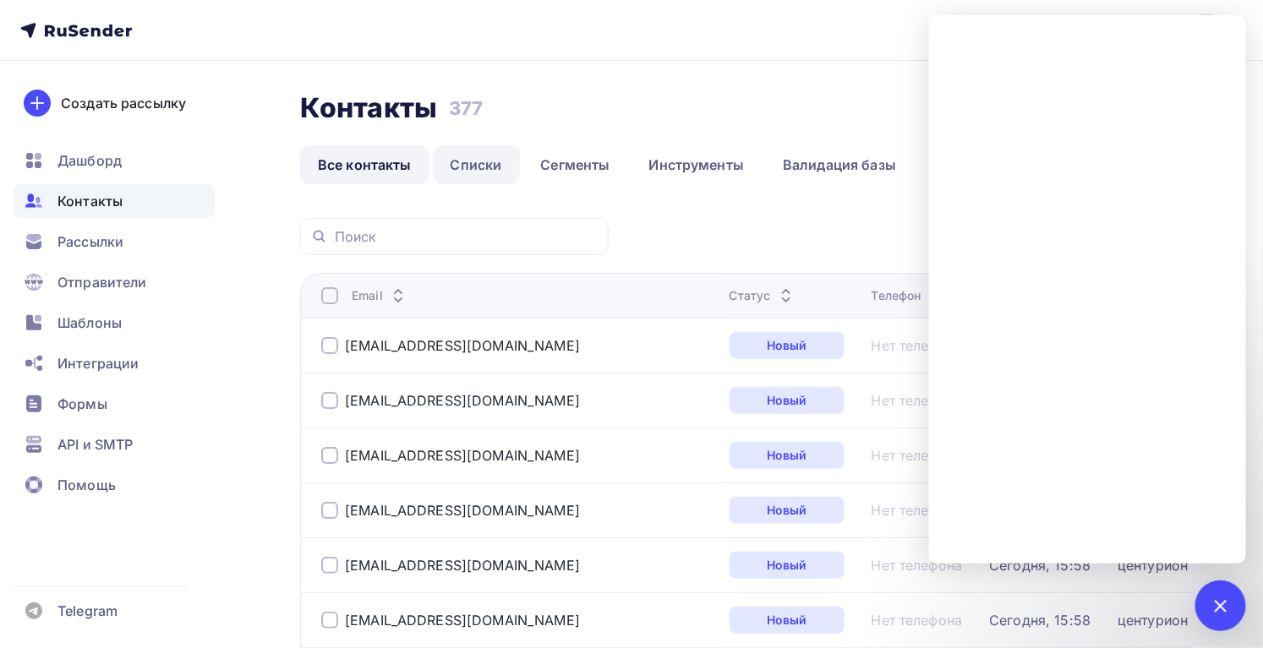
click at [463, 172] on link "Списки" at bounding box center [476, 164] width 87 height 39
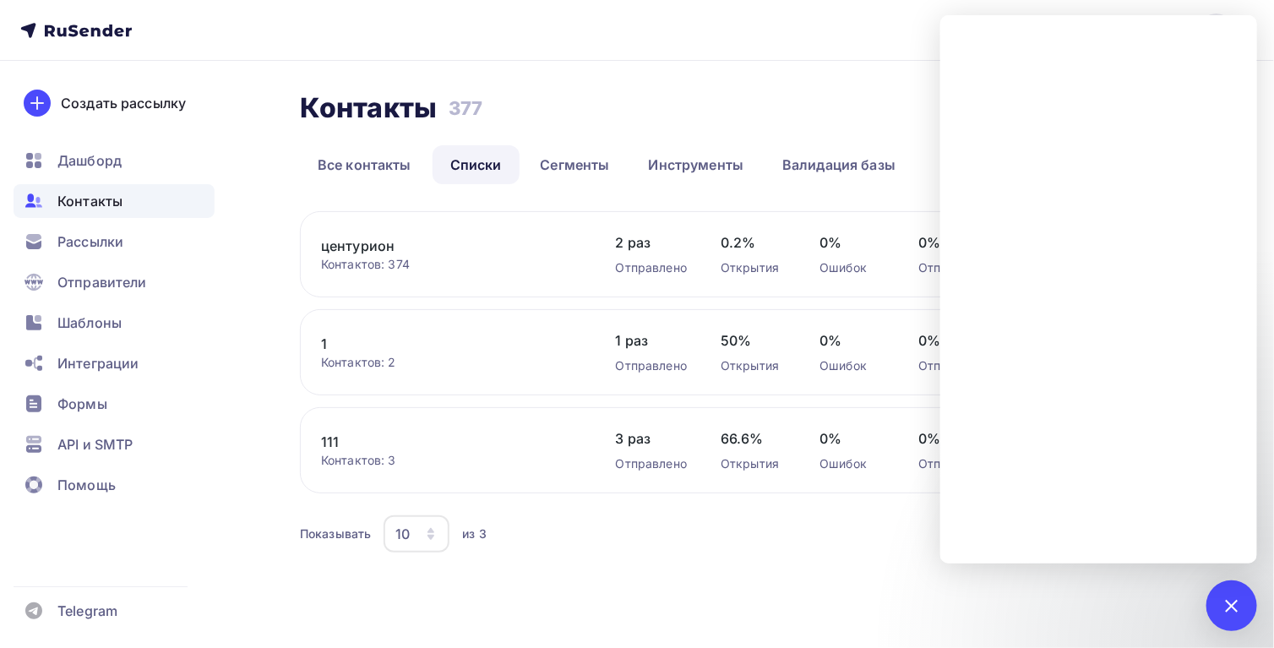
click at [765, 52] on nav "m.vemervv@gmail.com Аккаунт Тарифы Выйти Создать рассылку Дашборд Контакты Расс…" at bounding box center [637, 30] width 1274 height 61
click at [1225, 598] on div at bounding box center [1232, 606] width 51 height 51
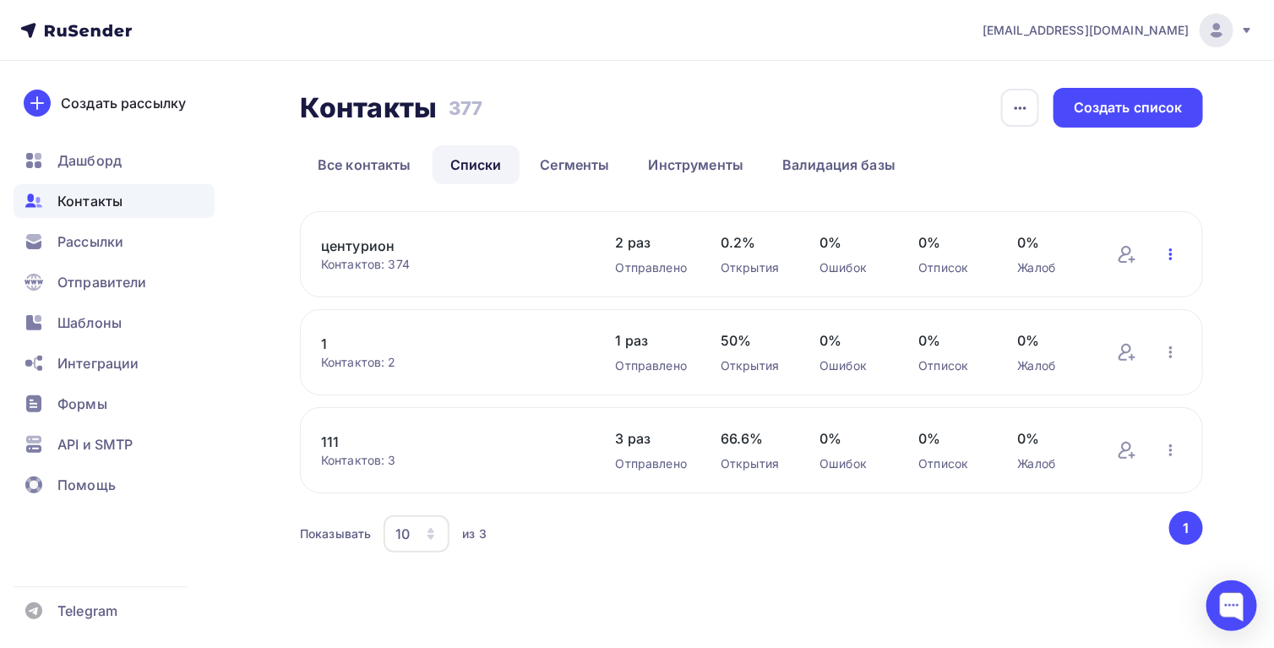
click at [1168, 250] on icon "button" at bounding box center [1171, 254] width 20 height 20
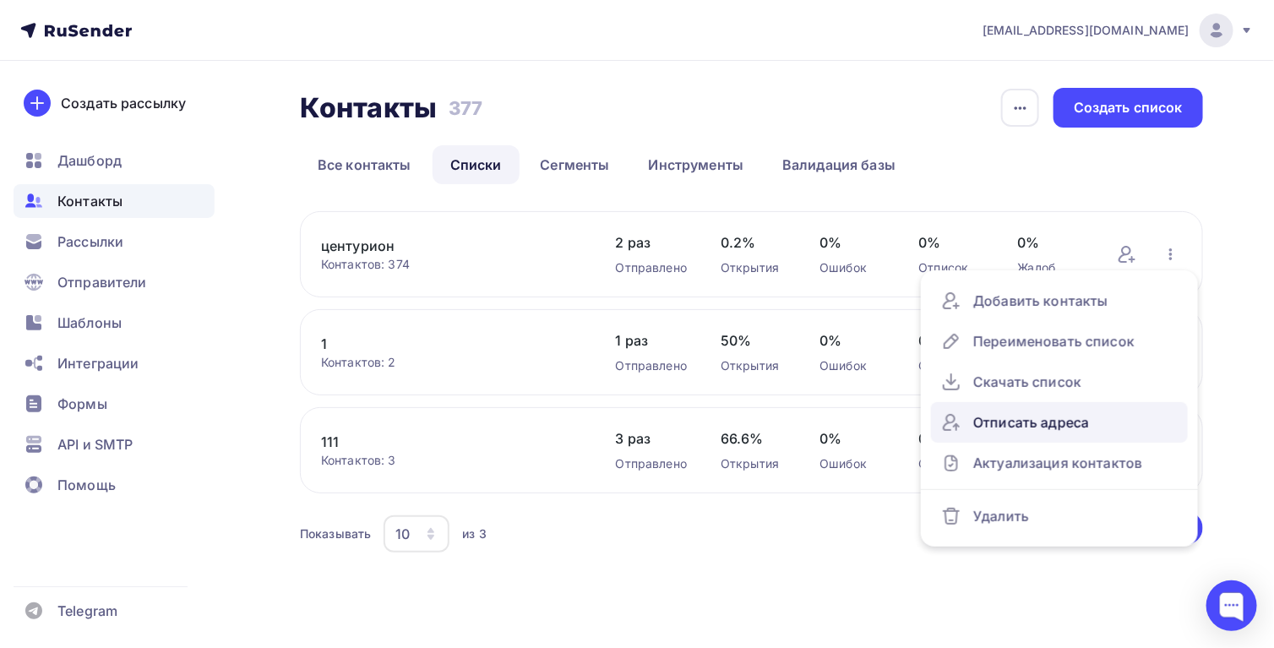
click at [1034, 433] on div "Отписать адреса" at bounding box center [1059, 422] width 237 height 27
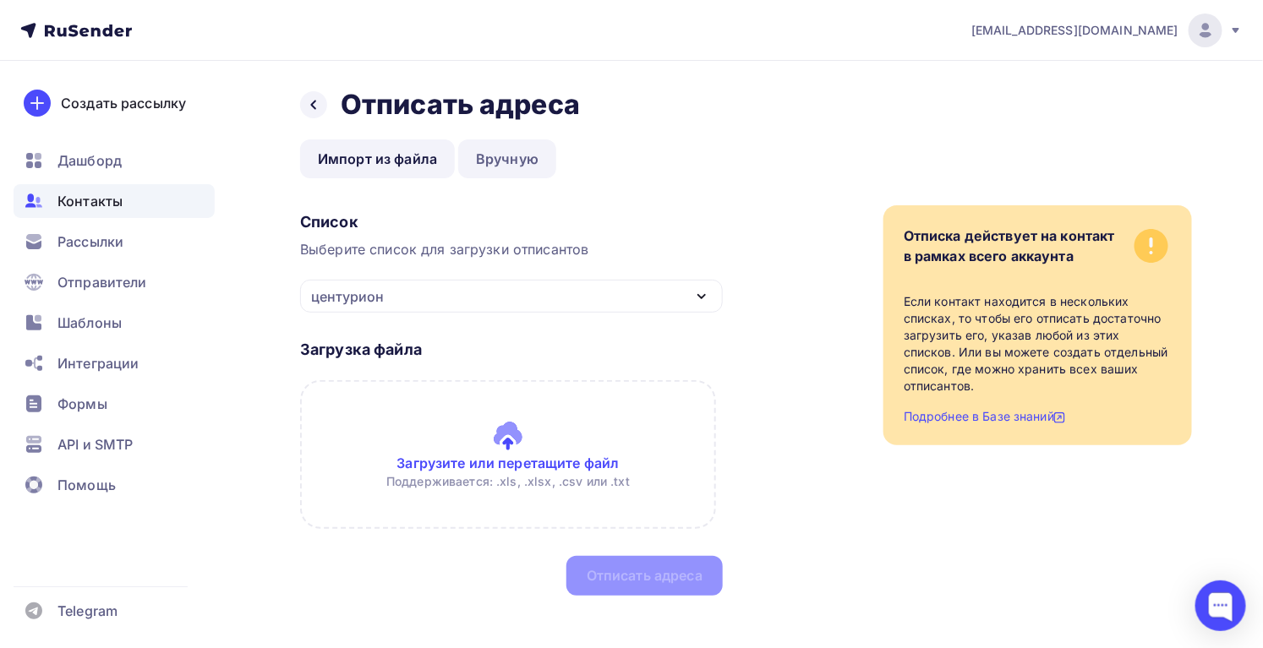
click at [505, 159] on link "Вручную" at bounding box center [507, 158] width 98 height 39
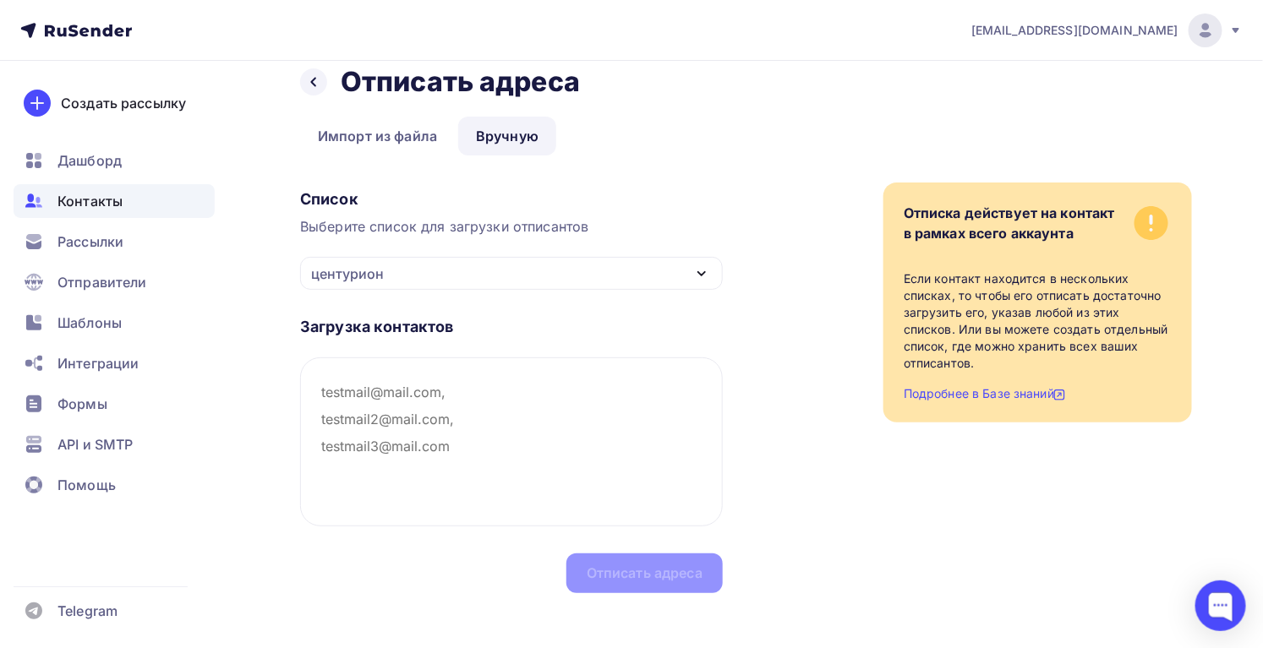
scroll to position [35, 0]
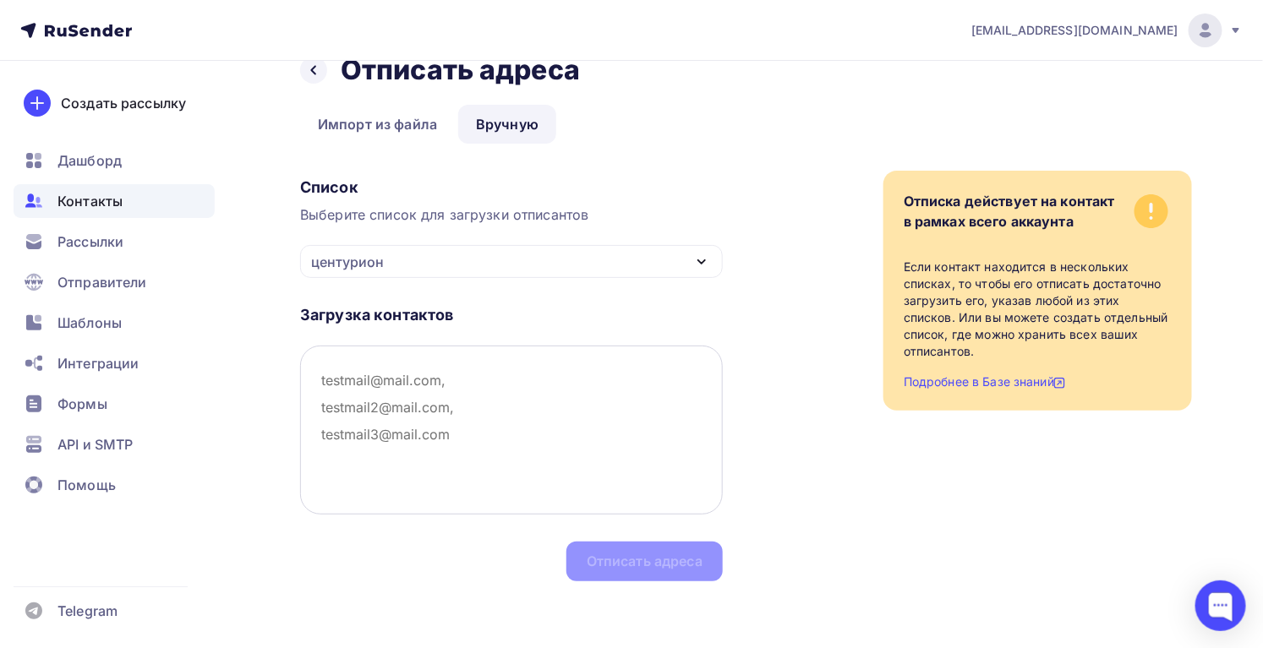
click at [452, 410] on textarea at bounding box center [511, 430] width 423 height 169
paste textarea "trol73@mail.ru trust-rzn@yandex.ru ujutservice@gmail.com vanol20000@gmail.com v…"
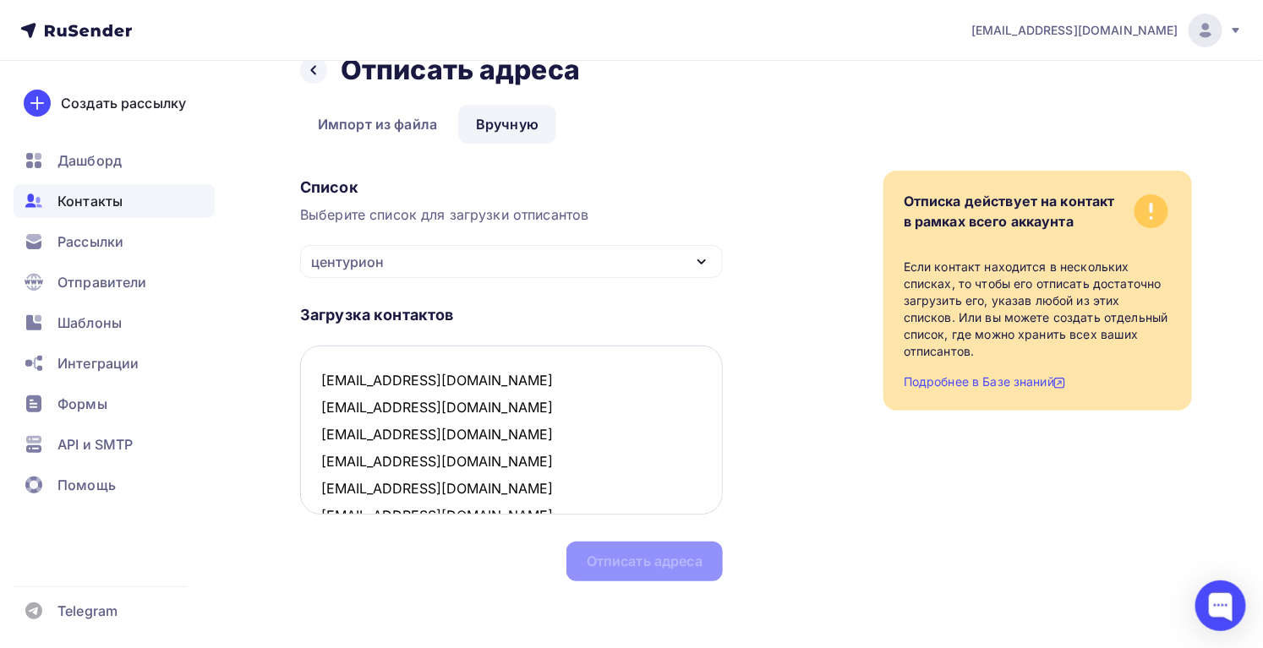
scroll to position [1146, 0]
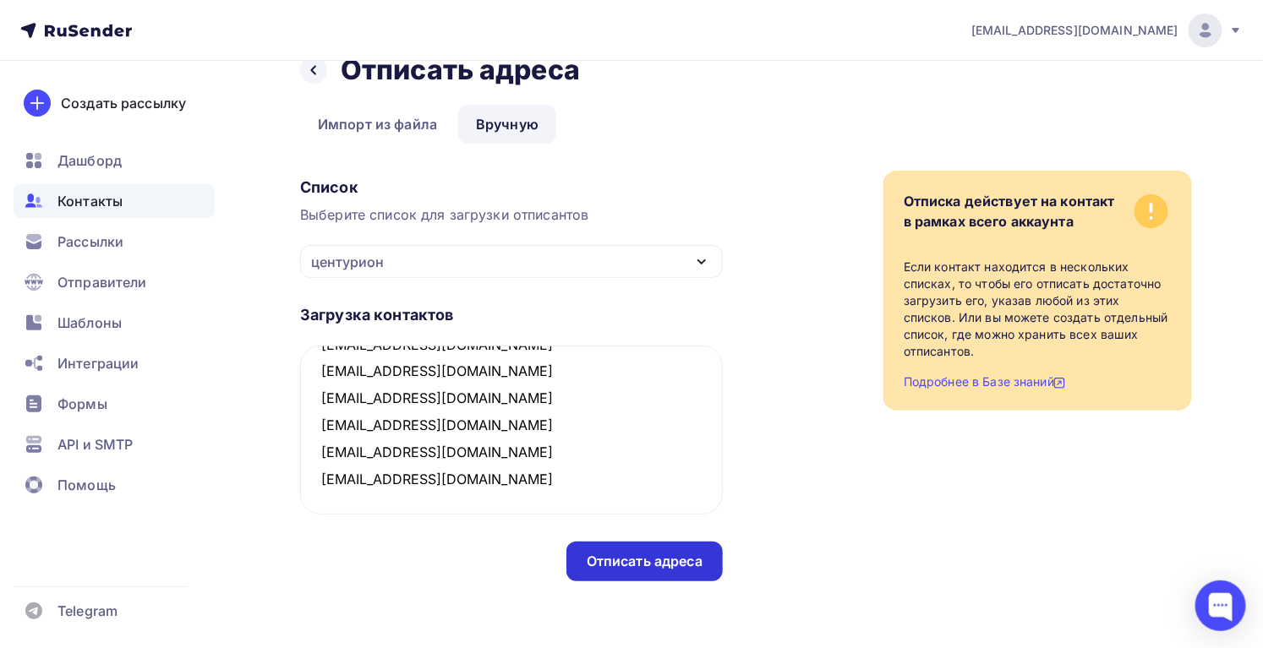
type textarea "trol73@mail.ru trust-rzn@yandex.ru ujutservice@gmail.com vanol20000@gmail.com v…"
click at [605, 564] on div "Отписать адреса" at bounding box center [645, 561] width 116 height 19
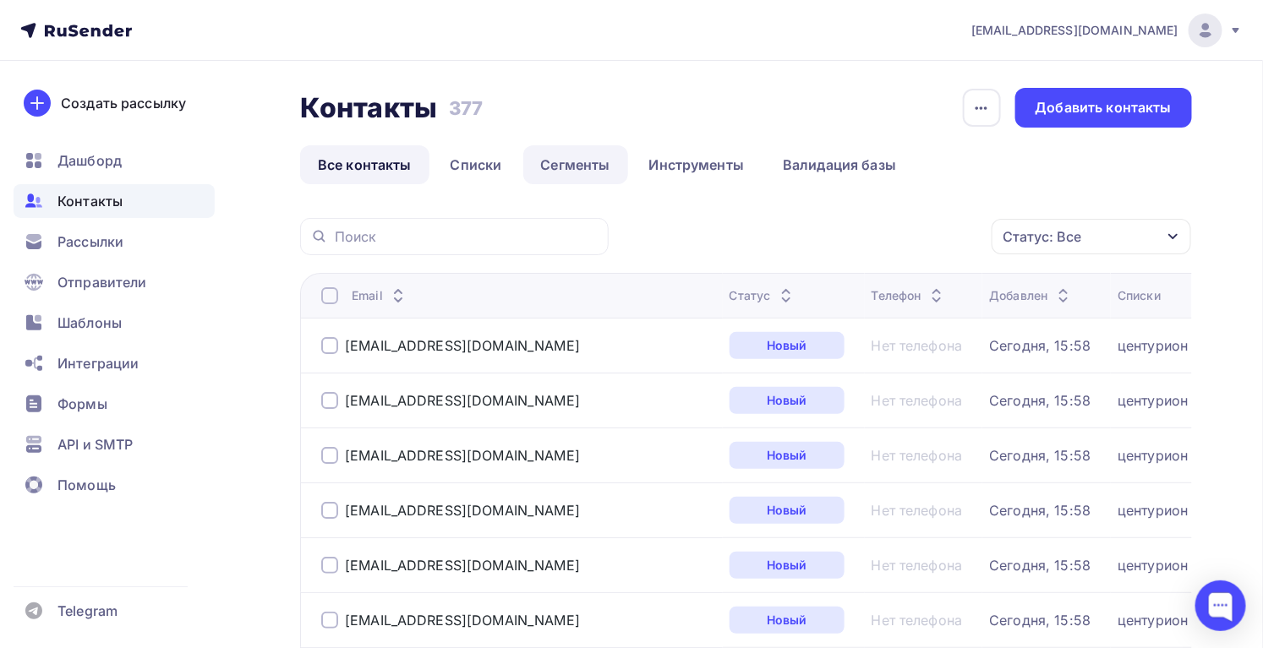
click at [594, 156] on link "Сегменты" at bounding box center [575, 164] width 105 height 39
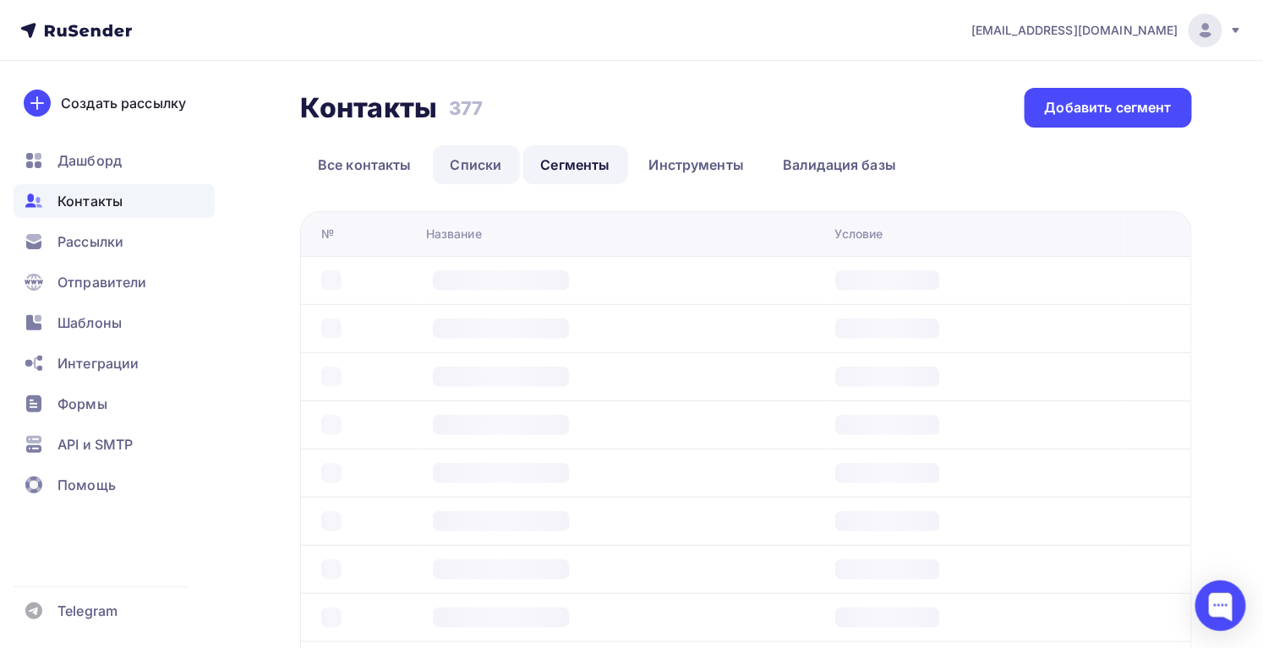
click at [507, 162] on link "Списки" at bounding box center [476, 164] width 87 height 39
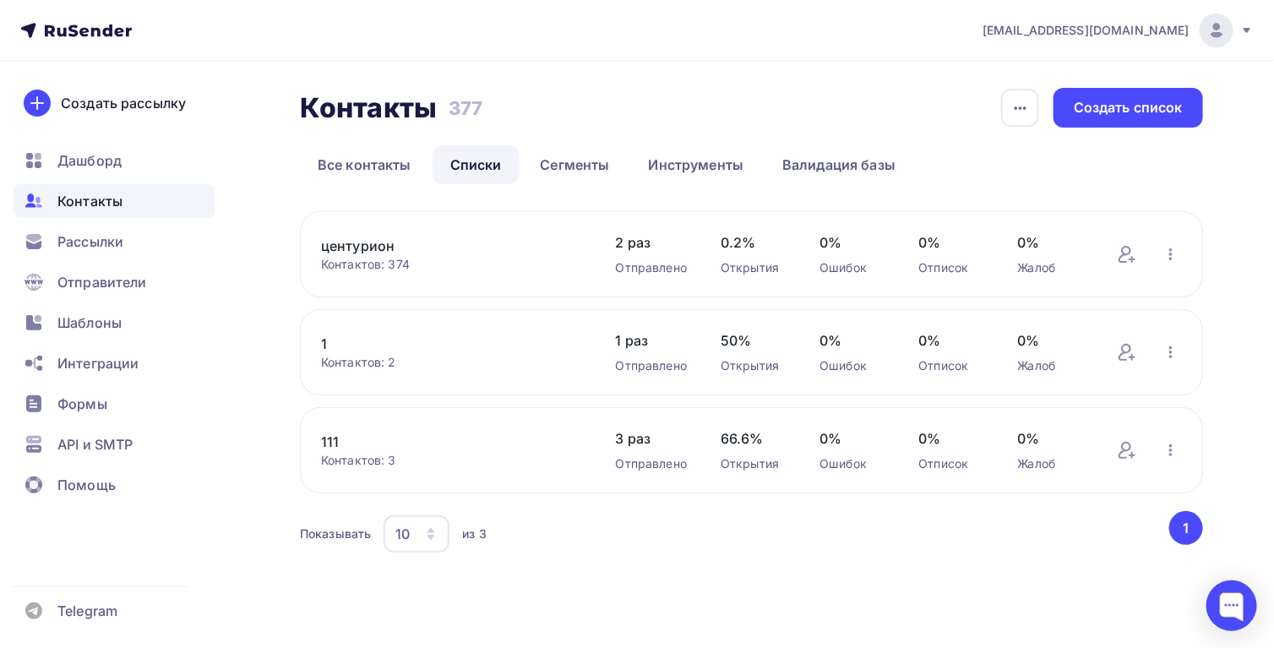
click at [425, 250] on link "центурион" at bounding box center [451, 246] width 261 height 20
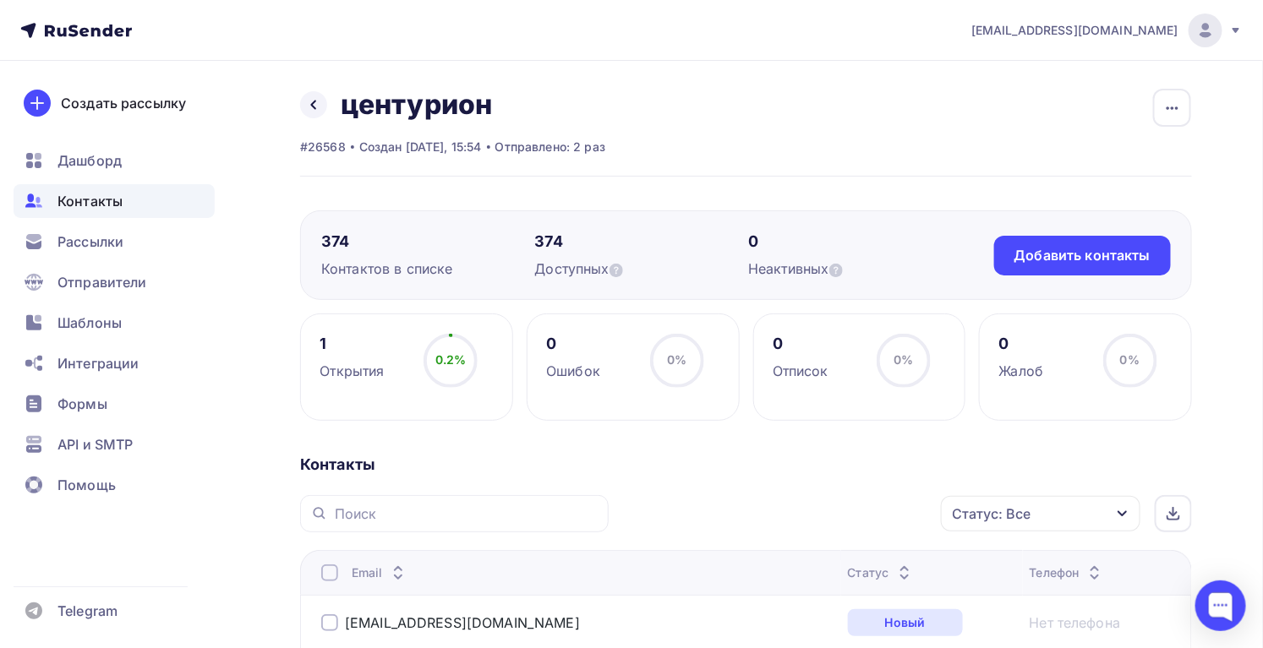
scroll to position [230, 0]
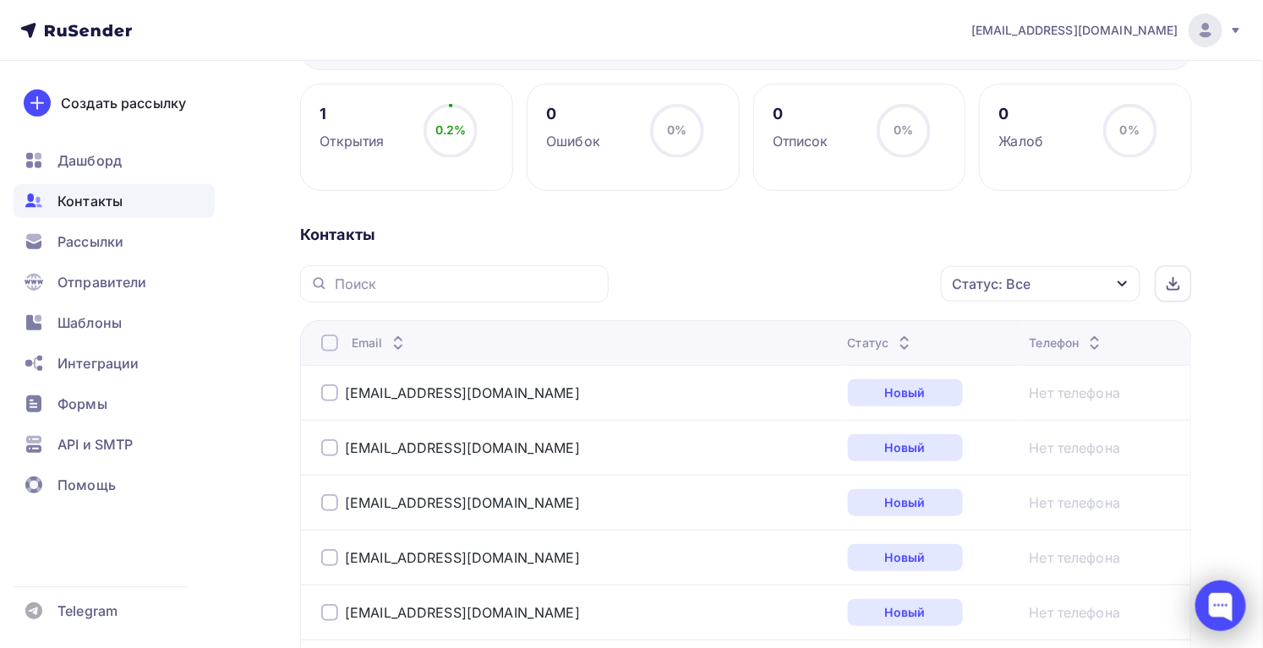
click at [1215, 590] on div at bounding box center [1220, 606] width 51 height 51
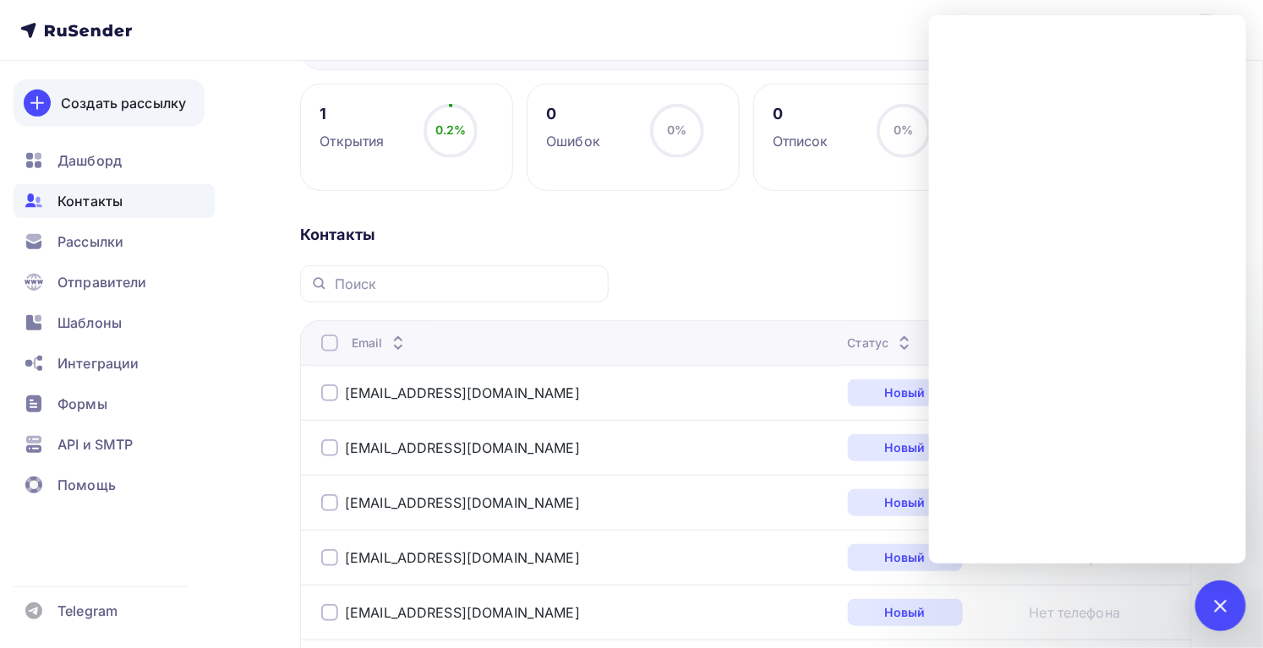
click at [116, 106] on div "Создать рассылку" at bounding box center [123, 103] width 125 height 20
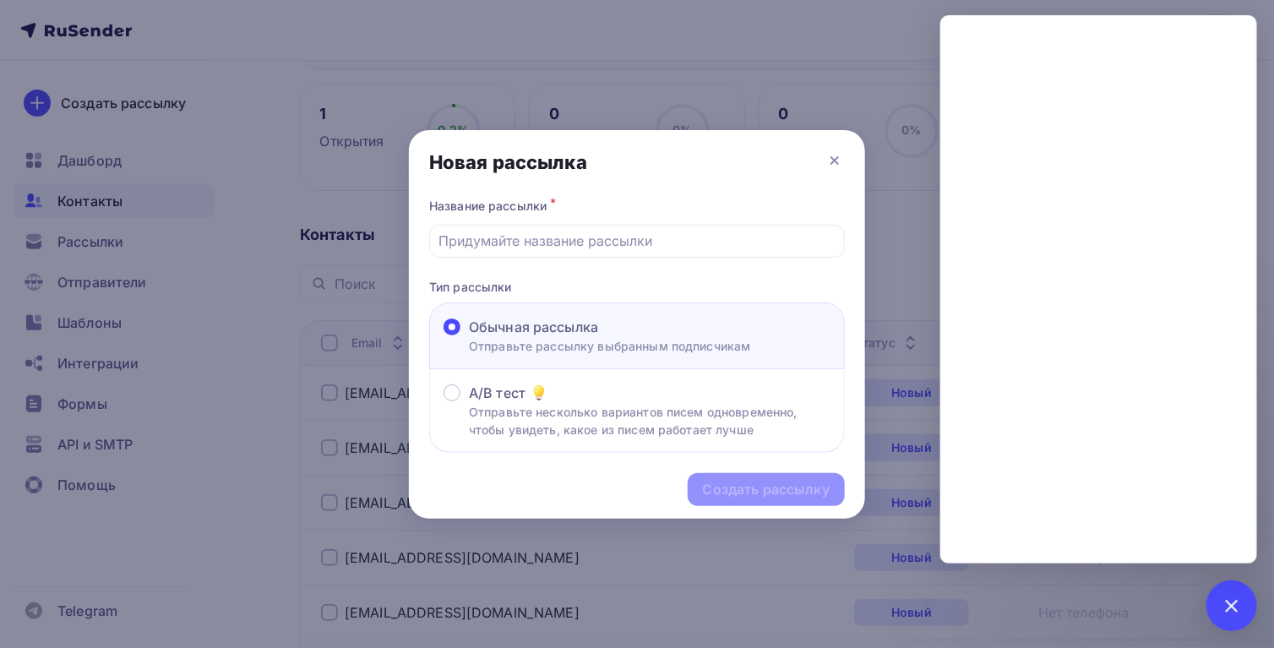
click at [532, 339] on p "Отправьте рассылку выбранным подписчикам" at bounding box center [610, 346] width 282 height 18
click at [469, 337] on input "Обычная рассылка Отправьте рассылку выбранным подписчикам" at bounding box center [469, 337] width 0 height 0
click at [528, 329] on span "Обычная рассылка" at bounding box center [533, 327] width 129 height 20
click at [469, 337] on input "Обычная рассылка Отправьте рассылку выбранным подписчикам" at bounding box center [469, 337] width 0 height 0
click at [614, 252] on div at bounding box center [637, 241] width 416 height 33
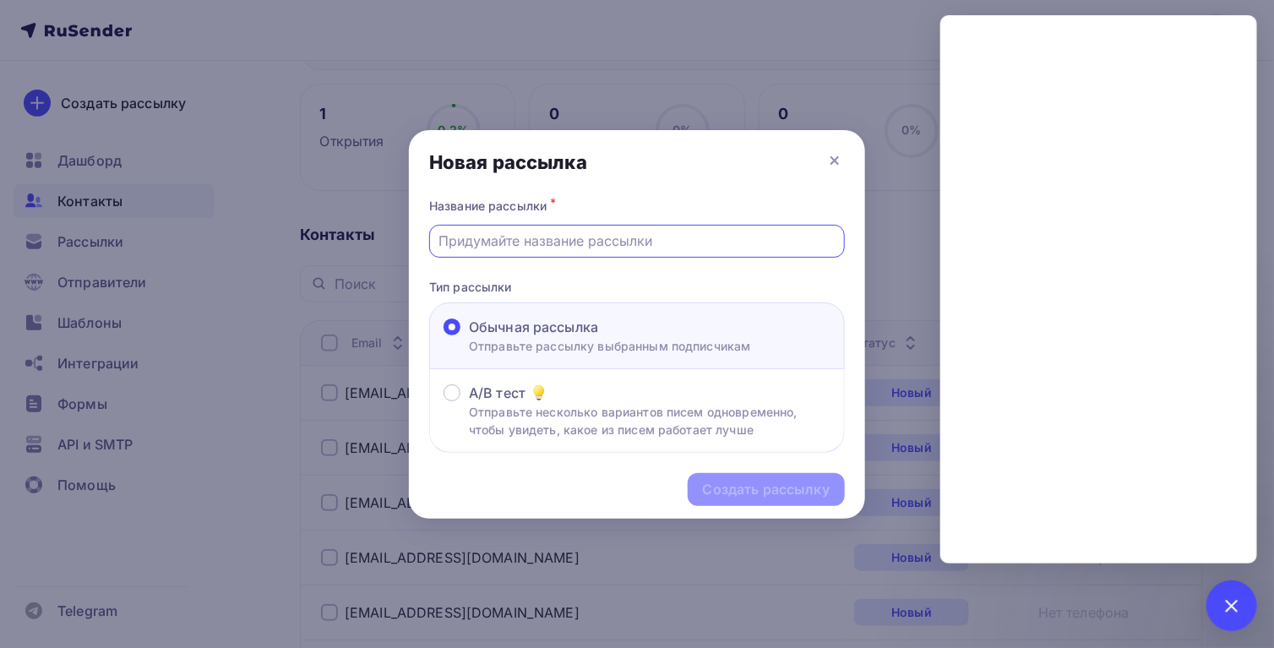
click at [601, 243] on input "text" at bounding box center [637, 241] width 396 height 20
type input "555"
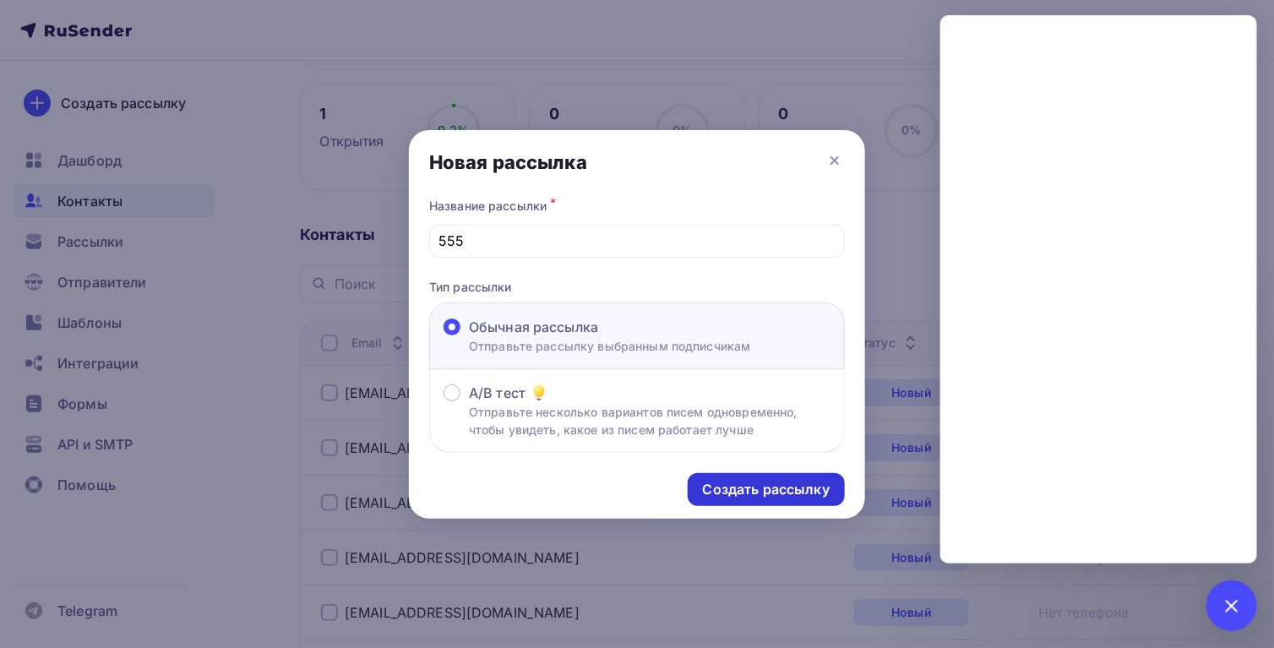
click at [736, 499] on div "Создать рассылку" at bounding box center [766, 489] width 157 height 33
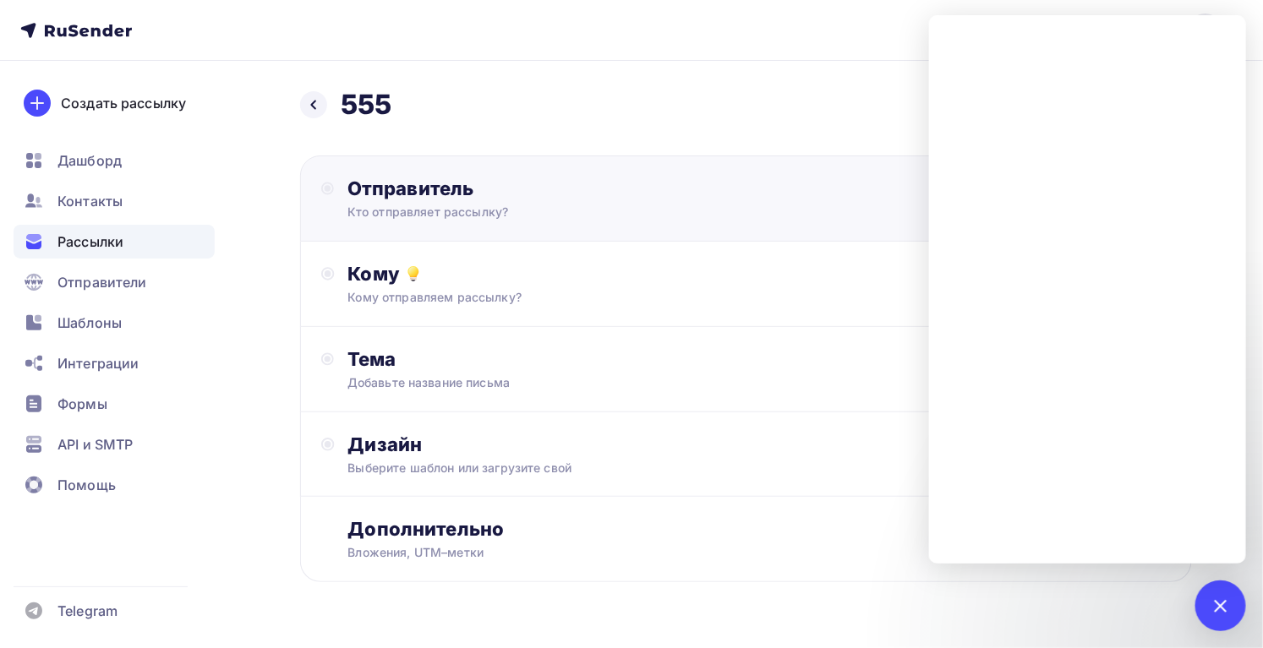
click at [462, 232] on div "Отправитель Кто отправляет рассылку? Email * m.vemervv@gmail.com 1@armada-nsk-3…" at bounding box center [746, 199] width 892 height 86
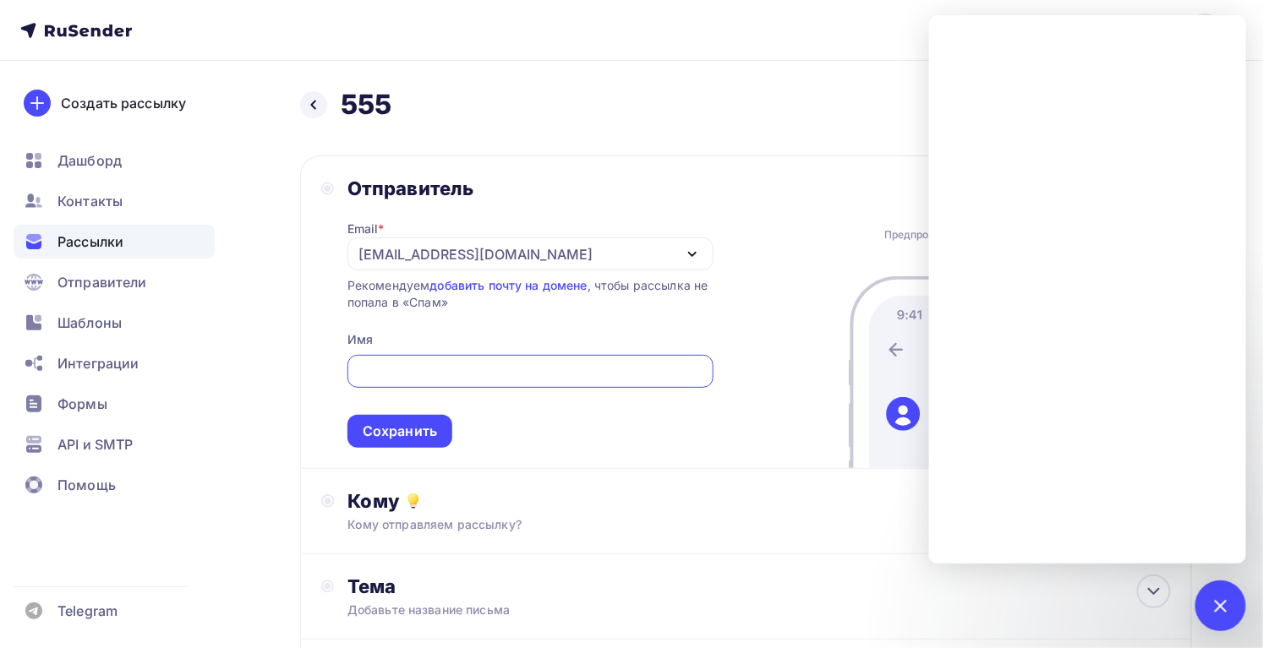
click at [472, 245] on div "[EMAIL_ADDRESS][DOMAIN_NAME]" at bounding box center [475, 254] width 234 height 20
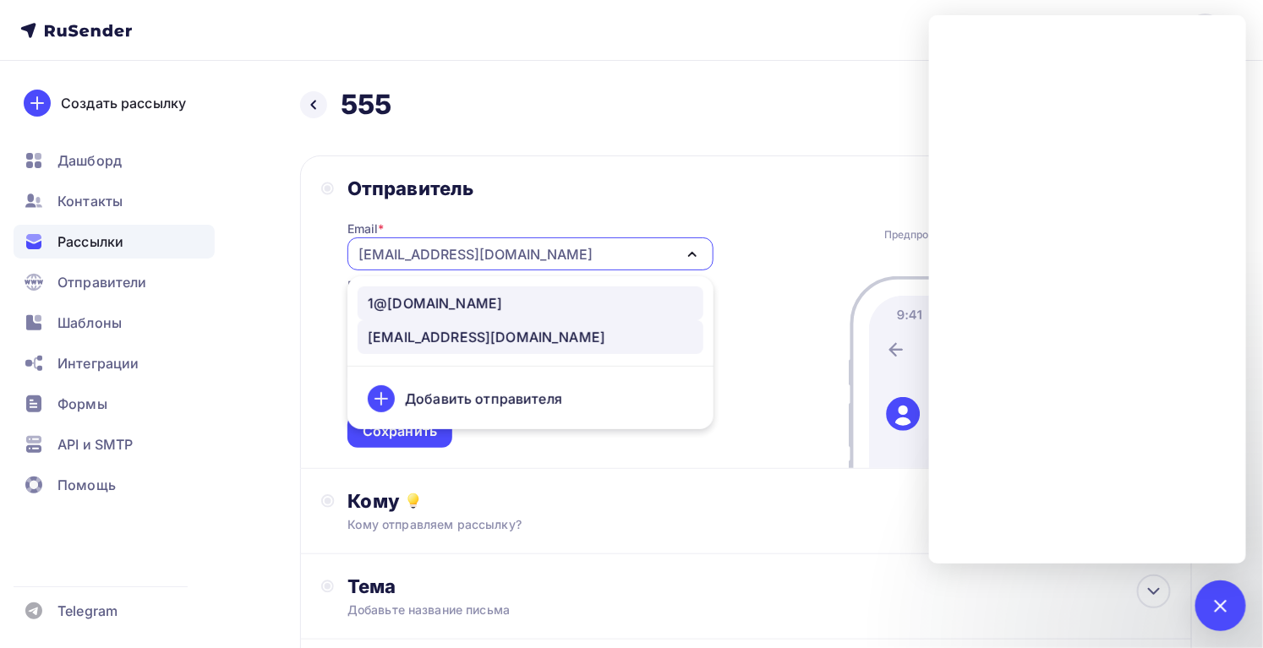
click at [435, 308] on div "1@[DOMAIN_NAME]" at bounding box center [435, 303] width 134 height 20
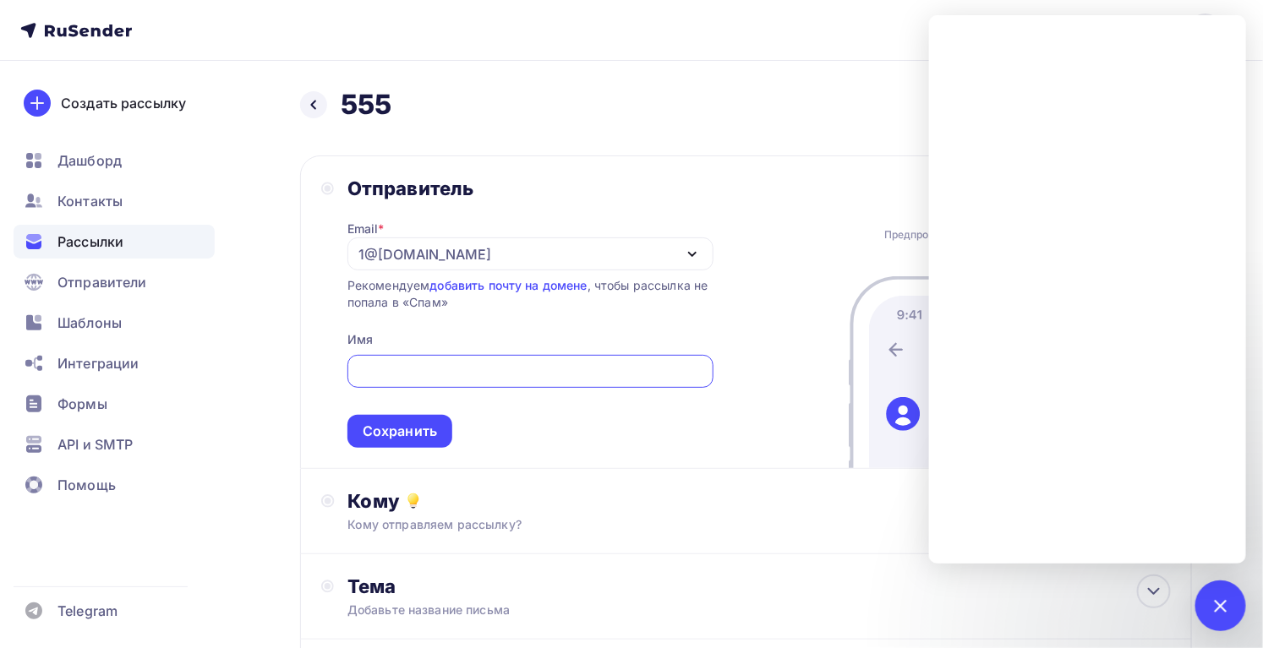
click at [390, 376] on input "text" at bounding box center [530, 372] width 347 height 20
click at [444, 371] on input "text" at bounding box center [530, 372] width 347 height 20
paste input "Завод входных дверей "Центурион""
type input "Завод входных дверей "Центурион""
click at [390, 427] on div "Сохранить" at bounding box center [400, 431] width 74 height 19
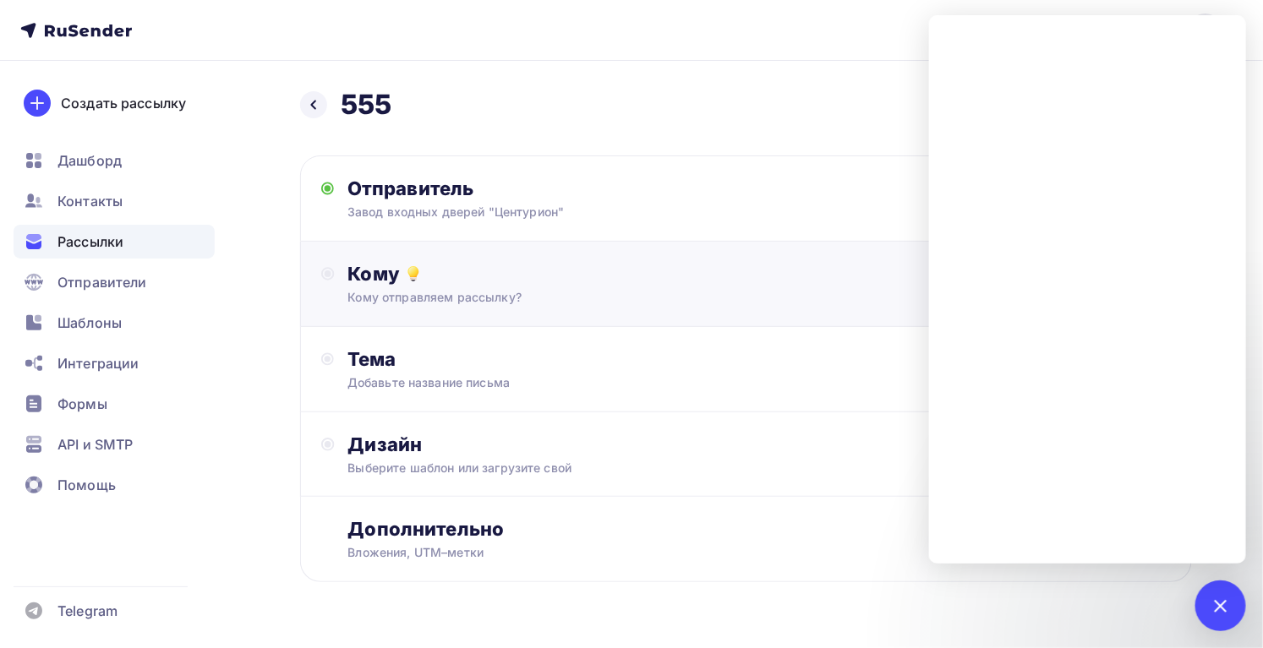
click at [469, 266] on div "Кому" at bounding box center [759, 274] width 823 height 24
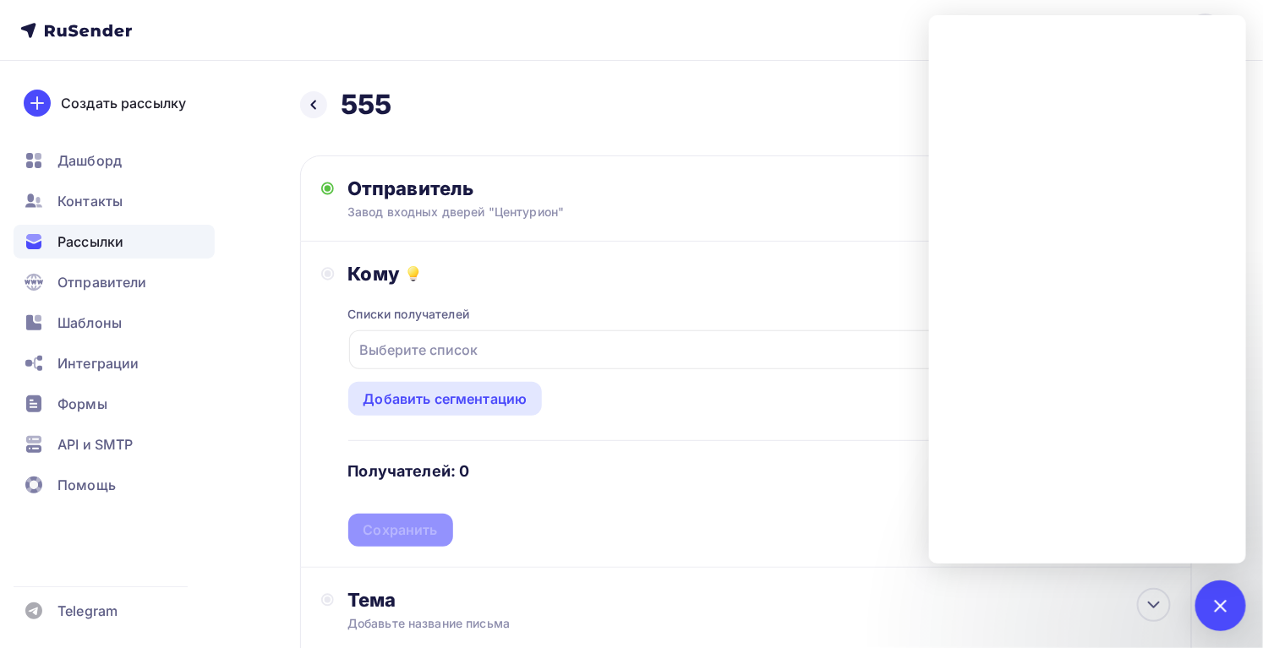
click at [441, 360] on div "Выберите список" at bounding box center [419, 350] width 132 height 30
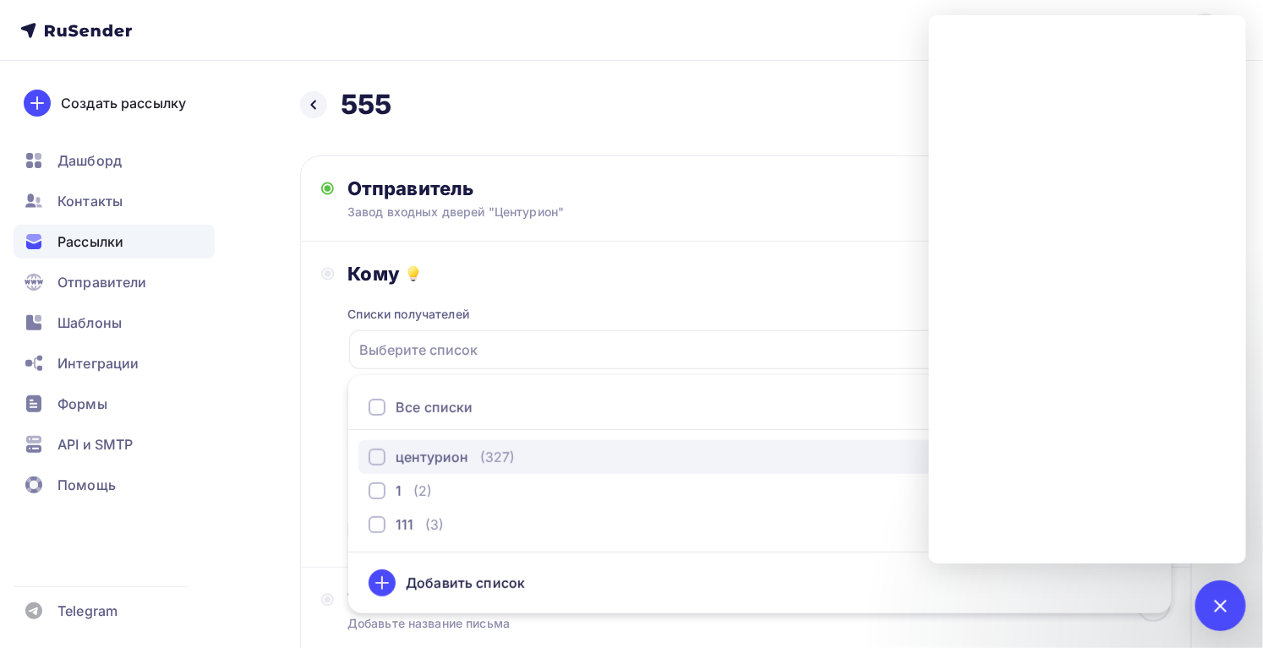
click at [442, 456] on div "центурион" at bounding box center [432, 457] width 73 height 20
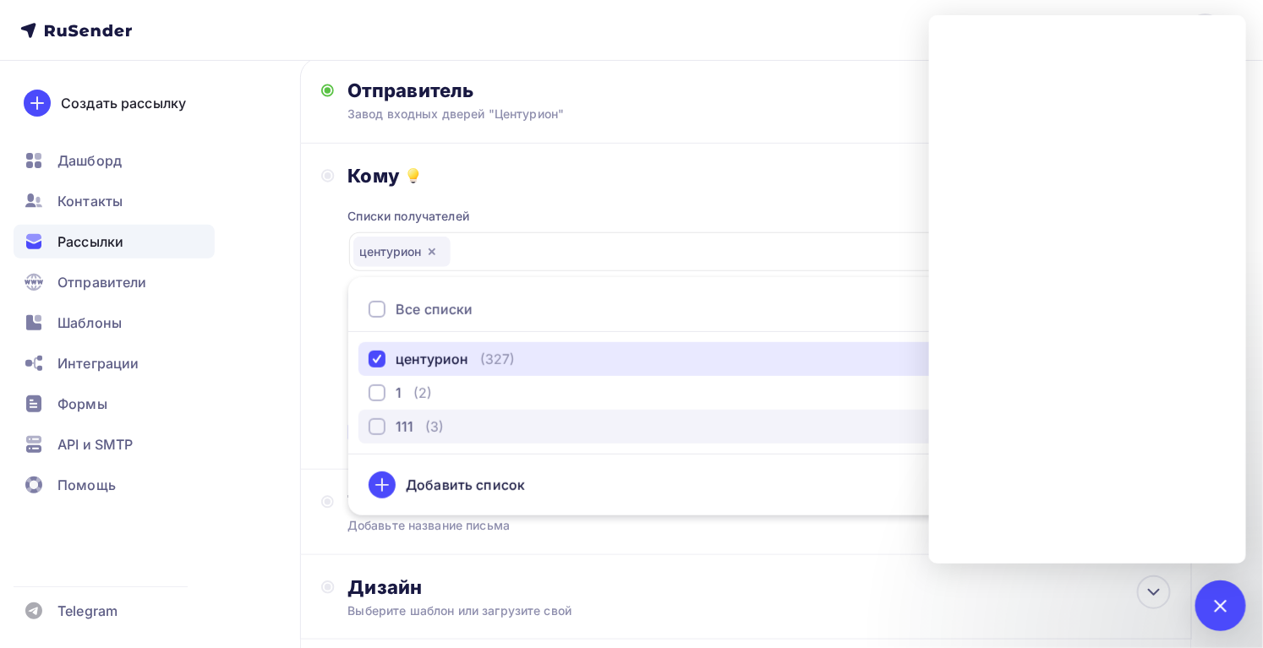
scroll to position [153, 0]
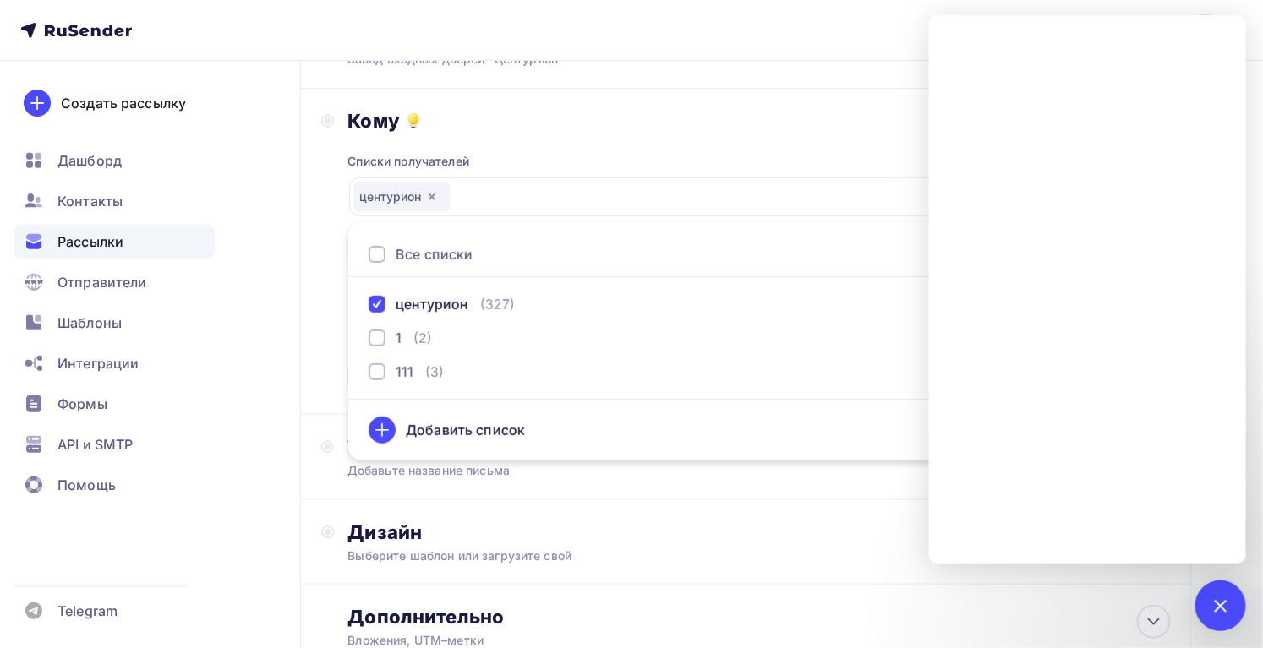
click at [296, 336] on div "Назад 555 555 Закончить позже Далее Отправитель Завод входных дверей "Центурион…" at bounding box center [631, 343] width 1263 height 871
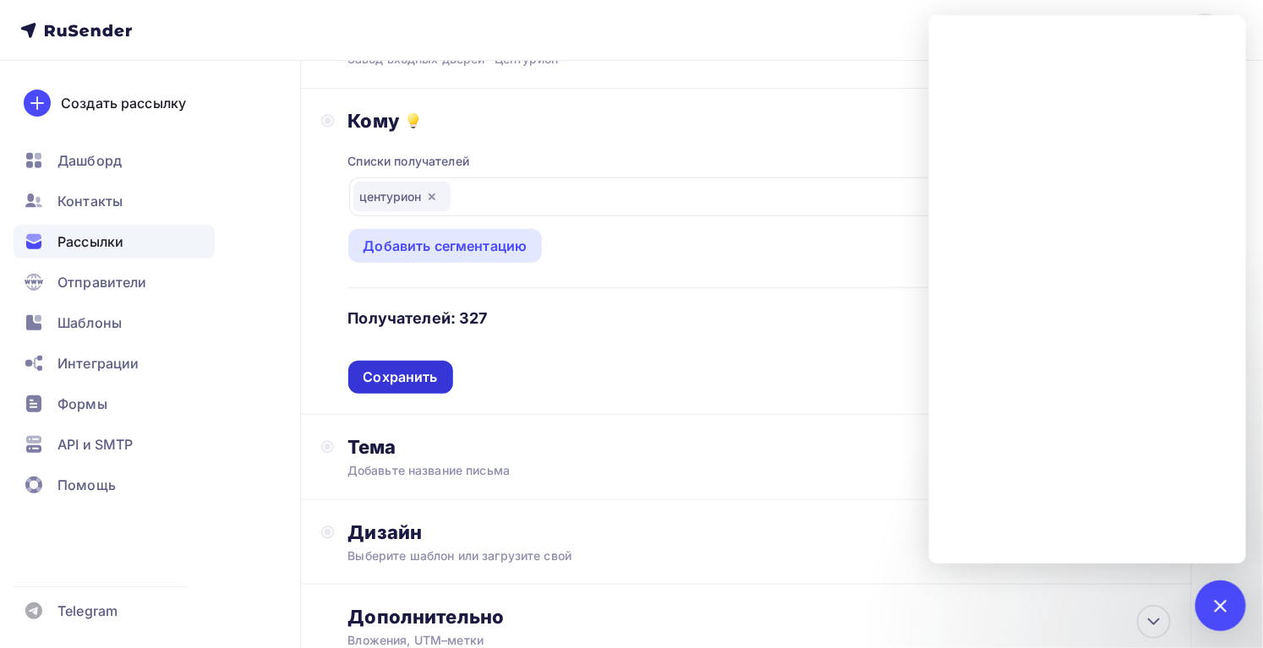
click at [416, 375] on div "Сохранить" at bounding box center [400, 377] width 74 height 19
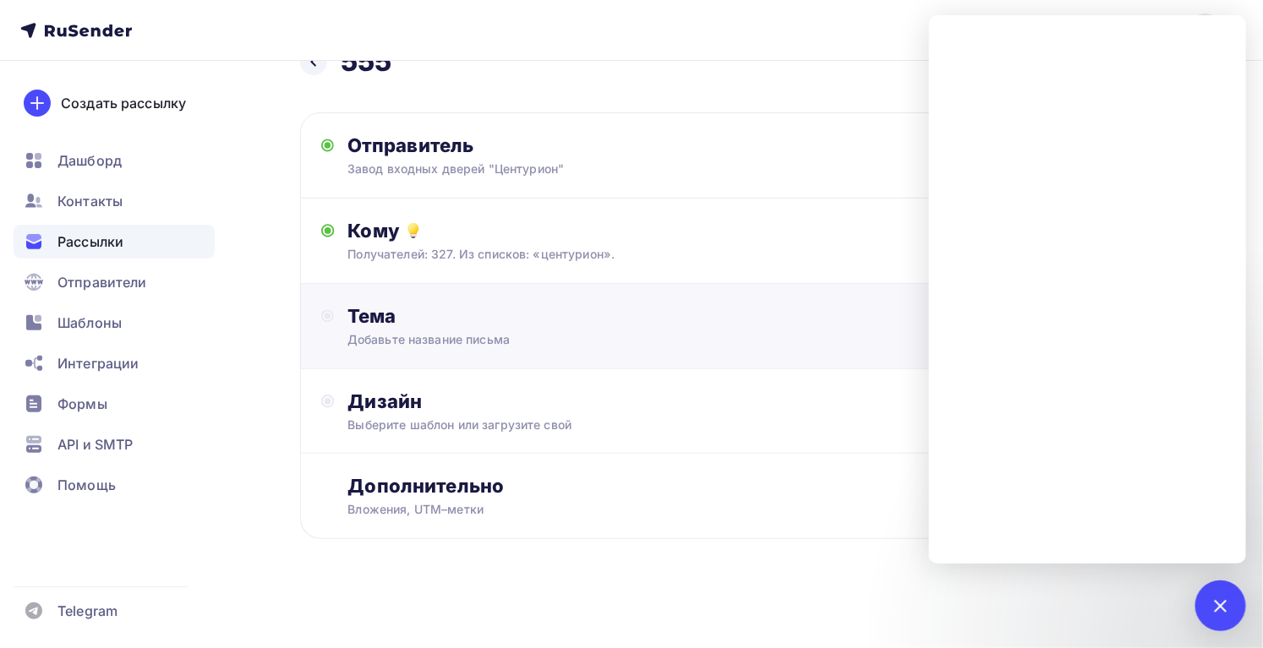
click at [428, 331] on div "Добавьте название письма" at bounding box center [497, 339] width 301 height 17
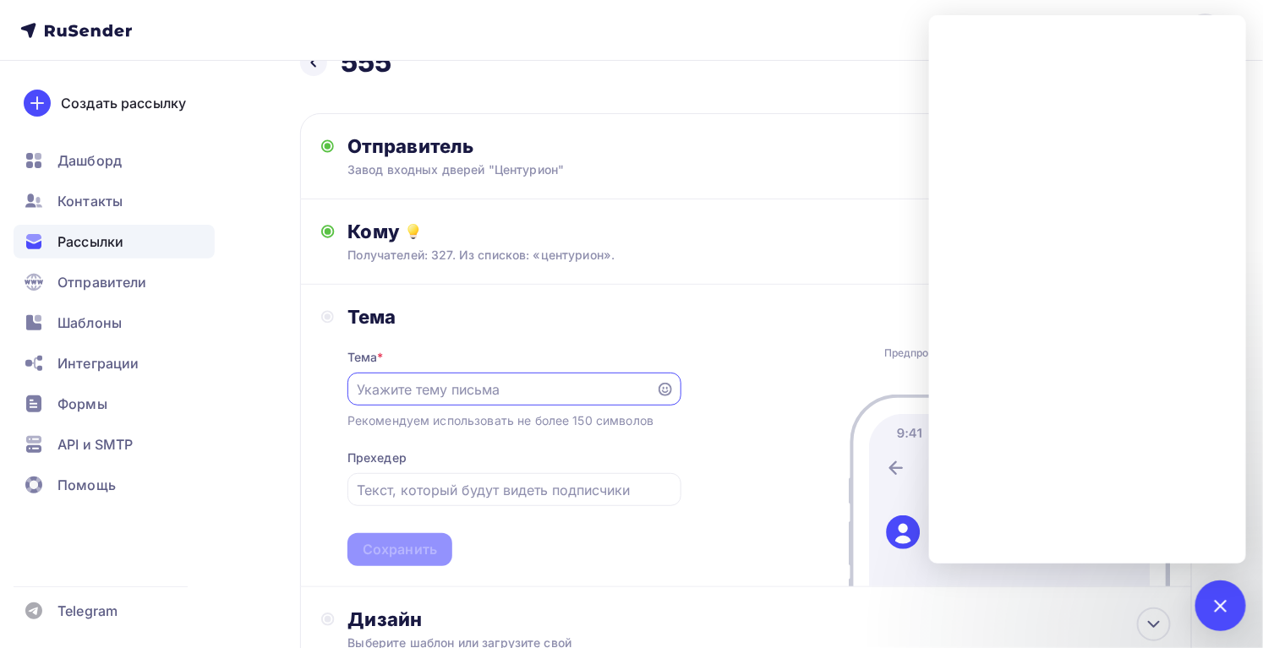
scroll to position [0, 0]
click at [464, 392] on input "text" at bounding box center [501, 389] width 289 height 20
paste input "Завод входных дверей "Центурион""
click at [479, 396] on input "Завод входных дверей "Центурион"" at bounding box center [501, 389] width 289 height 20
paste input "еталлические двери оптом от 7510руб"
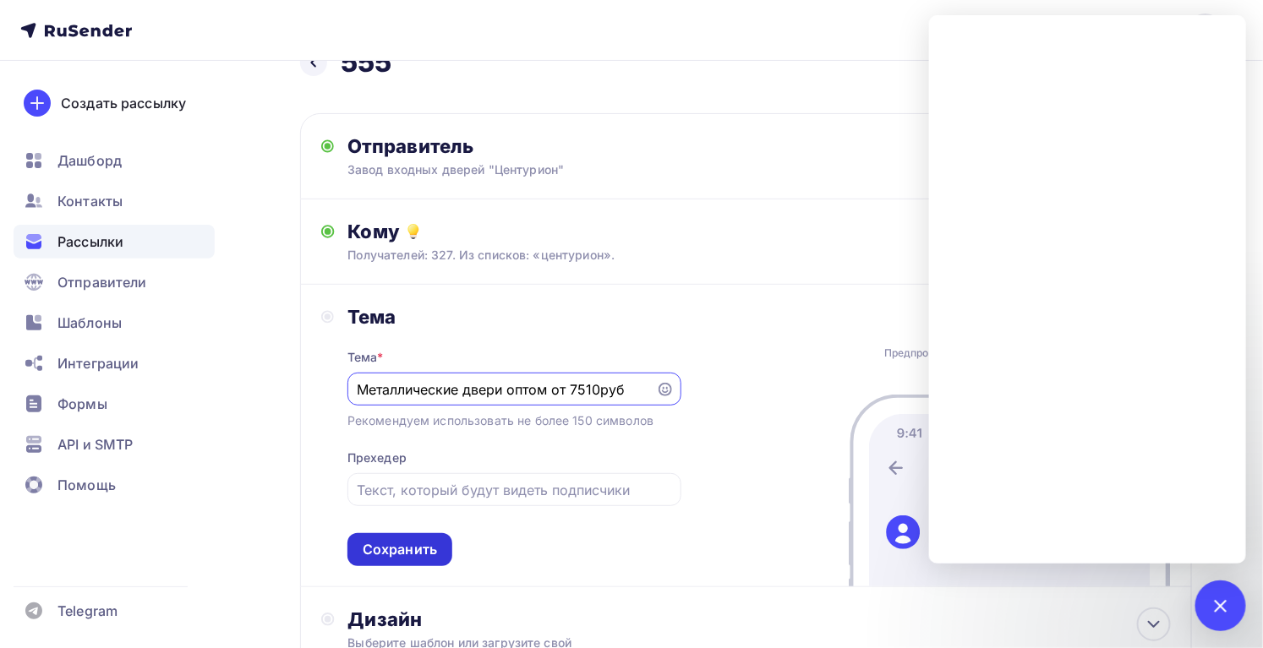
type input "Металлические двери оптом от 7510руб"
click at [418, 562] on div "Сохранить" at bounding box center [399, 549] width 105 height 33
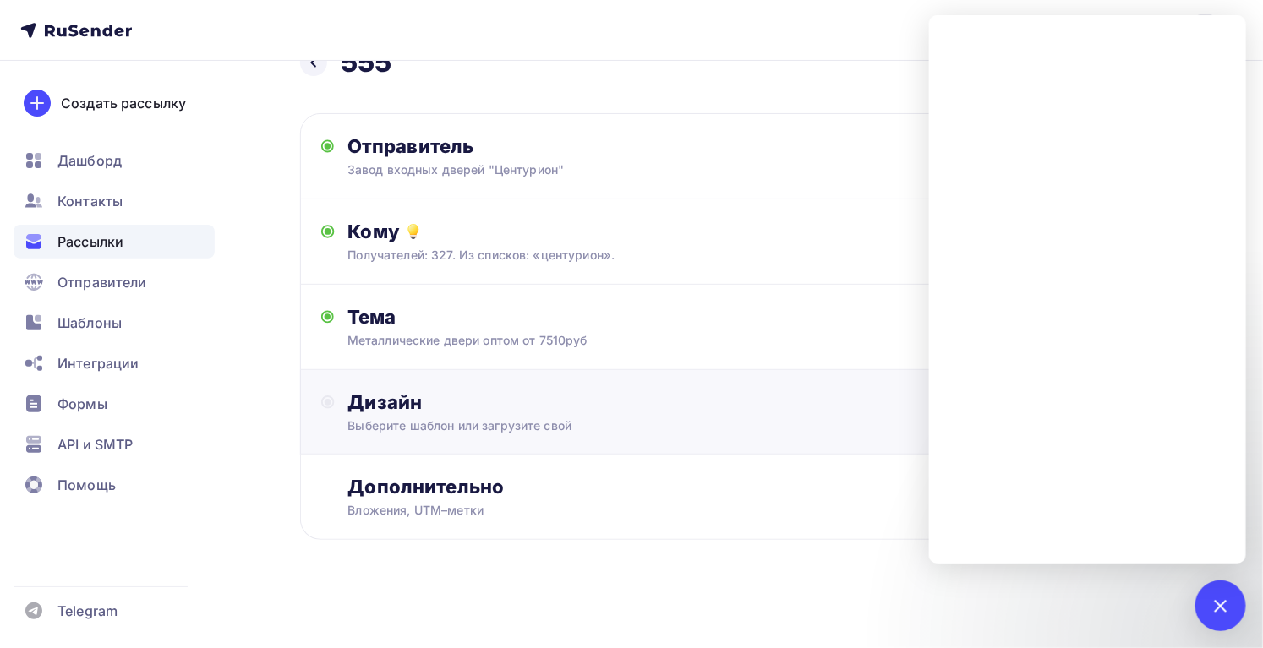
click at [427, 423] on div "Выберите шаблон или загрузите свой" at bounding box center [718, 425] width 740 height 17
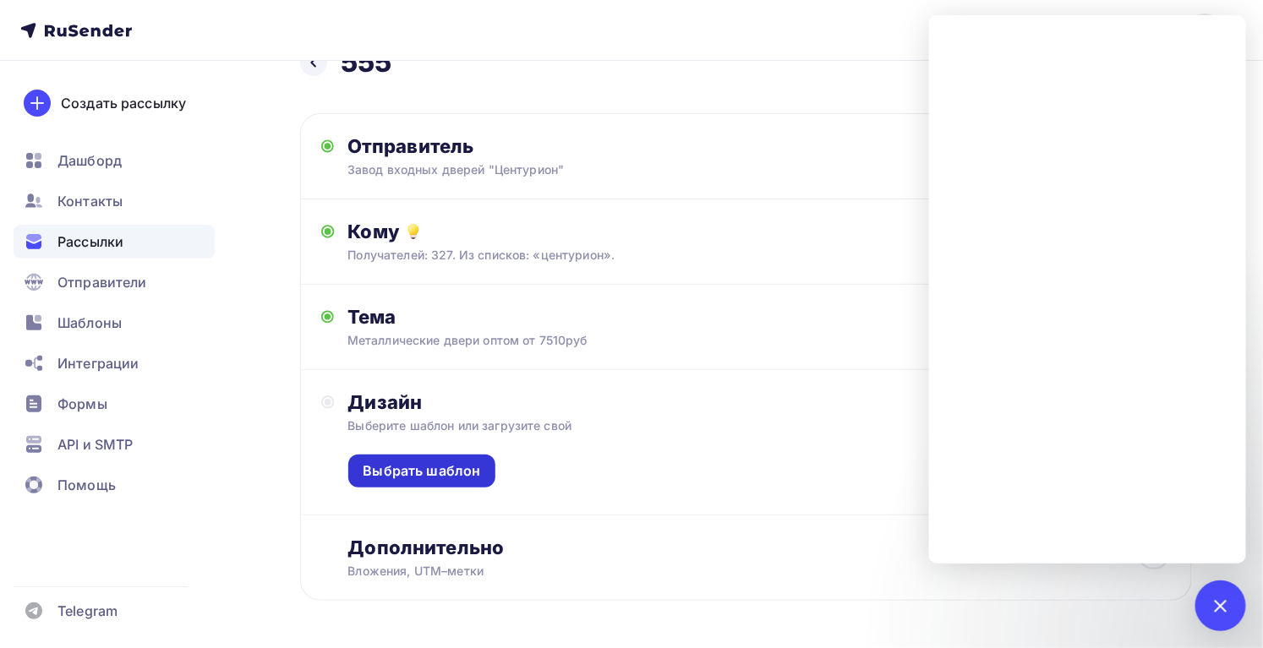
click at [445, 481] on div "Выбрать шаблон" at bounding box center [422, 471] width 148 height 33
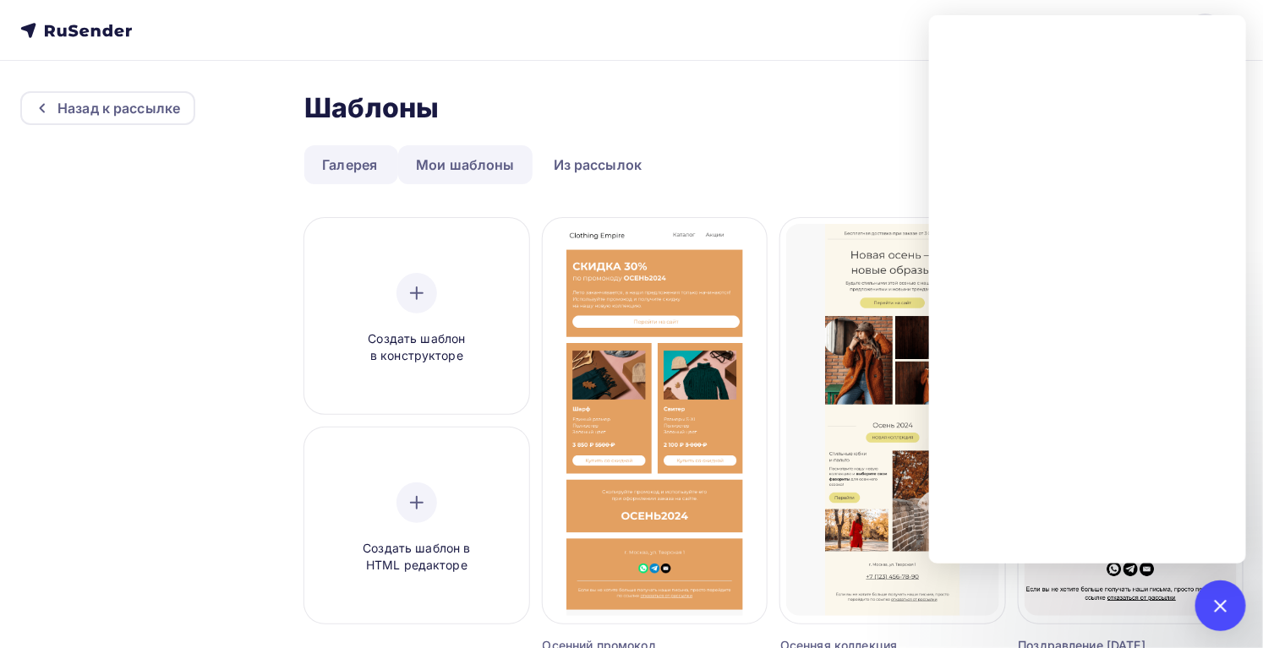
click at [496, 170] on link "Мои шаблоны" at bounding box center [465, 164] width 134 height 39
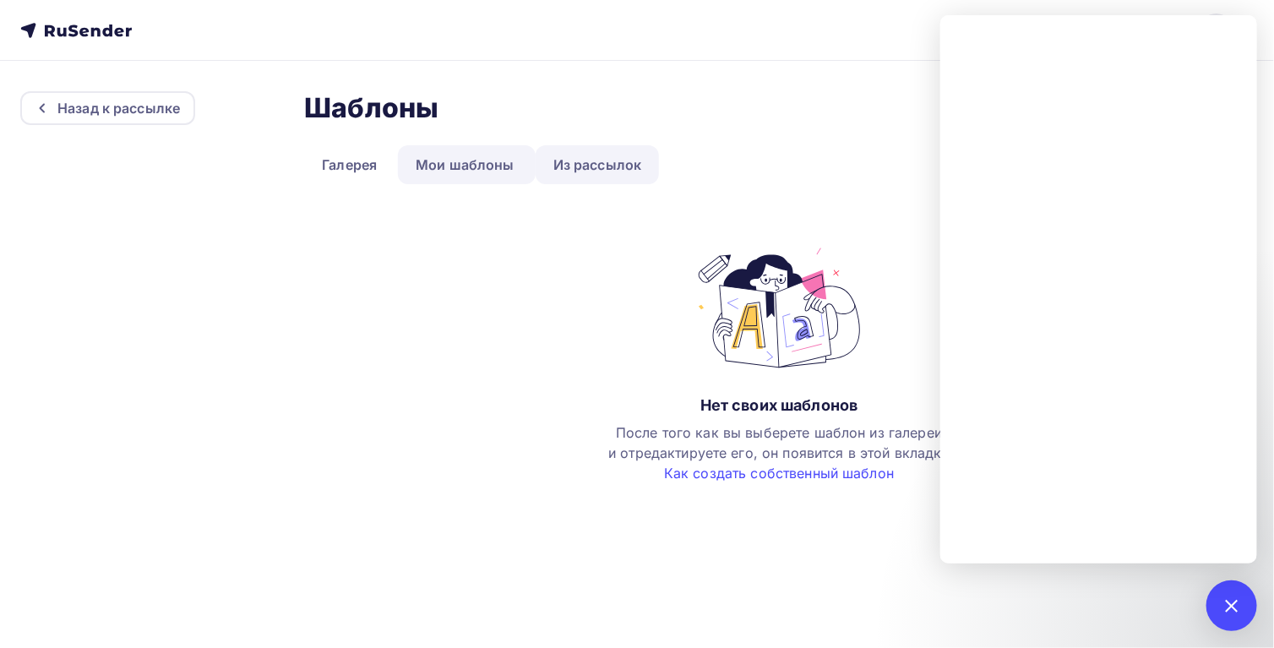
click at [588, 153] on link "Из рассылок" at bounding box center [598, 164] width 124 height 39
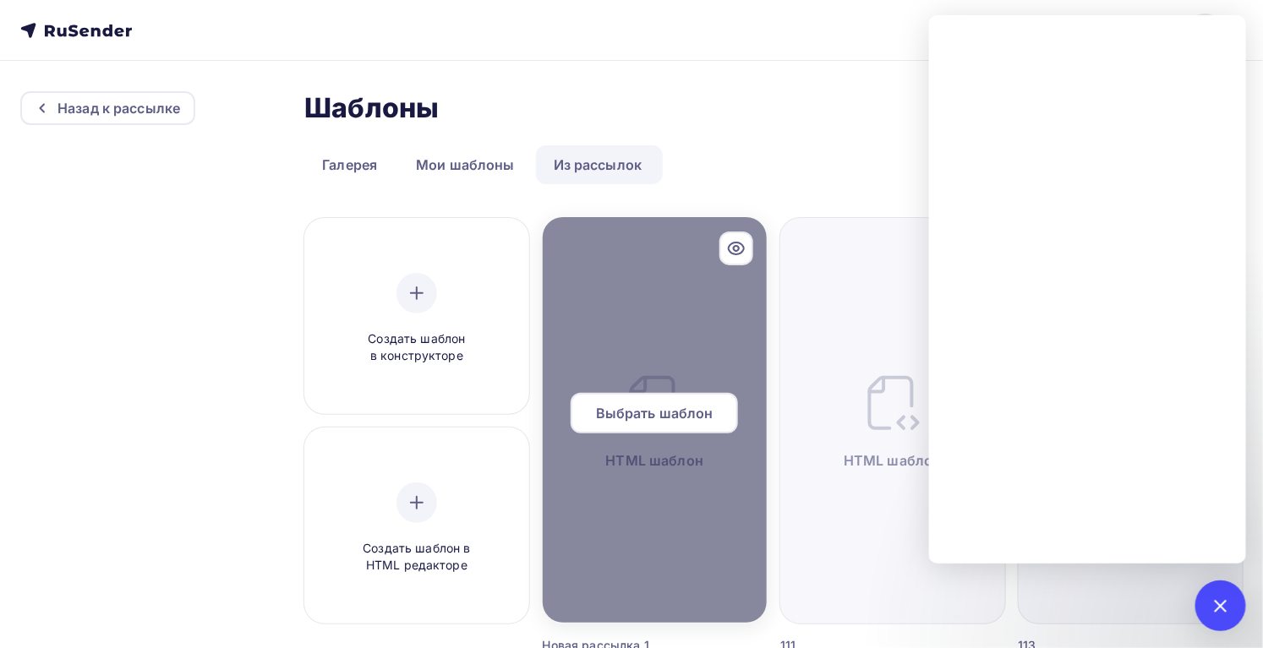
click at [676, 413] on span "Выбрать шаблон" at bounding box center [654, 413] width 117 height 20
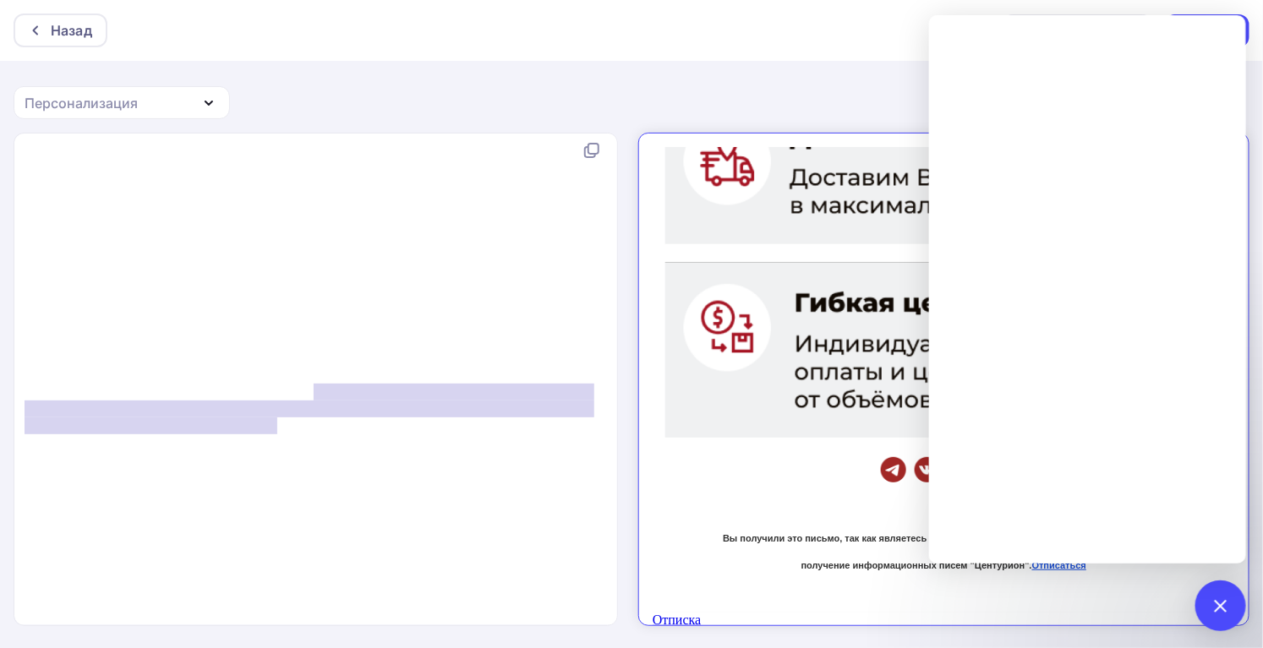
type textarea "Вы получили это письмо, так как являетесь нашим постоянным партнером и дали сог…"
drag, startPoint x: 317, startPoint y: 390, endPoint x: 259, endPoint y: 426, distance: 67.5
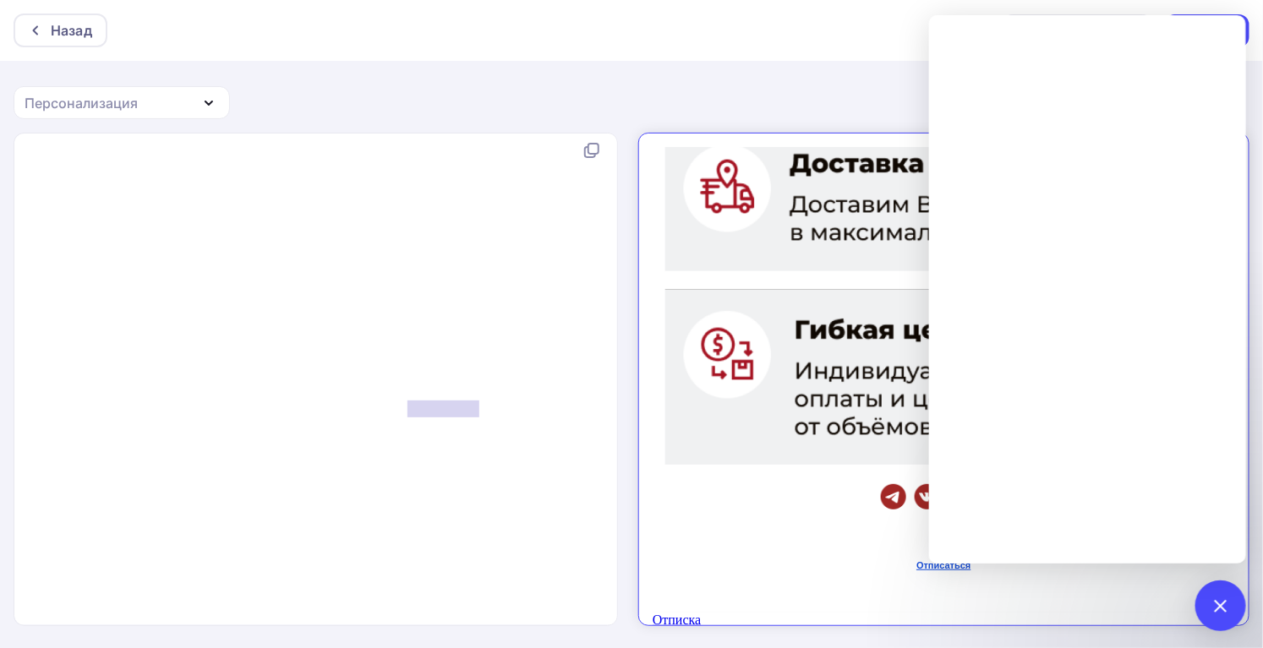
type textarea "Отписатьс"
drag, startPoint x: 407, startPoint y: 407, endPoint x: 476, endPoint y: 409, distance: 69.3
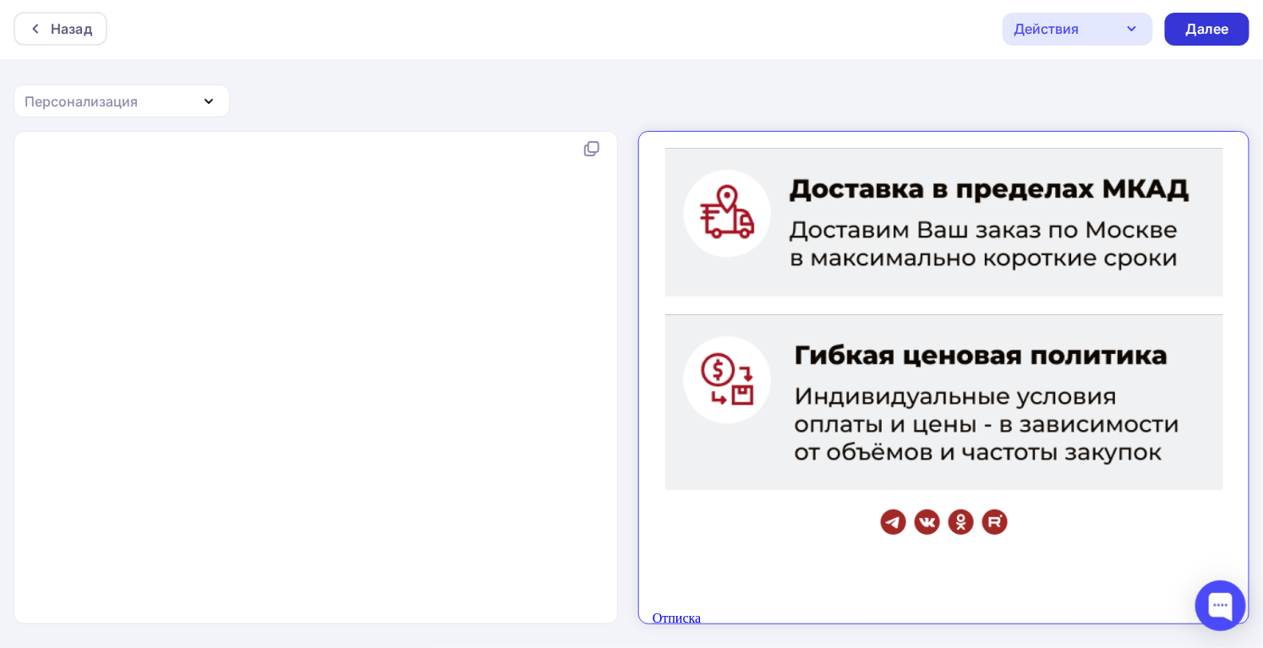
click at [1203, 35] on div "Далее" at bounding box center [1207, 28] width 44 height 19
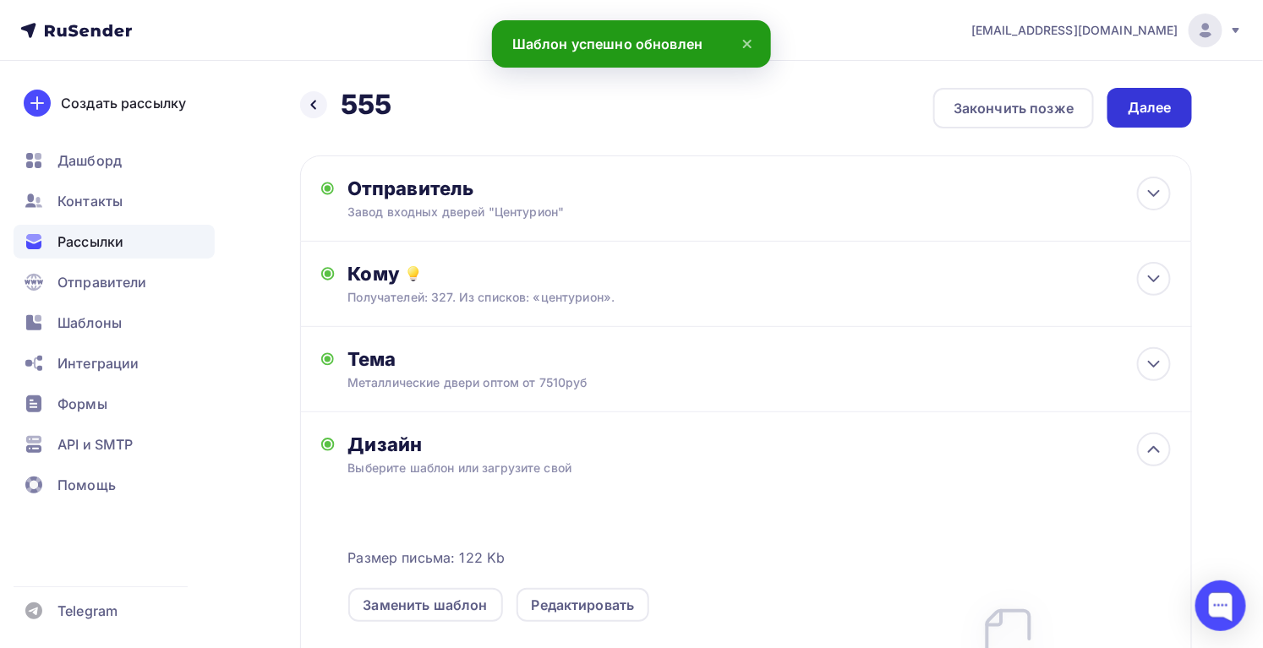
click at [1176, 102] on div "Далее" at bounding box center [1149, 108] width 85 height 40
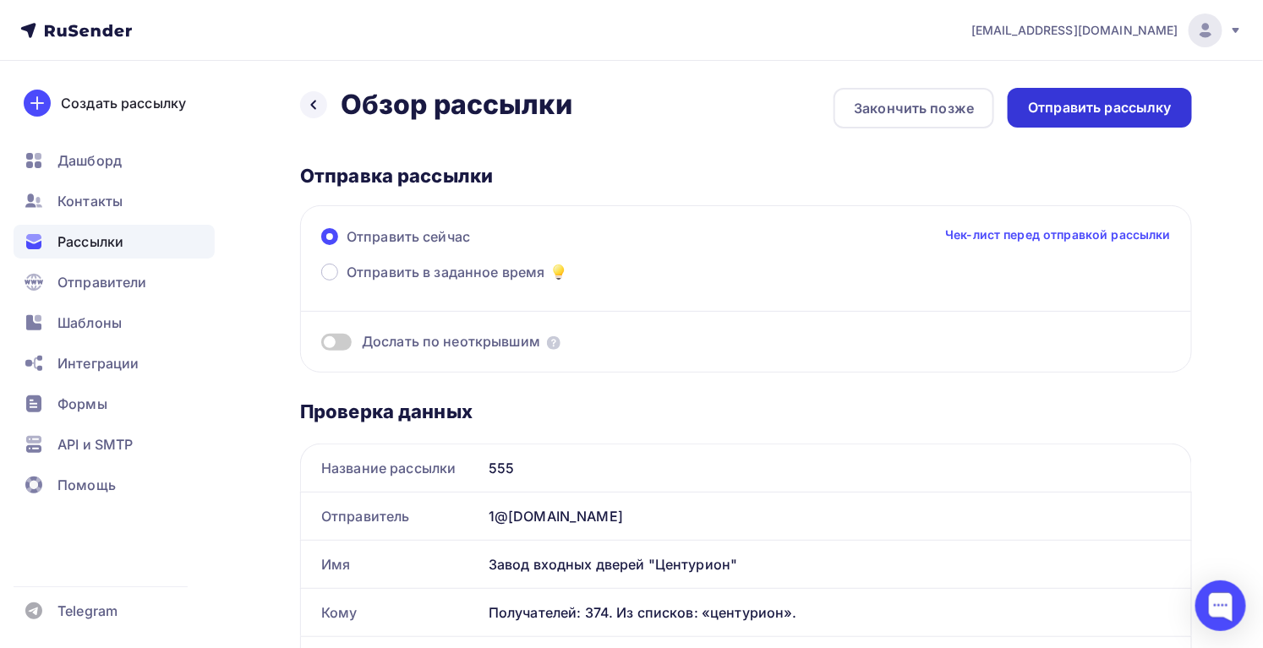
click at [1107, 109] on div "Отправить рассылку" at bounding box center [1100, 107] width 144 height 19
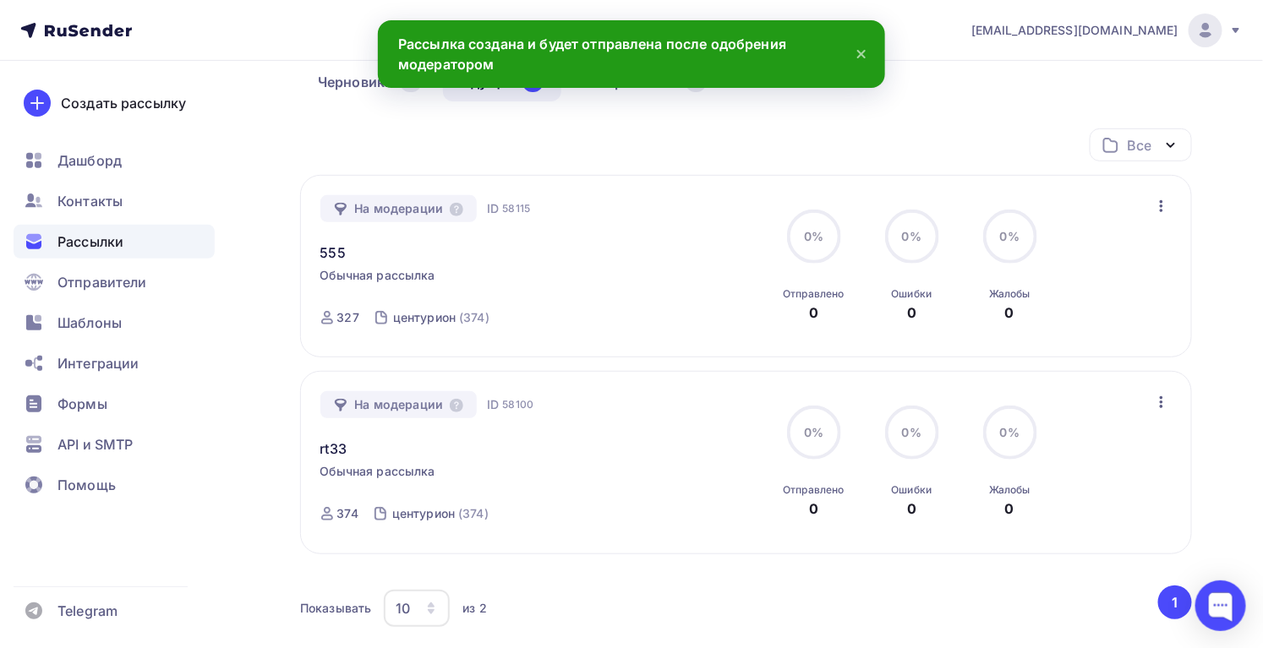
click at [512, 209] on span "58115" at bounding box center [516, 208] width 28 height 17
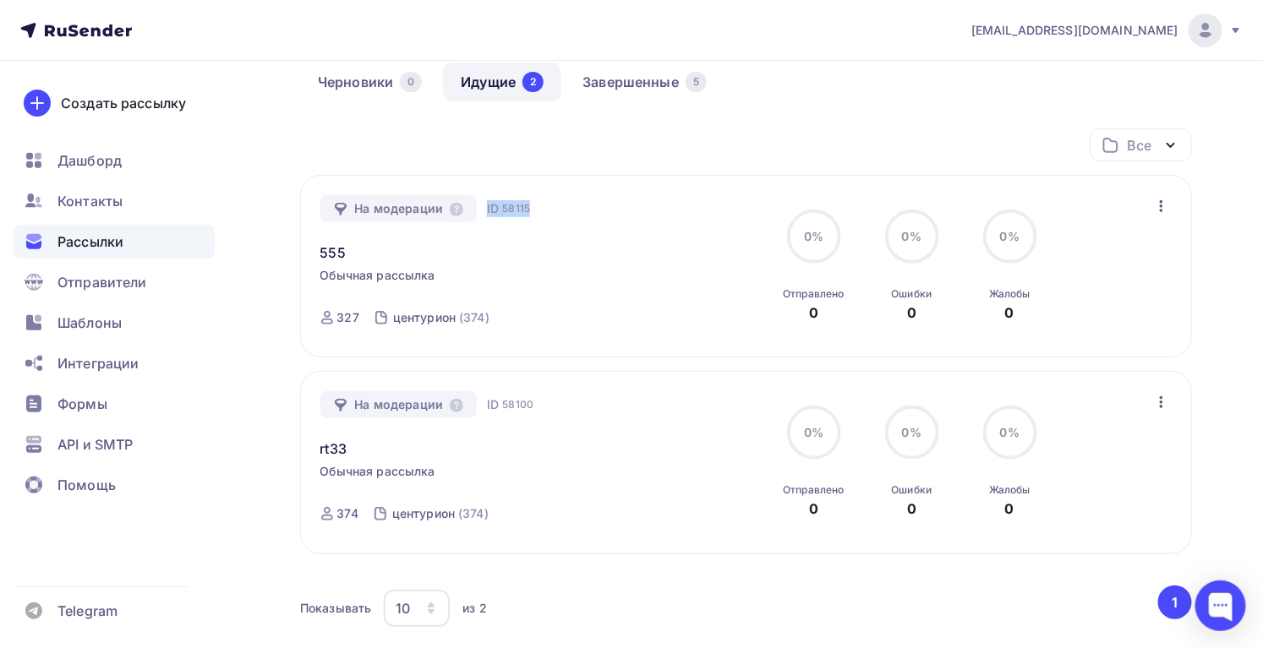
drag, startPoint x: 512, startPoint y: 209, endPoint x: 493, endPoint y: 207, distance: 19.5
click at [493, 207] on div "ID 58115" at bounding box center [508, 208] width 43 height 17
click at [510, 204] on span "58115" at bounding box center [516, 208] width 28 height 17
drag, startPoint x: 510, startPoint y: 204, endPoint x: 492, endPoint y: 202, distance: 17.8
click at [492, 202] on div "ID 58115" at bounding box center [508, 208] width 43 height 17
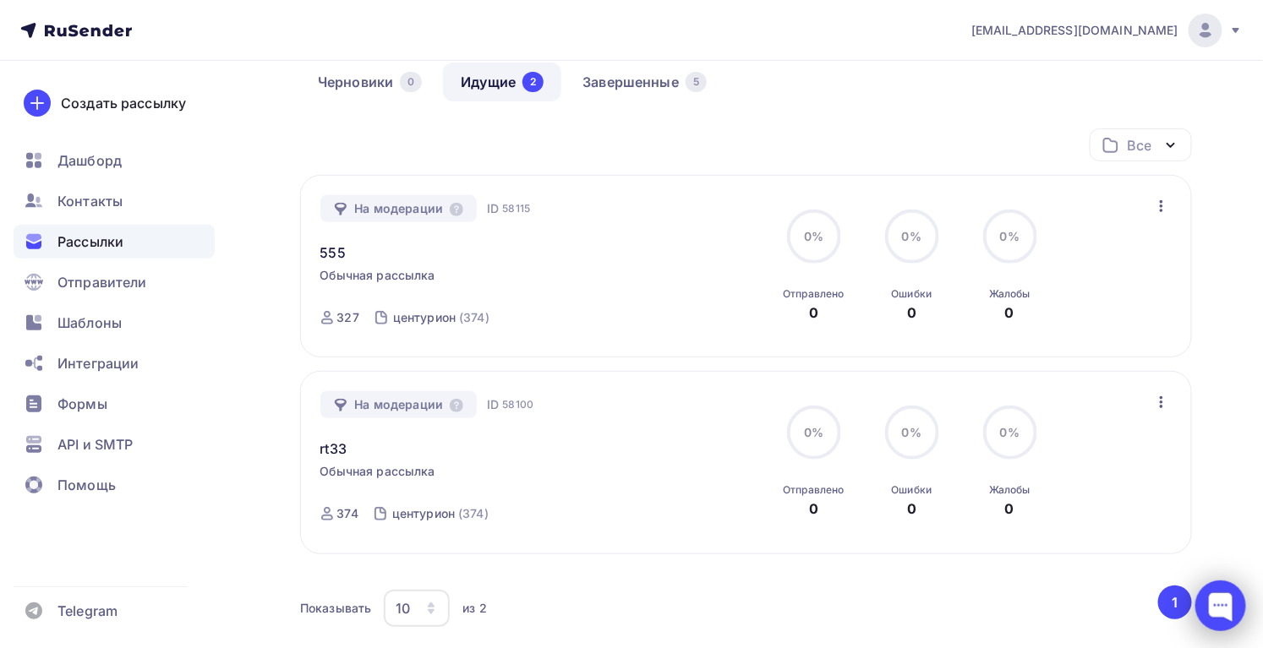
click at [1214, 603] on div at bounding box center [1220, 606] width 51 height 51
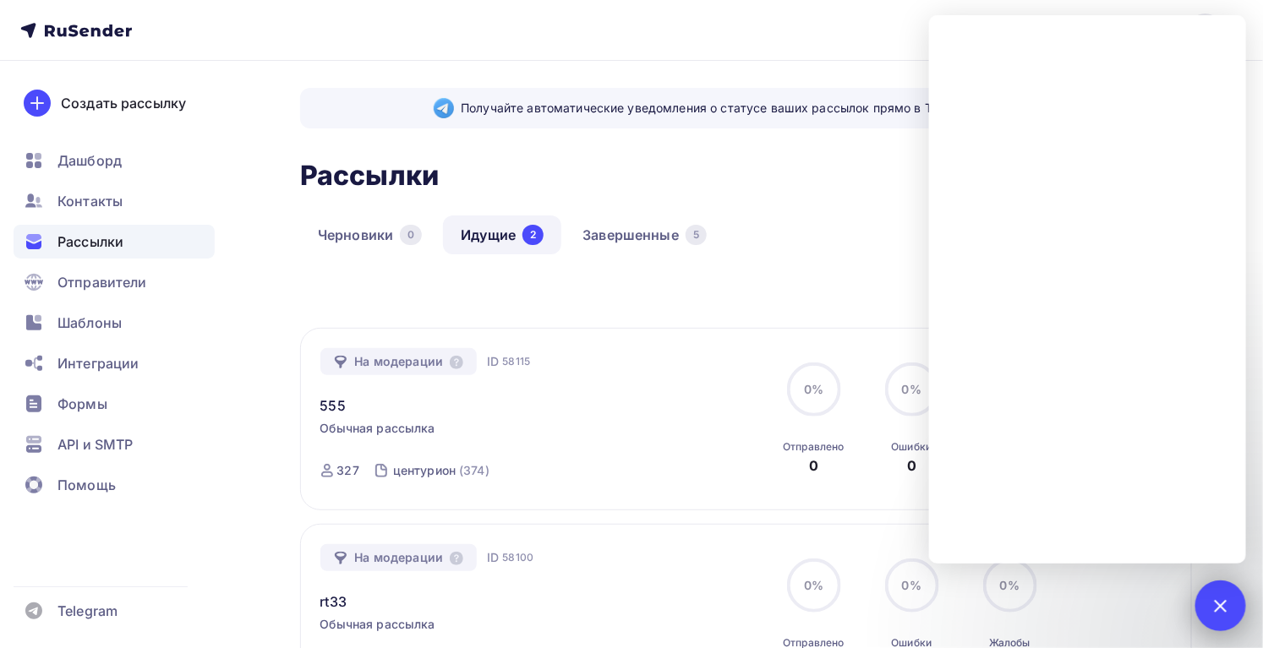
click at [1233, 609] on div at bounding box center [1220, 606] width 51 height 51
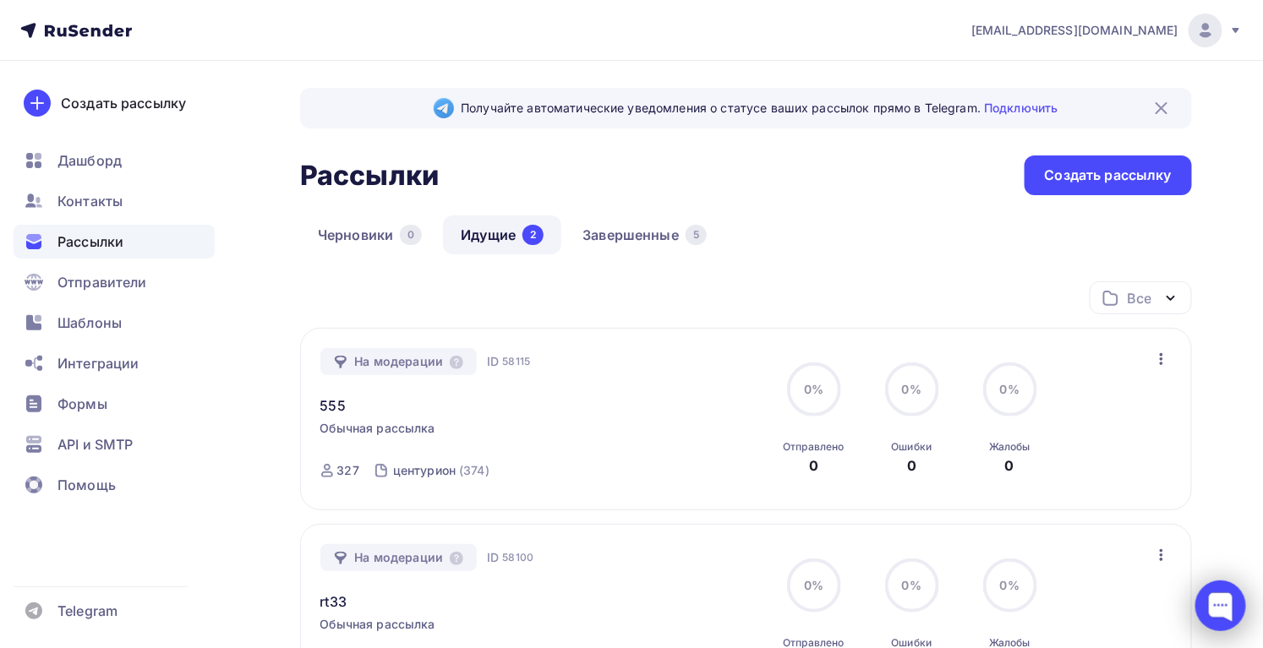
click at [1232, 608] on div at bounding box center [1220, 606] width 51 height 51
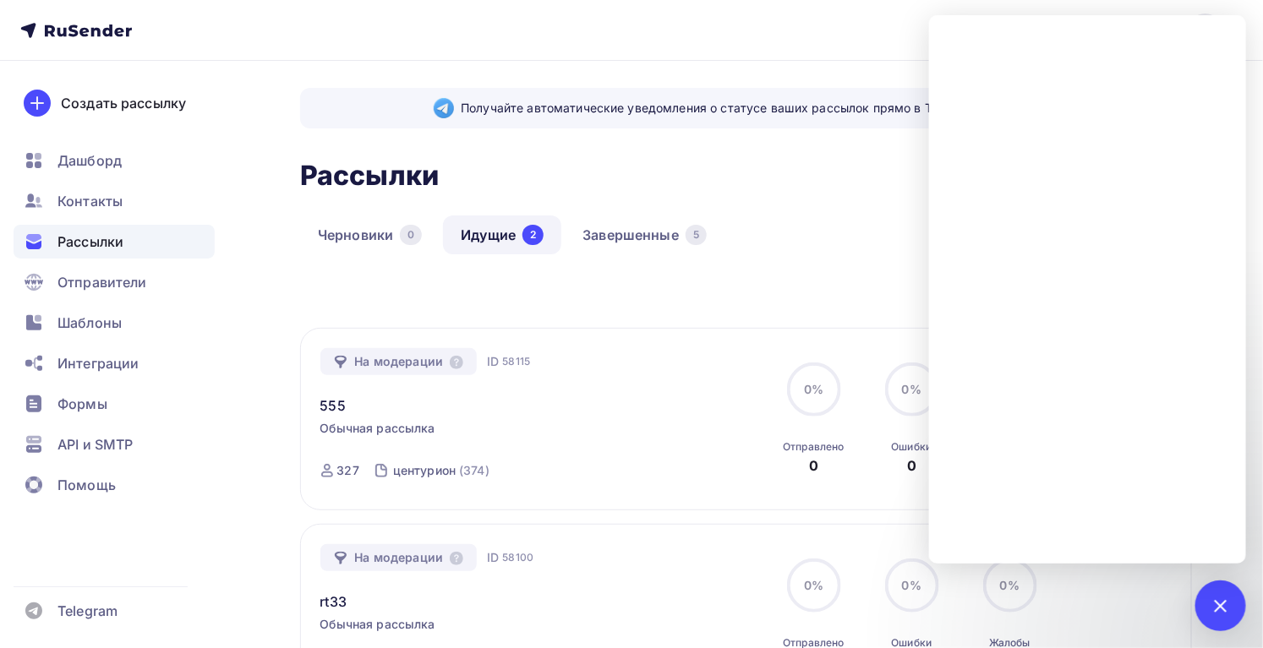
click at [488, 233] on link "Идущие 2" at bounding box center [502, 235] width 118 height 39
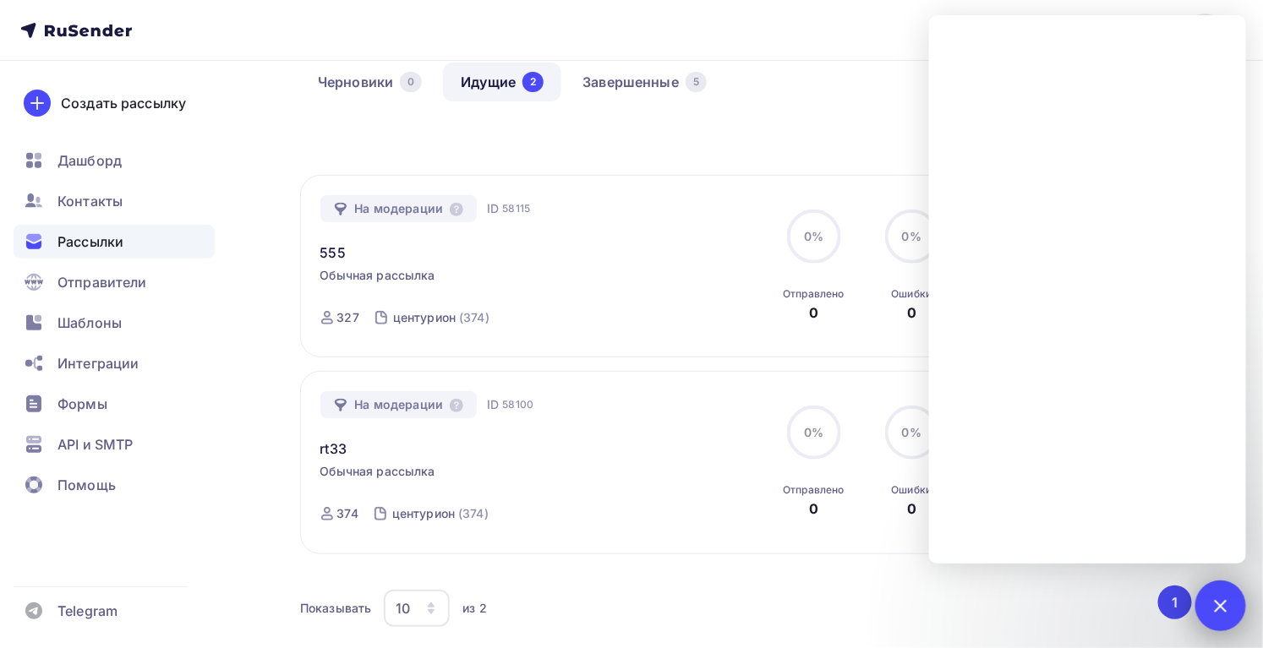
click at [1228, 608] on div at bounding box center [1220, 605] width 23 height 23
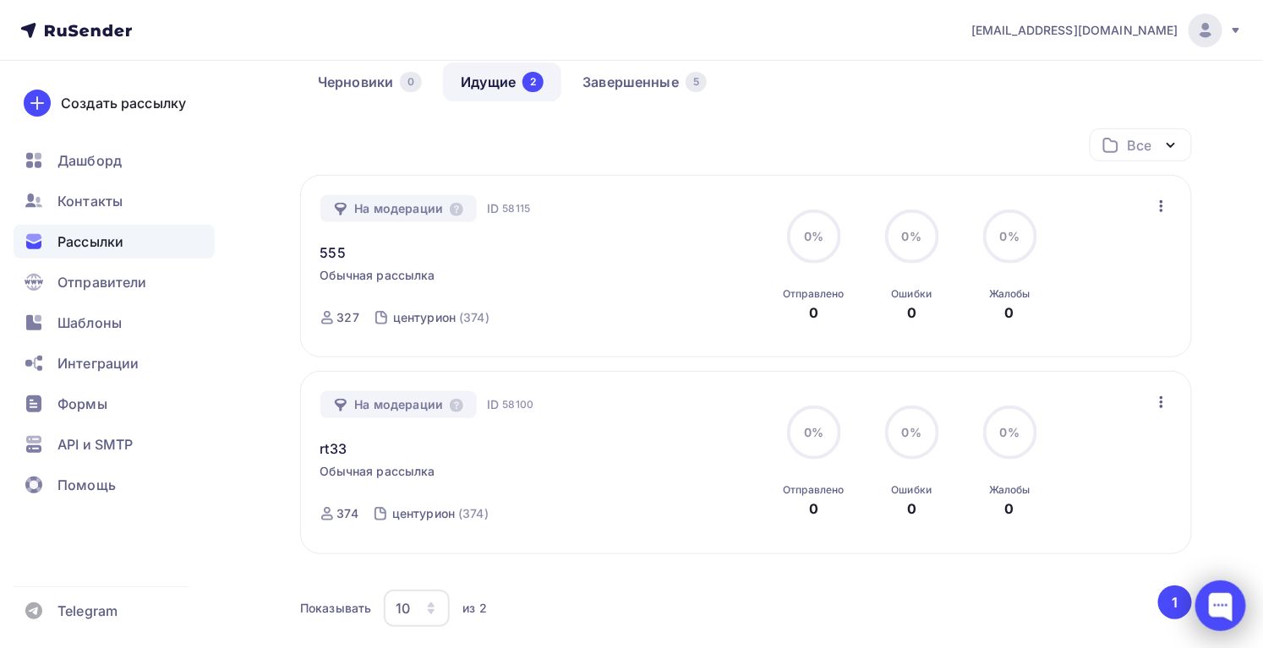
click at [1228, 608] on div at bounding box center [1220, 606] width 51 height 51
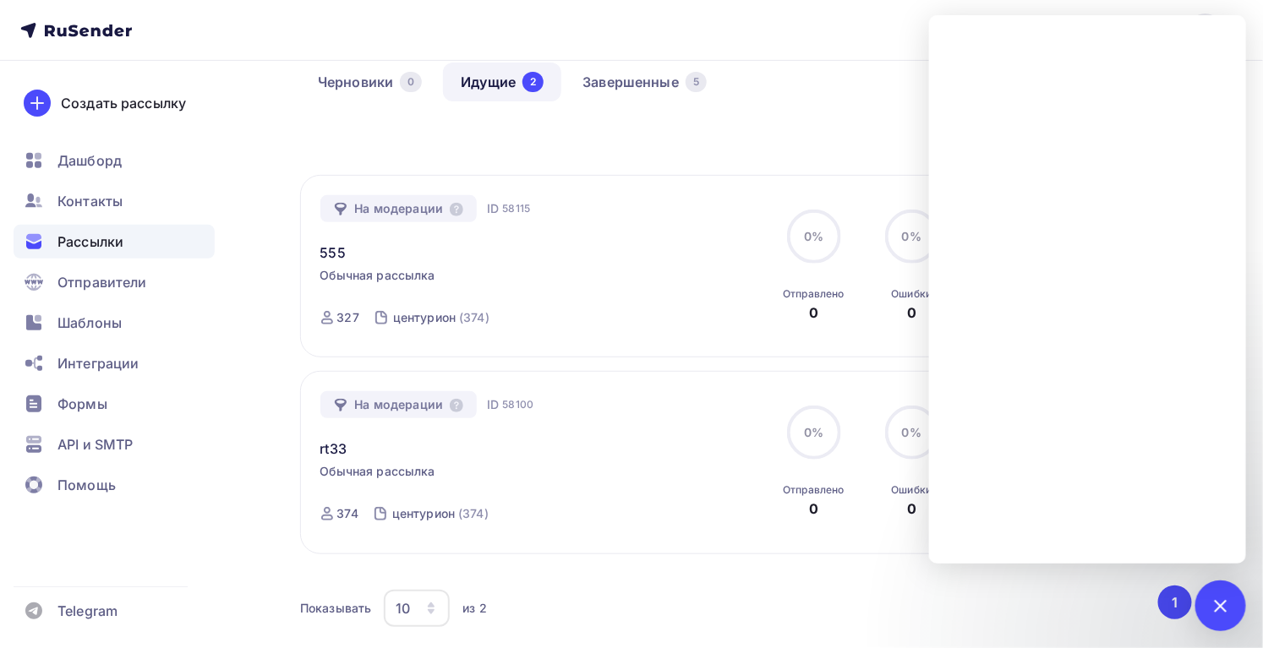
click at [332, 146] on div "Все Все папки Создать новую папку" at bounding box center [746, 151] width 892 height 46
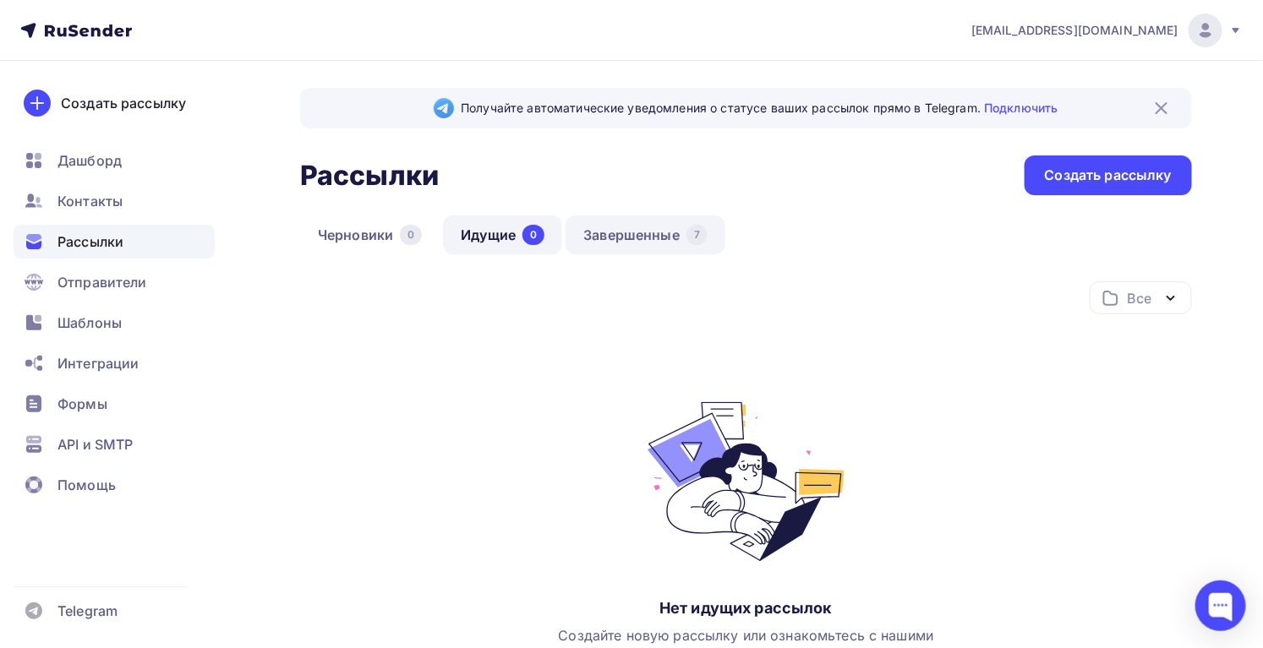
click at [664, 246] on link "Завершенные 7" at bounding box center [645, 235] width 160 height 39
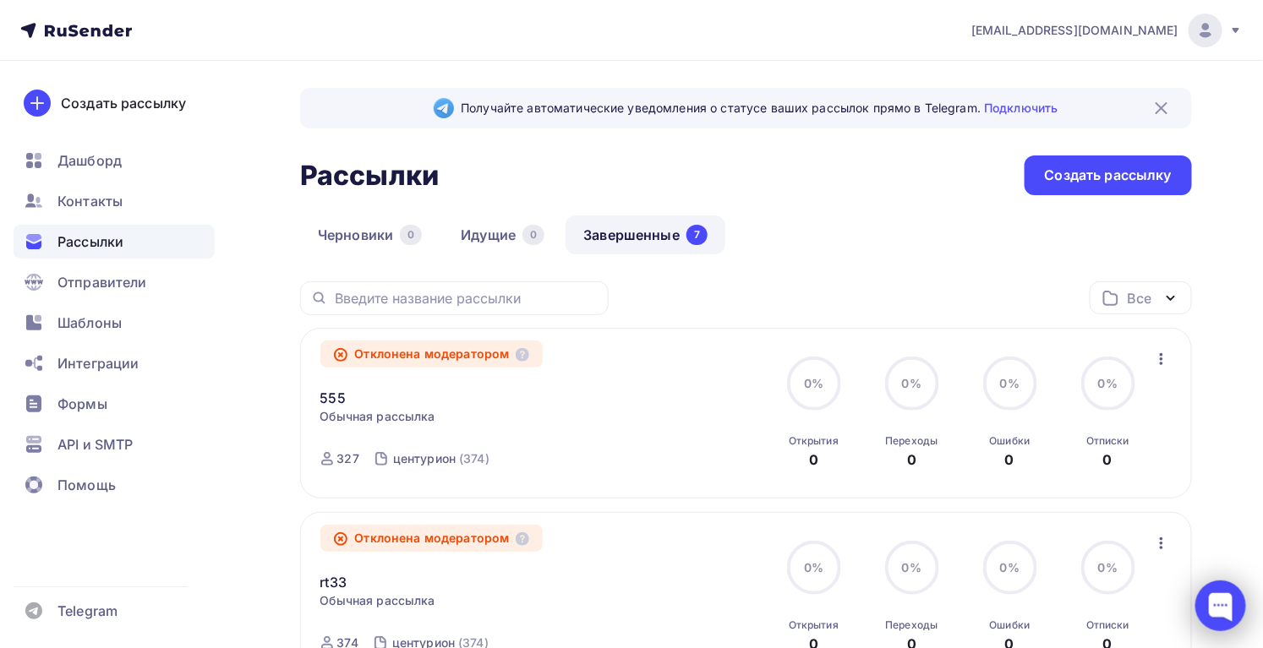
click at [1237, 602] on div at bounding box center [1220, 606] width 51 height 51
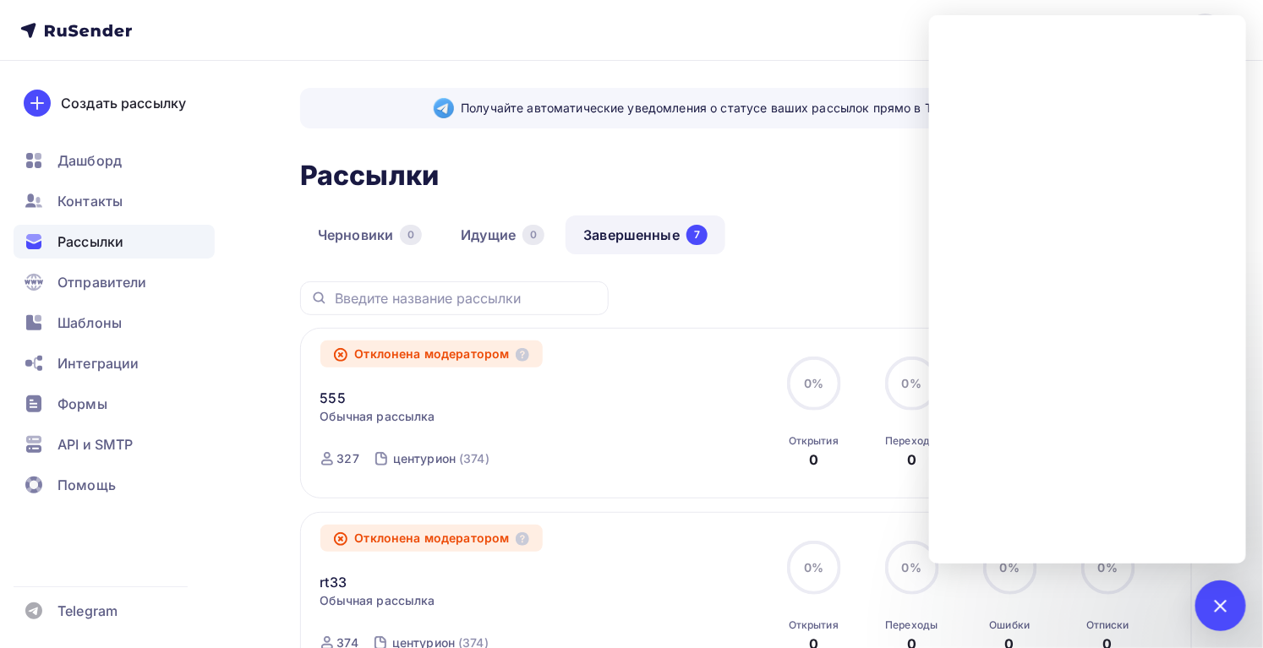
click at [816, 242] on div "Черновики 0 Идущие 0 Завершенные 7" at bounding box center [746, 249] width 892 height 66
click at [887, 270] on div "Черновики 0 Идущие 0 Завершенные 7" at bounding box center [746, 249] width 892 height 66
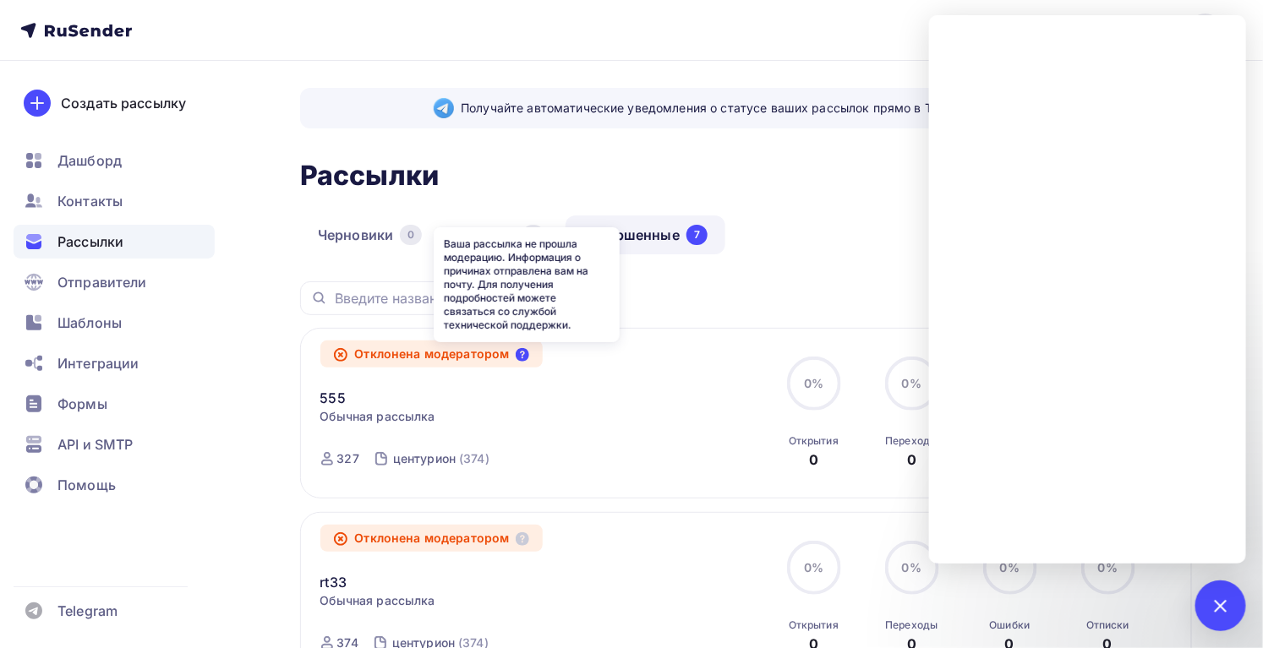
click at [527, 353] on icon at bounding box center [523, 355] width 14 height 14
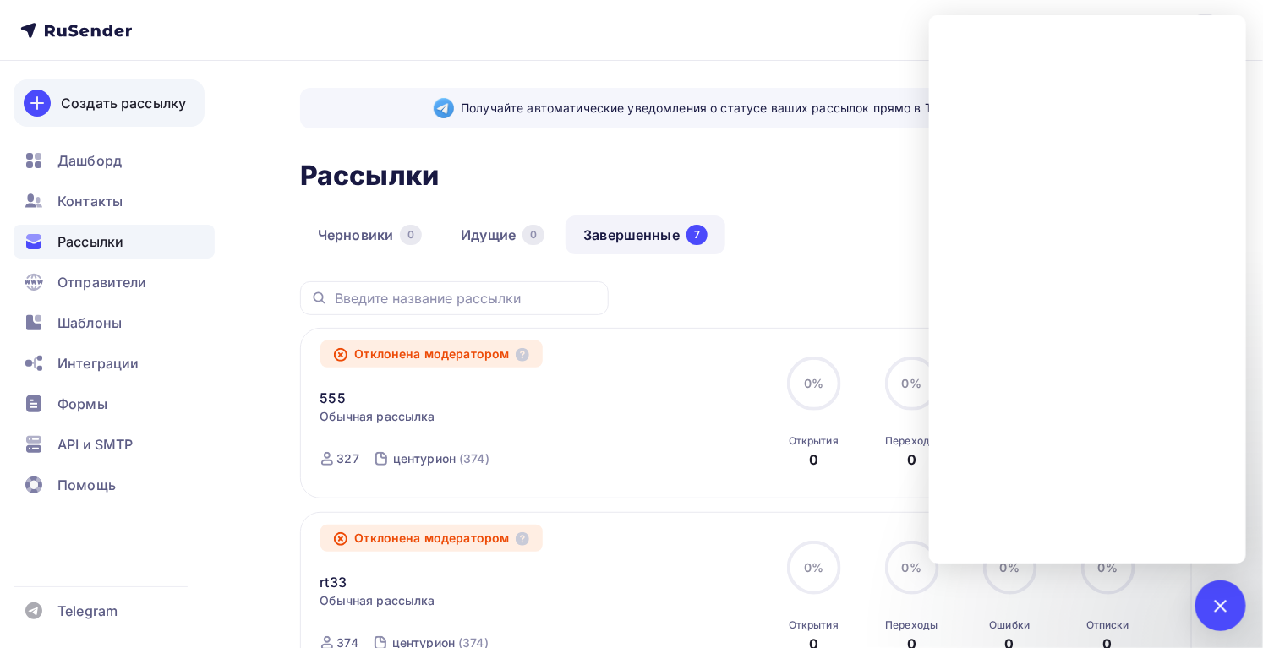
click at [117, 101] on div "Создать рассылку" at bounding box center [123, 103] width 125 height 20
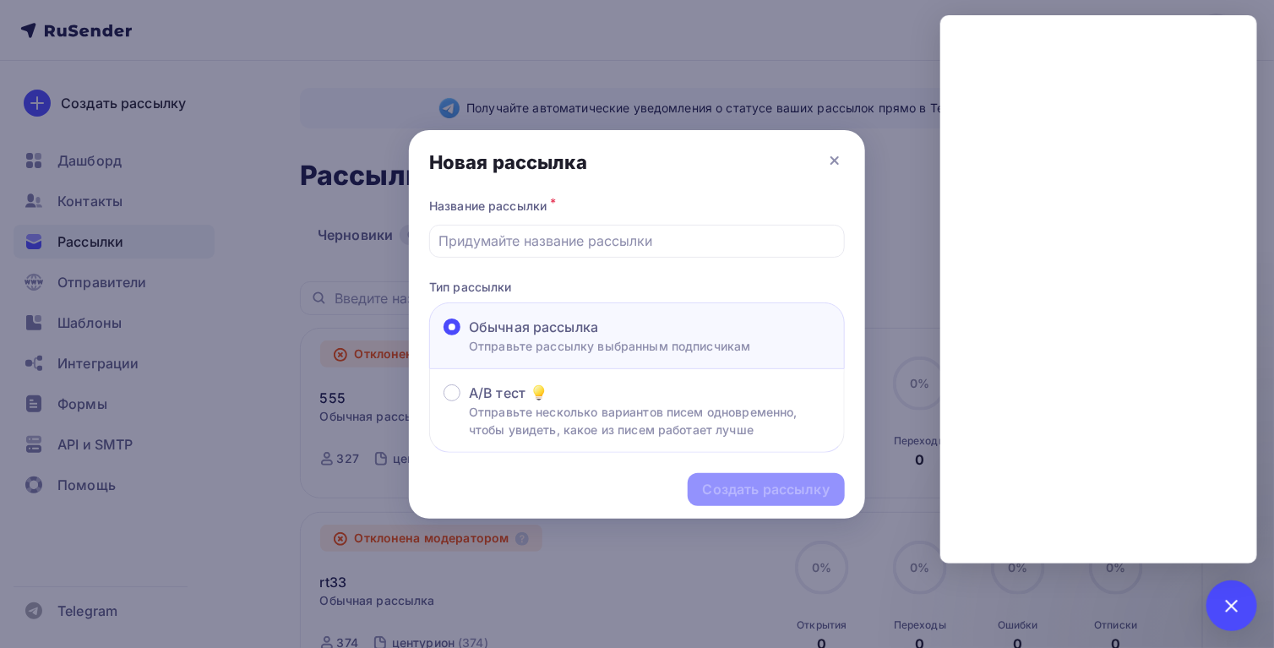
click at [191, 274] on div at bounding box center [637, 324] width 1274 height 648
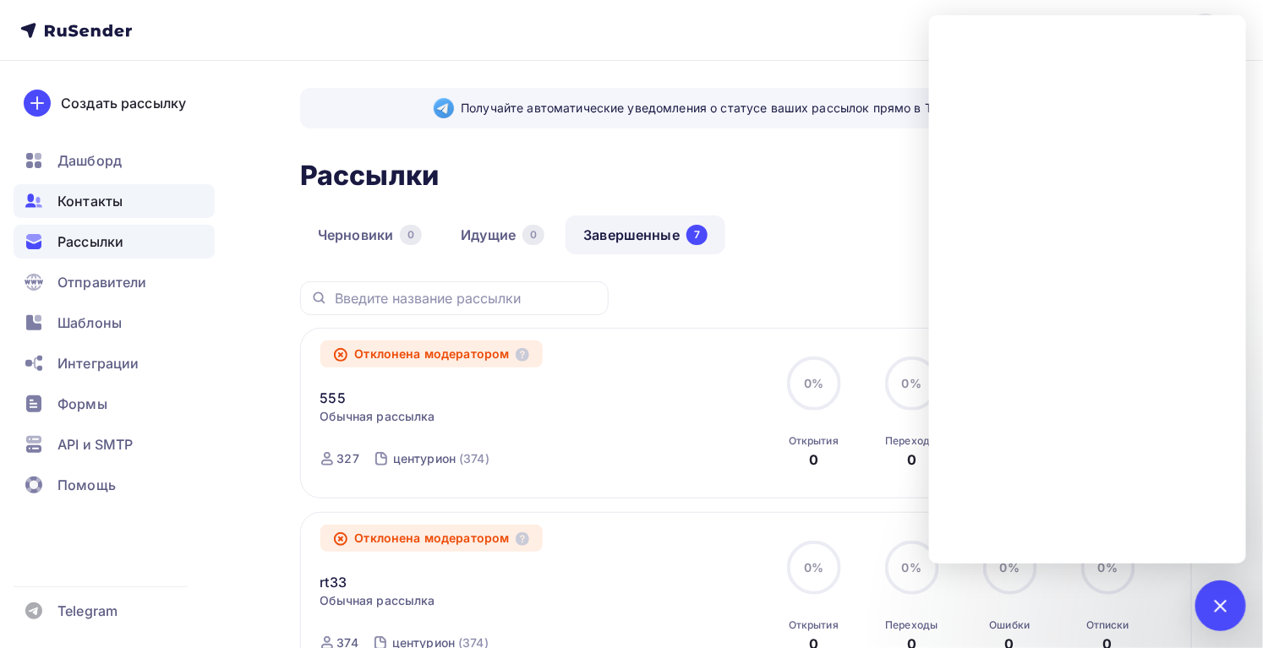
click at [112, 200] on span "Контакты" at bounding box center [89, 201] width 65 height 20
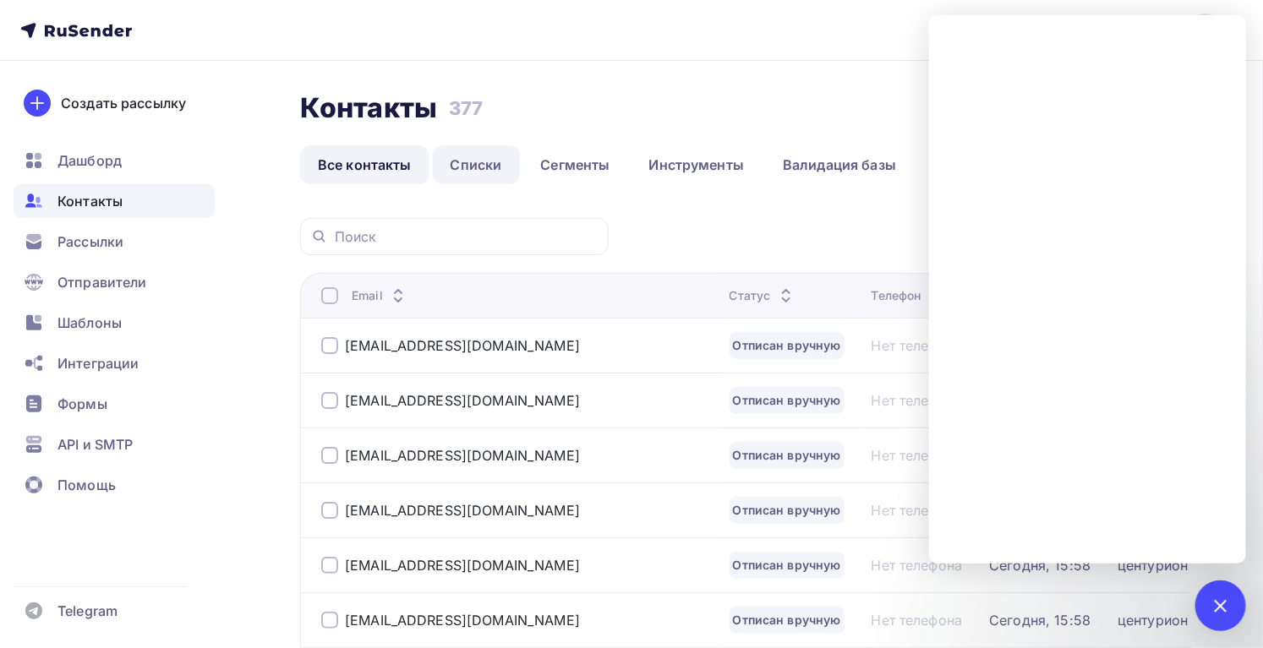
click at [457, 157] on link "Списки" at bounding box center [476, 164] width 87 height 39
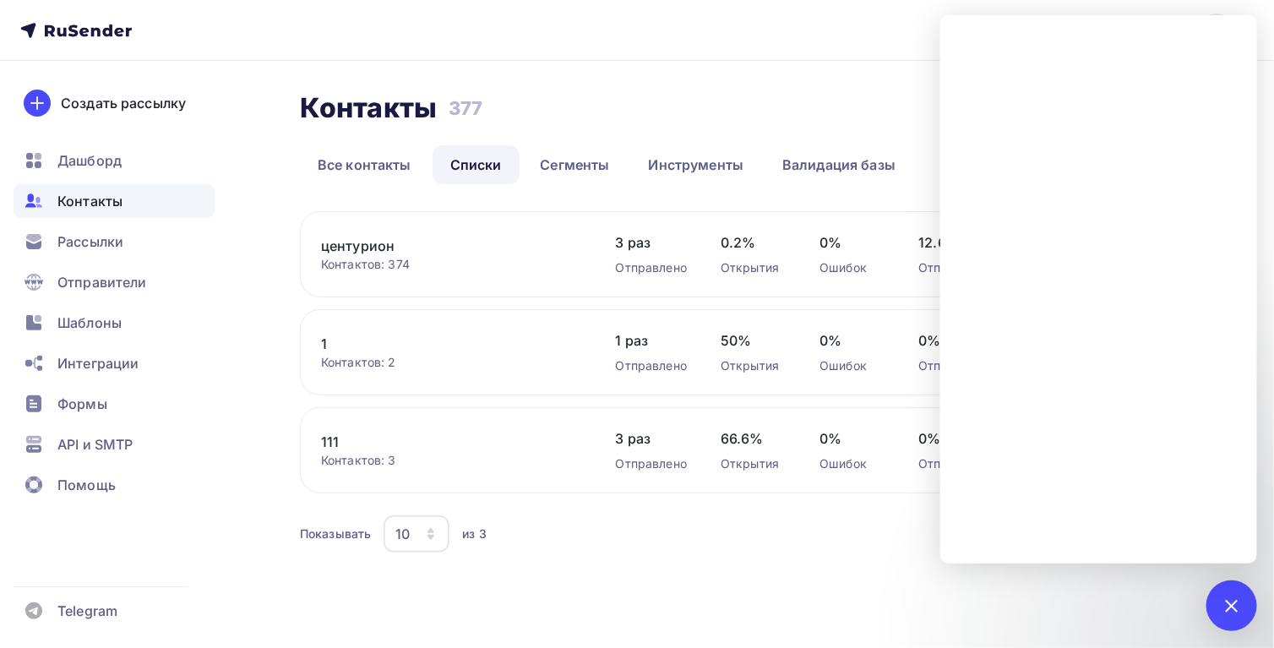
click at [457, 481] on div "111 Контактов: 3 Добавить контакты Переименовать список Скачать список Отписать…" at bounding box center [751, 450] width 903 height 86
click at [330, 440] on link "111" at bounding box center [451, 442] width 261 height 20
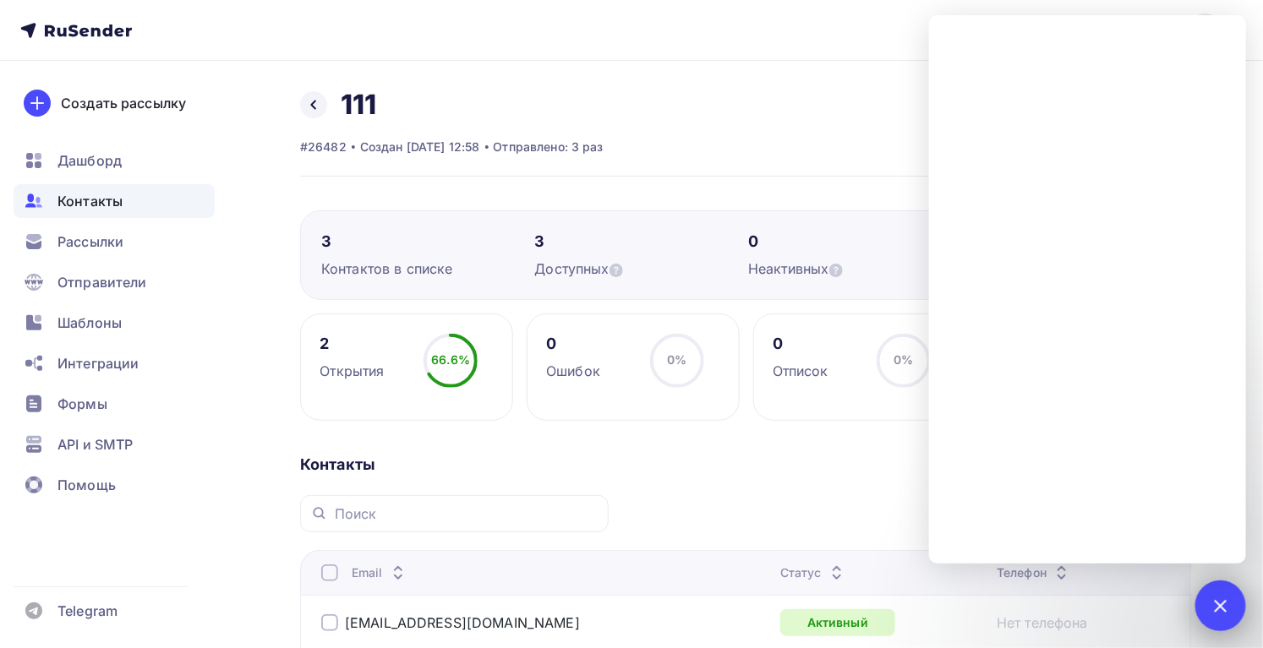
click at [1211, 612] on div at bounding box center [1220, 606] width 51 height 51
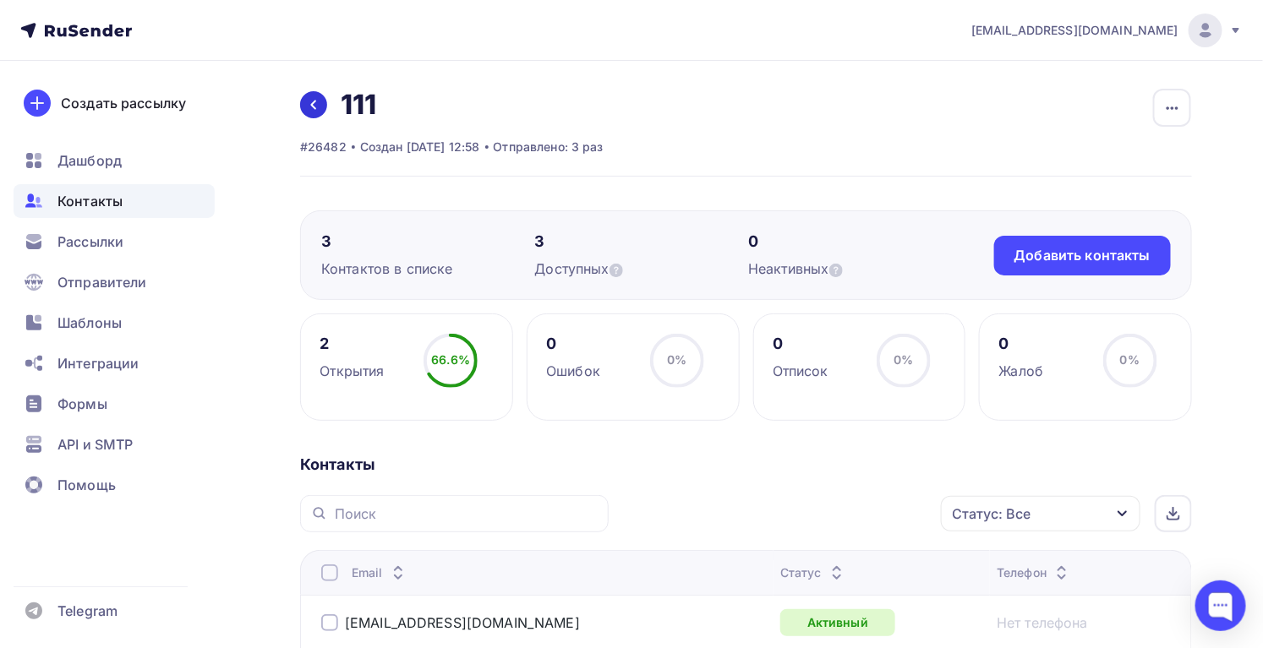
click at [306, 98] on link at bounding box center [313, 104] width 27 height 27
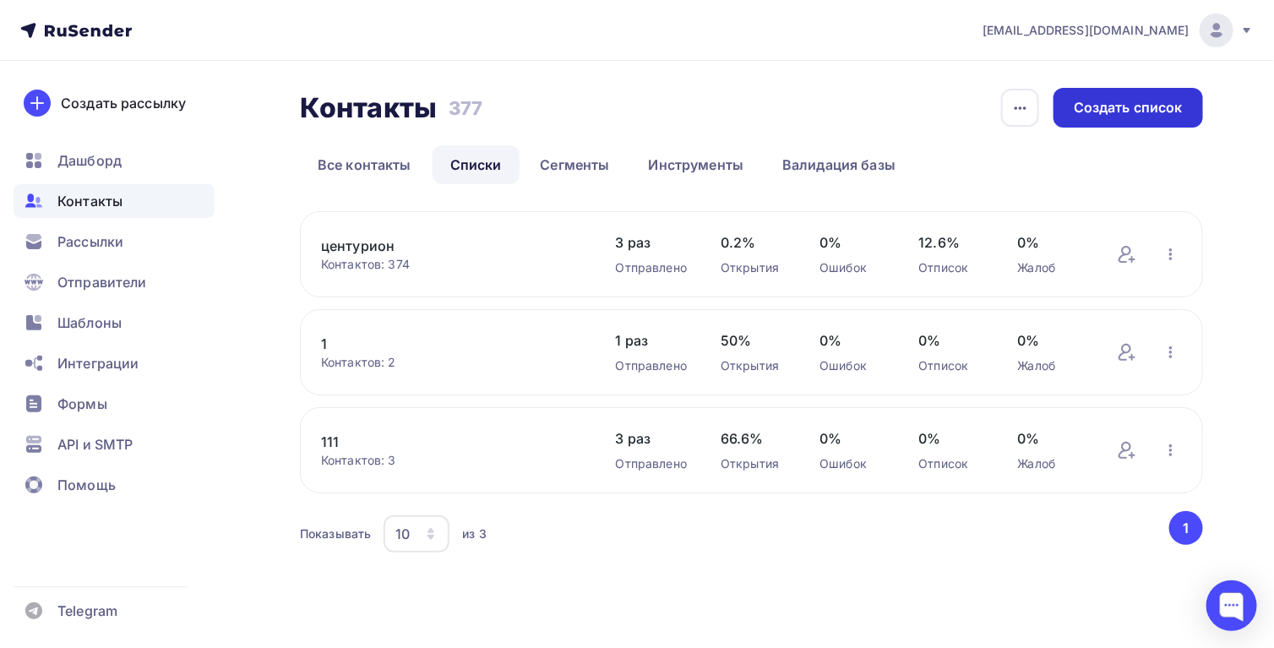
click at [1189, 118] on div "Создать список" at bounding box center [1129, 108] width 150 height 40
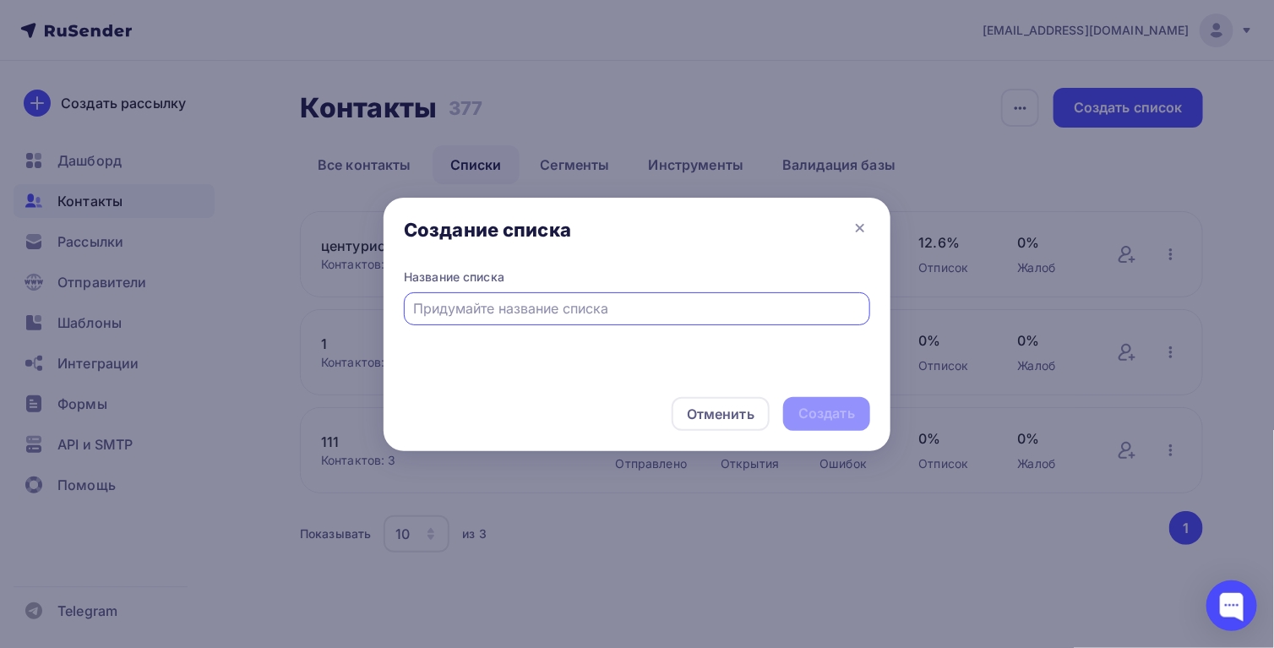
click at [445, 316] on input "text" at bounding box center [637, 308] width 447 height 20
type input "ппп"
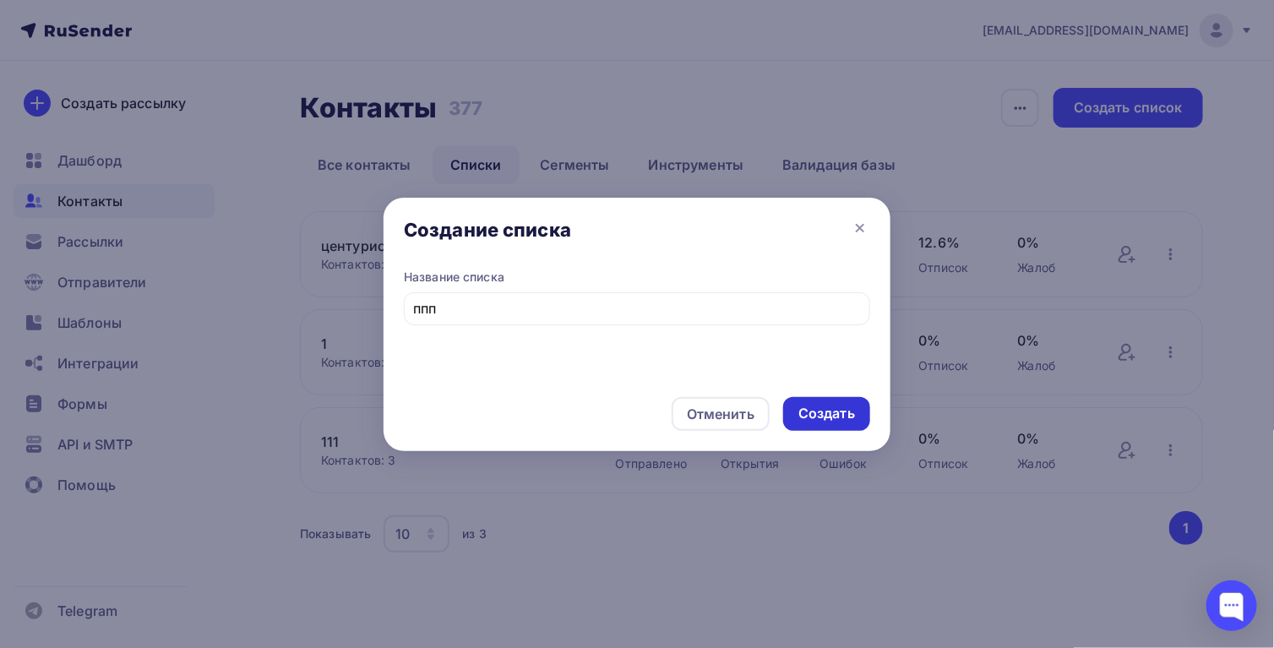
click at [830, 413] on div "Создать" at bounding box center [827, 413] width 57 height 19
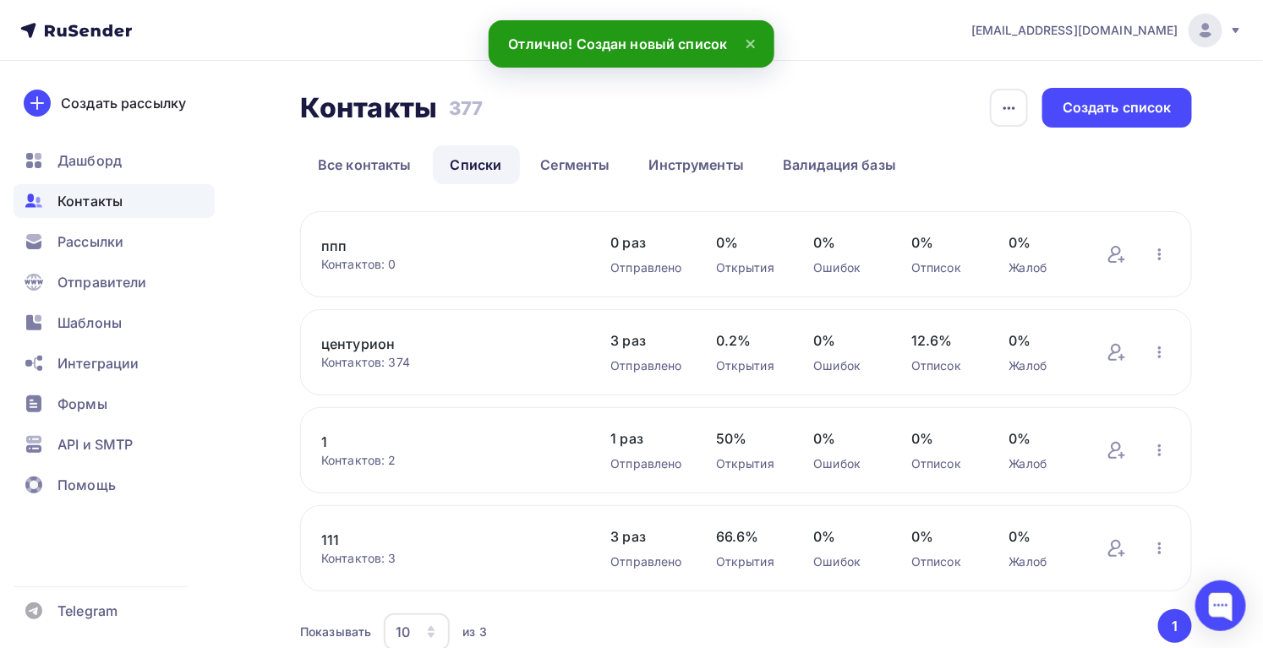
click at [414, 239] on link "ппп" at bounding box center [448, 246] width 255 height 20
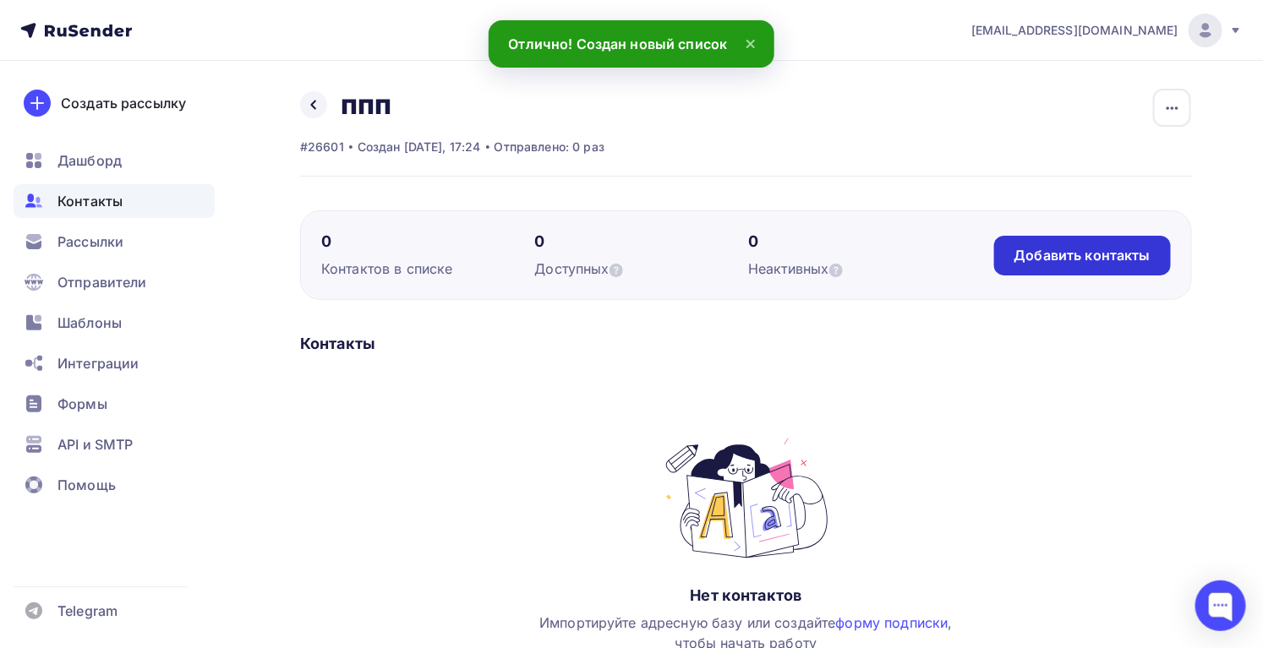
click at [1078, 250] on div "Добавить контакты" at bounding box center [1082, 255] width 136 height 19
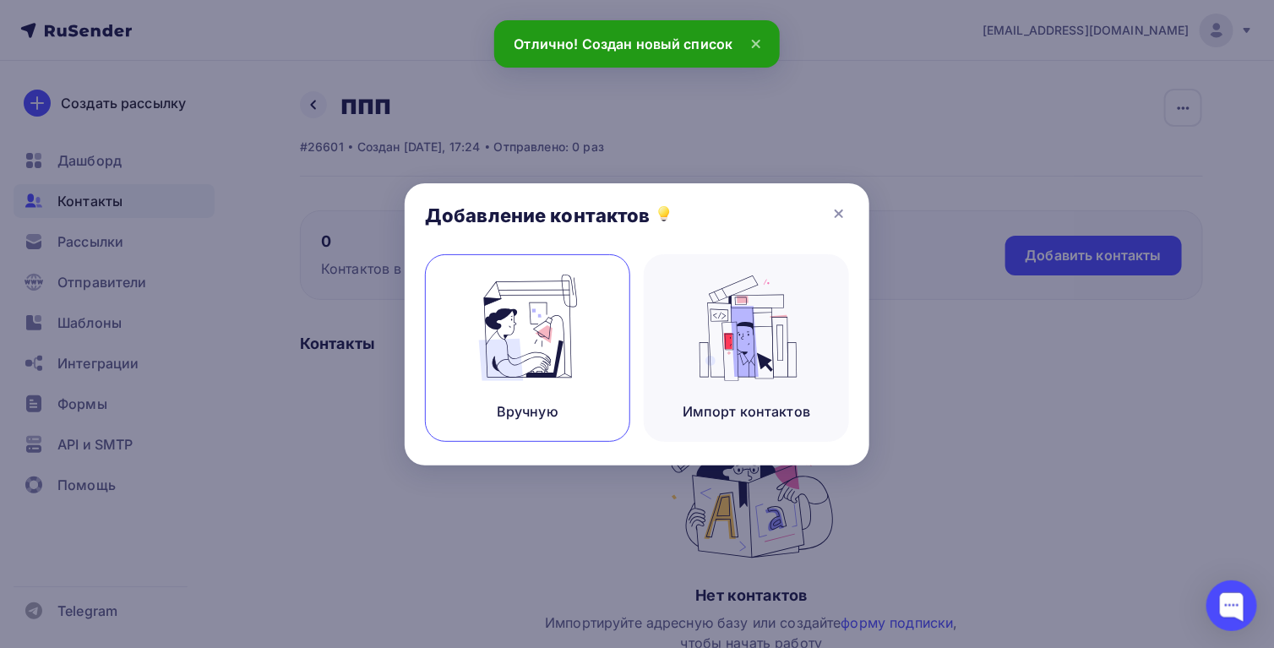
click at [519, 363] on img at bounding box center [528, 328] width 113 height 106
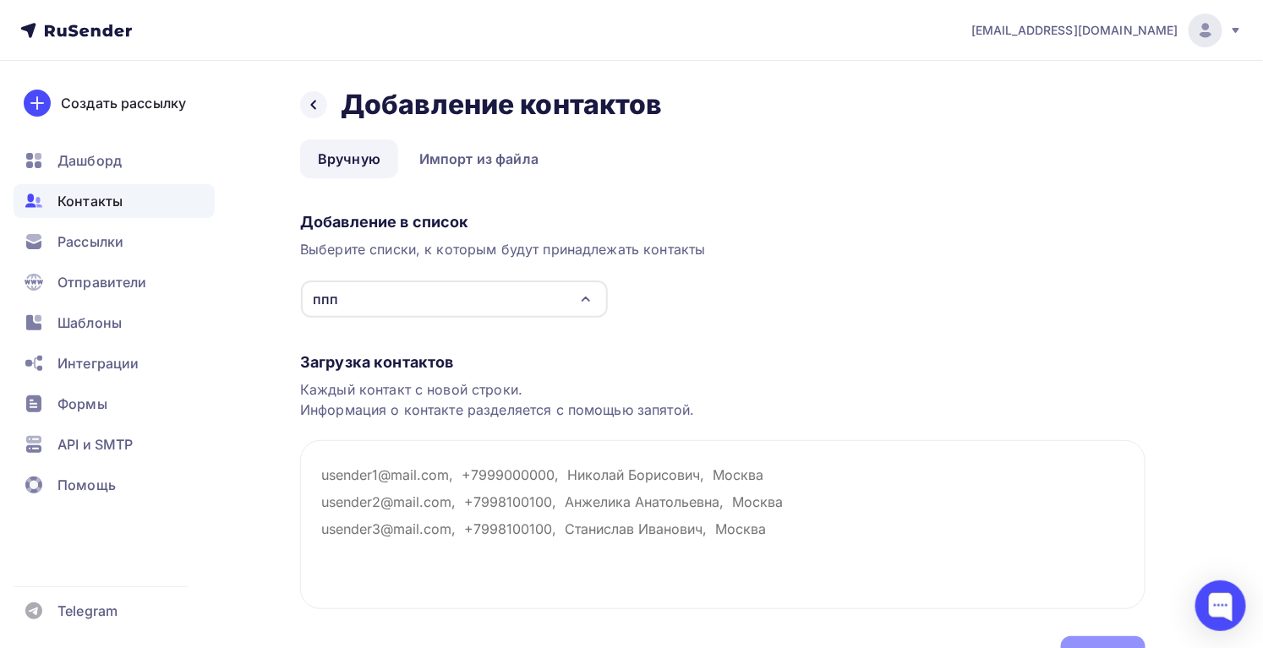
click at [1061, 222] on div "Добавление в список" at bounding box center [722, 222] width 845 height 20
click at [508, 472] on textarea at bounding box center [722, 524] width 845 height 169
click at [478, 543] on textarea at bounding box center [722, 524] width 845 height 169
paste textarea "[EMAIL_ADDRESS][DOMAIN_NAME] , [EMAIL_ADDRESS][DOMAIN_NAME] , [EMAIL_ADDRESS][D…"
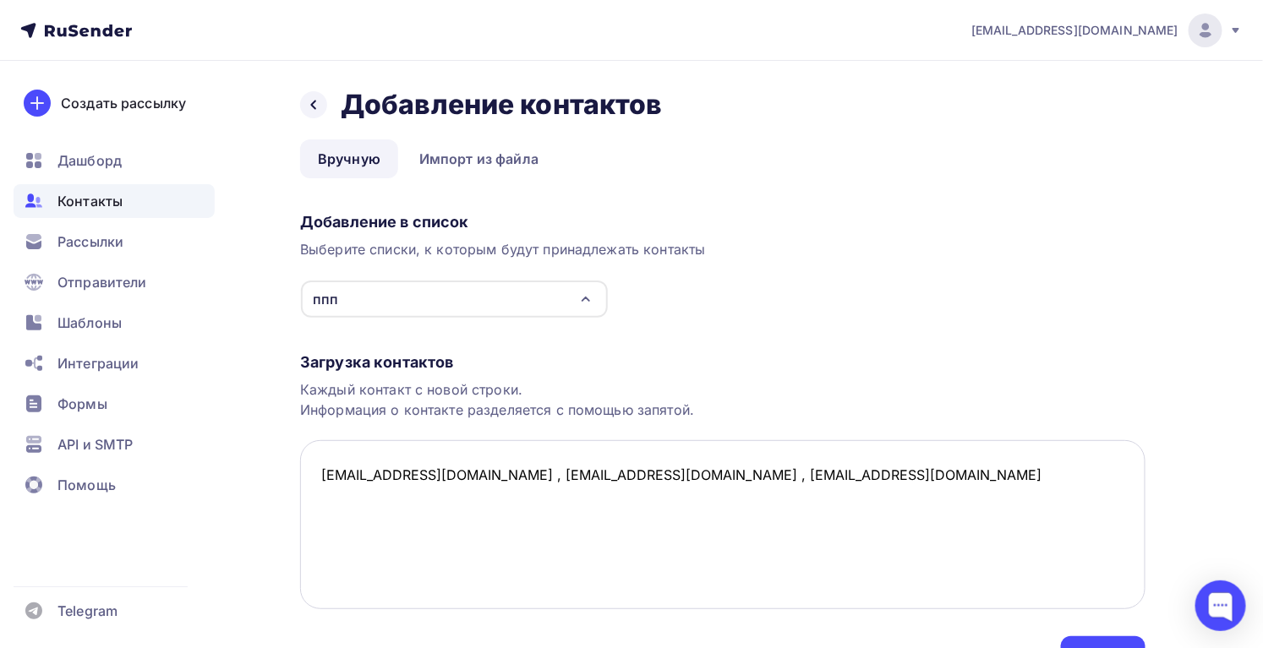
drag, startPoint x: 521, startPoint y: 475, endPoint x: 509, endPoint y: 476, distance: 12.7
click at [509, 476] on textarea "[EMAIL_ADDRESS][DOMAIN_NAME] , [EMAIL_ADDRESS][DOMAIN_NAME] , [EMAIL_ADDRESS][D…" at bounding box center [722, 524] width 845 height 169
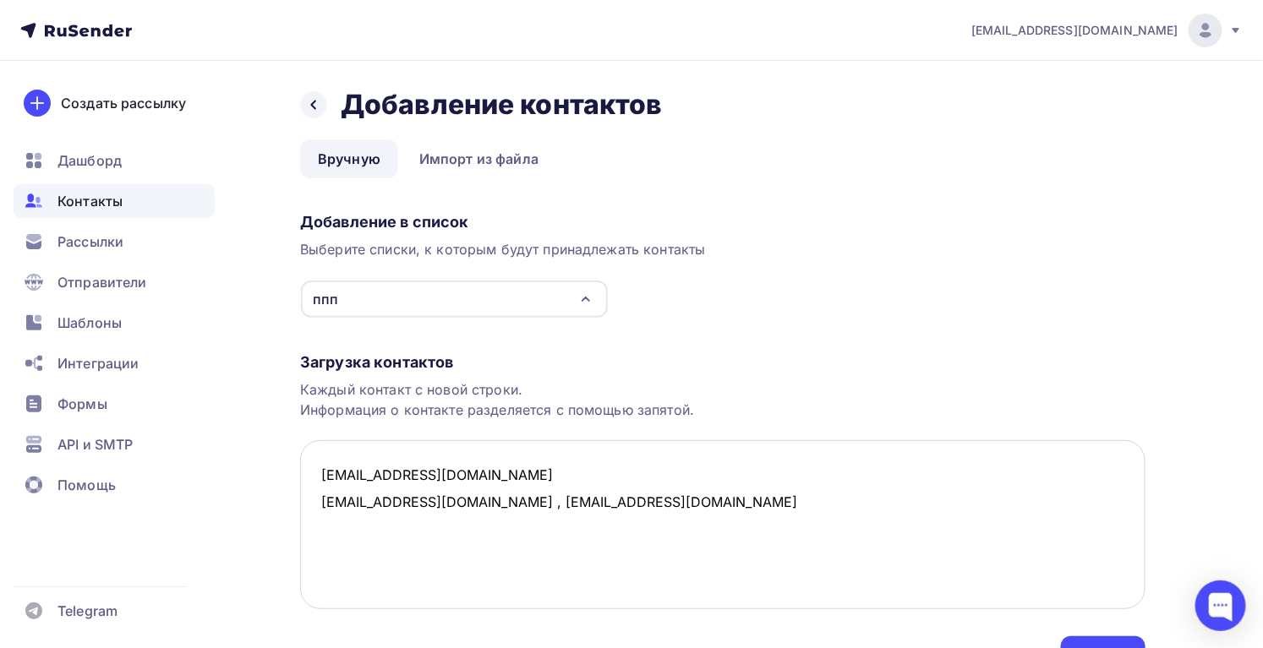
click at [469, 504] on textarea "[EMAIL_ADDRESS][DOMAIN_NAME] [EMAIL_ADDRESS][DOMAIN_NAME] , [EMAIL_ADDRESS][DOM…" at bounding box center [722, 524] width 845 height 169
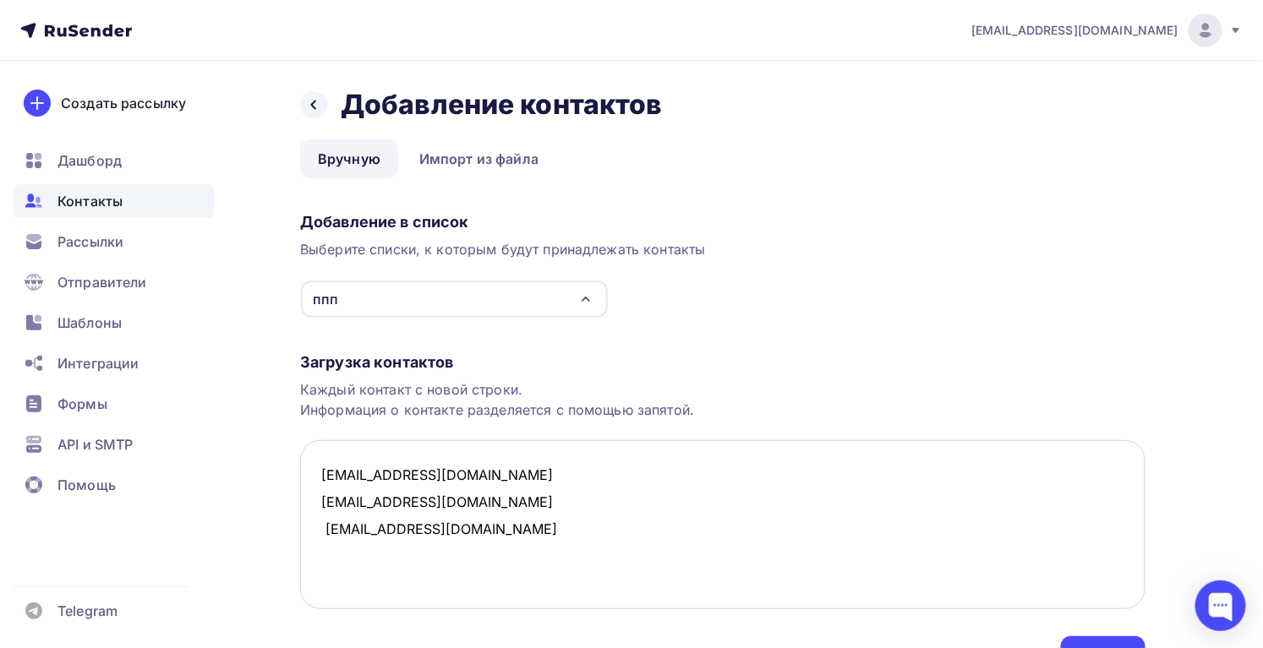
click at [327, 529] on textarea "[EMAIL_ADDRESS][DOMAIN_NAME] [EMAIL_ADDRESS][DOMAIN_NAME] [EMAIL_ADDRESS][DOMAI…" at bounding box center [722, 524] width 845 height 169
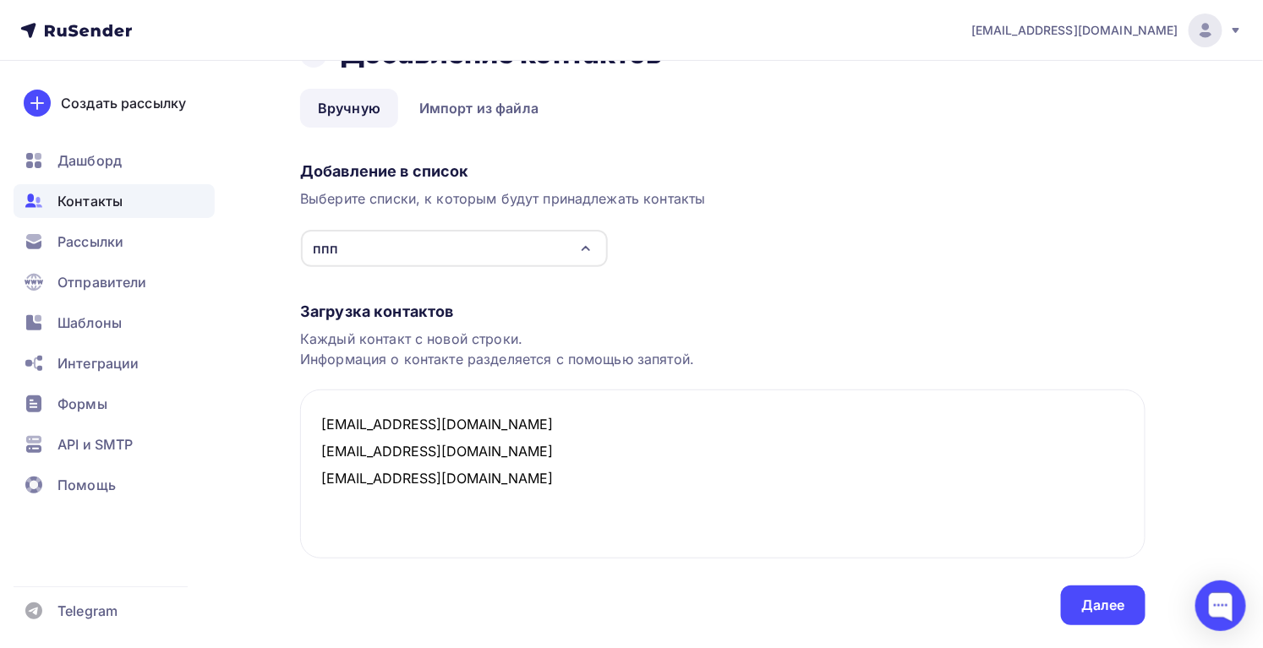
scroll to position [94, 0]
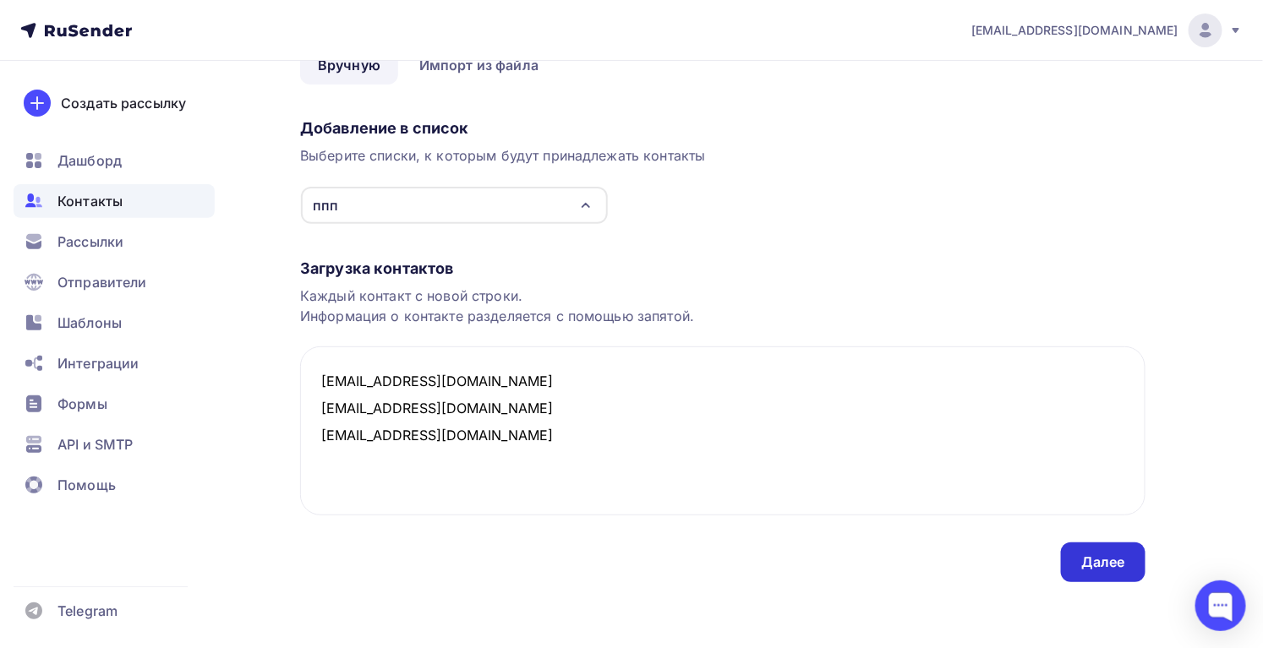
type textarea "[EMAIL_ADDRESS][DOMAIN_NAME] [EMAIL_ADDRESS][DOMAIN_NAME] [EMAIL_ADDRESS][DOMAI…"
click at [1094, 564] on div "Далее" at bounding box center [1103, 562] width 44 height 19
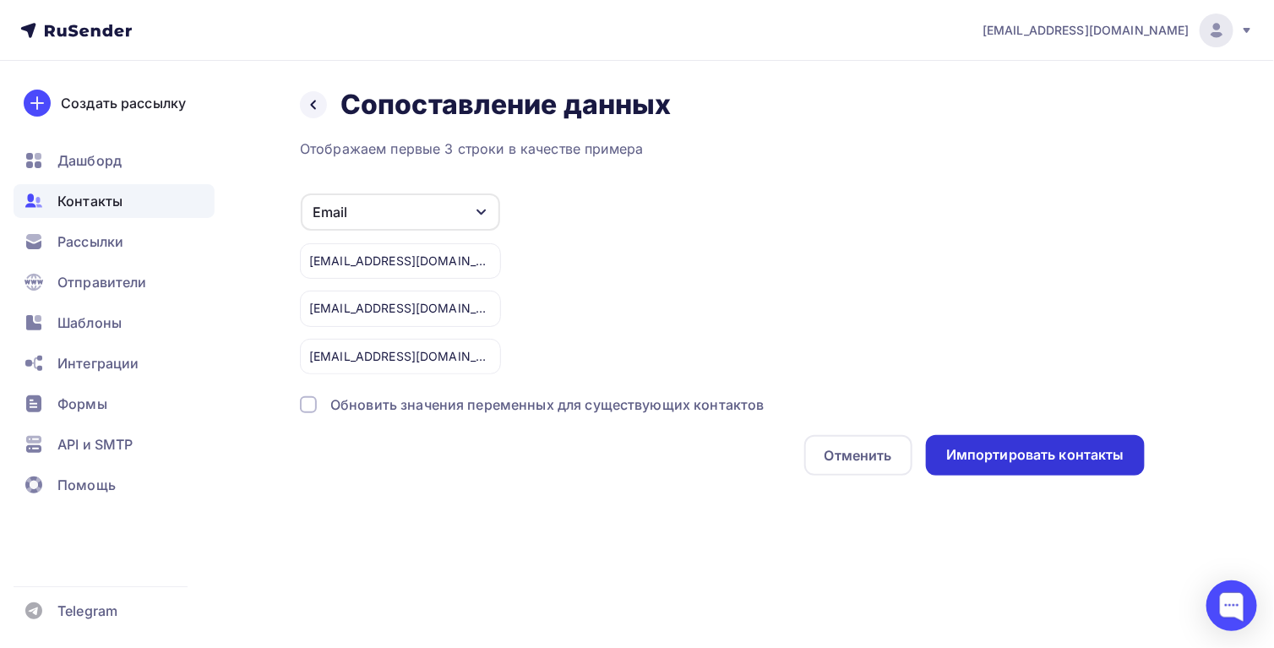
click at [1067, 467] on div "Импортировать контакты" at bounding box center [1035, 455] width 219 height 41
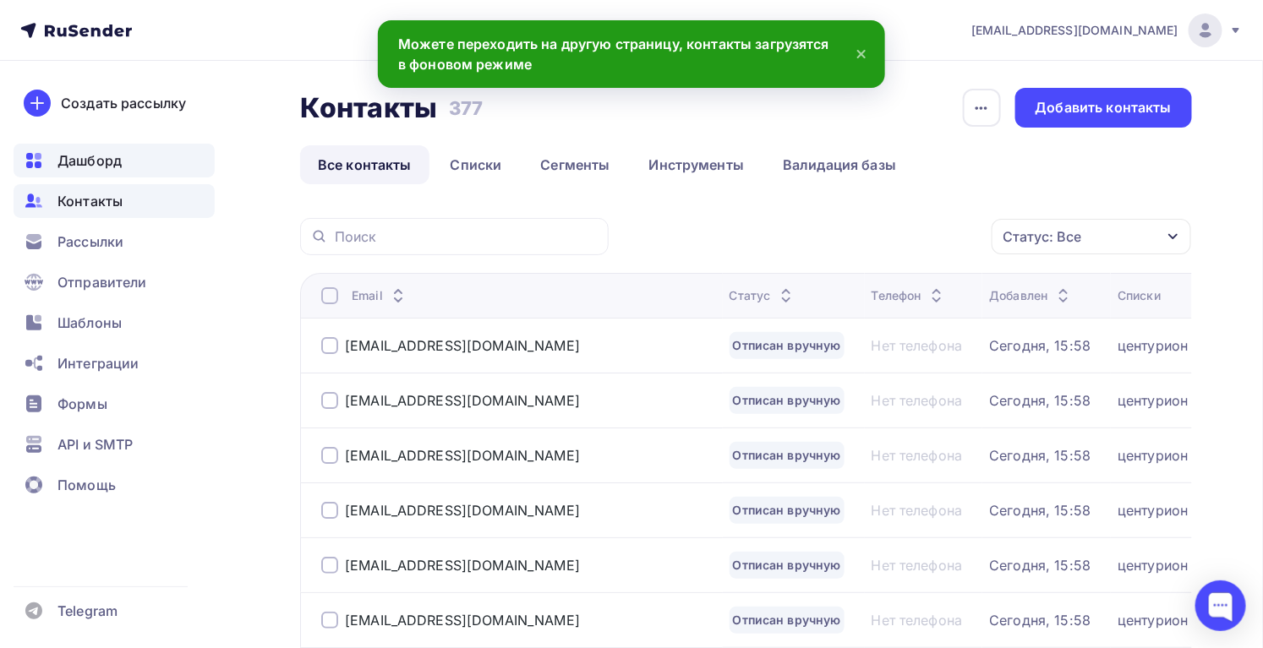
click at [83, 172] on div "Дашборд" at bounding box center [114, 161] width 201 height 34
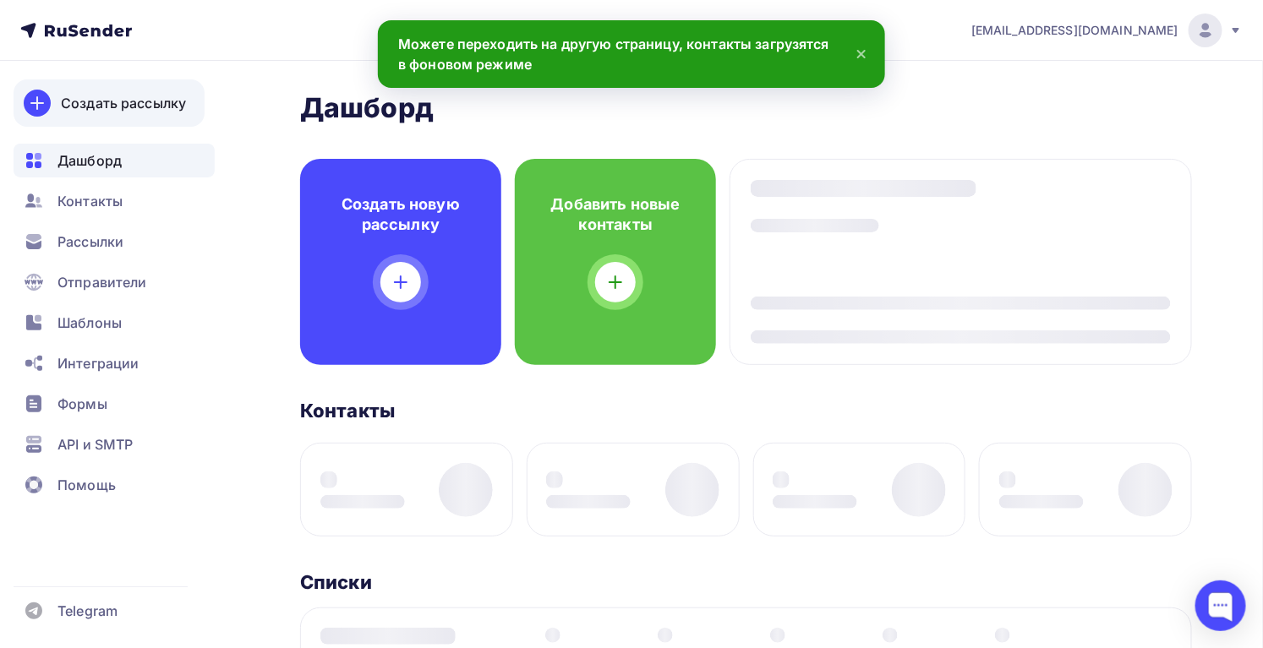
click at [109, 110] on div "Создать рассылку" at bounding box center [123, 103] width 125 height 20
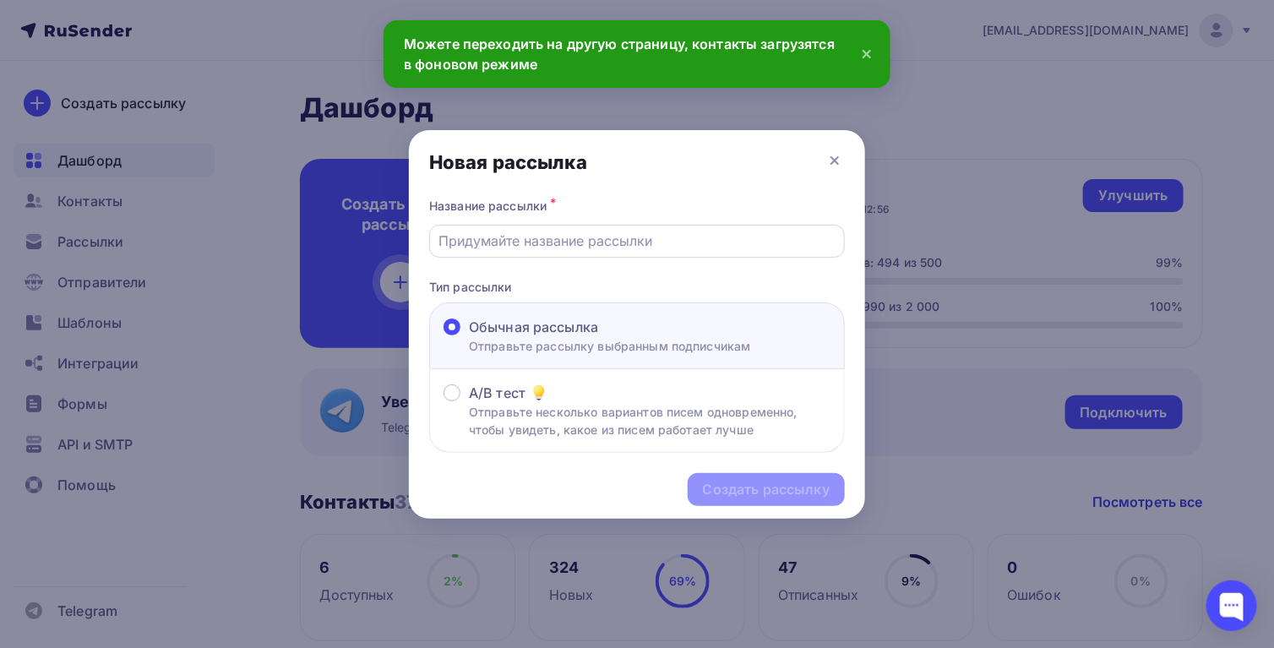
click at [520, 225] on div at bounding box center [637, 241] width 416 height 33
click at [530, 239] on input "text" at bounding box center [637, 241] width 396 height 20
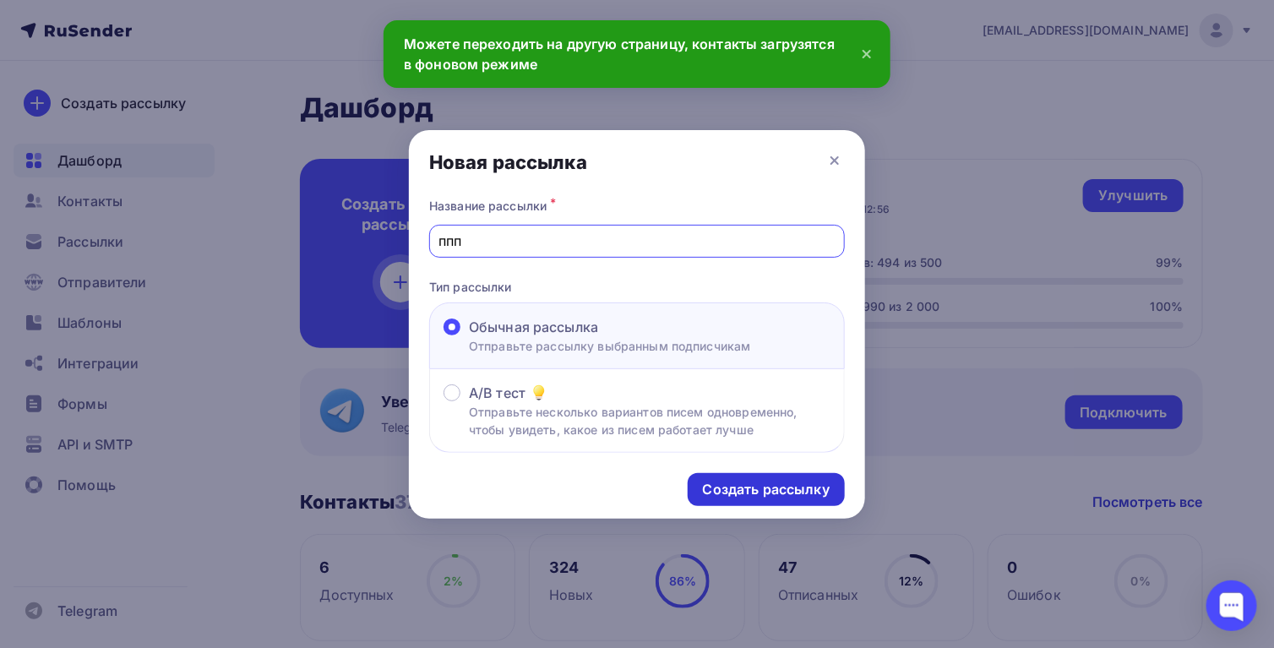
type input "ппп"
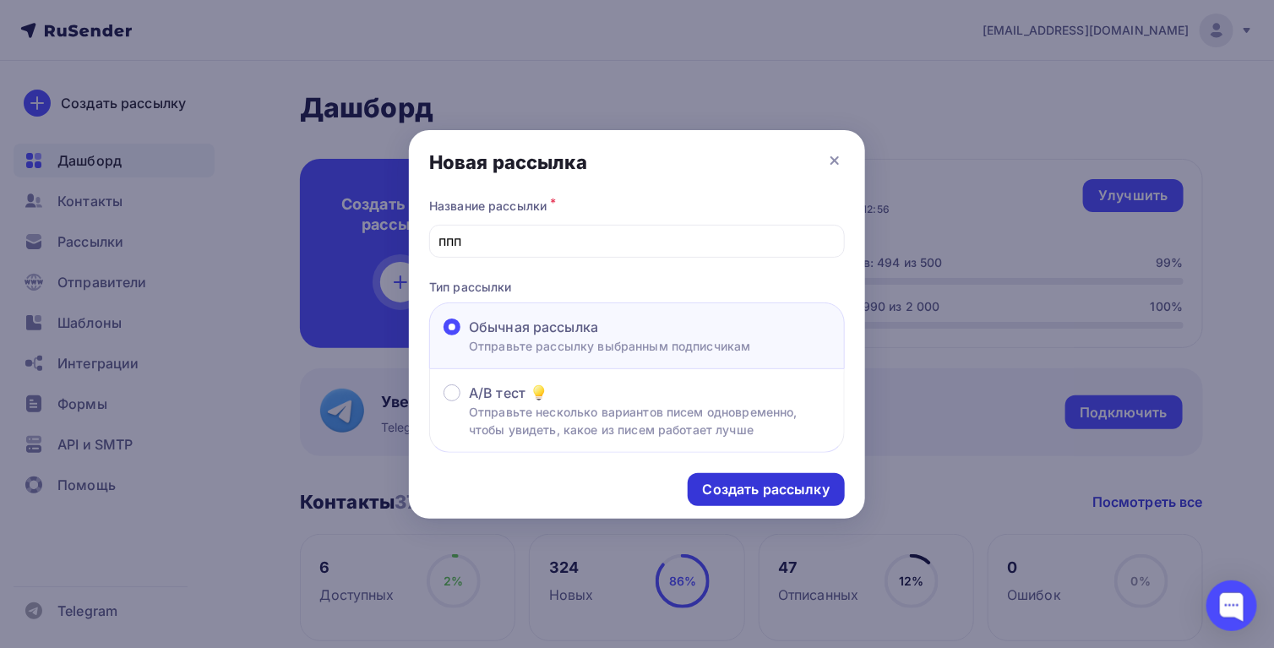
click at [775, 492] on div "Создать рассылку" at bounding box center [766, 489] width 127 height 19
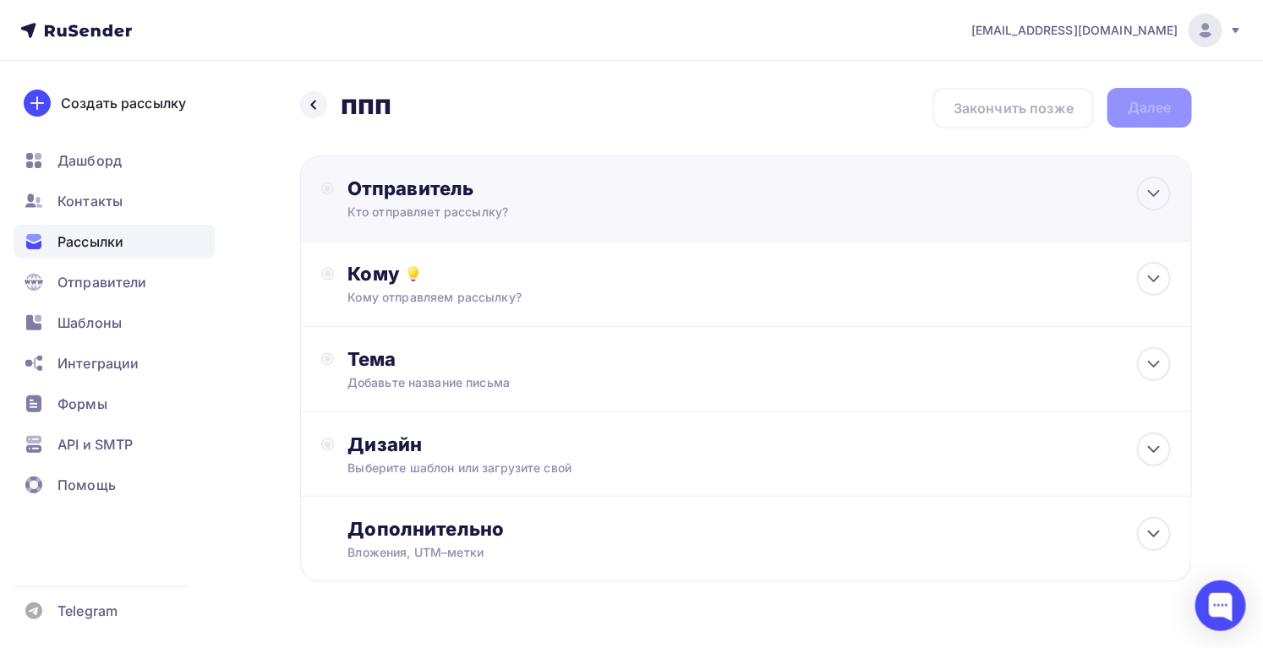
click at [430, 212] on div "Кто отправляет рассылку?" at bounding box center [512, 212] width 330 height 17
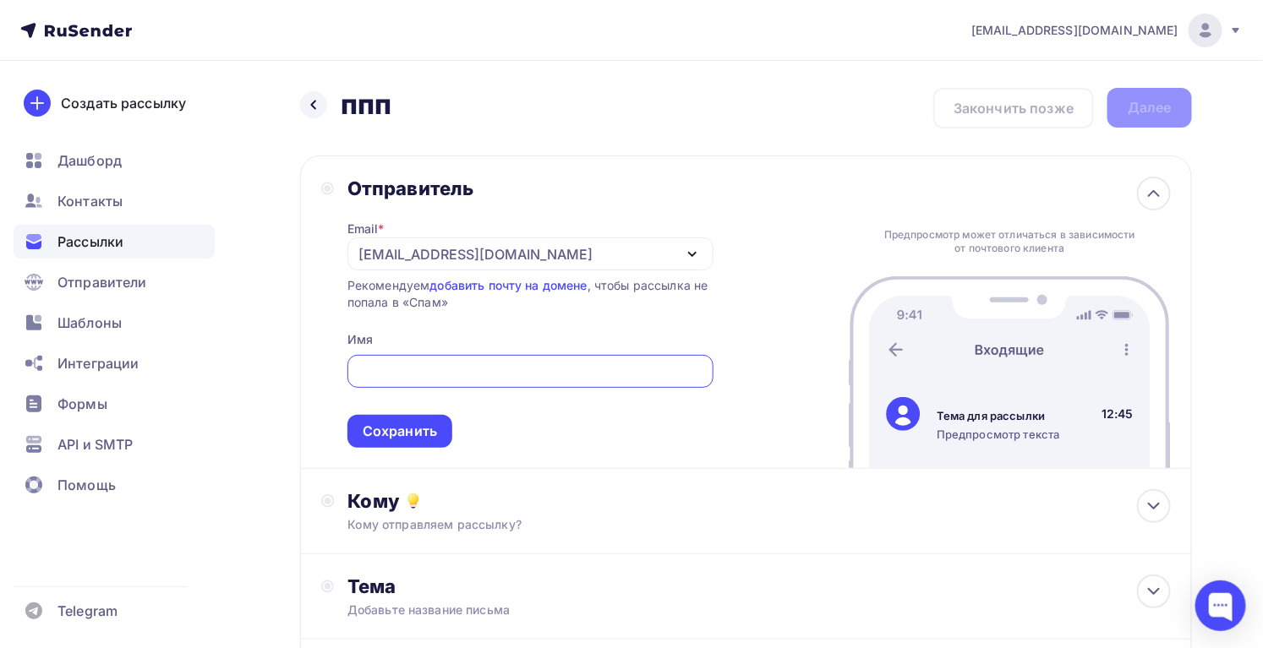
click at [453, 249] on div "[EMAIL_ADDRESS][DOMAIN_NAME]" at bounding box center [475, 254] width 234 height 20
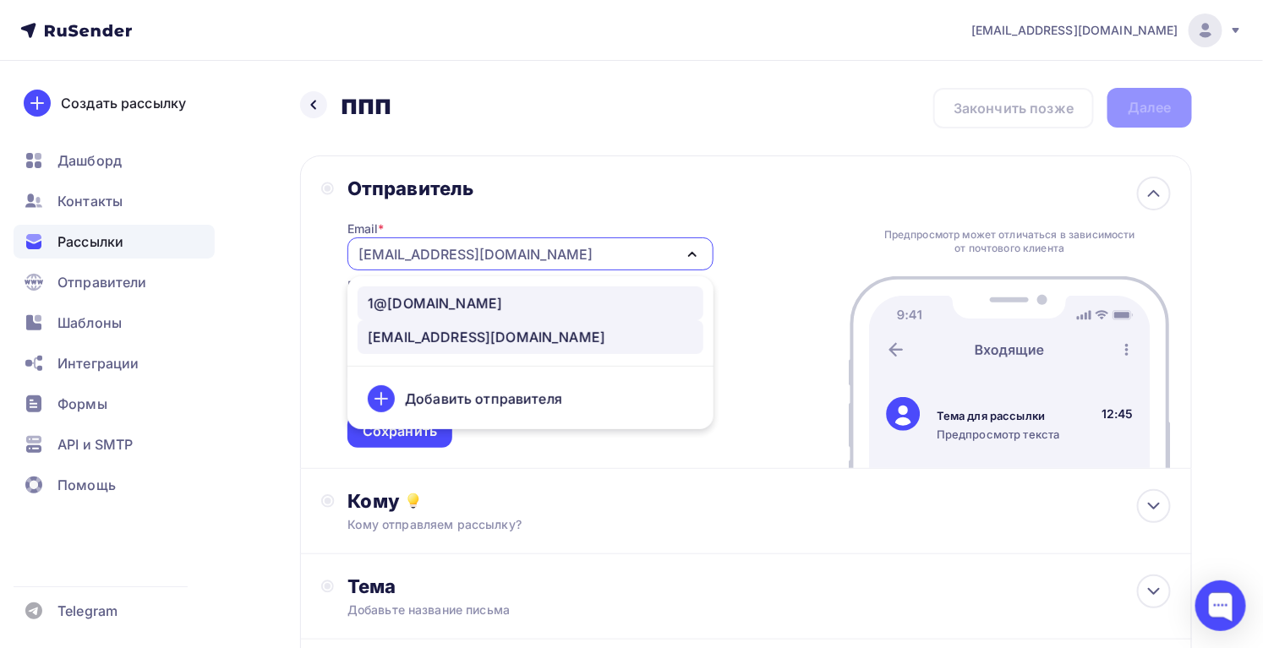
click at [434, 311] on div "1@[DOMAIN_NAME]" at bounding box center [435, 303] width 134 height 20
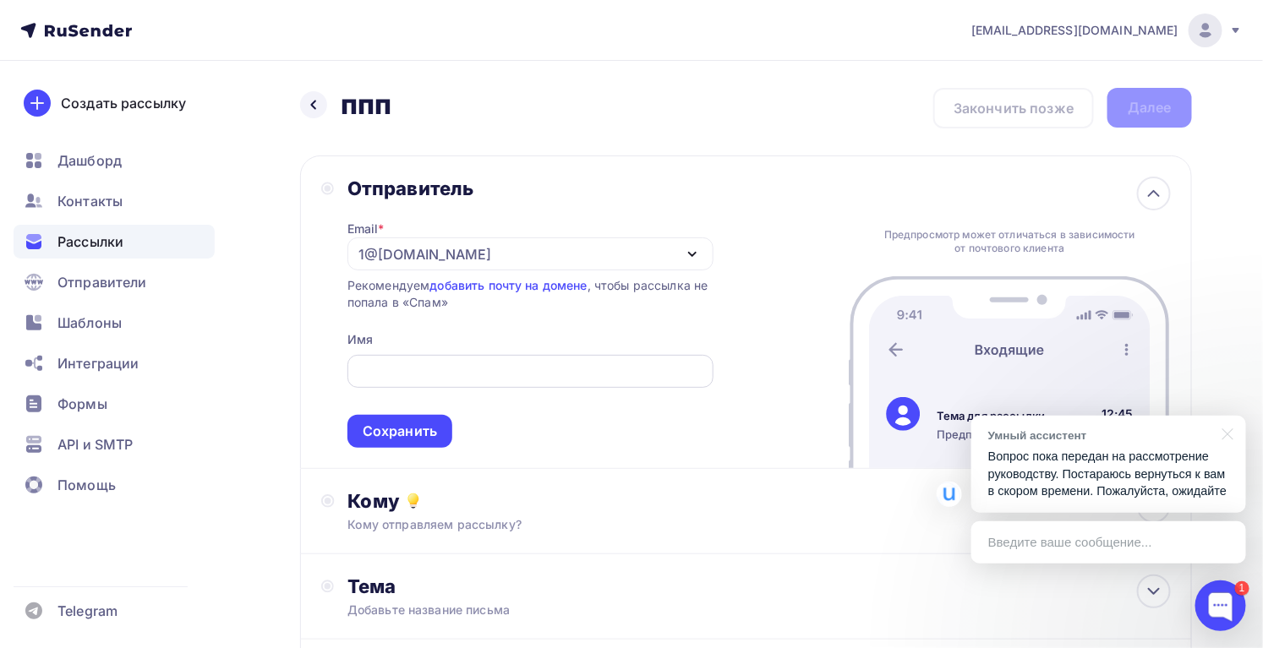
click at [449, 375] on input "text" at bounding box center [530, 372] width 347 height 20
click at [445, 380] on input "text" at bounding box center [530, 372] width 347 height 20
paste input "От кого: Завод входных дверей "Центурион""
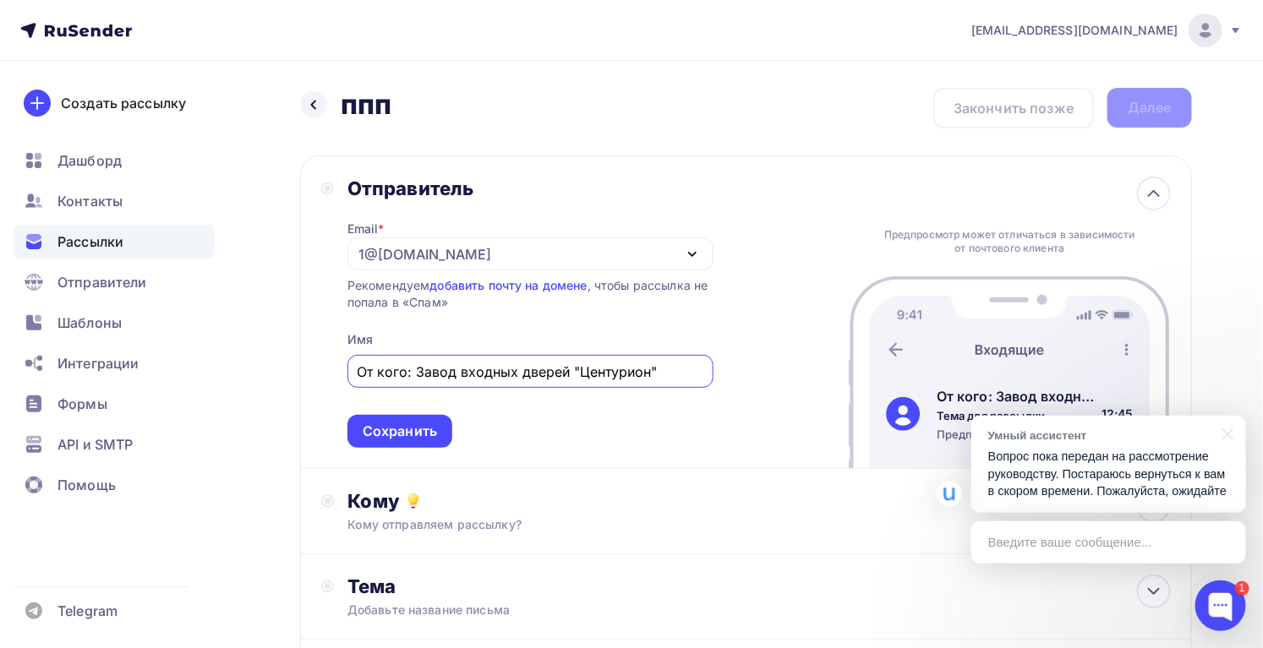
drag, startPoint x: 416, startPoint y: 364, endPoint x: 320, endPoint y: 365, distance: 95.5
click at [320, 365] on div "Отправитель Email * 1@[DOMAIN_NAME] 1@[DOMAIN_NAME] [EMAIL_ADDRESS][DOMAIN_NAME…" at bounding box center [746, 313] width 892 height 314
type input "Завод входных дверей "Центурион""
click at [391, 435] on div "Сохранить" at bounding box center [400, 431] width 74 height 19
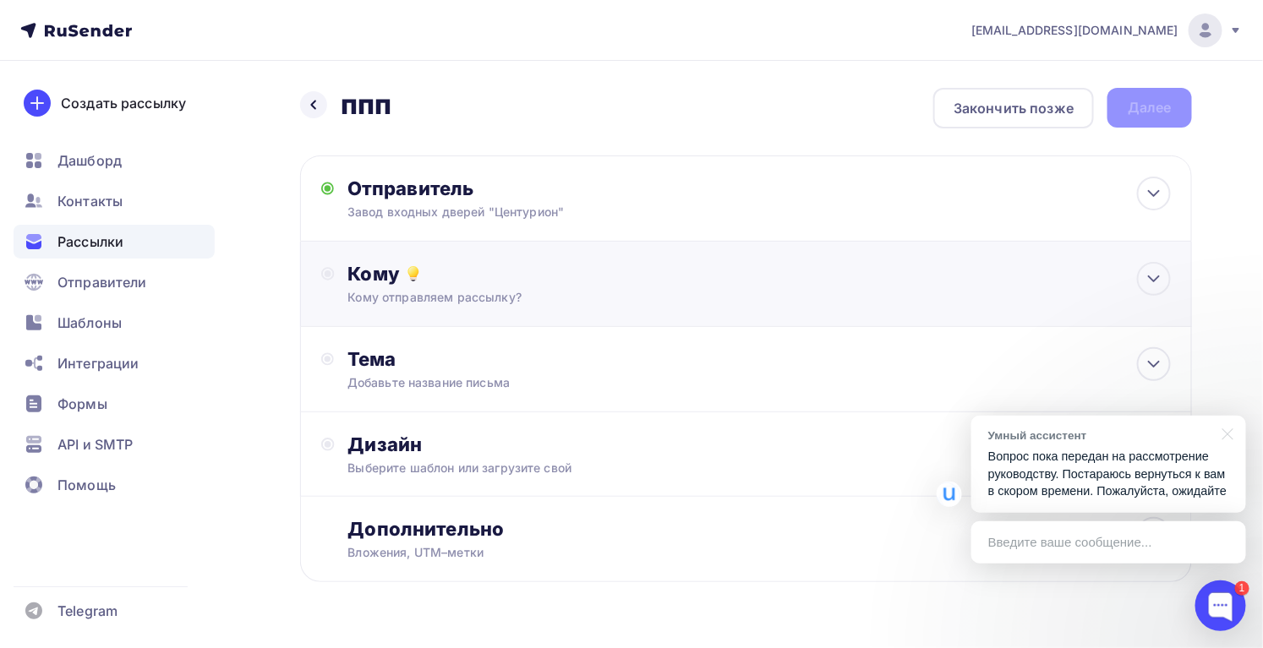
click at [445, 301] on div "Кому отправляем рассылку?" at bounding box center [718, 297] width 740 height 17
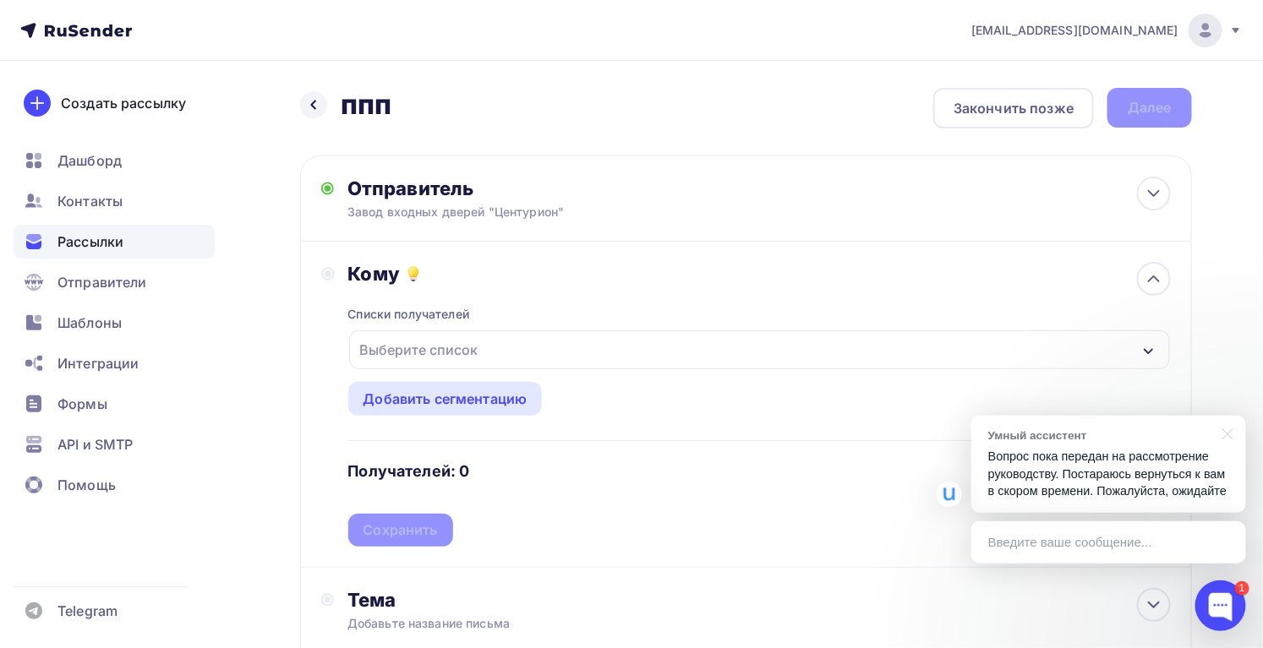
click at [478, 357] on div "Выберите список" at bounding box center [419, 350] width 132 height 30
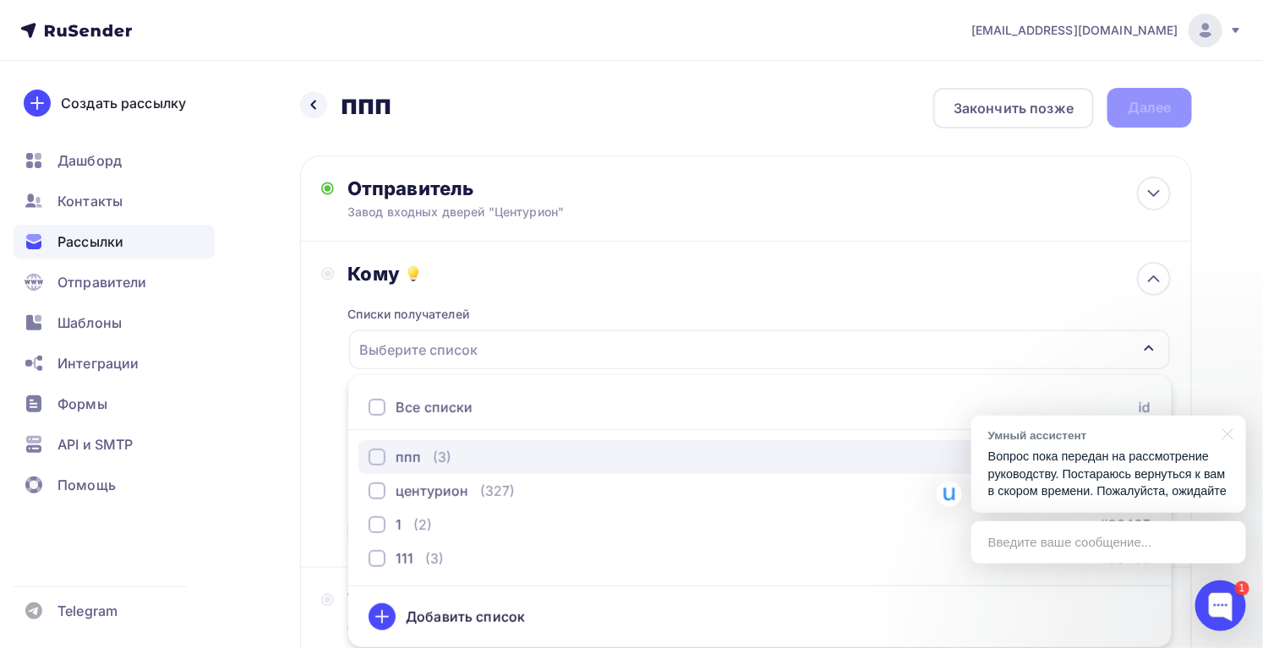
click at [371, 466] on div "ппп" at bounding box center [394, 457] width 52 height 20
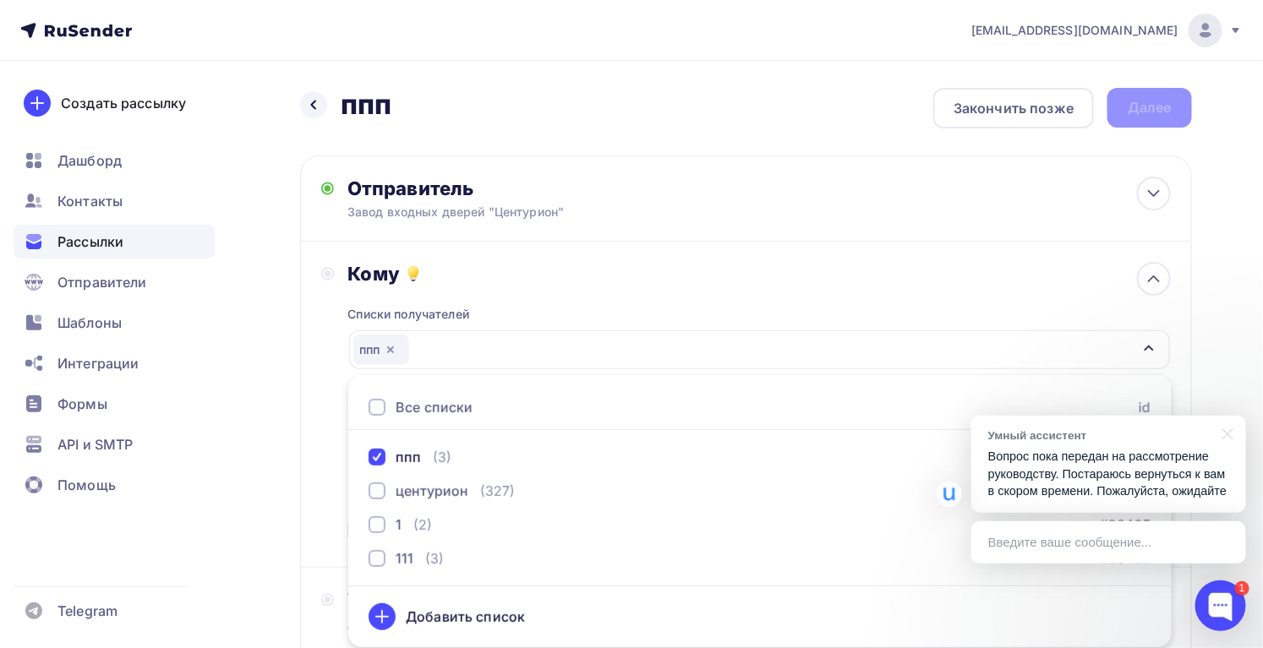
click at [334, 423] on div "Кому Списки получателей ппп Все списки id ппп (3) #26601 центурион (327) #26568…" at bounding box center [745, 404] width 849 height 285
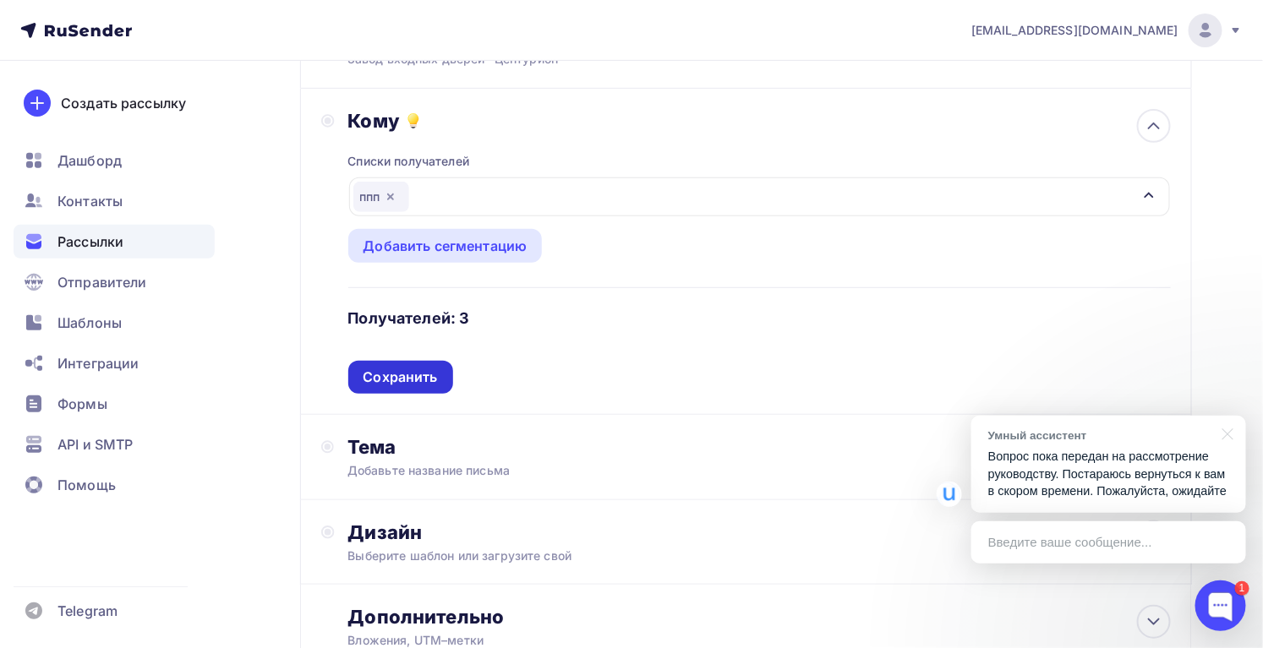
click at [423, 379] on div "Сохранить" at bounding box center [400, 377] width 74 height 19
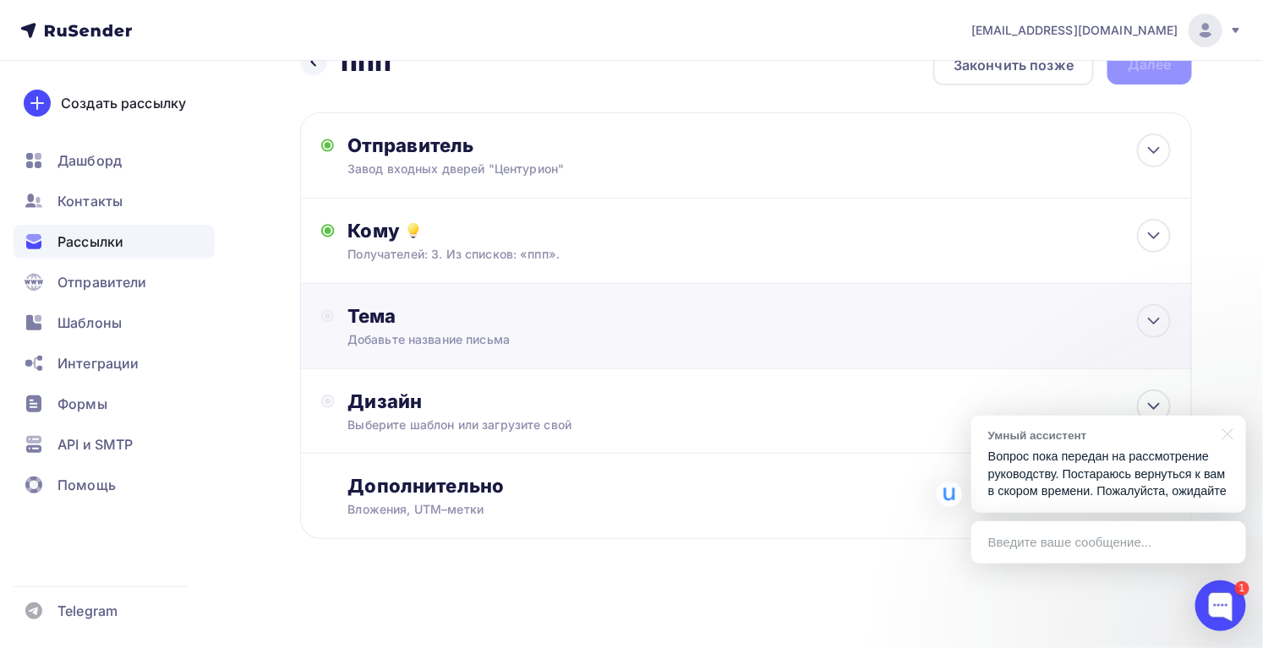
click at [433, 352] on div "Тема Добавьте название письма Тема * Рекомендуем использовать не более 150 симв…" at bounding box center [746, 326] width 892 height 85
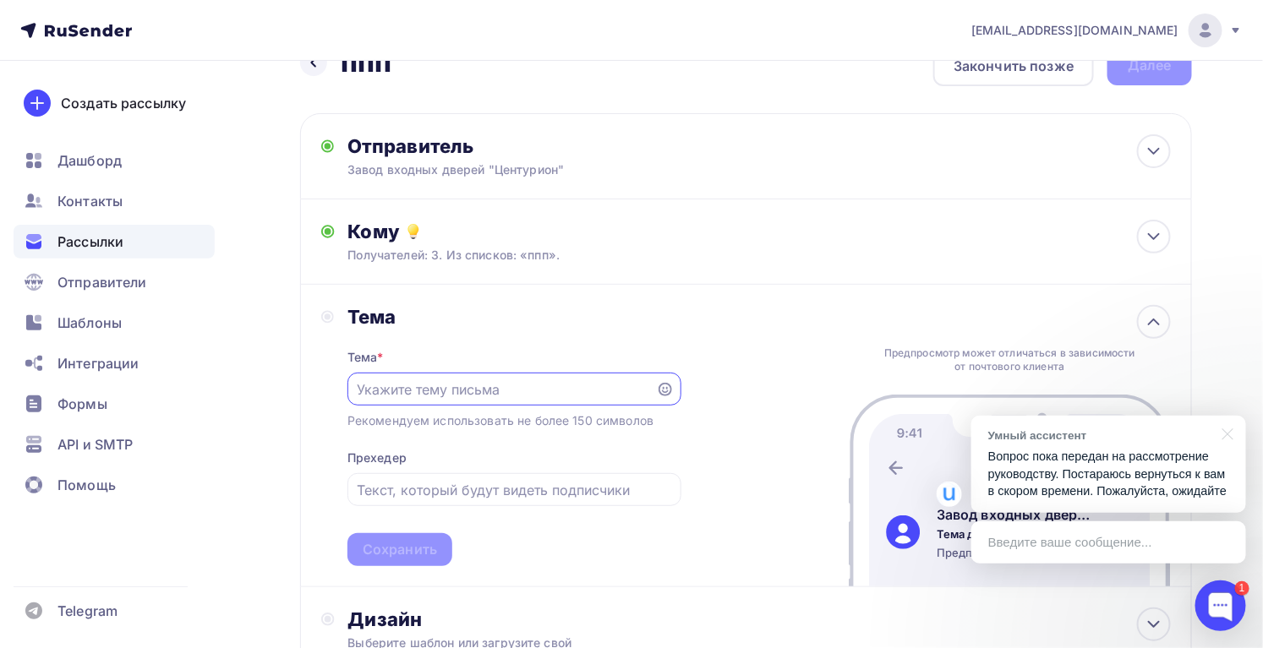
paste input "Металлические двери оптом от 7510руб"
type input "Металлические двери оптом от 7510руб"
click at [418, 493] on input "text" at bounding box center [514, 490] width 314 height 20
paste input "Металлические двери оптом от 7510руб"
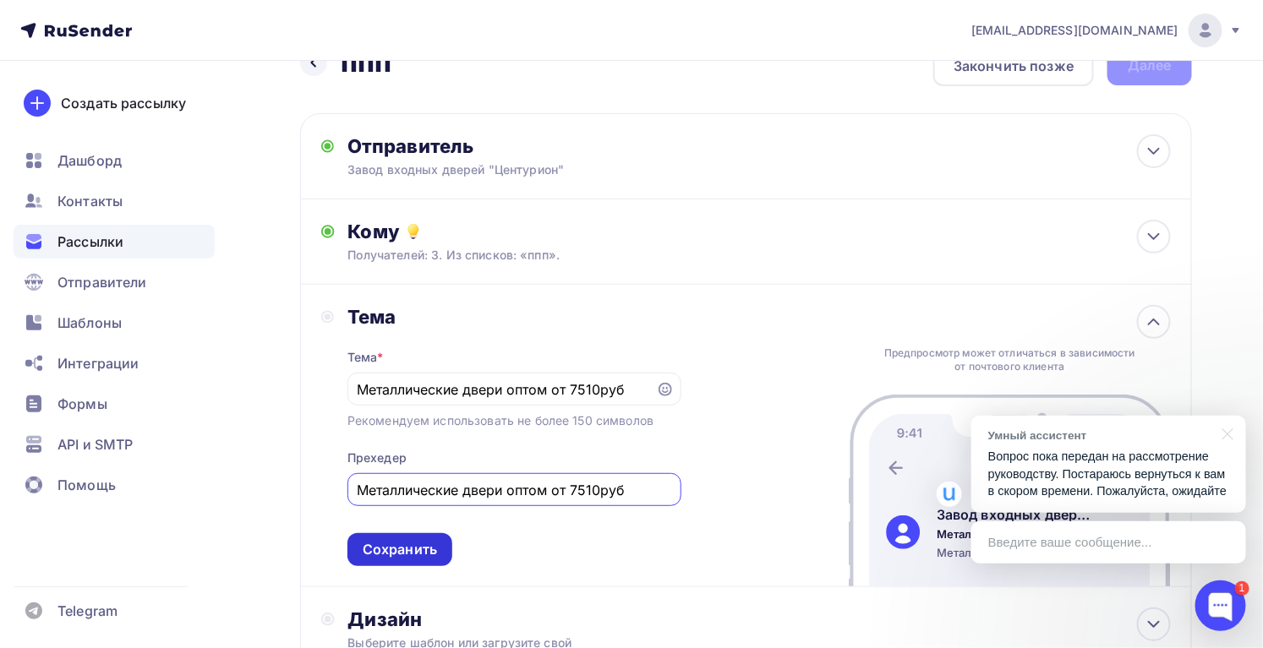
type input "Металлические двери оптом от 7510руб"
click at [445, 559] on div "Сохранить" at bounding box center [399, 549] width 105 height 33
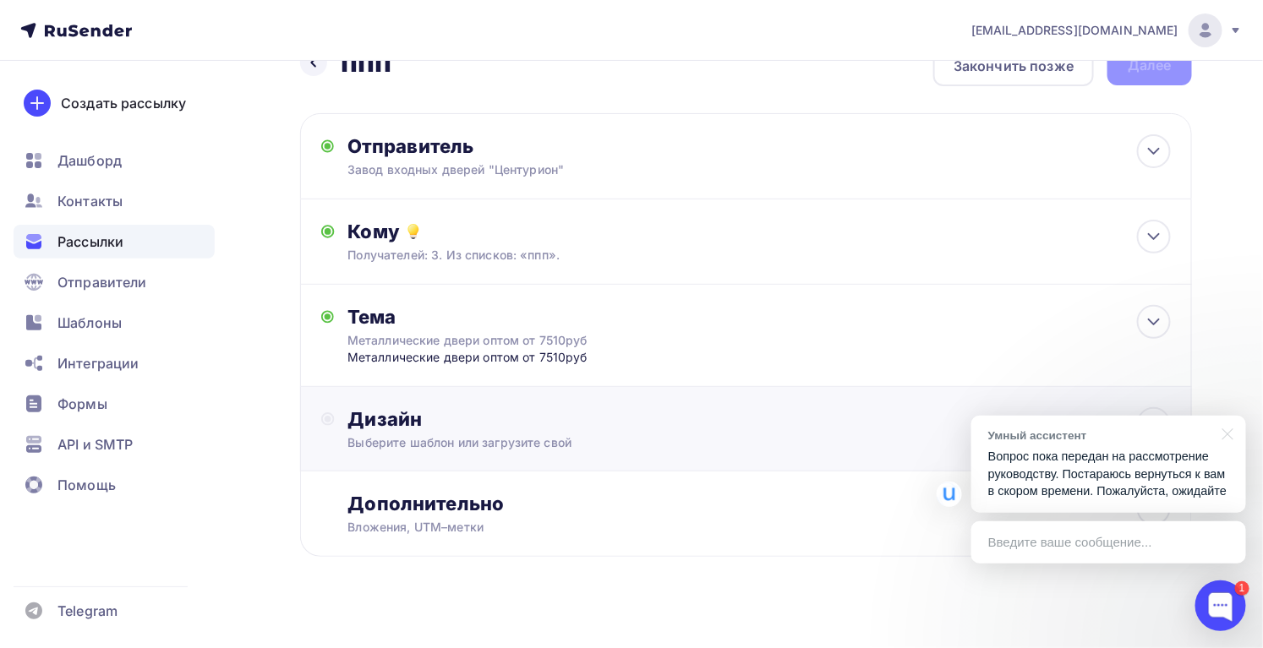
click at [423, 456] on div "Дизайн Выберите шаблон или загрузите свой" at bounding box center [745, 438] width 849 height 63
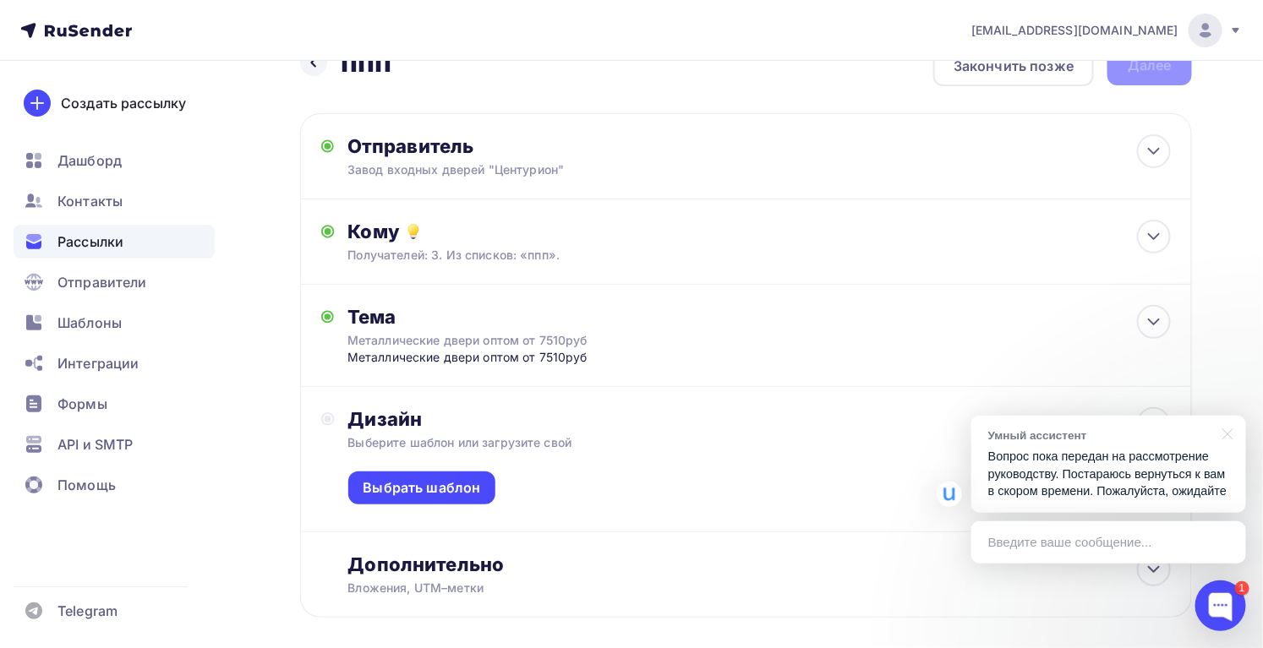
scroll to position [121, 0]
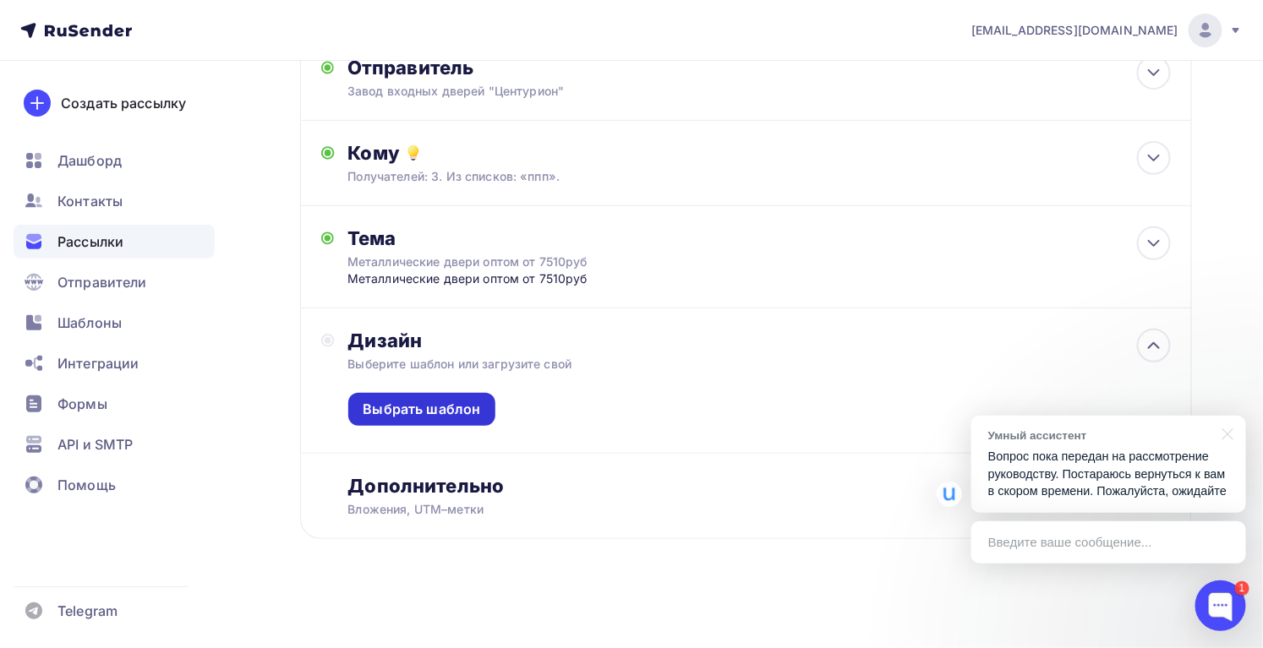
click at [432, 399] on div "Выбрать шаблон" at bounding box center [422, 409] width 148 height 33
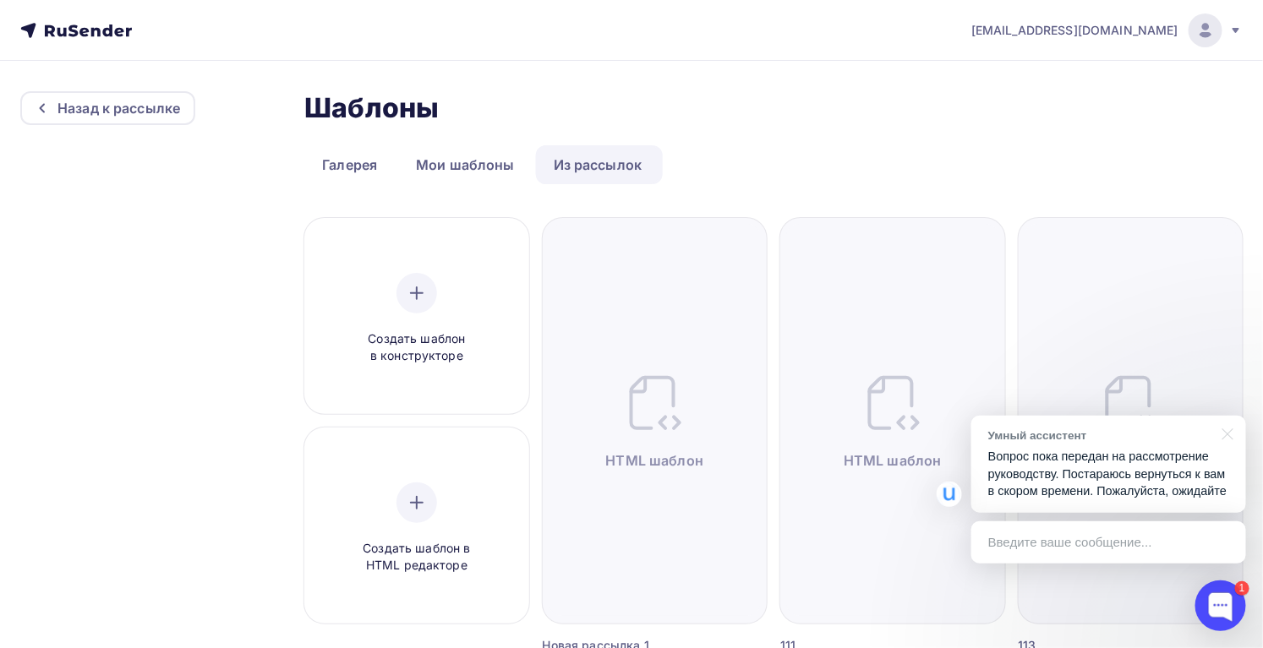
click at [610, 170] on link "Из рассылок" at bounding box center [598, 164] width 124 height 39
click at [445, 167] on link "Мои шаблоны" at bounding box center [465, 164] width 134 height 39
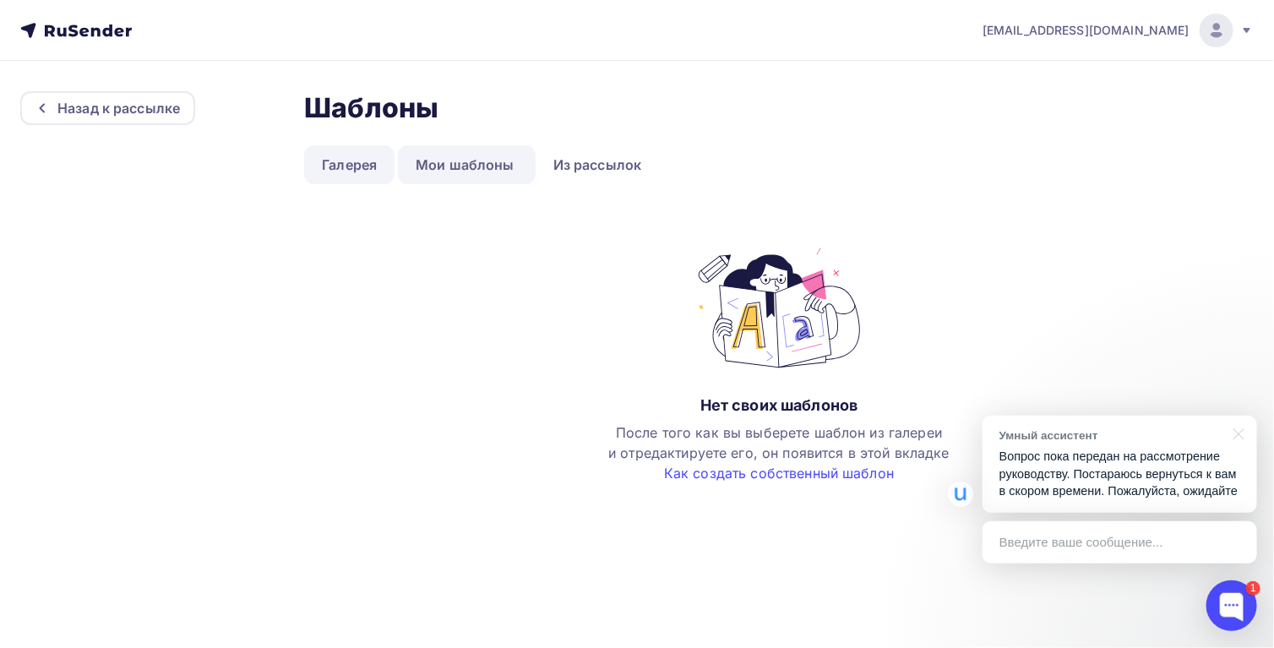
click at [388, 166] on link "Галерея" at bounding box center [349, 164] width 90 height 39
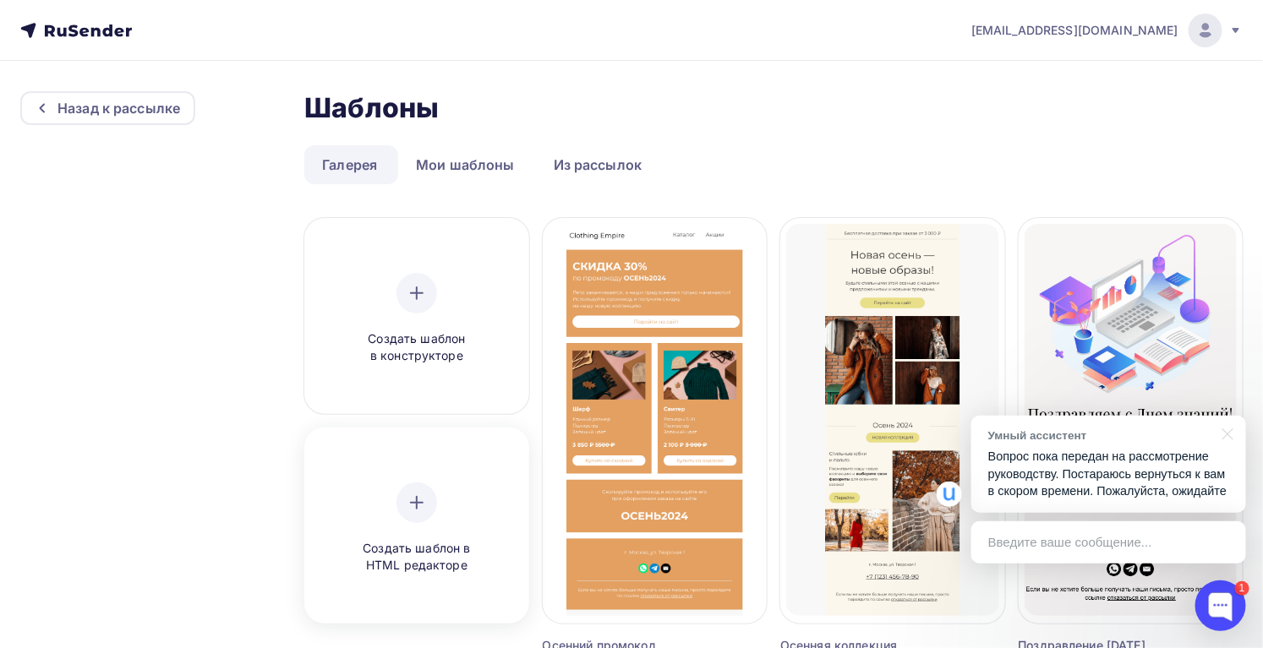
click at [428, 587] on div "Создать шаблон в HTML редакторе" at bounding box center [416, 528] width 212 height 189
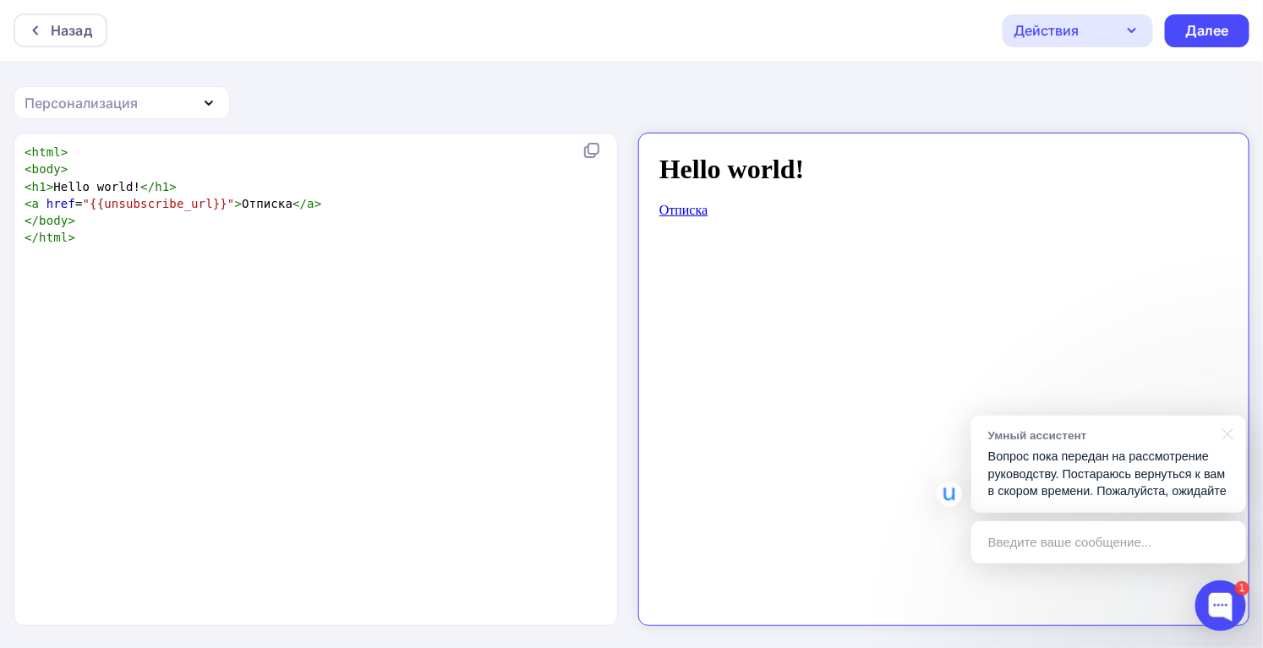
click at [267, 249] on div "xxxxxxxxxx < html > < body > < h1 > Hello world! </ h1 > < a href = "{{unsubscr…" at bounding box center [312, 195] width 582 height 110
type textarea "<html> <body> <h1>Hello world!</h1>"
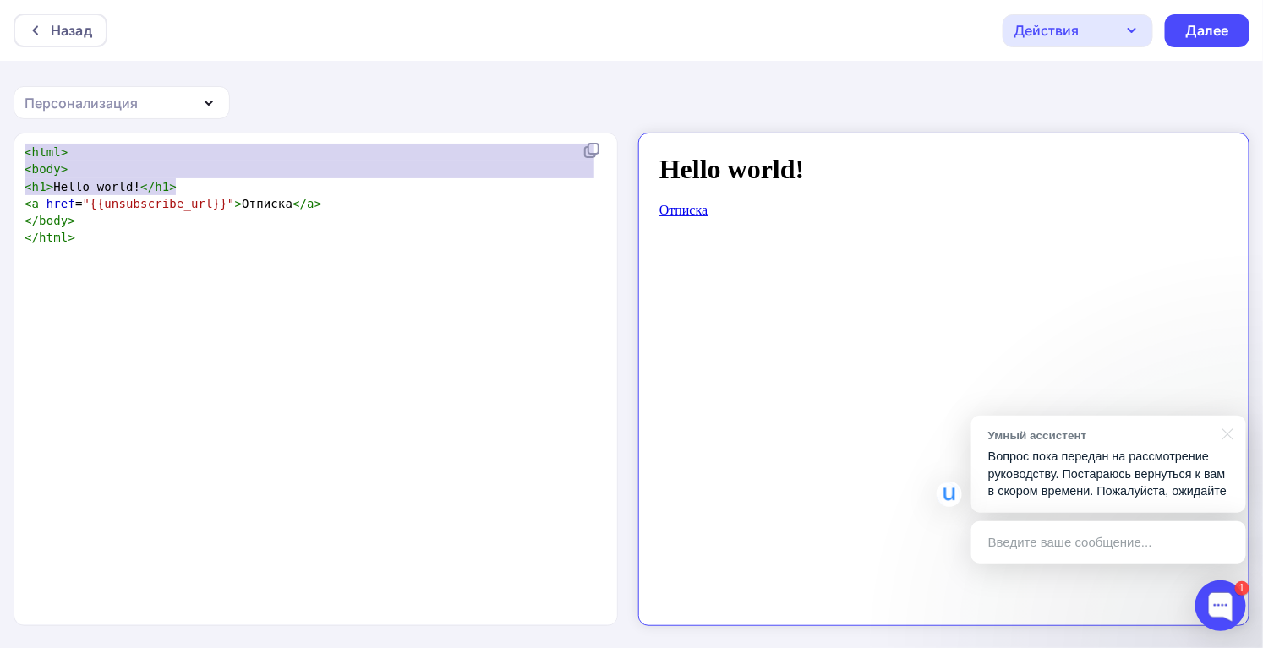
drag, startPoint x: 231, startPoint y: 185, endPoint x: -14, endPoint y: 153, distance: 247.2
click at [0, 153] on html "Назад Действия Отправить тестовое письмо Сохранить в Мои шаблоны Выйти без сохр…" at bounding box center [631, 324] width 1263 height 648
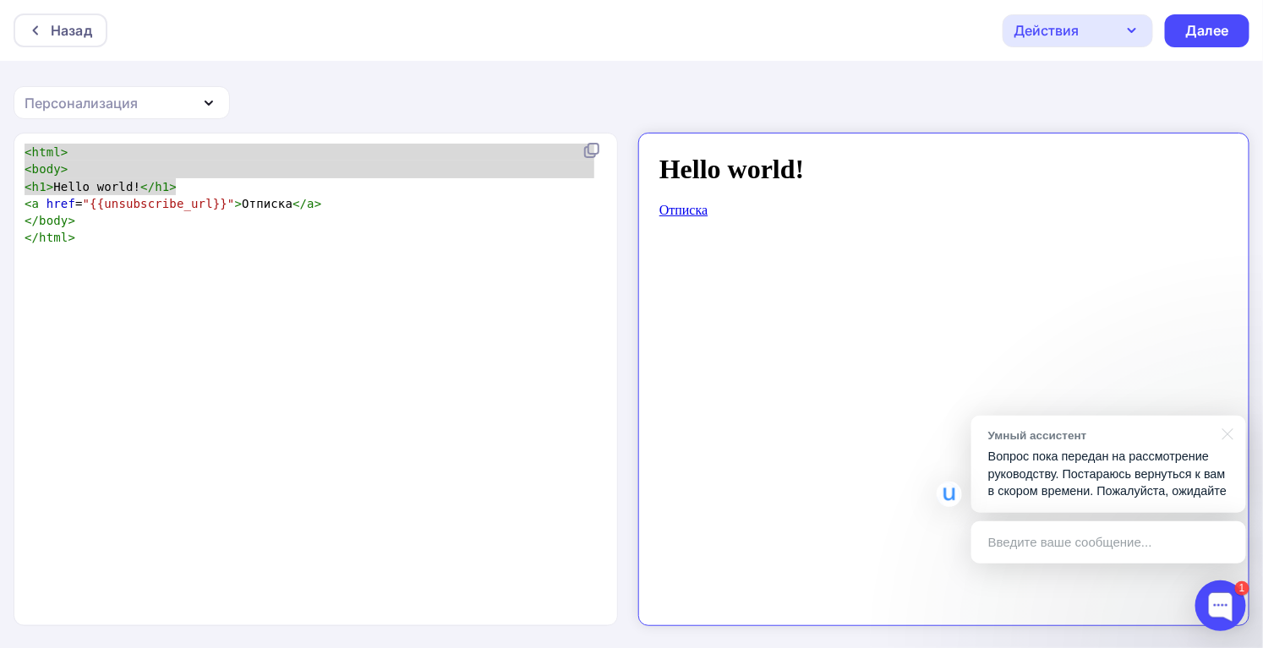
drag, startPoint x: 159, startPoint y: 188, endPoint x: 181, endPoint y: 191, distance: 22.1
click at [160, 188] on span "h1" at bounding box center [162, 187] width 14 height 14
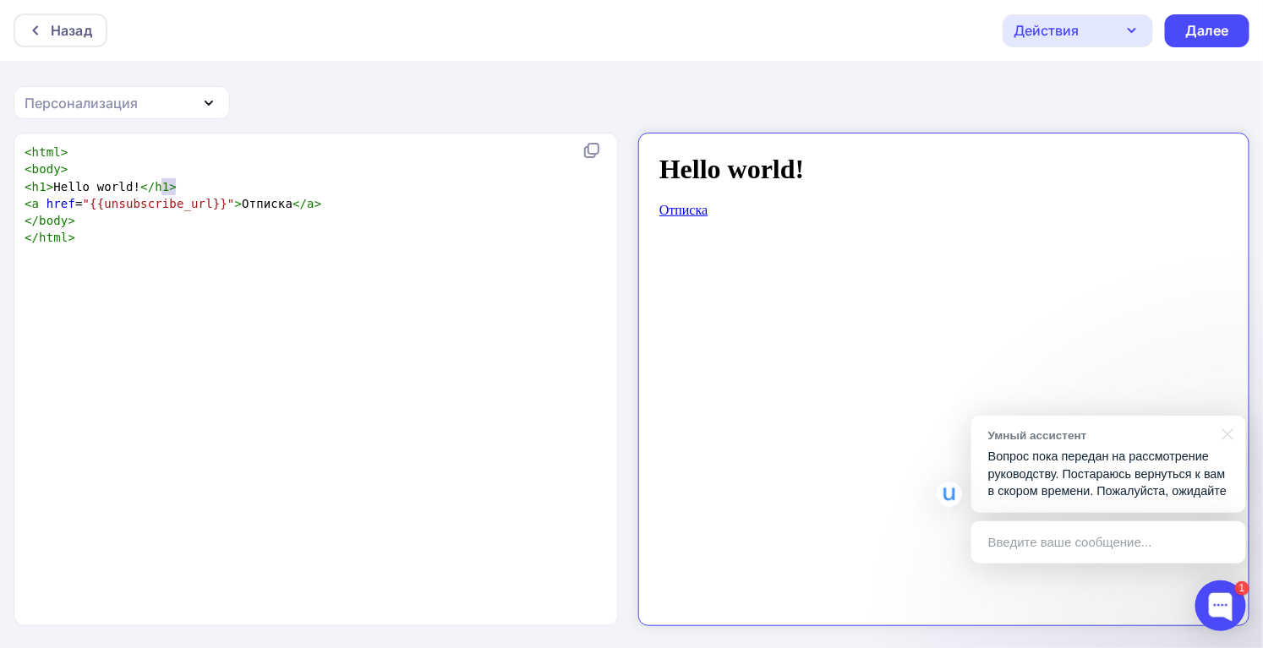
type textarea "<html> <body> <h1>Hello world!</h1>"
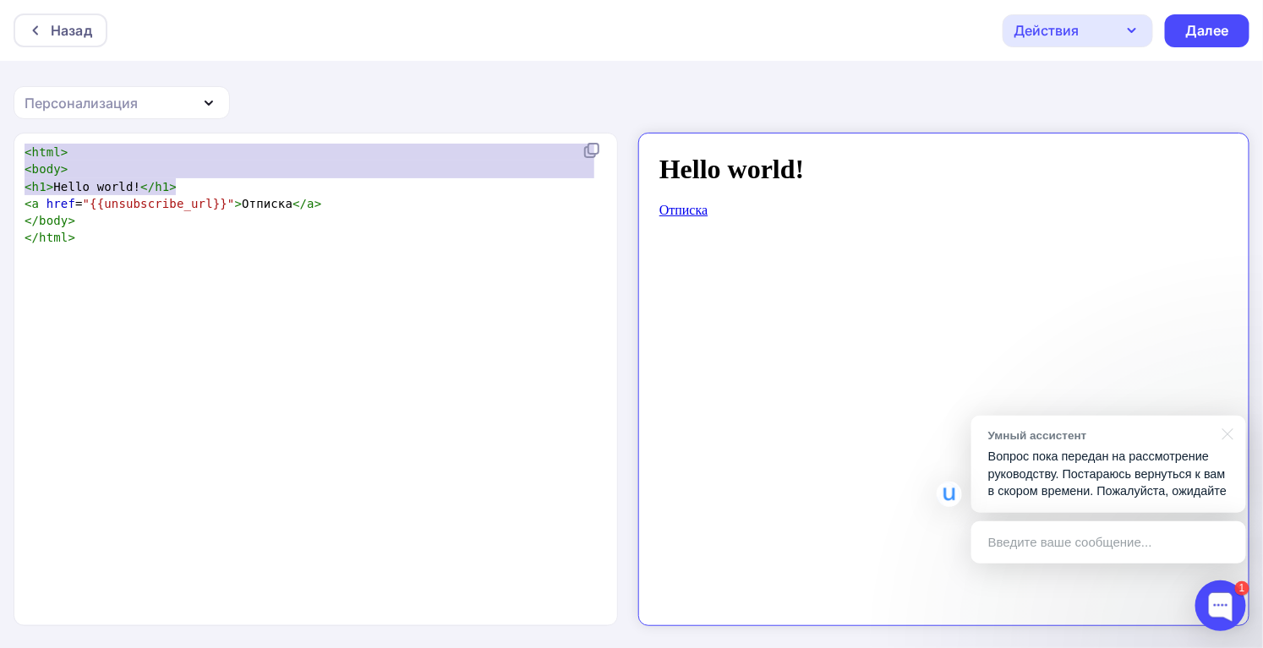
drag, startPoint x: 161, startPoint y: 191, endPoint x: -20, endPoint y: 139, distance: 189.1
click at [0, 139] on html "Назад Действия Отправить тестовое письмо Сохранить в Мои шаблоны Выйти без сохр…" at bounding box center [631, 324] width 1263 height 648
paste textarea
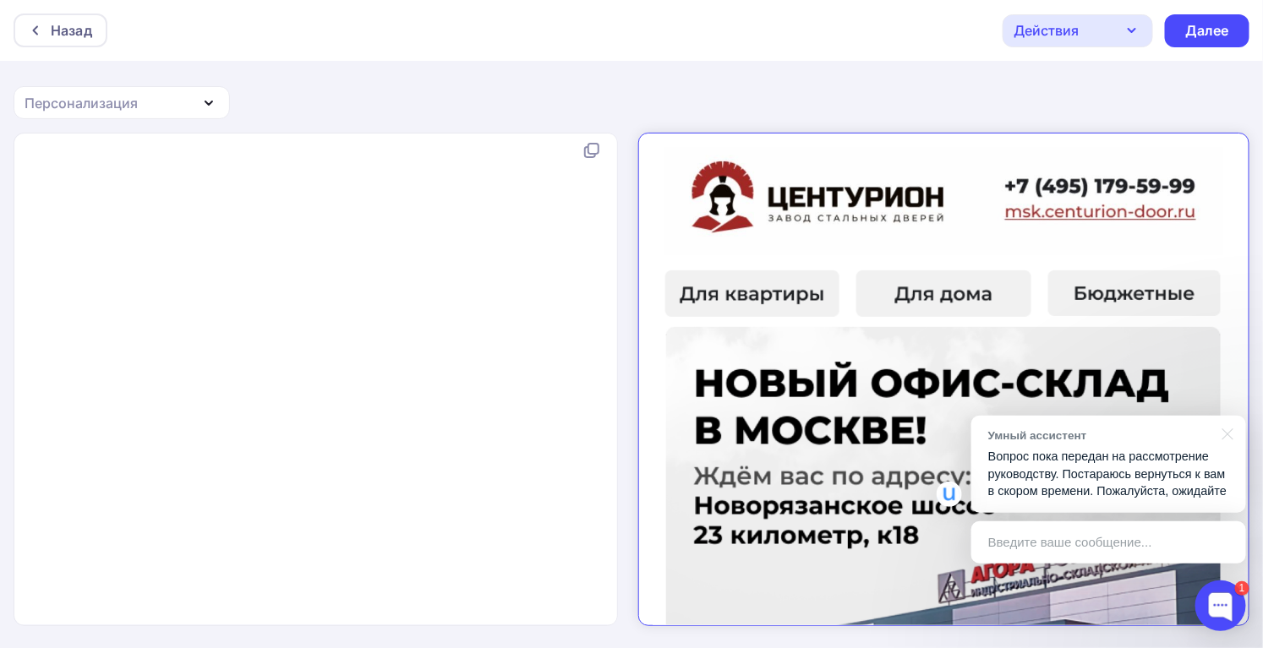
scroll to position [7572, 0]
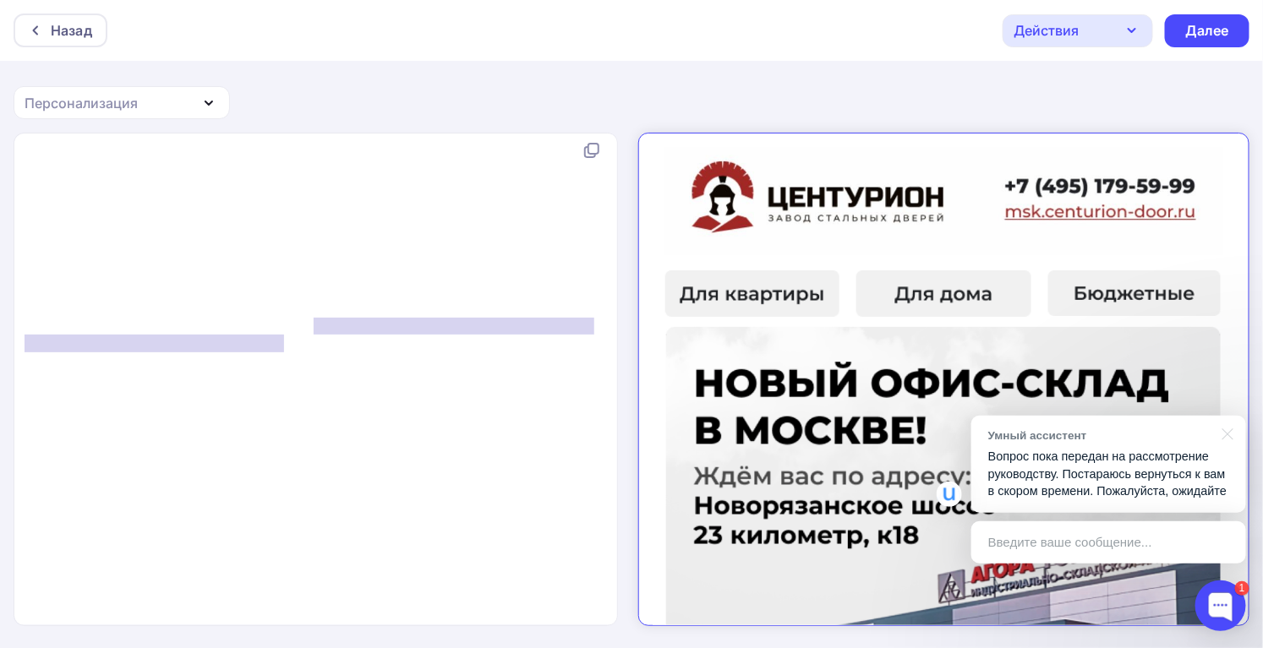
type textarea "Вы получили это письмо, так как являетесь нашим постоянным партнером и дали сог…"
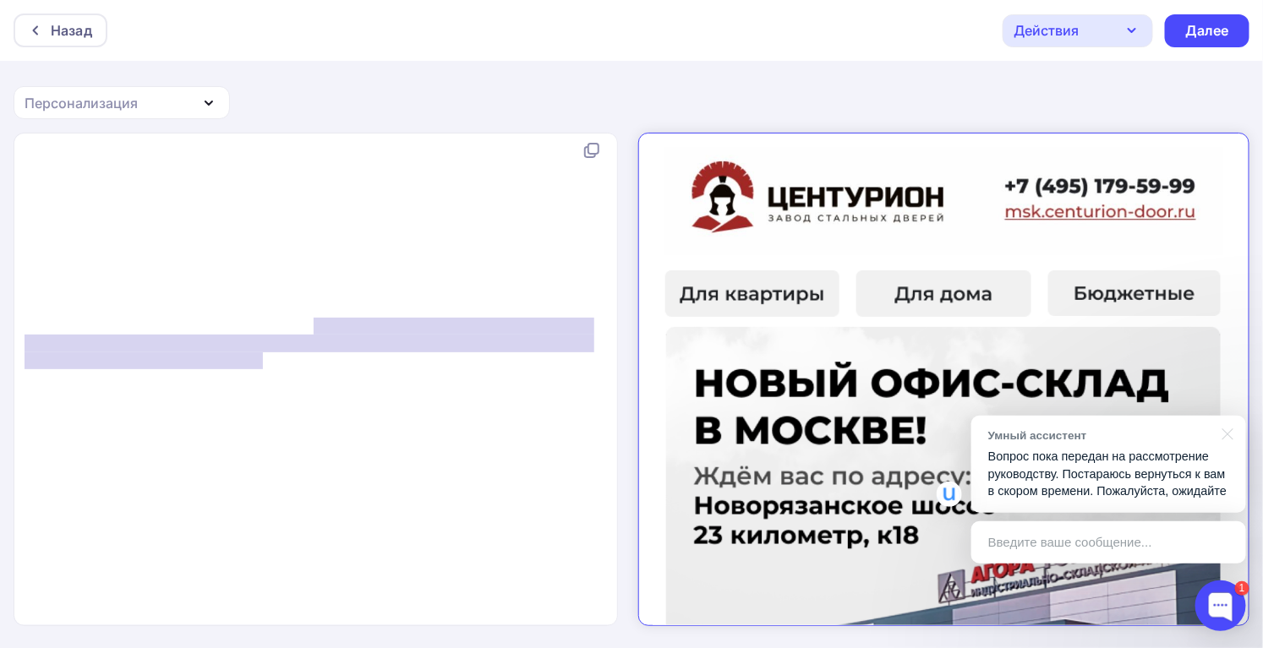
drag, startPoint x: 320, startPoint y: 314, endPoint x: 255, endPoint y: 349, distance: 73.7
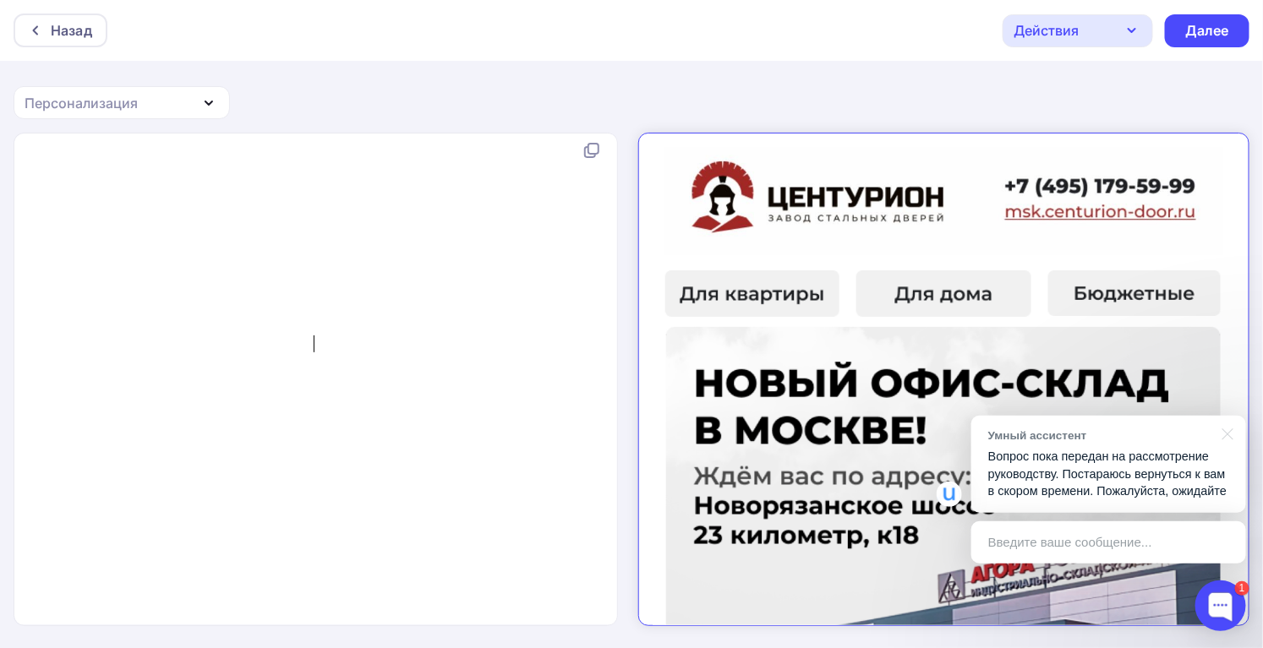
scroll to position [7555, 0]
type textarea "Отписаться"
drag, startPoint x: 407, startPoint y: 348, endPoint x: 478, endPoint y: 351, distance: 71.9
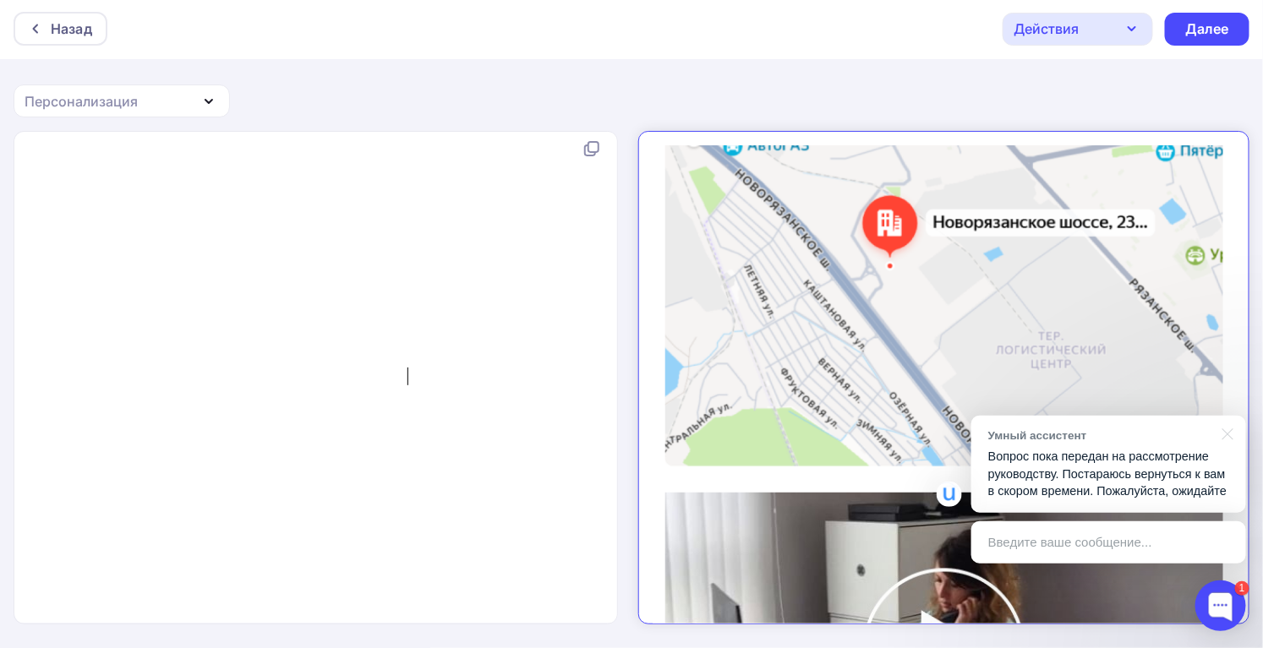
scroll to position [2207, 0]
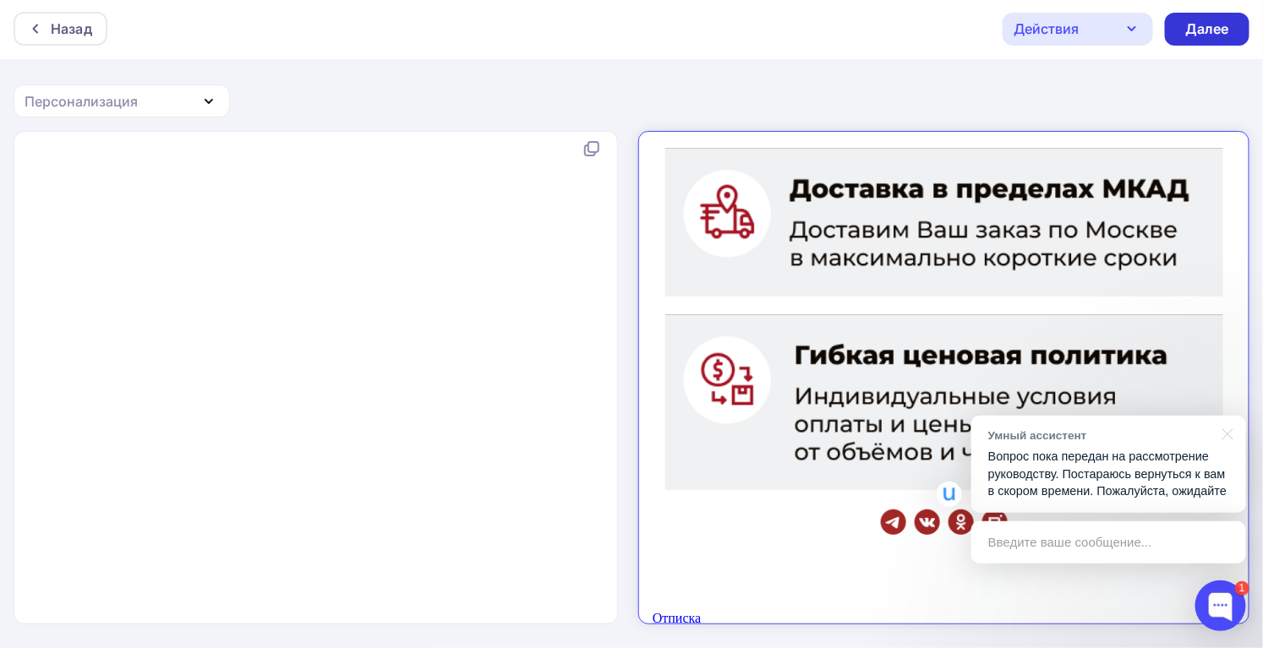
click at [1195, 28] on div "Далее" at bounding box center [1207, 28] width 44 height 19
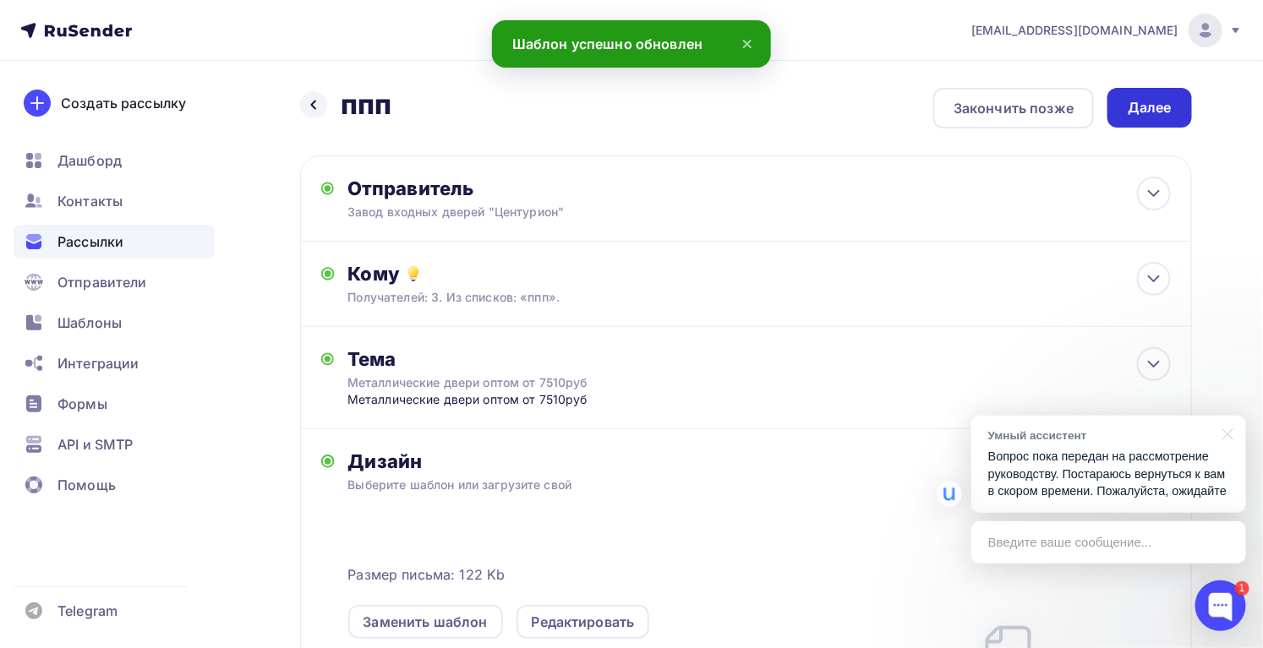
click at [1164, 110] on div "Далее" at bounding box center [1149, 107] width 44 height 19
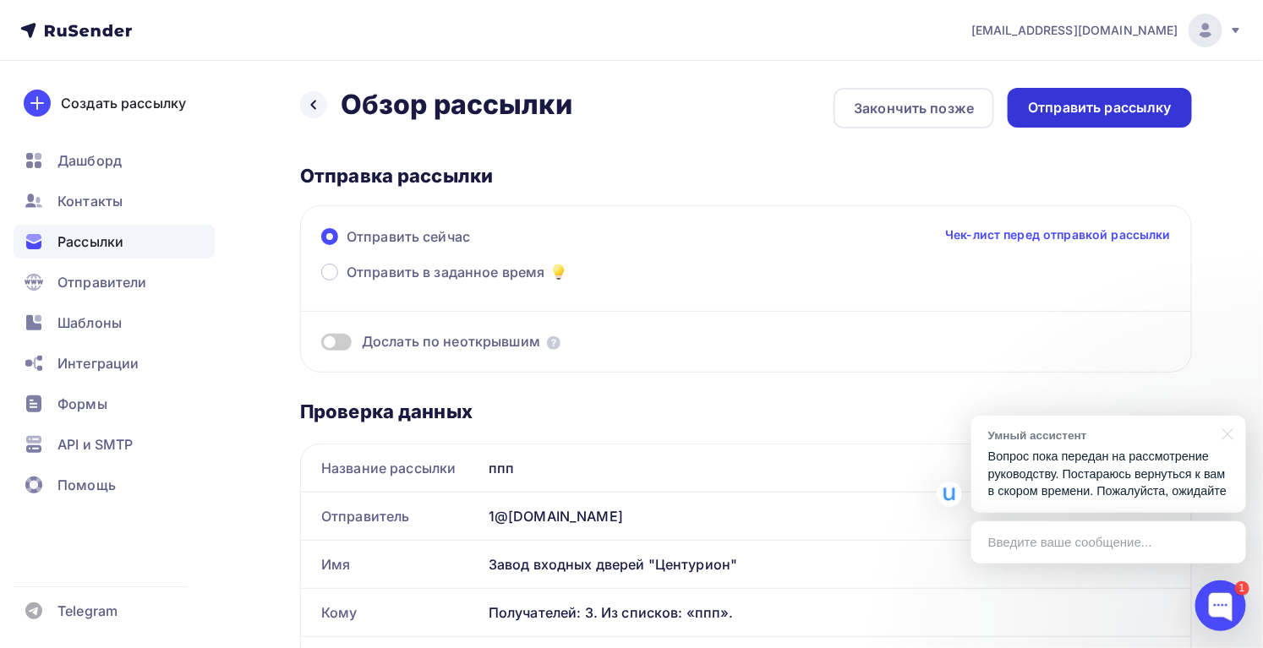
click at [1105, 107] on div "Отправить рассылку" at bounding box center [1100, 107] width 144 height 19
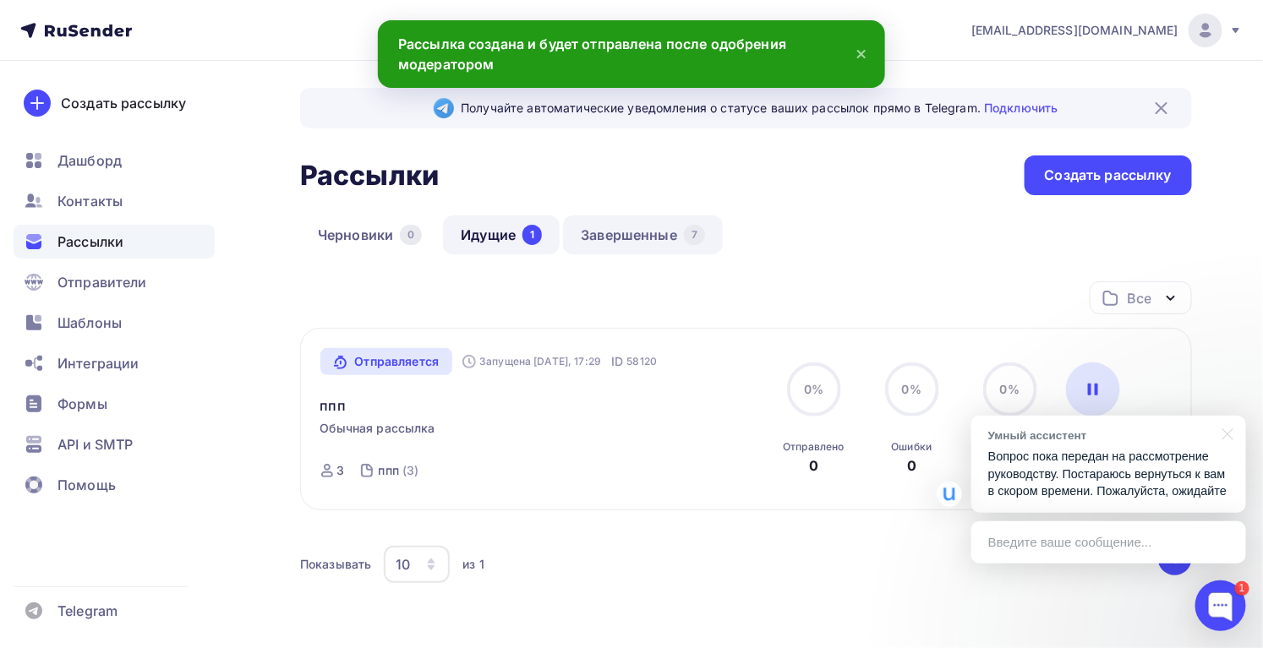
click at [600, 241] on link "Завершенные 7" at bounding box center [643, 235] width 160 height 39
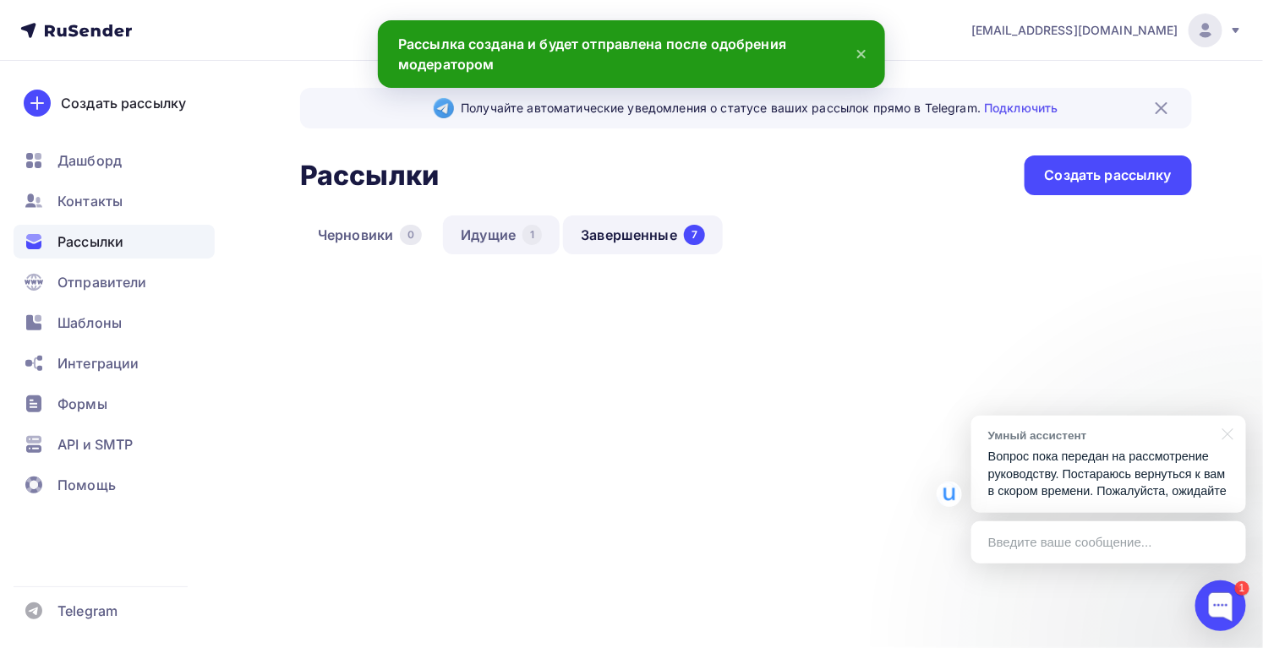
click at [513, 233] on link "Идущие 1" at bounding box center [501, 235] width 117 height 39
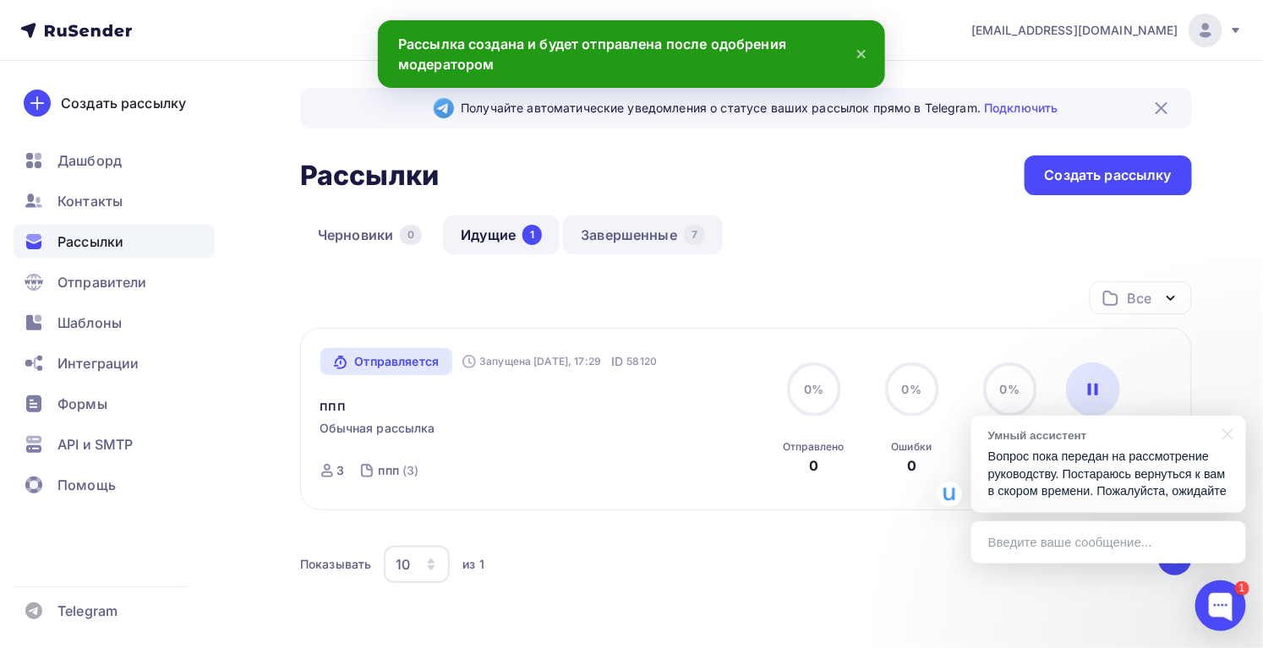
click at [638, 239] on link "Завершенные 7" at bounding box center [643, 235] width 160 height 39
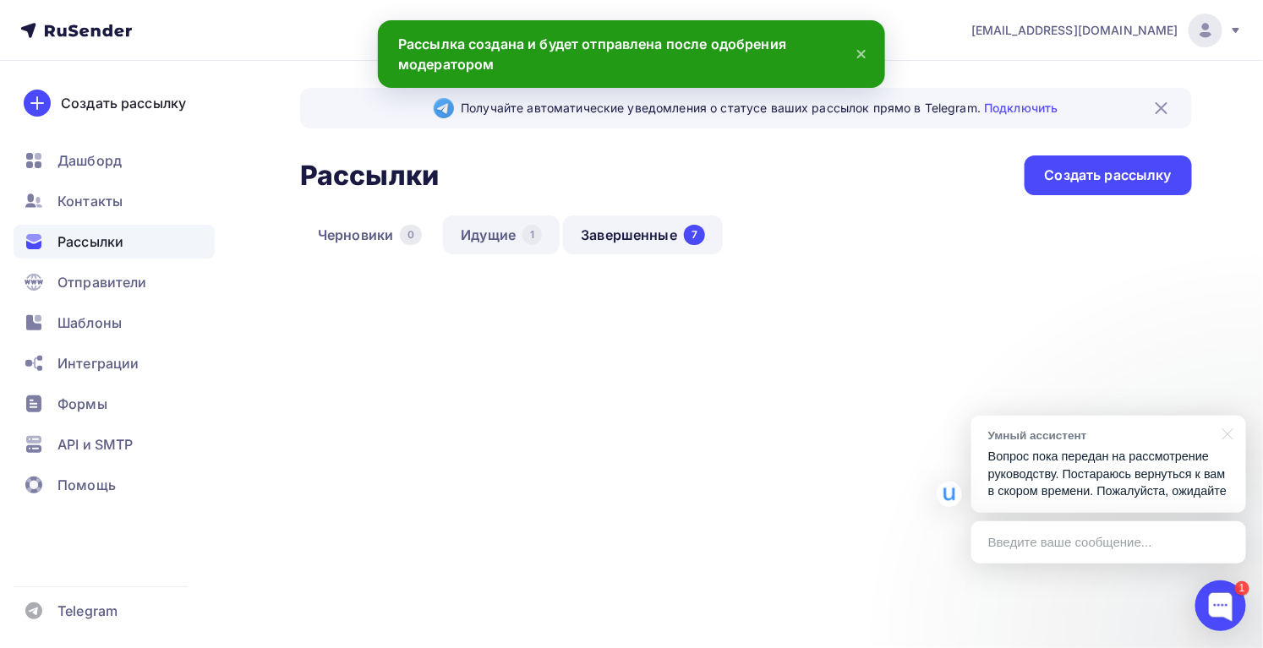
click at [505, 236] on link "Идущие 1" at bounding box center [501, 235] width 117 height 39
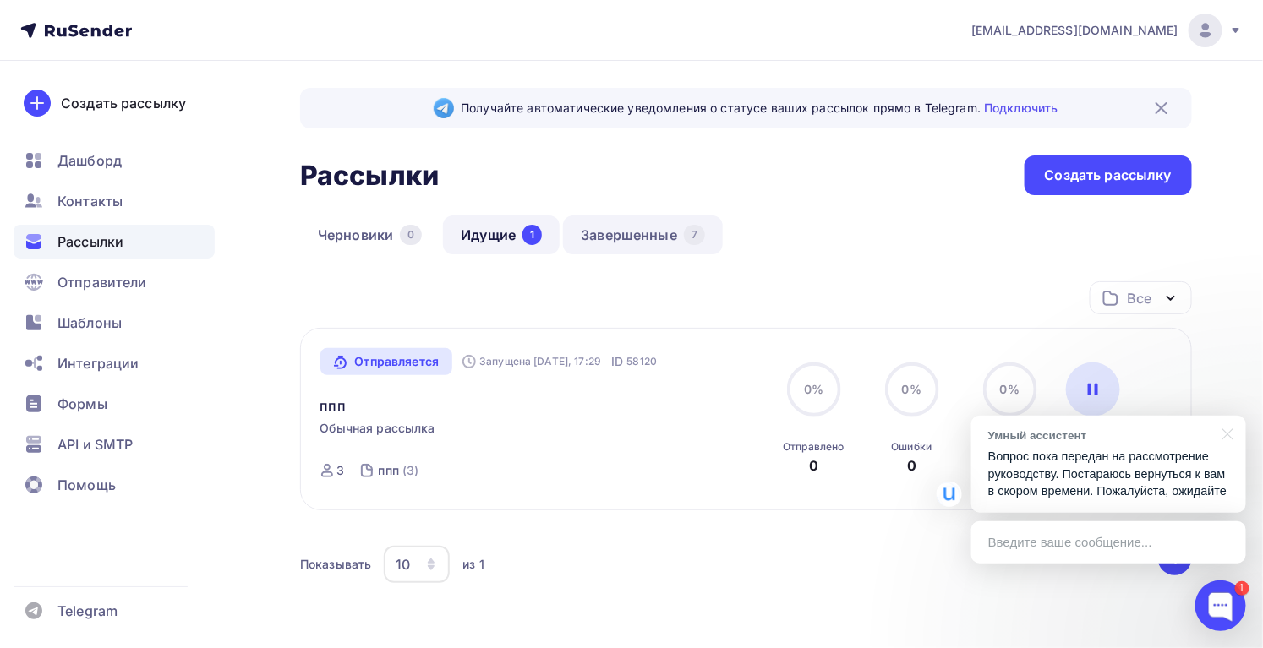
click at [629, 235] on link "Завершенные 7" at bounding box center [643, 235] width 160 height 39
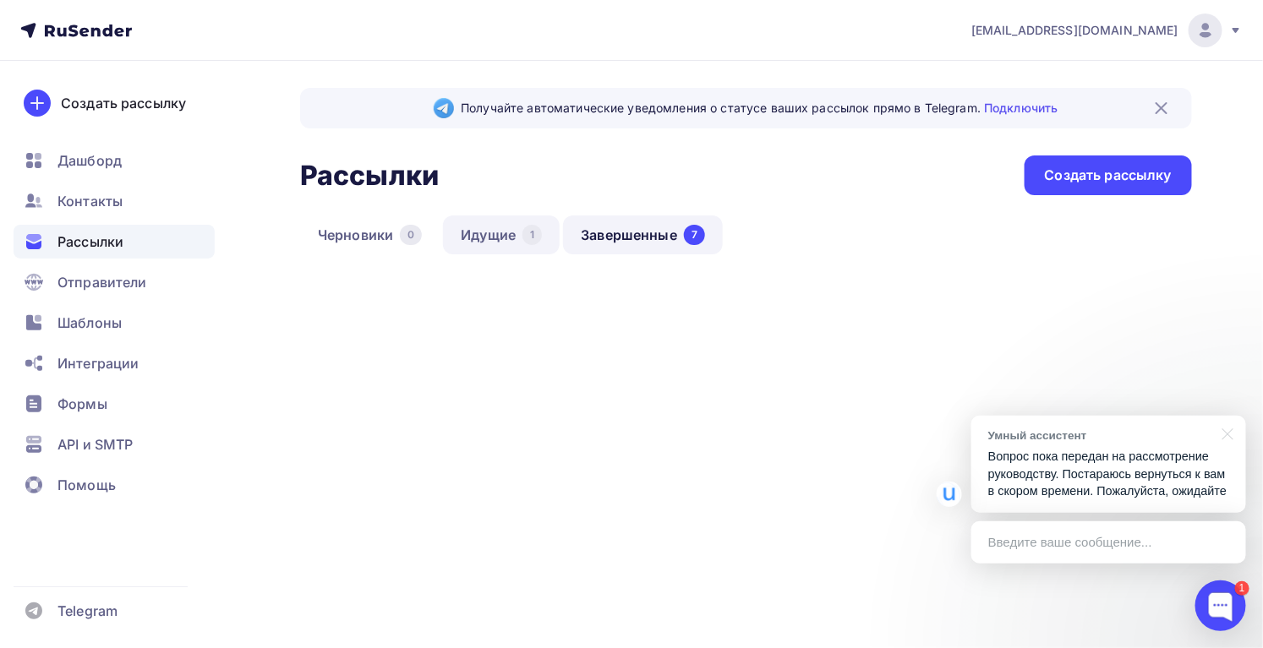
click at [509, 239] on link "Идущие 1" at bounding box center [501, 235] width 117 height 39
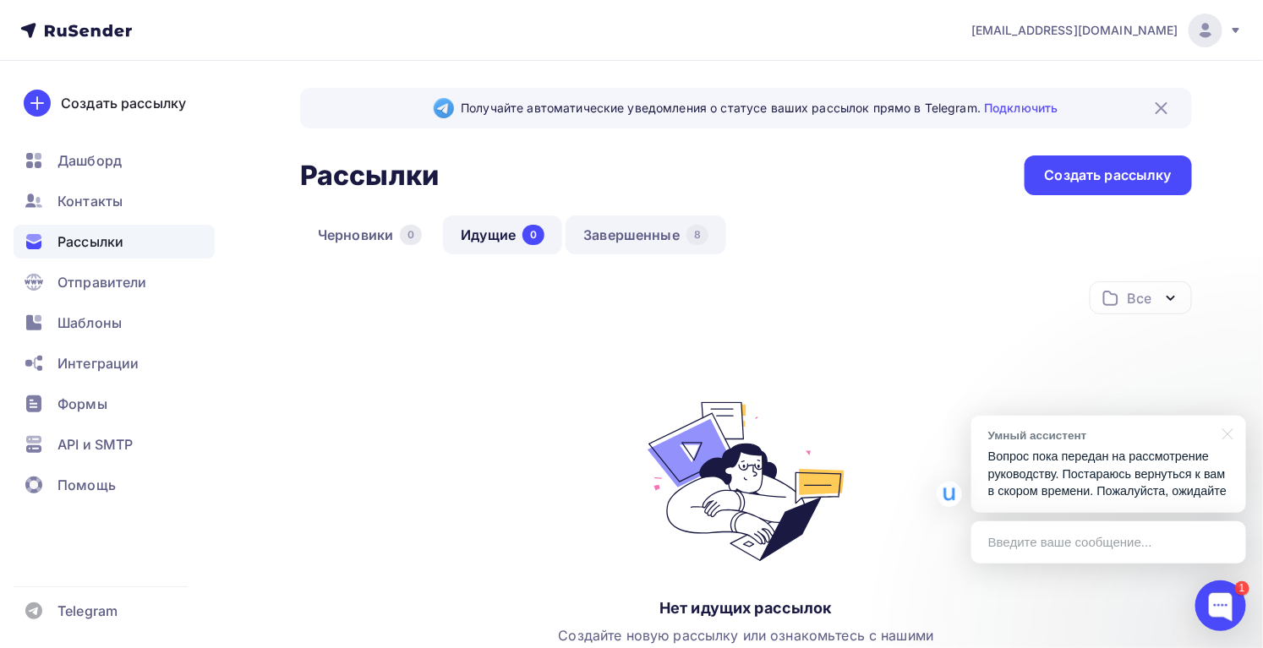
click at [669, 228] on link "Завершенные 8" at bounding box center [645, 235] width 161 height 39
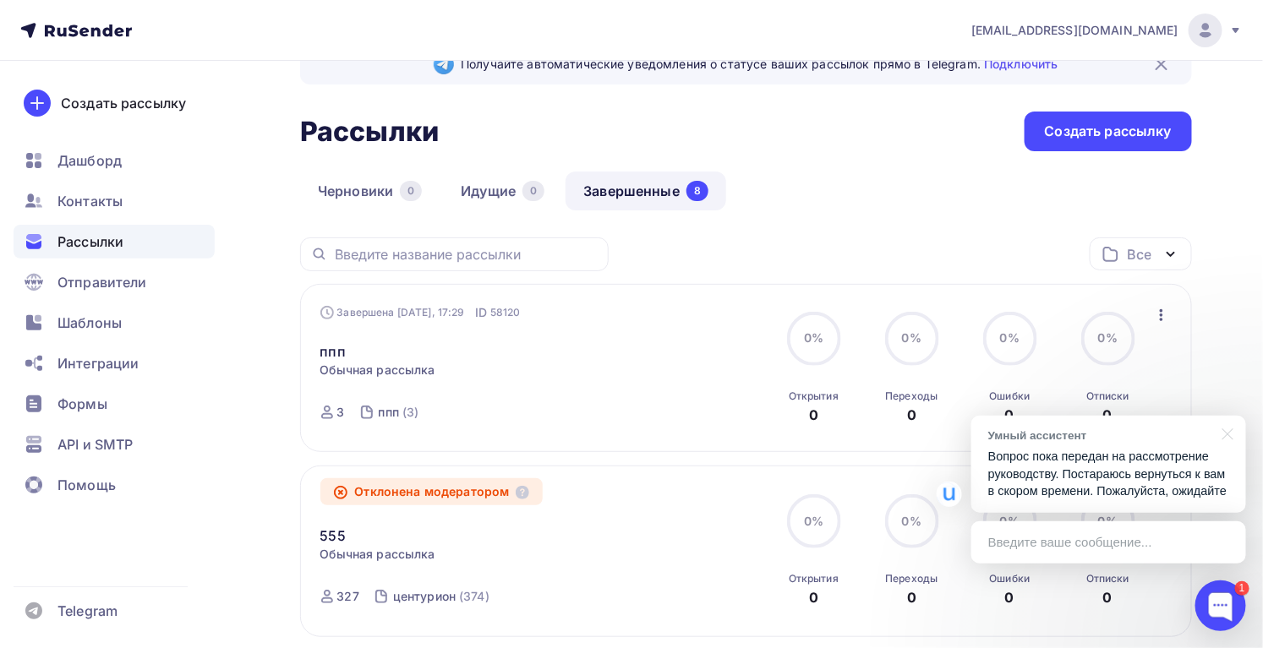
scroll to position [76, 0]
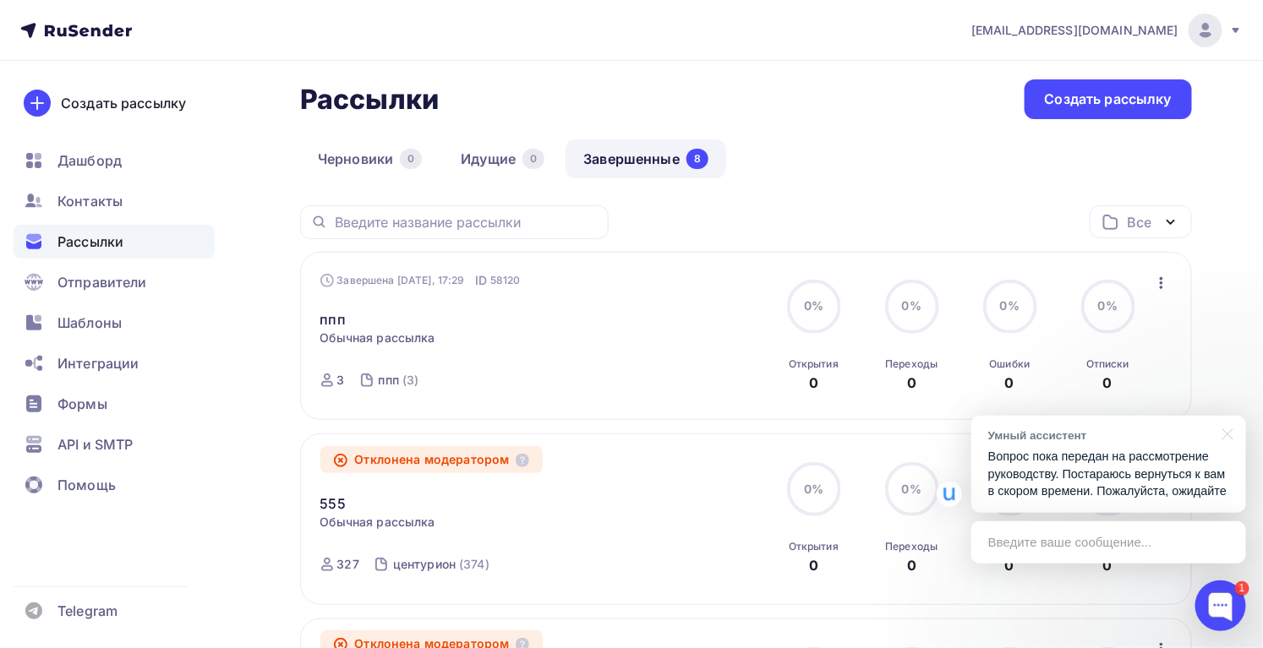
click at [1167, 283] on icon "button" at bounding box center [1161, 283] width 20 height 20
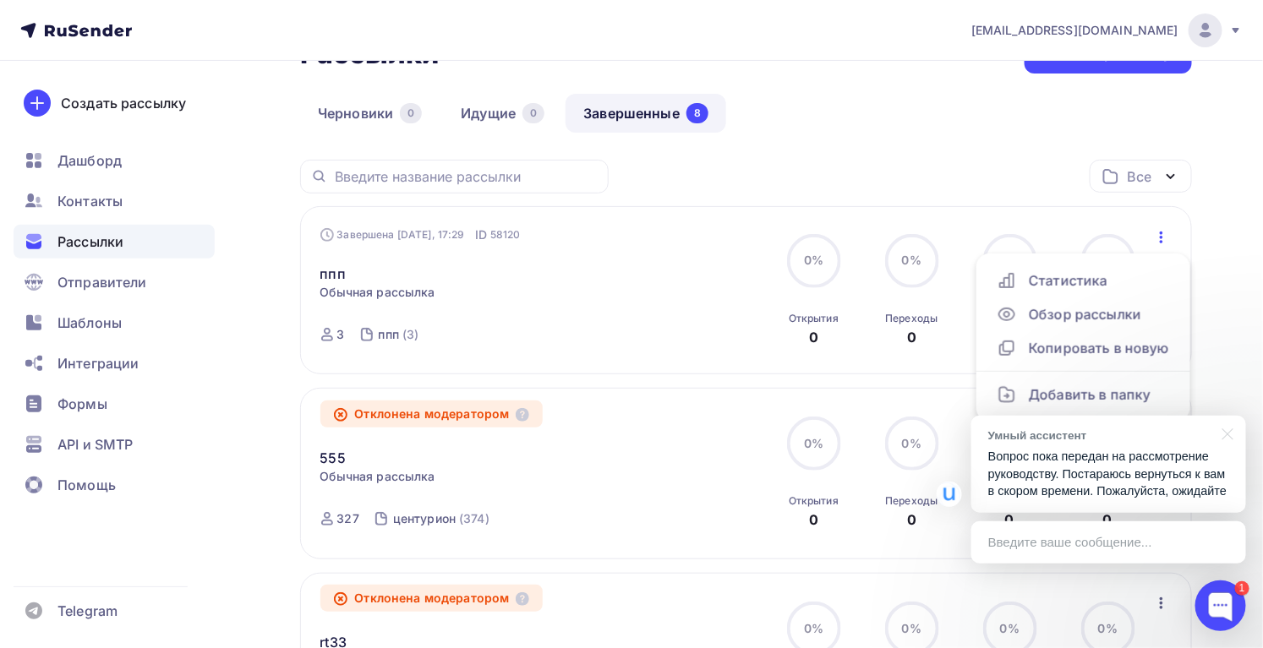
scroll to position [153, 0]
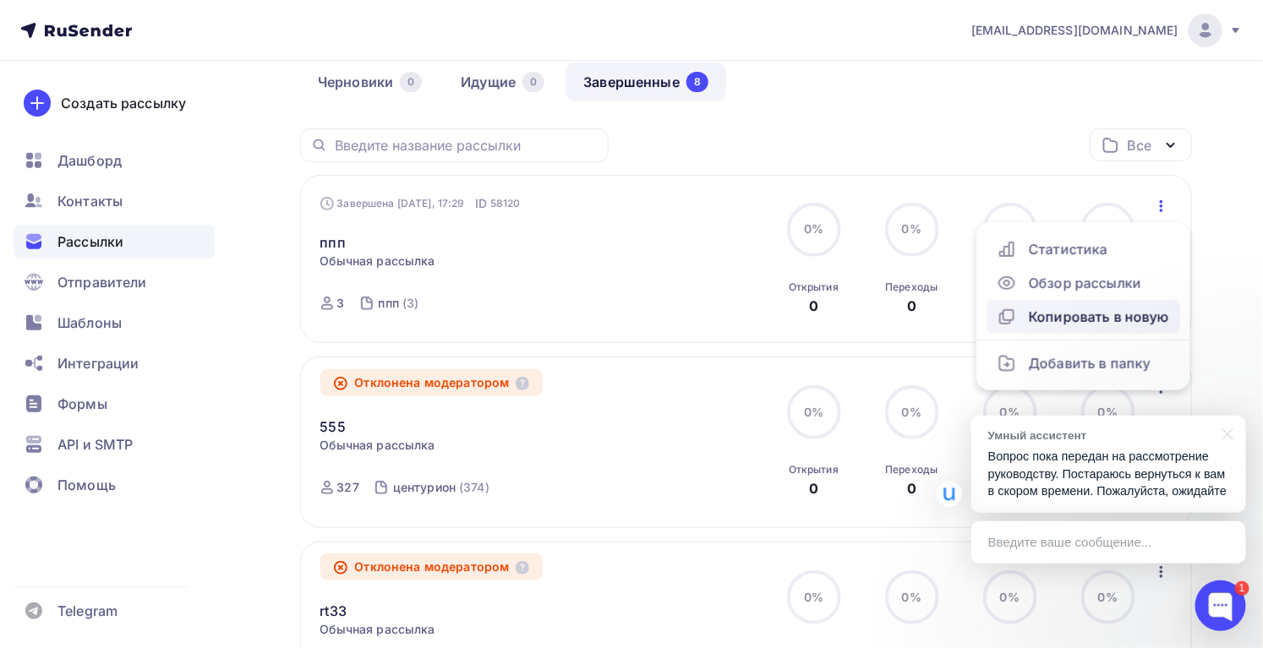
click at [1129, 315] on div "Копировать в новую" at bounding box center [1082, 317] width 173 height 20
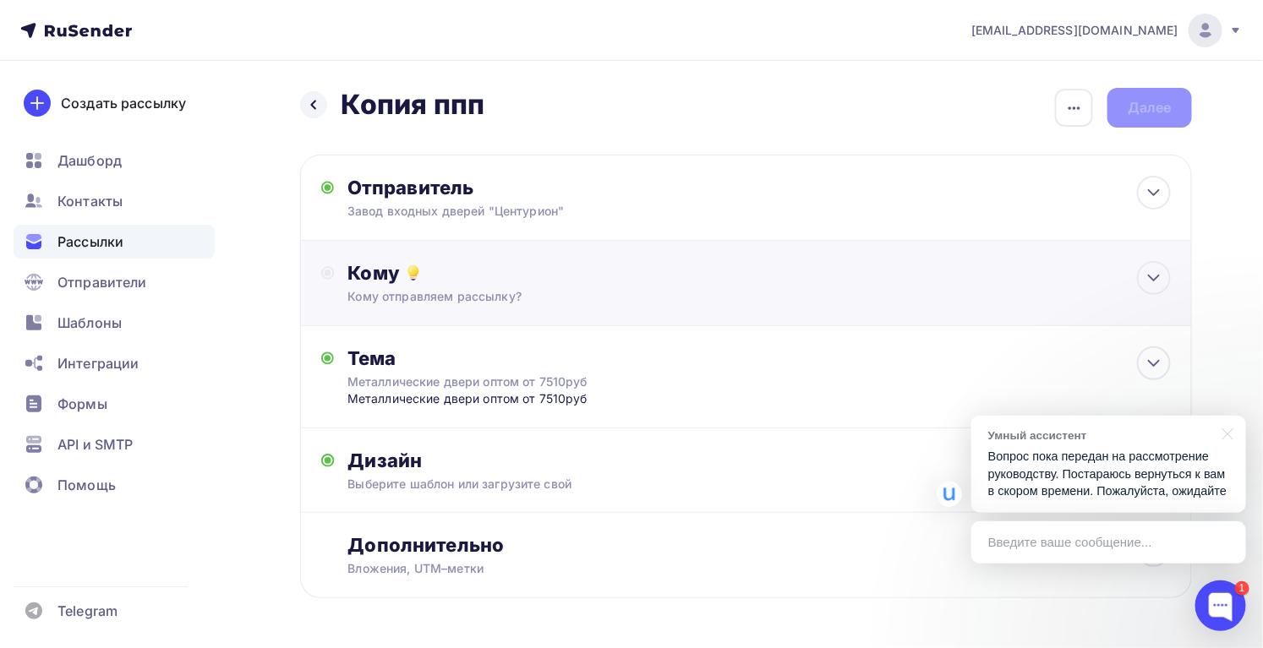
click at [557, 266] on div "Кому" at bounding box center [759, 273] width 823 height 24
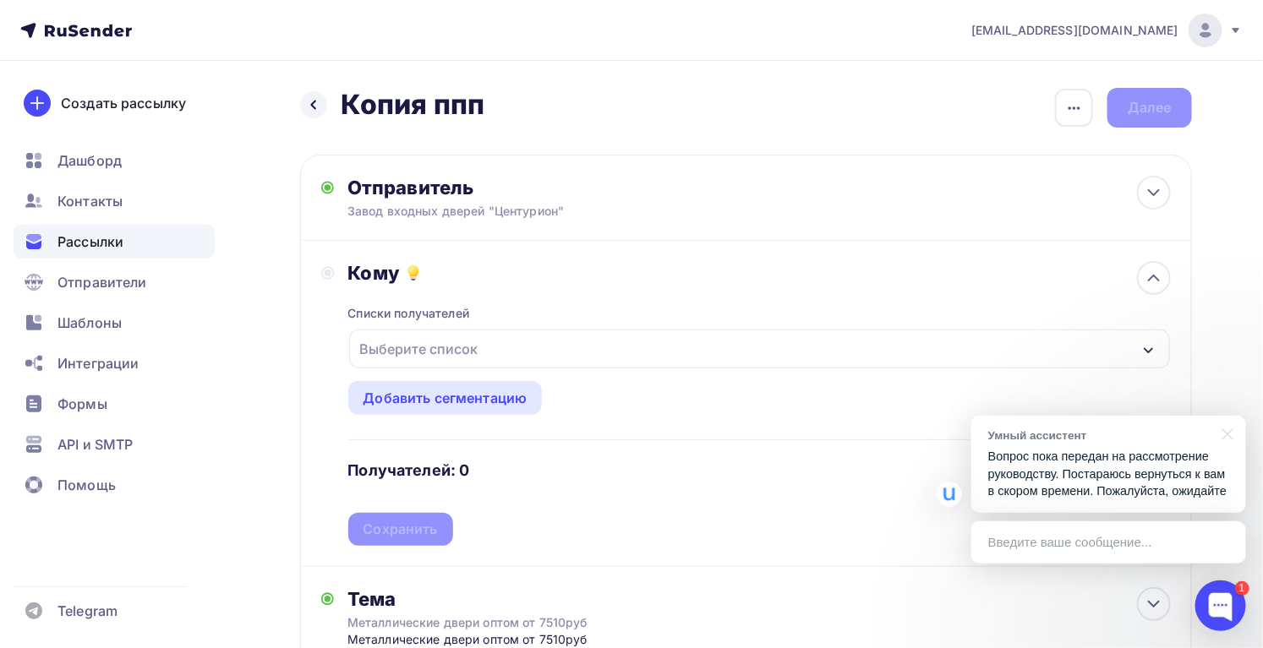
click at [421, 356] on div "Выберите список" at bounding box center [419, 349] width 132 height 30
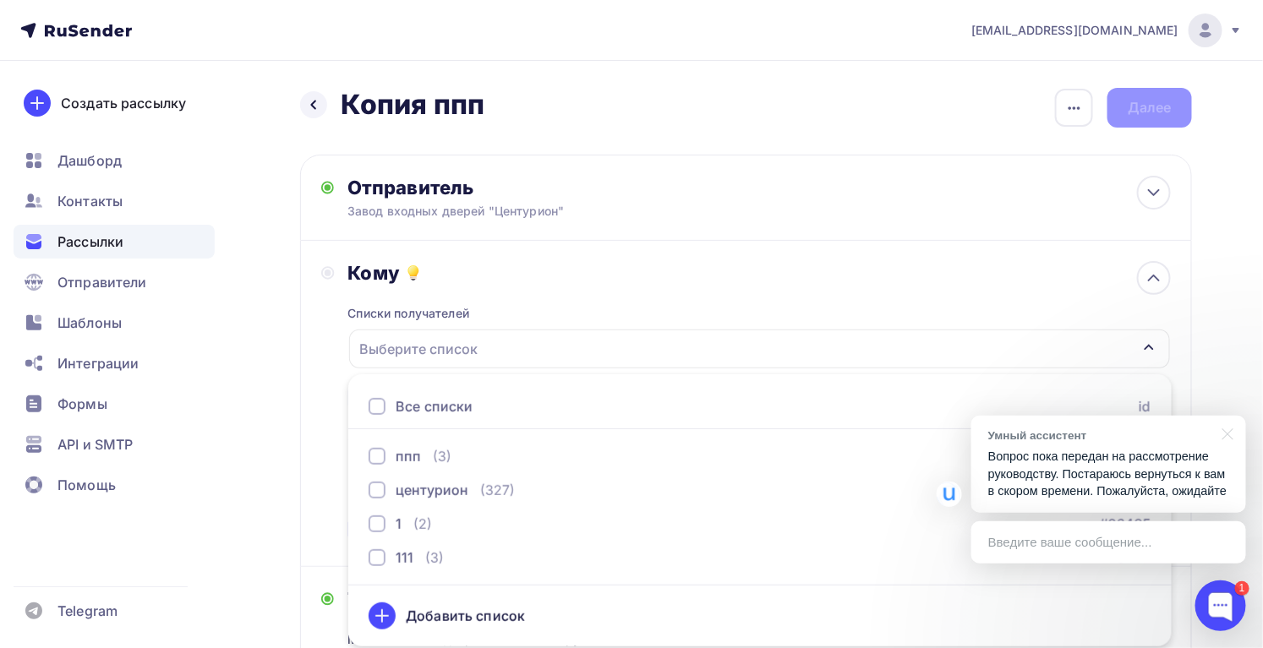
click at [160, 225] on div "Рассылки" at bounding box center [114, 242] width 201 height 34
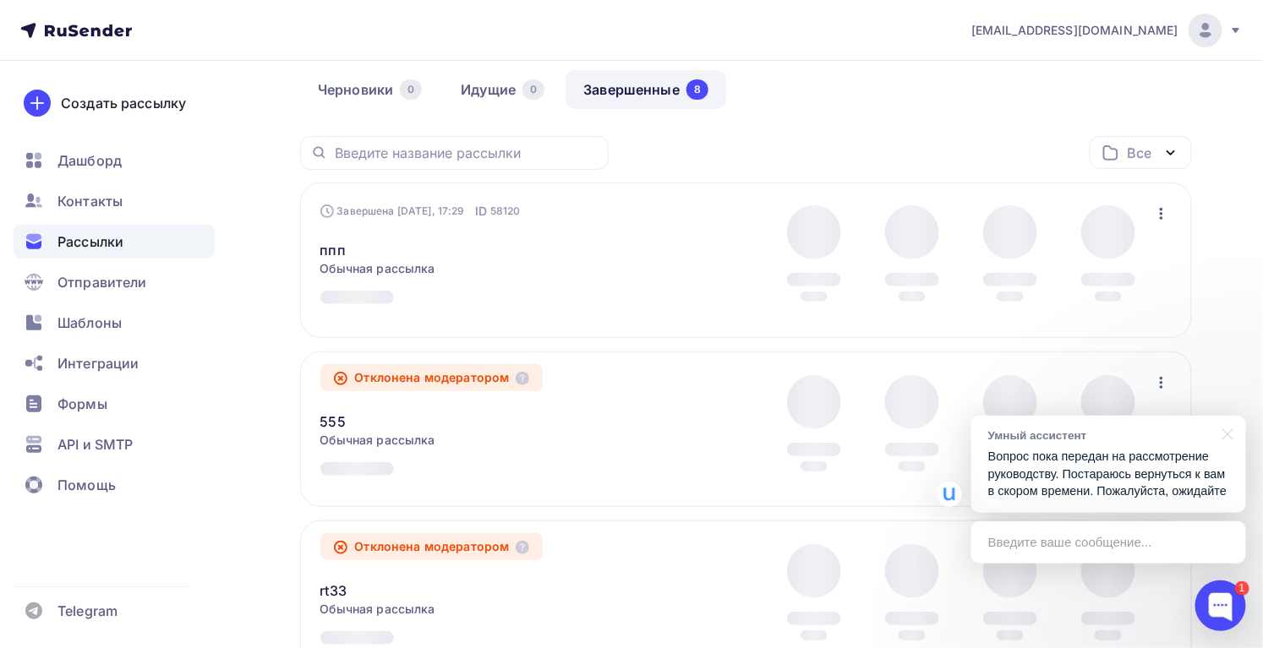
scroll to position [230, 0]
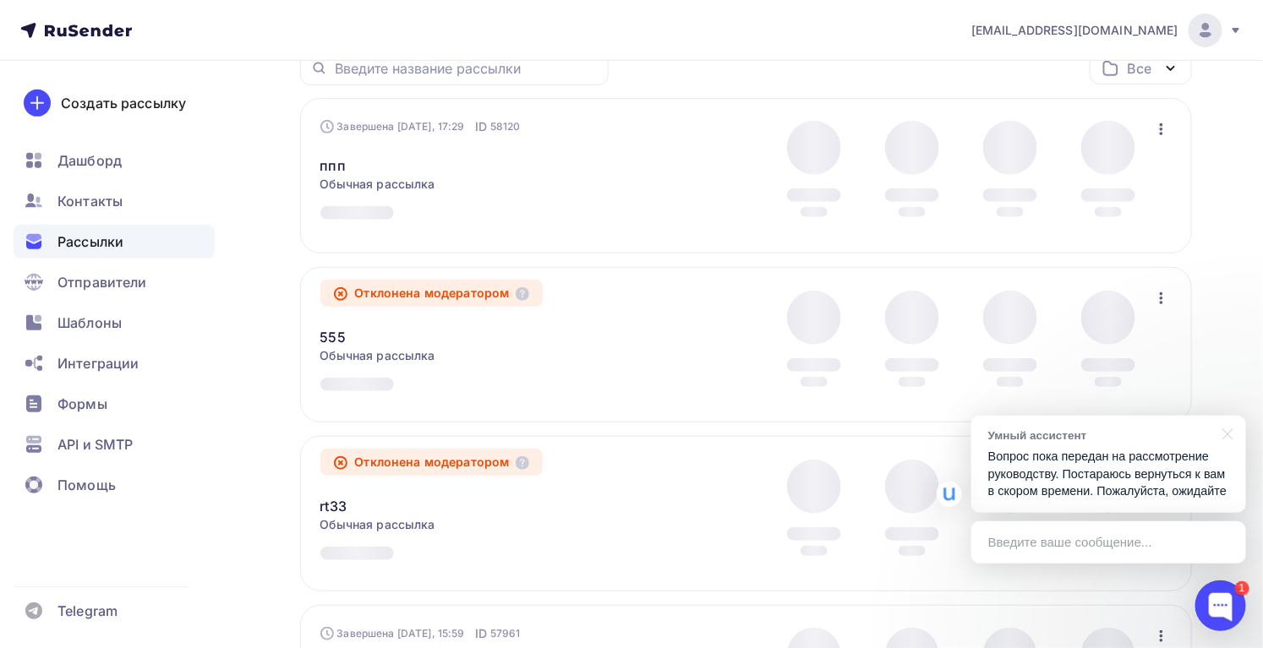
click at [1163, 130] on icon "button" at bounding box center [1161, 129] width 20 height 20
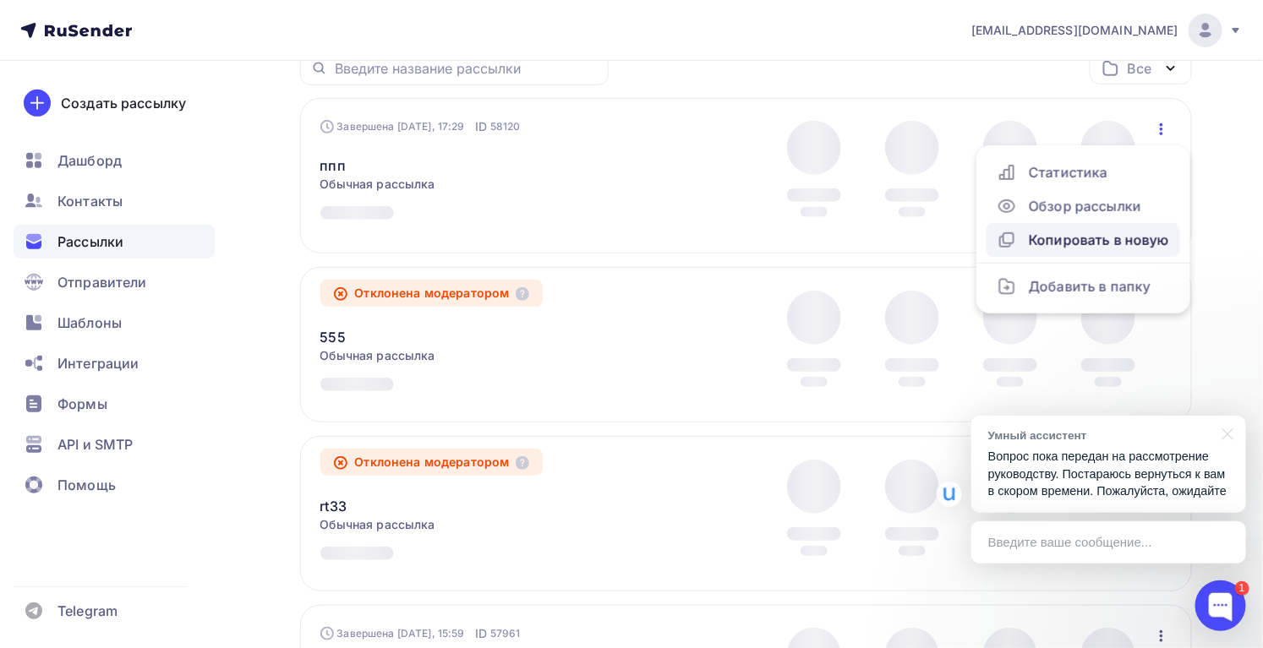
click at [1107, 248] on div "Копировать в новую" at bounding box center [1082, 240] width 173 height 20
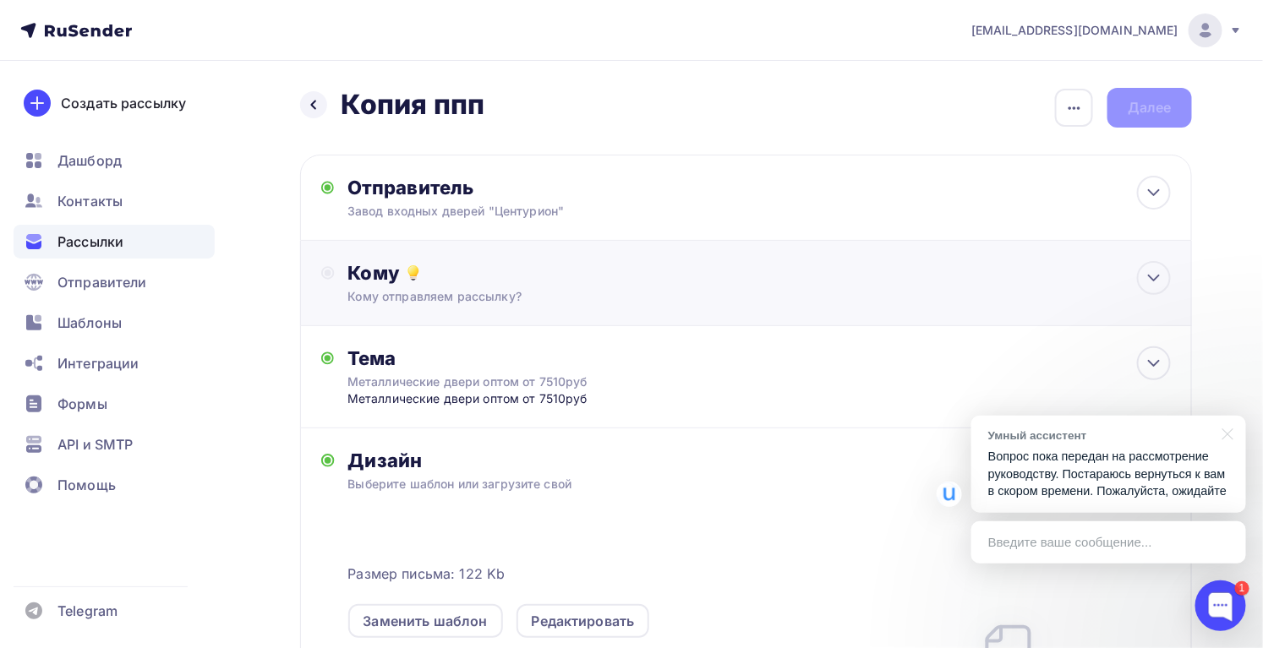
click at [428, 296] on div "Кому отправляем рассылку?" at bounding box center [718, 296] width 740 height 17
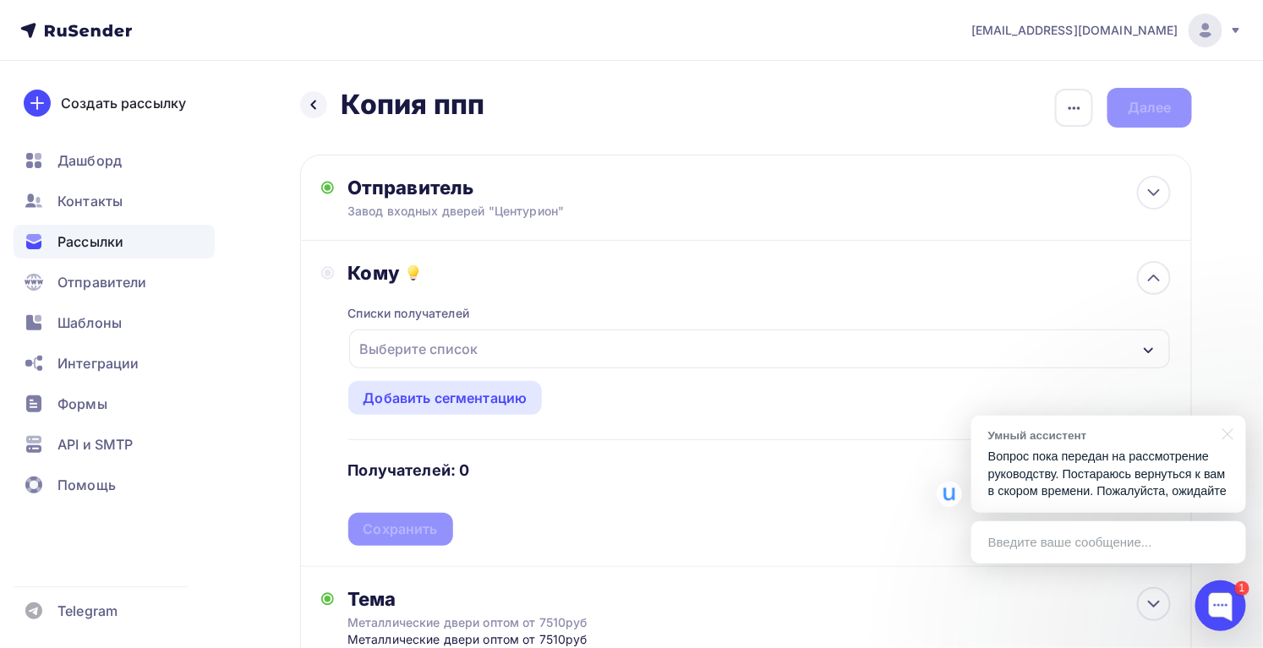
click at [425, 348] on div "Выберите список" at bounding box center [419, 349] width 132 height 30
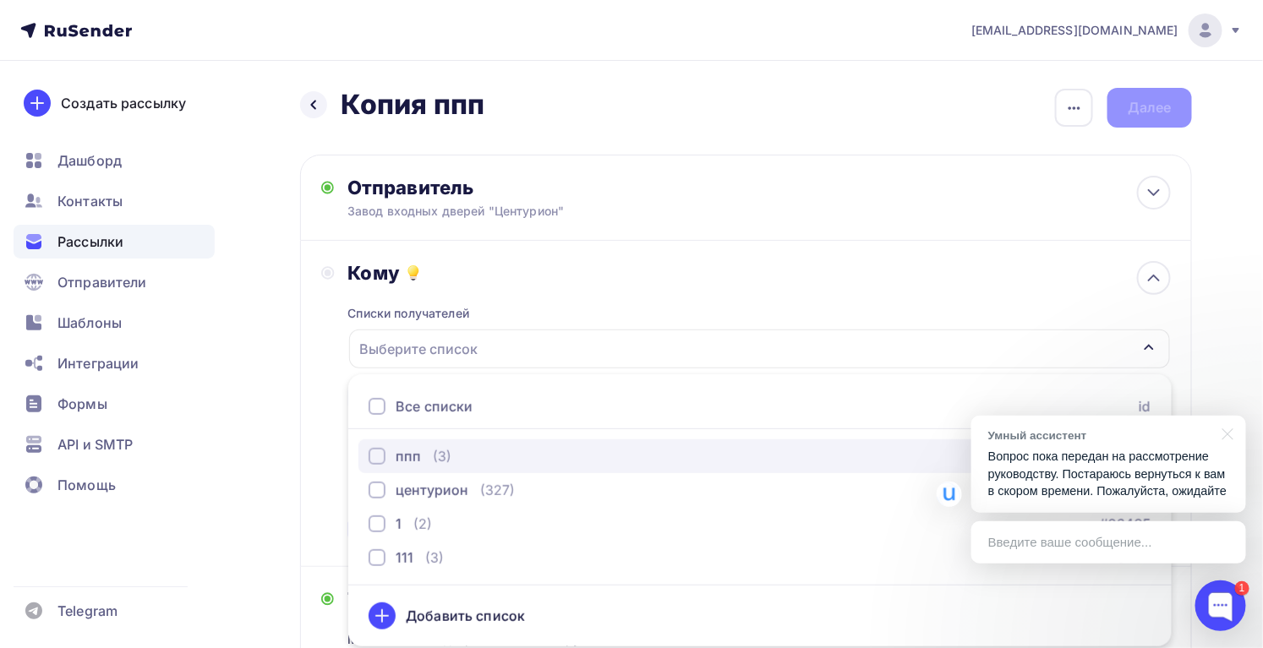
click at [371, 457] on div "button" at bounding box center [376, 456] width 17 height 17
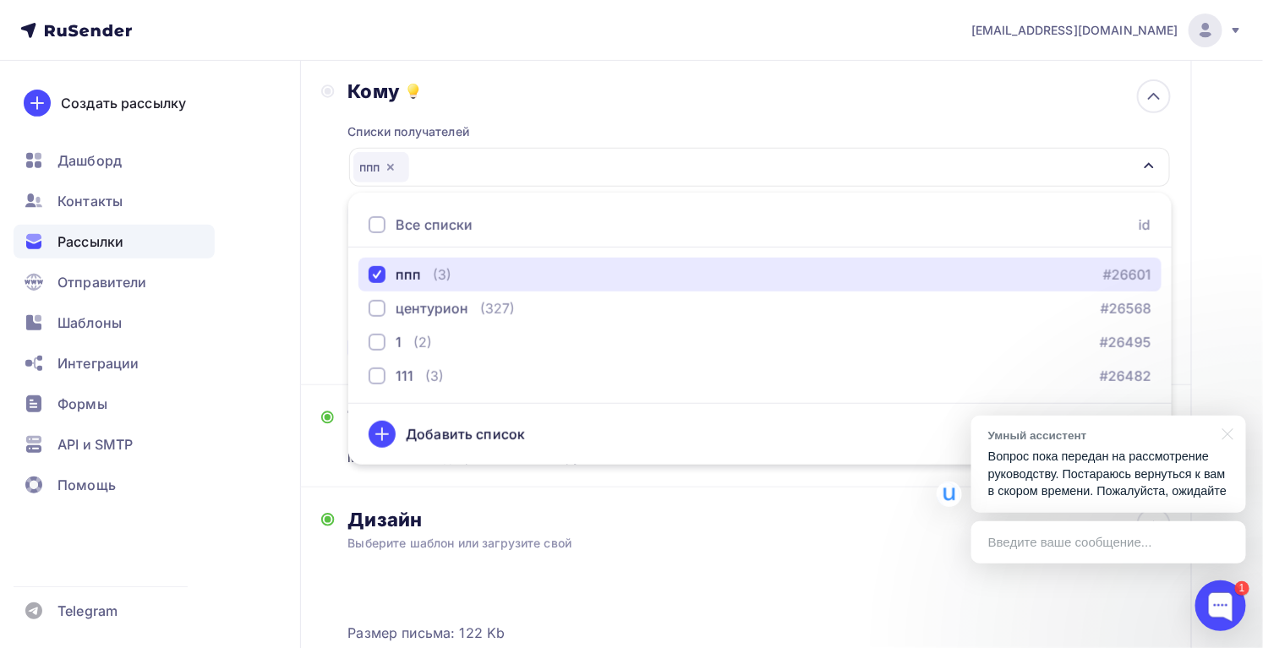
scroll to position [307, 0]
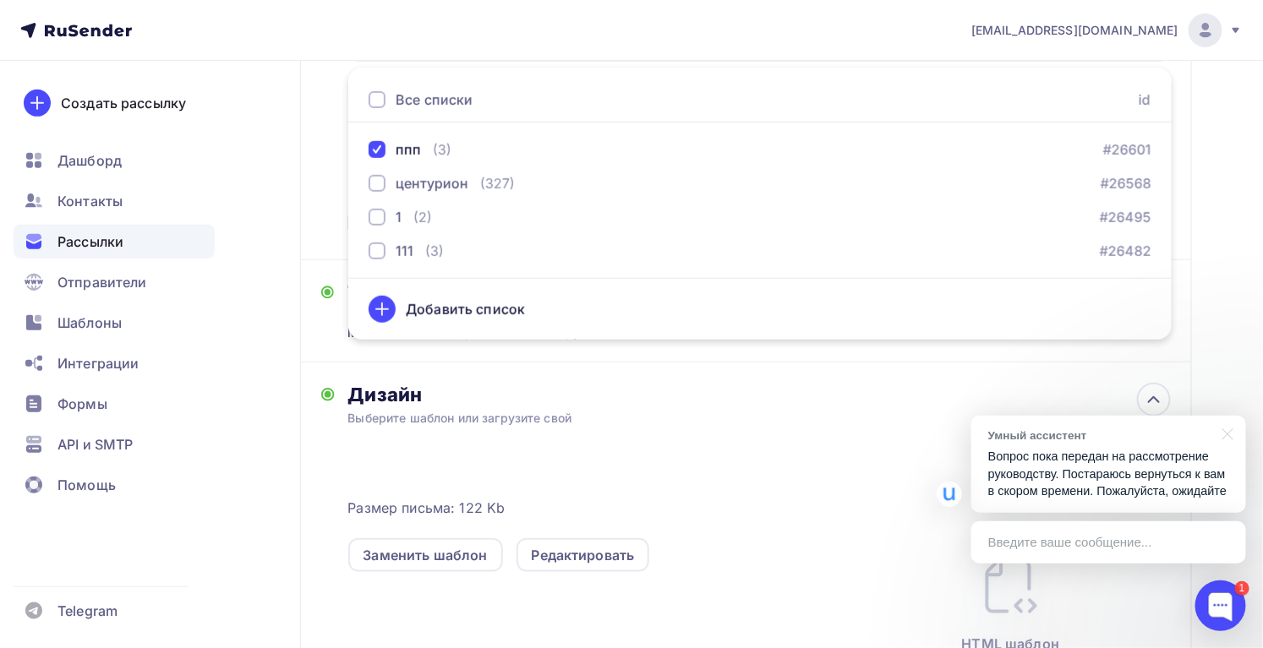
click at [325, 223] on div "Кому Списки получателей ппп Все списки id ппп (3) #26601 центурион (327) #26568…" at bounding box center [745, 96] width 849 height 285
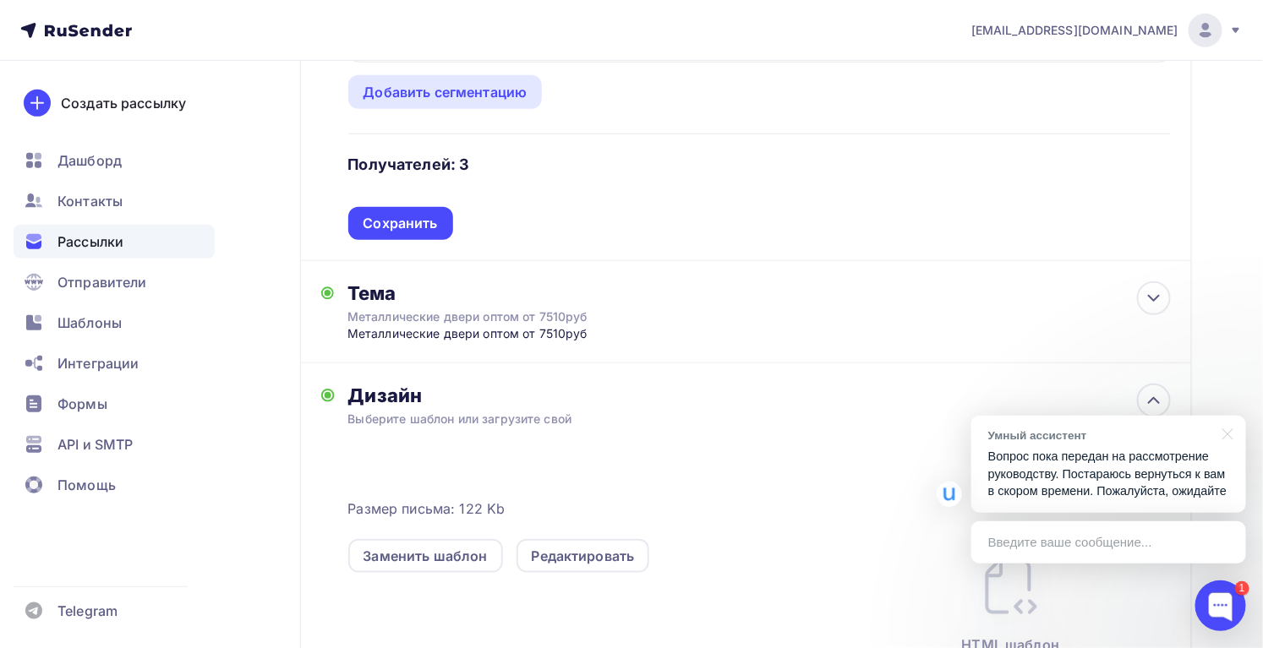
scroll to position [0, 0]
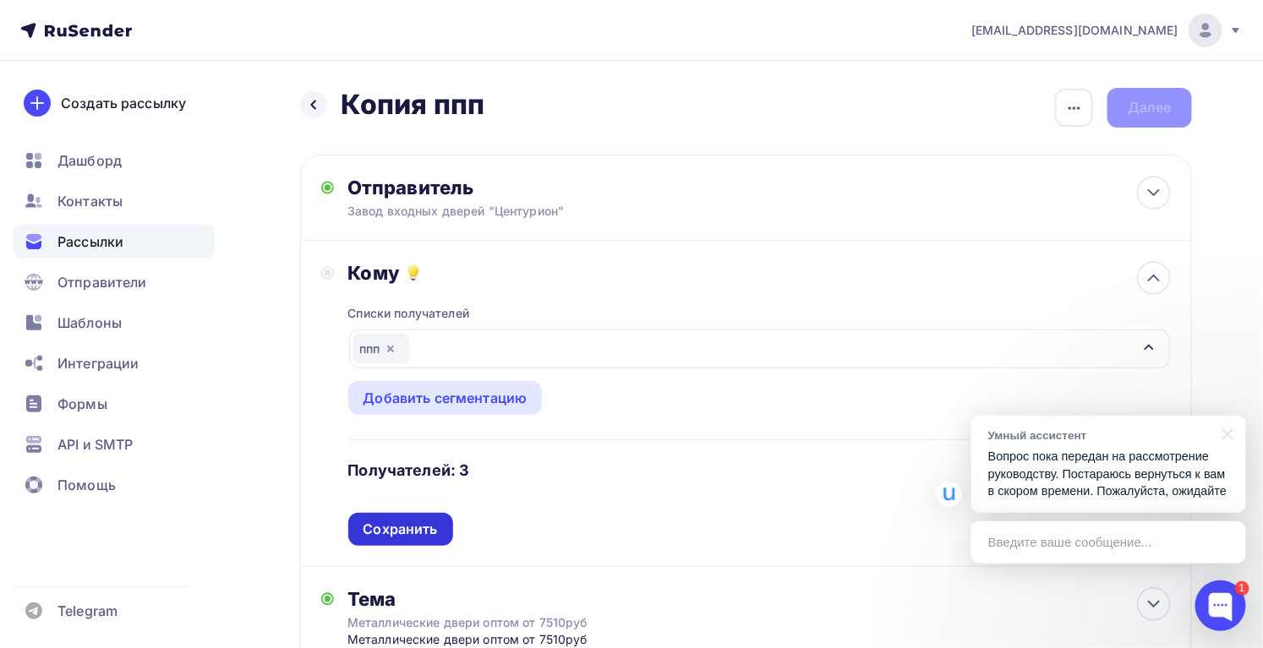
click at [421, 534] on div "Сохранить" at bounding box center [400, 529] width 74 height 19
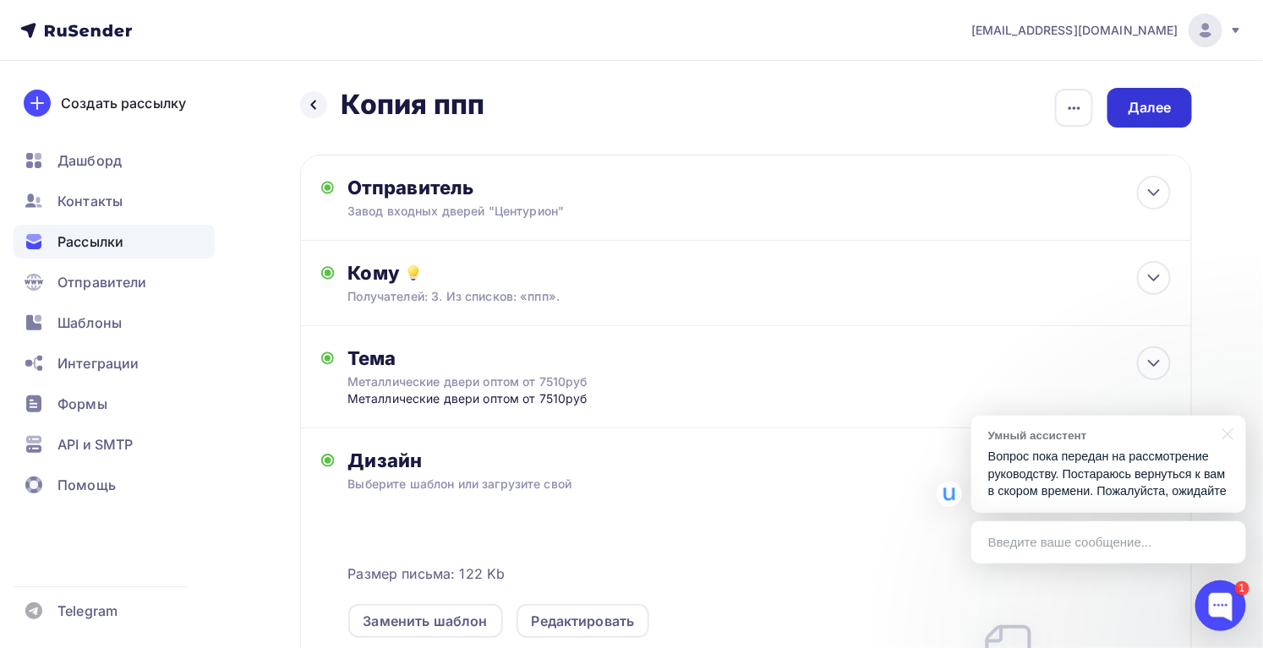
click at [1160, 117] on div "Далее" at bounding box center [1149, 107] width 44 height 19
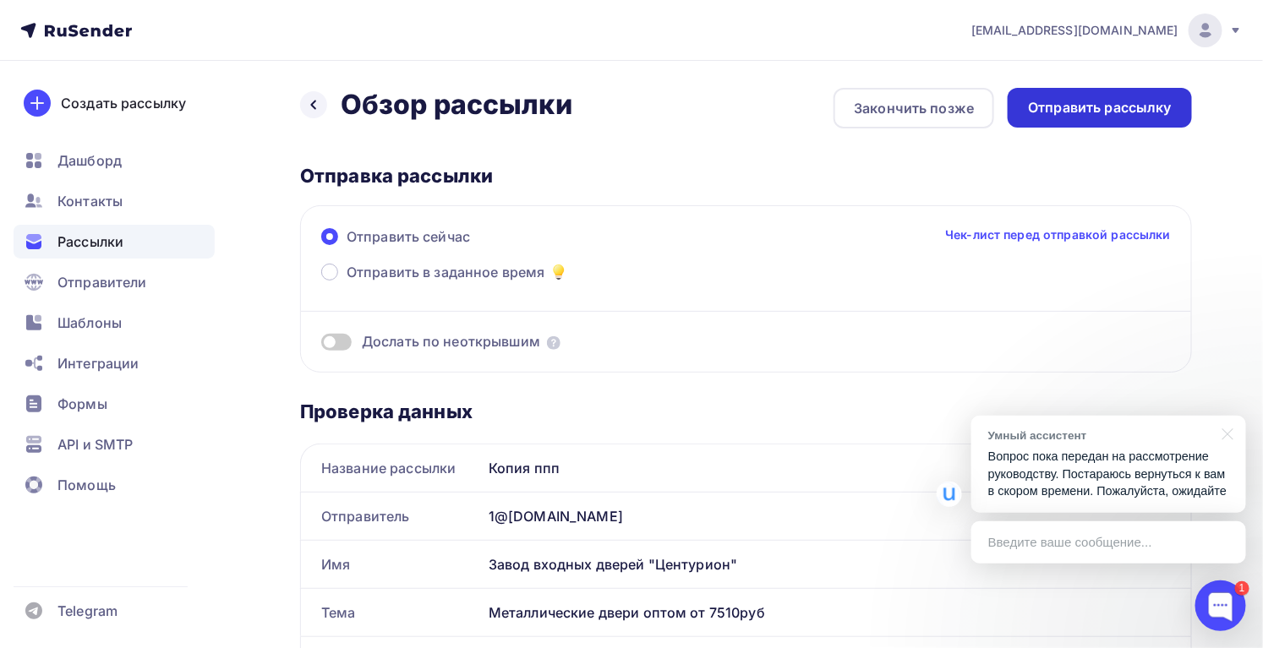
click at [1086, 100] on div "Отправить рассылку" at bounding box center [1100, 107] width 144 height 19
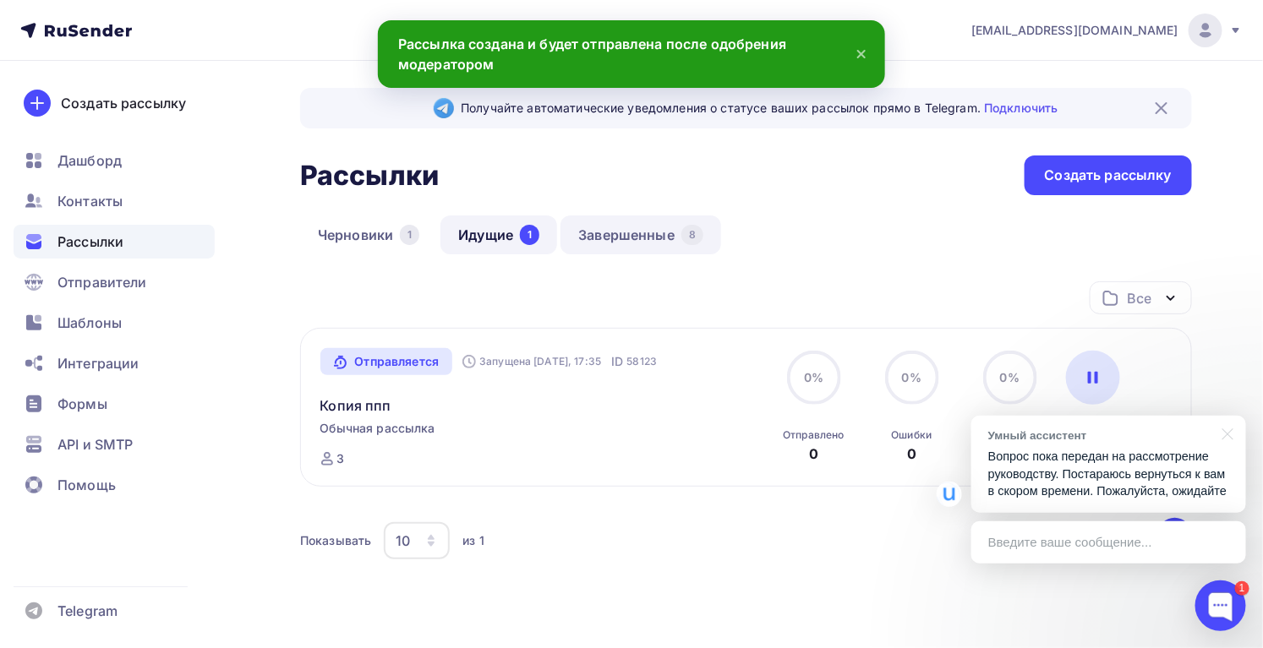
click at [630, 230] on link "Завершенные 8" at bounding box center [640, 235] width 161 height 39
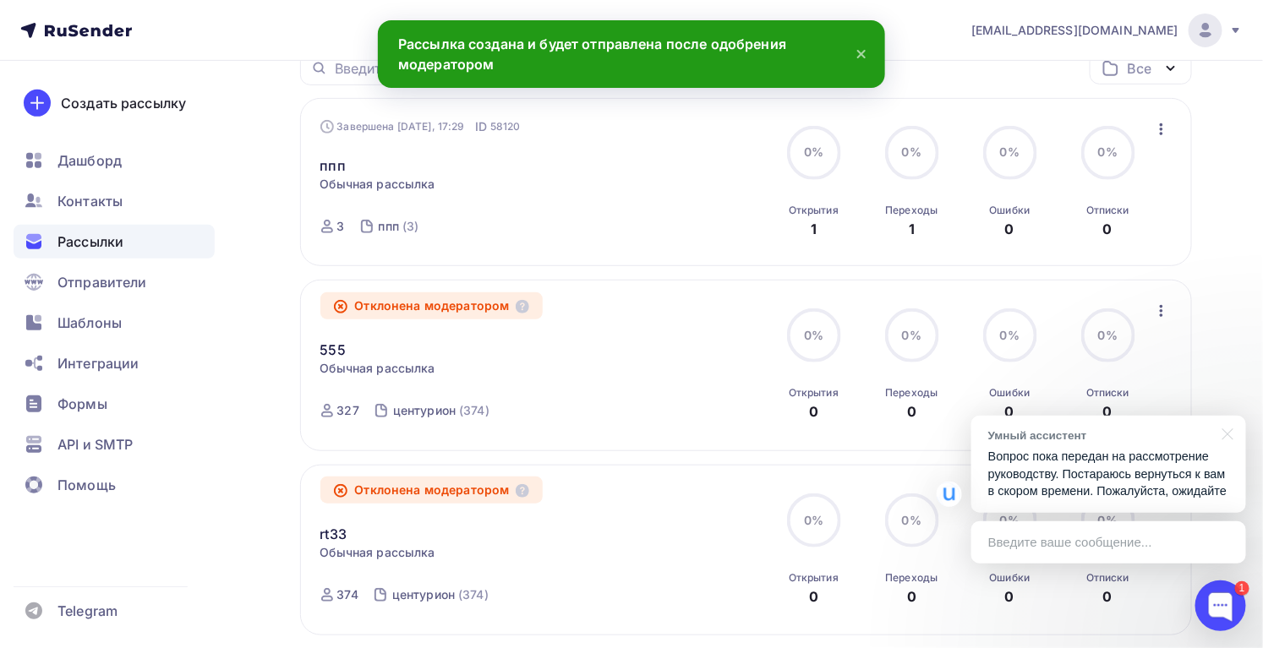
scroll to position [76, 0]
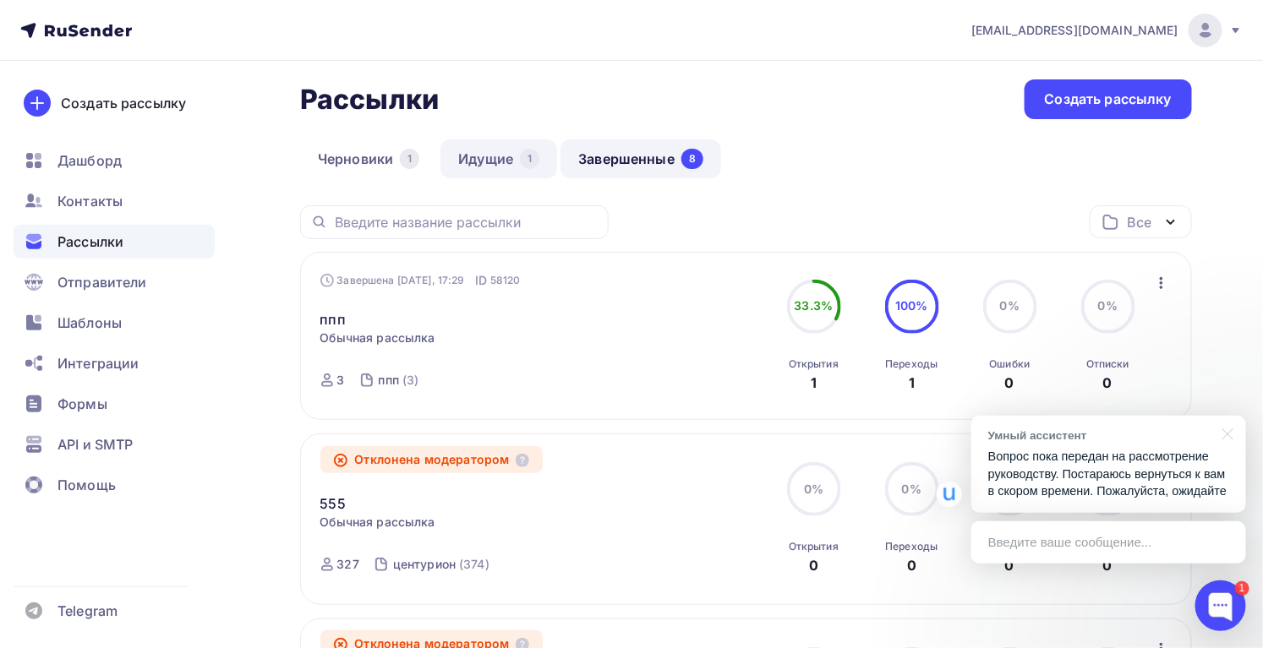
click at [497, 154] on link "Идущие 1" at bounding box center [498, 158] width 117 height 39
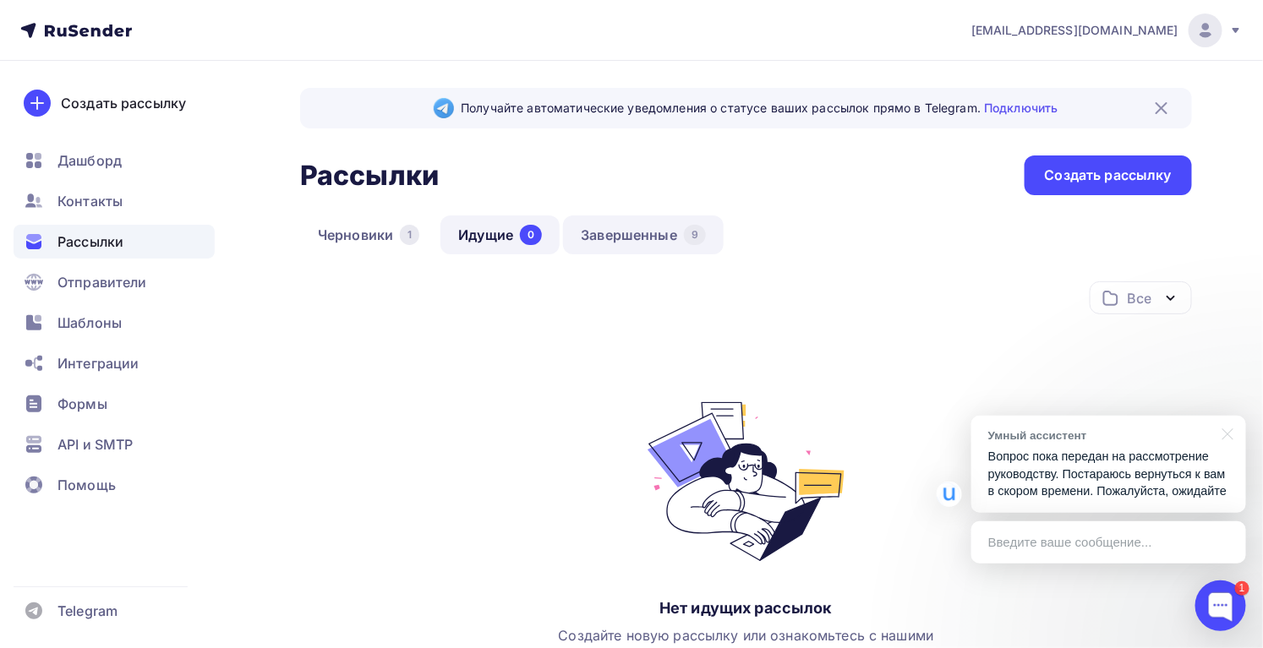
click at [625, 227] on link "Завершенные 9" at bounding box center [643, 235] width 161 height 39
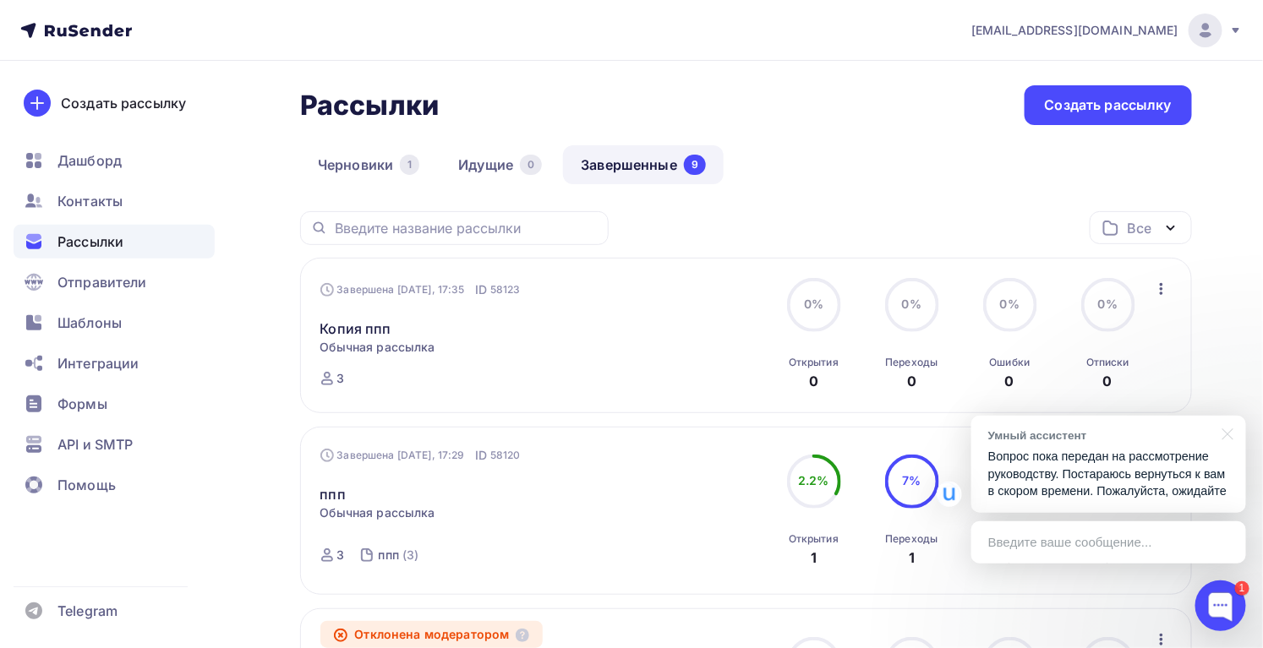
scroll to position [153, 0]
